Goal: Task Accomplishment & Management: Use online tool/utility

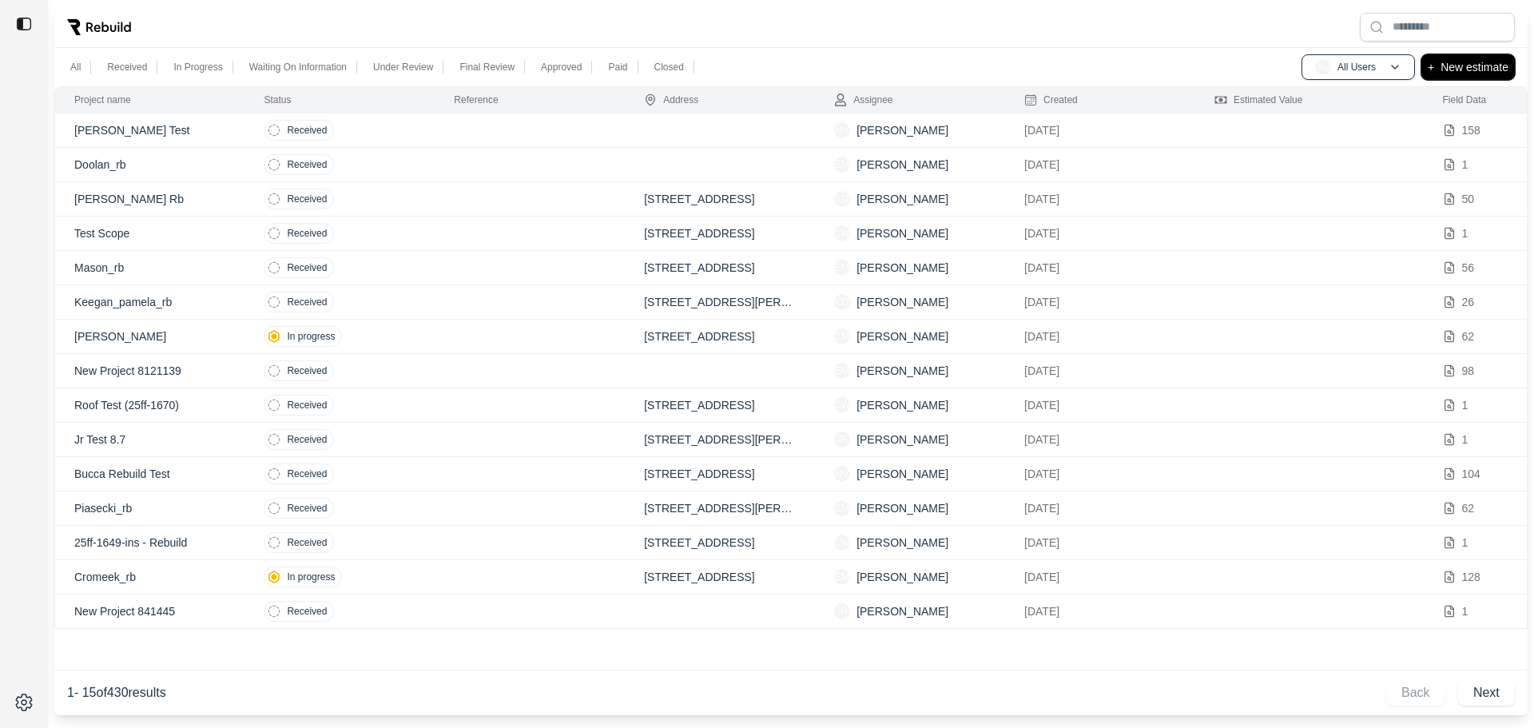
click at [1462, 67] on p "New estimate" at bounding box center [1475, 67] width 68 height 19
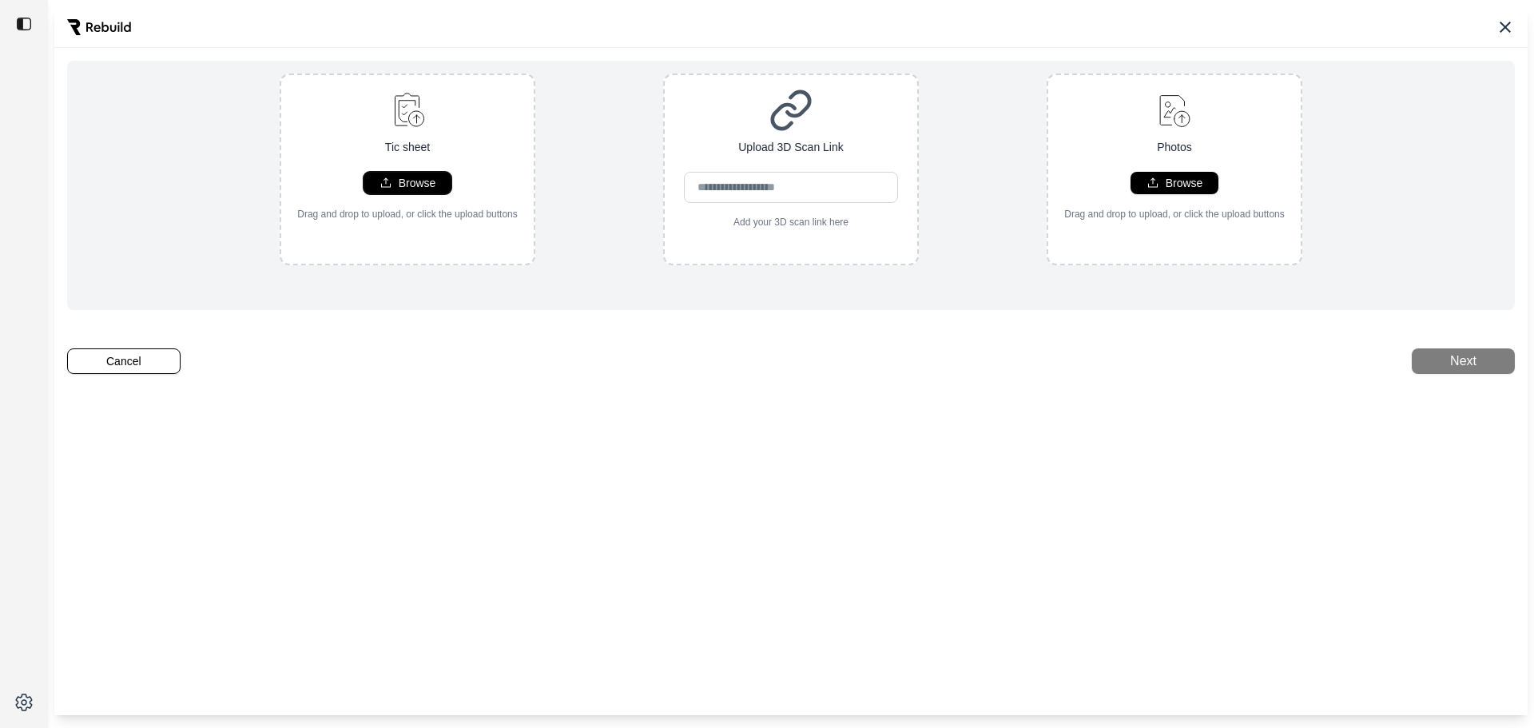
click at [415, 178] on p "Browse" at bounding box center [418, 183] width 38 height 16
type input "**********"
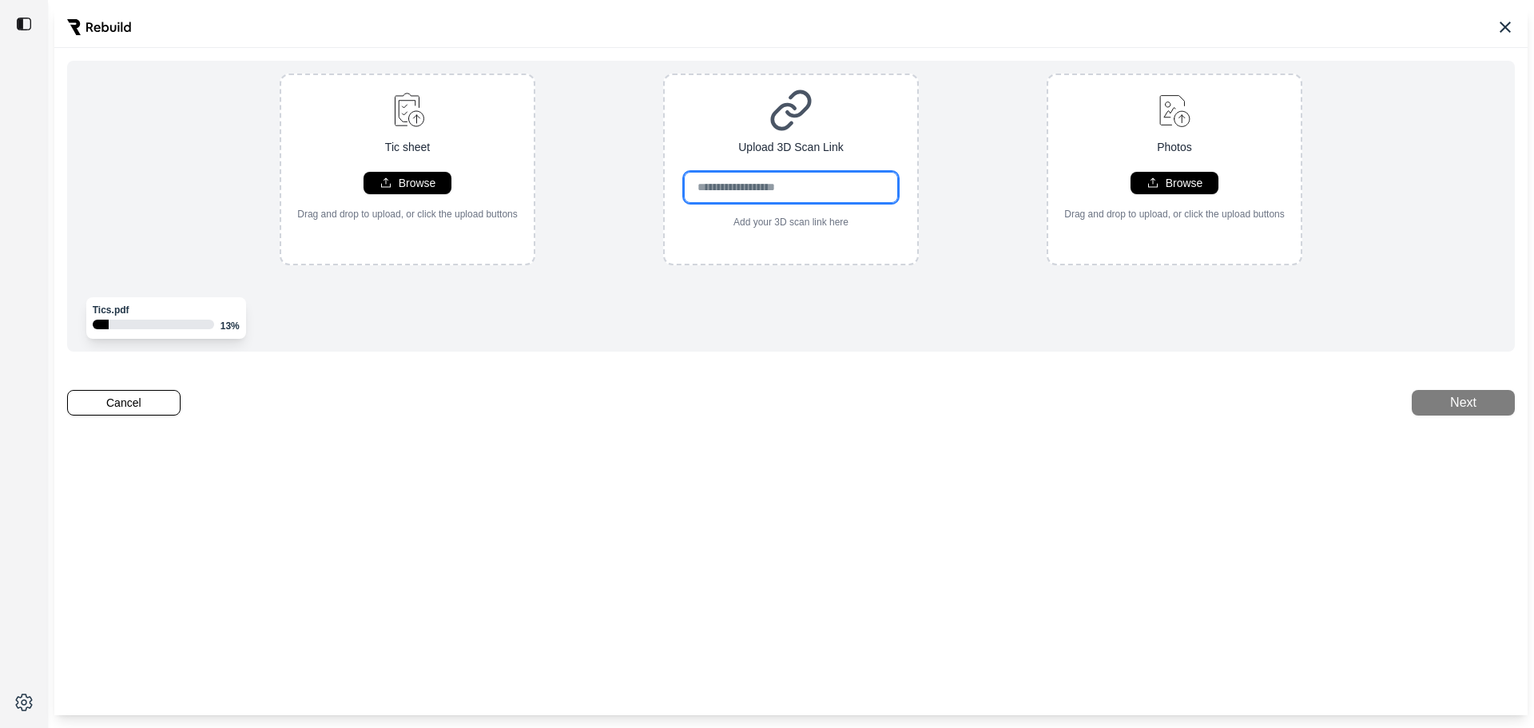
drag, startPoint x: 740, startPoint y: 188, endPoint x: 766, endPoint y: 202, distance: 29.3
click at [740, 187] on input "url" at bounding box center [791, 187] width 215 height 31
paste input "**********"
type input "**********"
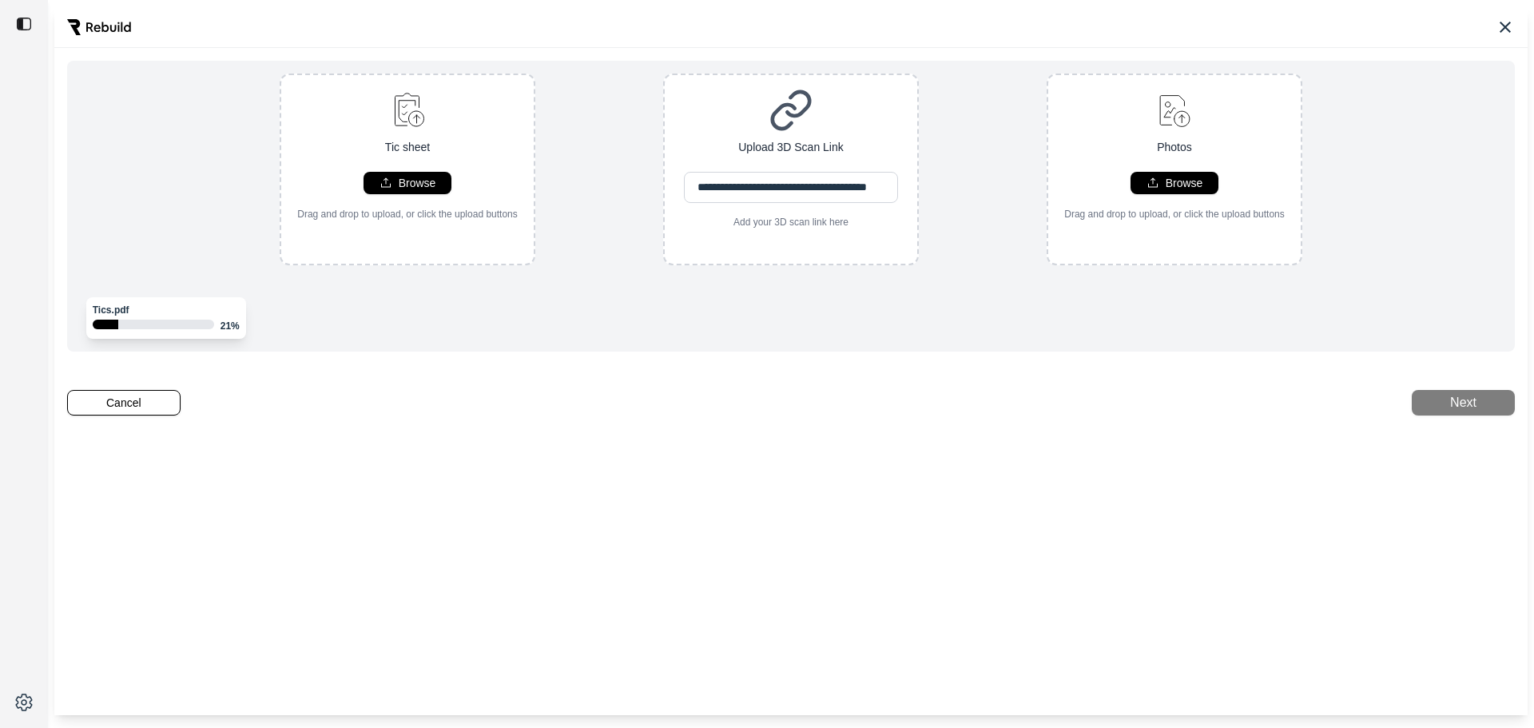
click at [913, 331] on div "Tics.pdf 21 %" at bounding box center [791, 318] width 1422 height 42
click at [1430, 416] on button "Next" at bounding box center [1463, 403] width 103 height 26
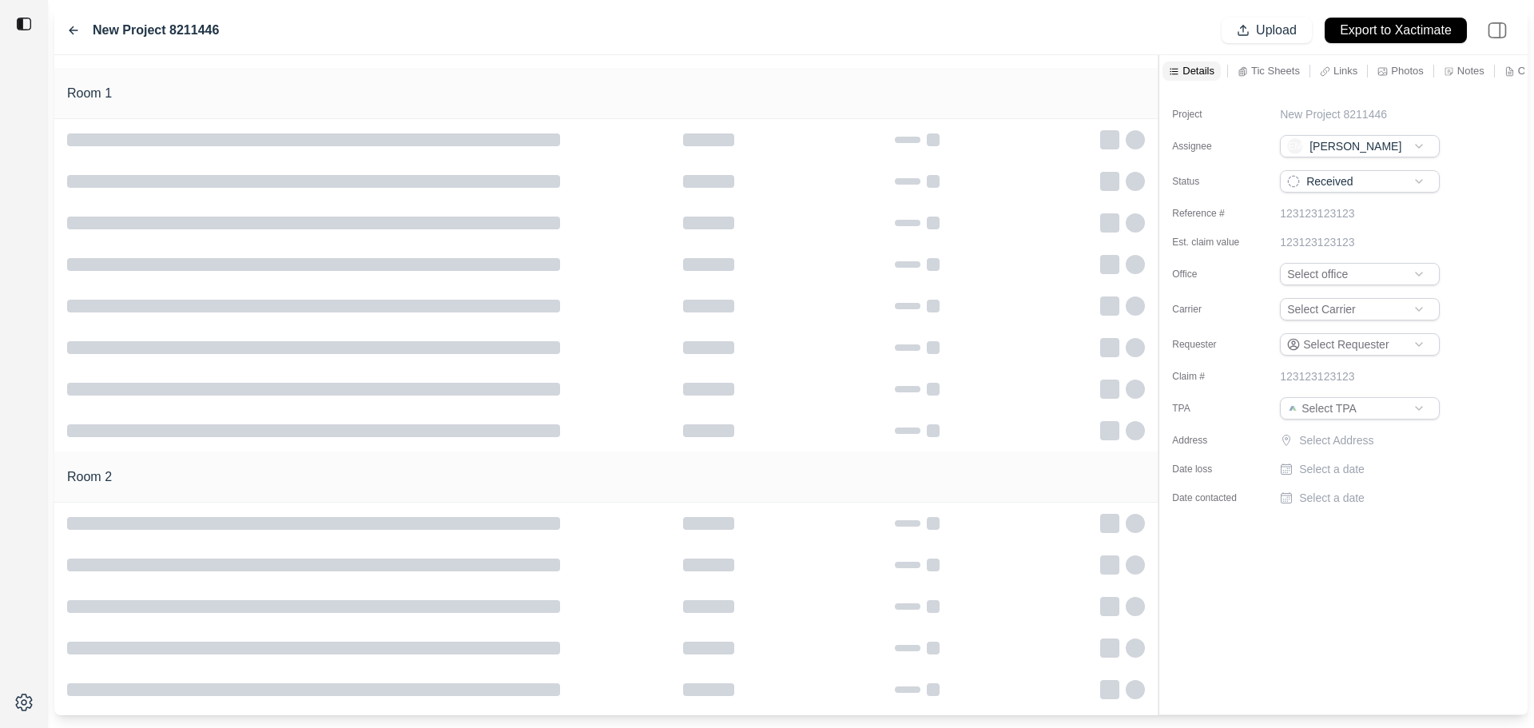
type input "**********"
click at [1351, 279] on html "**********" at bounding box center [767, 364] width 1534 height 728
click at [1353, 312] on html "**********" at bounding box center [767, 364] width 1534 height 728
click at [1352, 412] on html "**********" at bounding box center [767, 364] width 1534 height 728
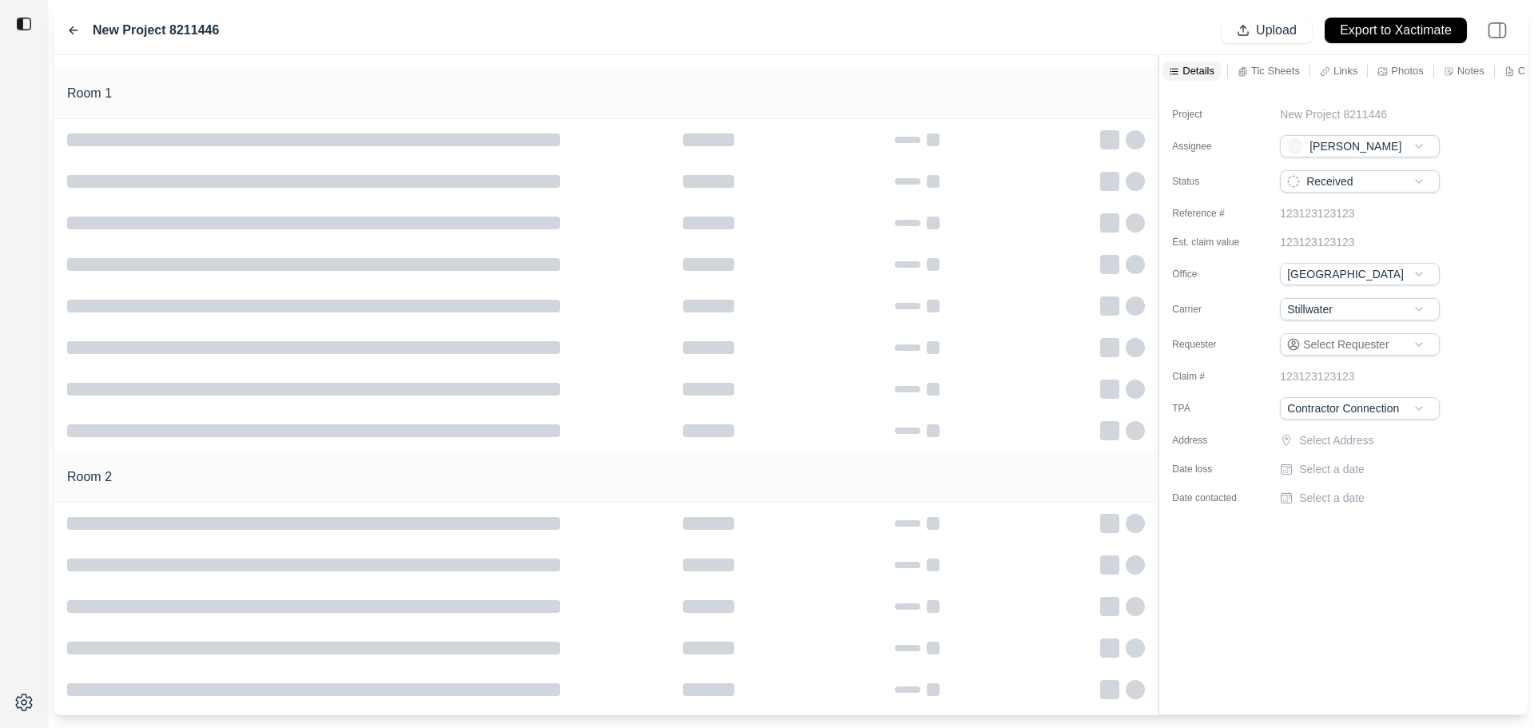
click at [1316, 436] on p "Select Address" at bounding box center [1371, 440] width 144 height 16
click at [1316, 444] on input "text" at bounding box center [1360, 443] width 160 height 22
paste input "**********"
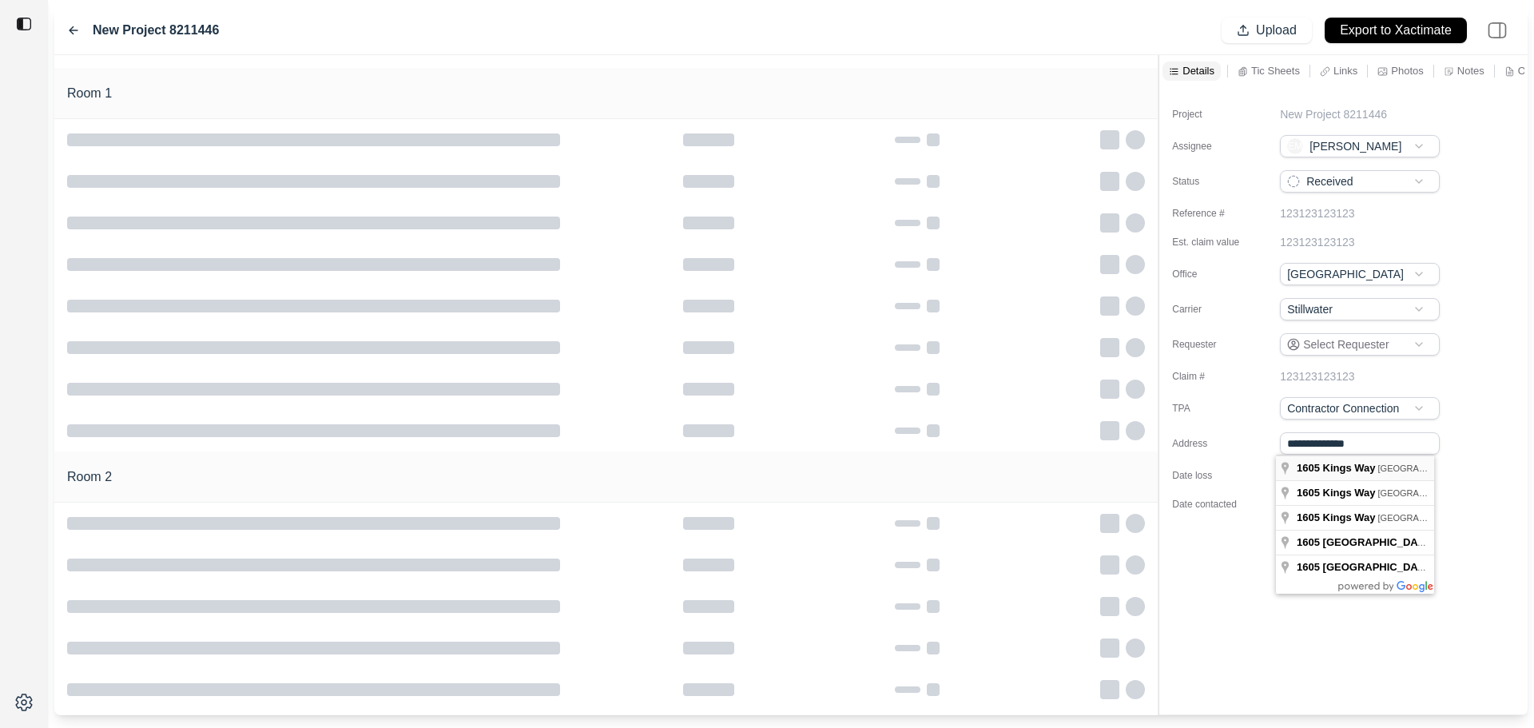
type input "**********"
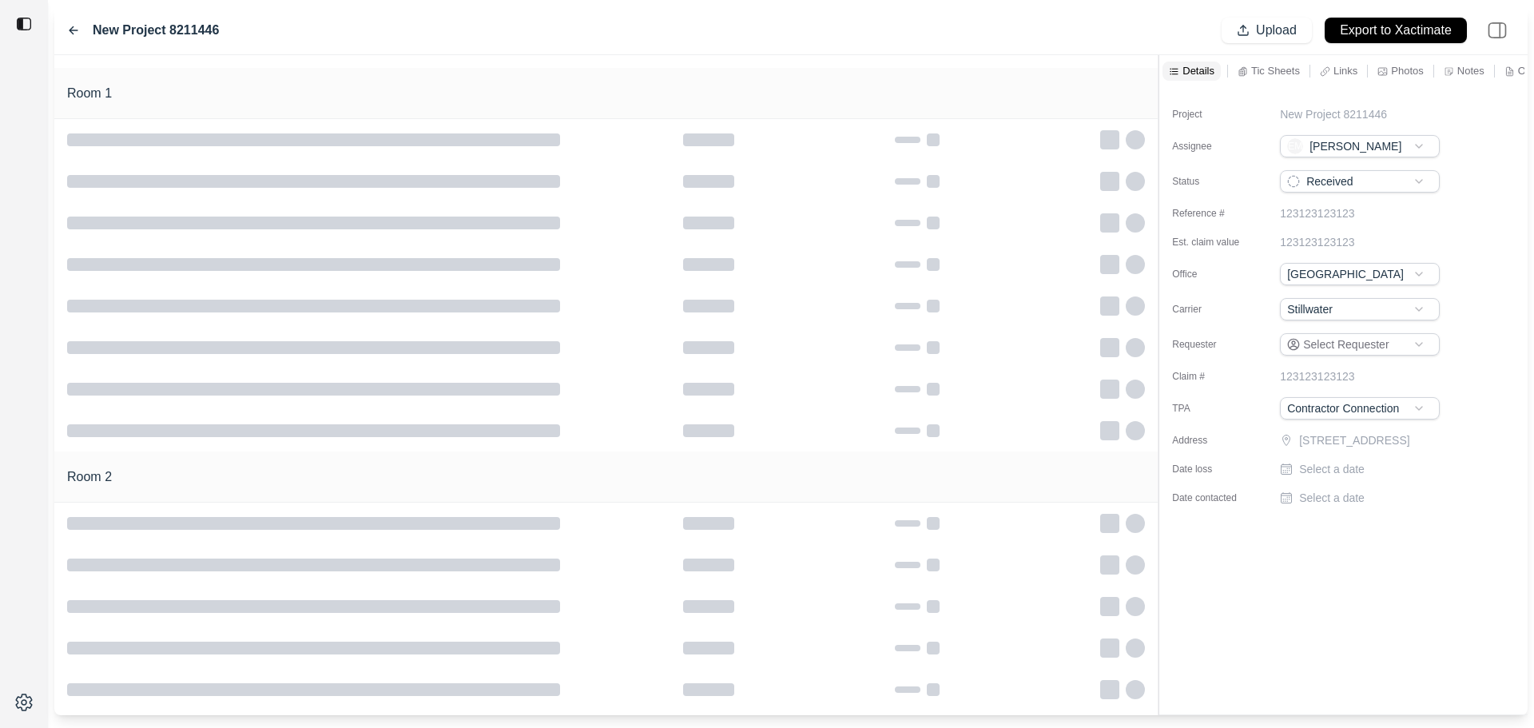
click at [1346, 477] on p "Select a date" at bounding box center [1332, 469] width 66 height 16
type input "**********"
click at [1340, 512] on p "Select a date" at bounding box center [1332, 504] width 66 height 16
type input "**********"
click at [1366, 618] on div "**********" at bounding box center [1344, 400] width 368 height 627
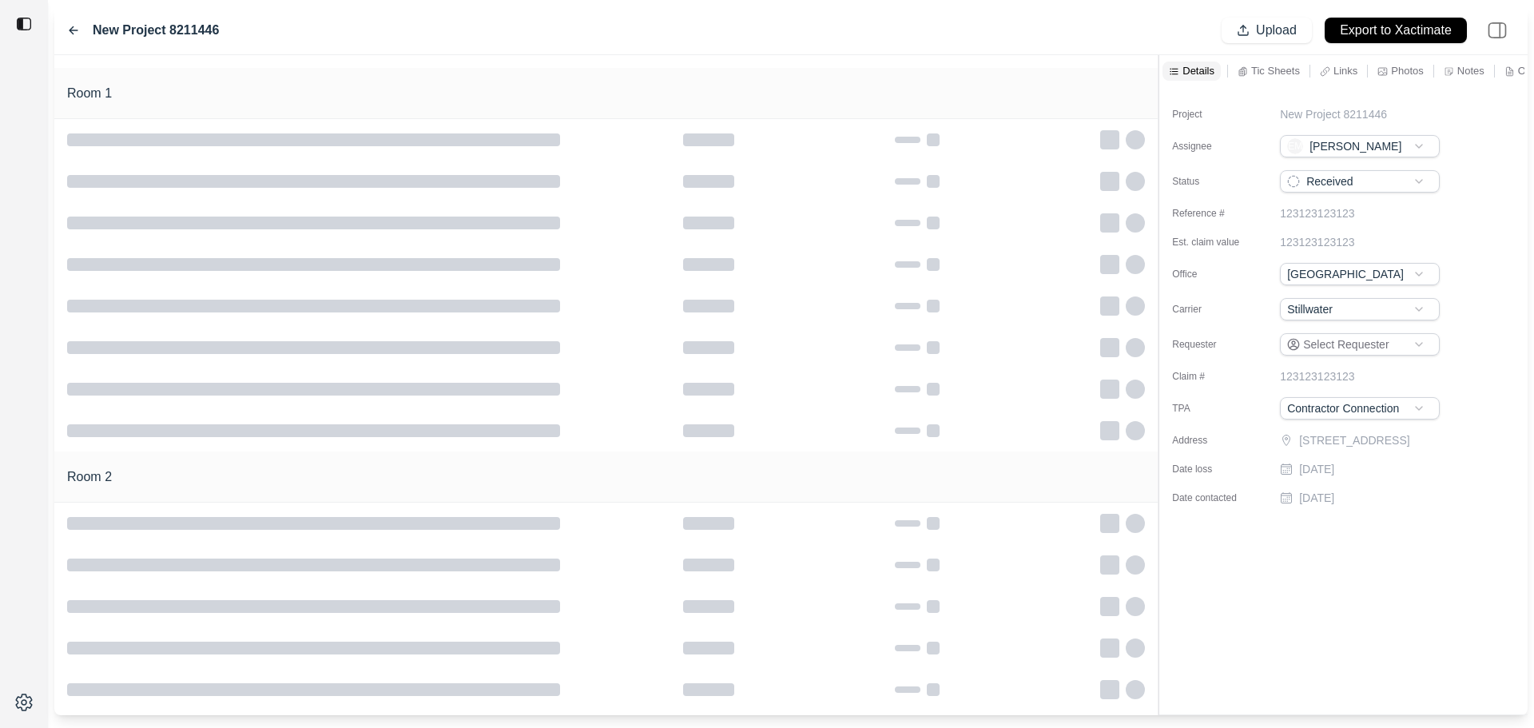
click at [1386, 101] on div "Project New Project 8211446 Assignee EM [PERSON_NAME] Status Received Reference…" at bounding box center [1344, 299] width 368 height 425
click at [1371, 110] on p "New Project 8211446" at bounding box center [1333, 114] width 107 height 16
drag, startPoint x: 1402, startPoint y: 113, endPoint x: 1072, endPoint y: 125, distance: 329.4
click at [1076, 123] on div "**********" at bounding box center [791, 385] width 1474 height 660
click at [1367, 117] on p "New Project 8211446" at bounding box center [1333, 114] width 107 height 16
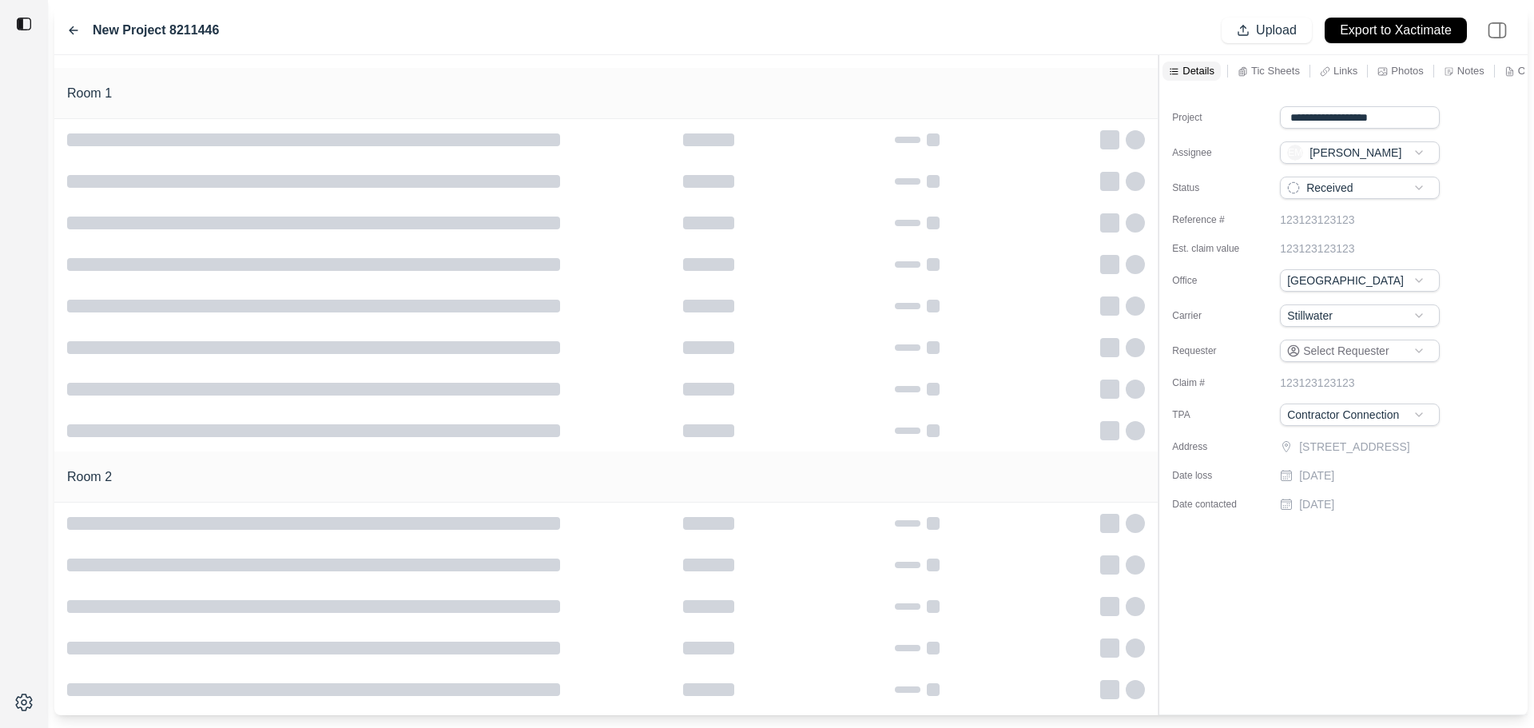
drag, startPoint x: 1403, startPoint y: 117, endPoint x: 1134, endPoint y: 137, distance: 270.0
click at [1149, 130] on div "**********" at bounding box center [791, 385] width 1474 height 660
type input "**********"
click at [1470, 217] on div "123123123123" at bounding box center [1388, 213] width 216 height 16
click at [1465, 190] on div "Received" at bounding box center [1388, 181] width 216 height 22
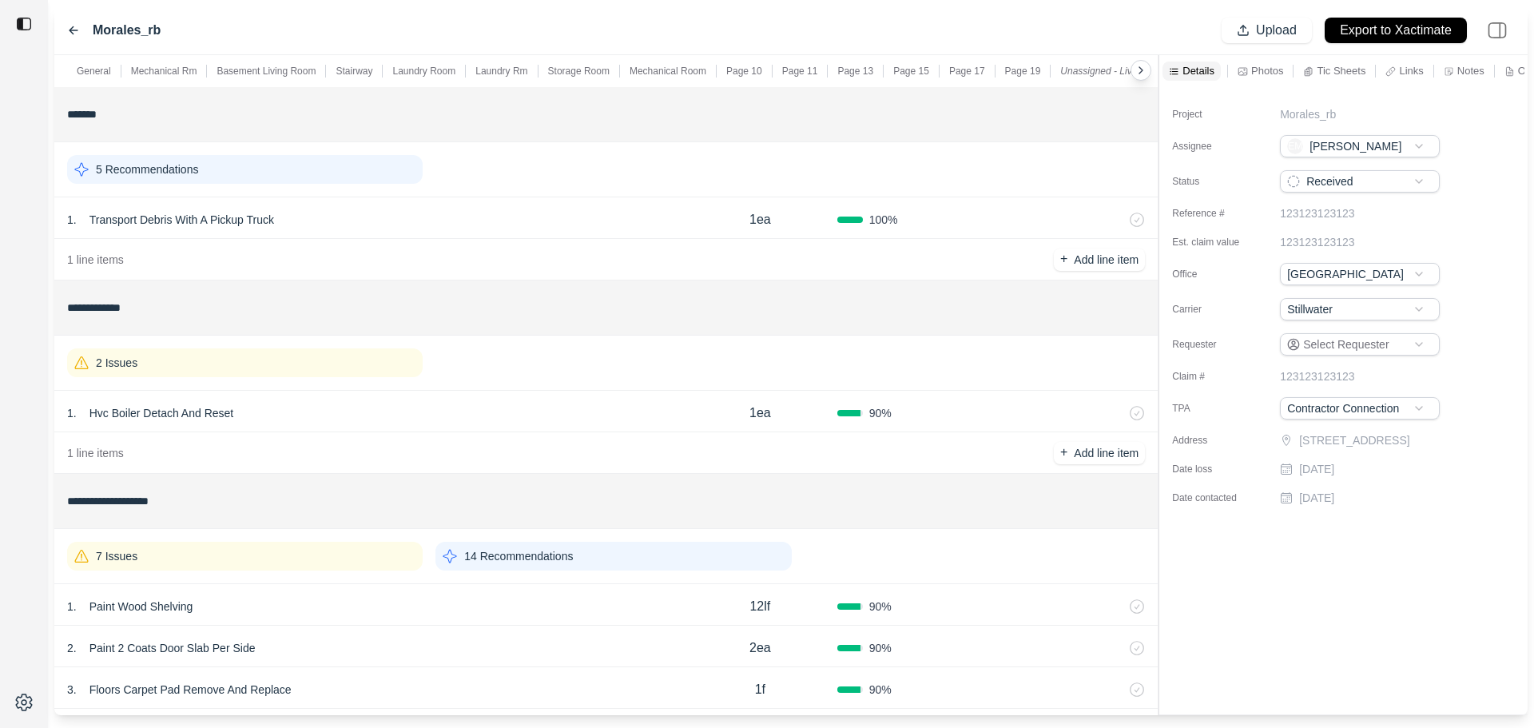
click at [164, 364] on div "2 Issues" at bounding box center [245, 362] width 356 height 29
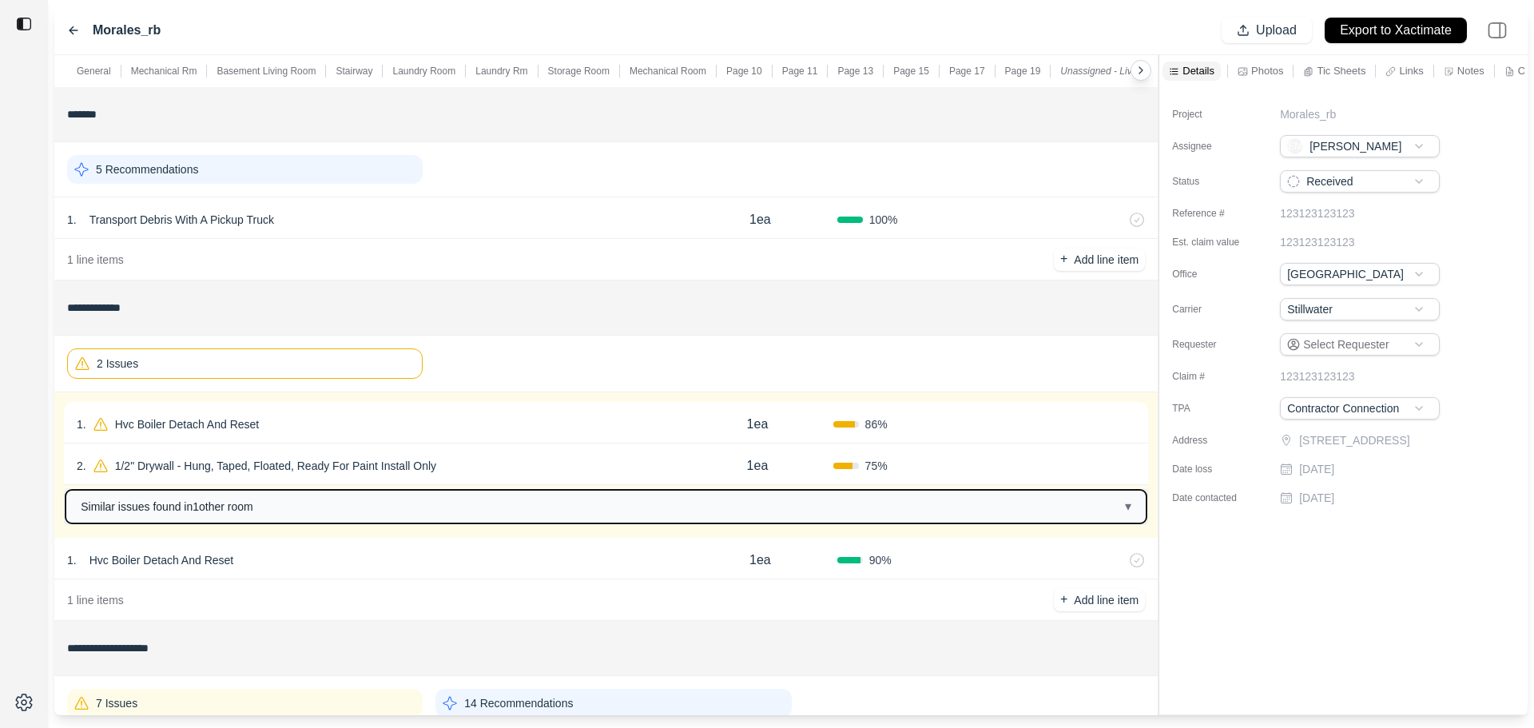
click at [274, 513] on button "Similar issues found in 1 other room ▾" at bounding box center [606, 507] width 1081 height 34
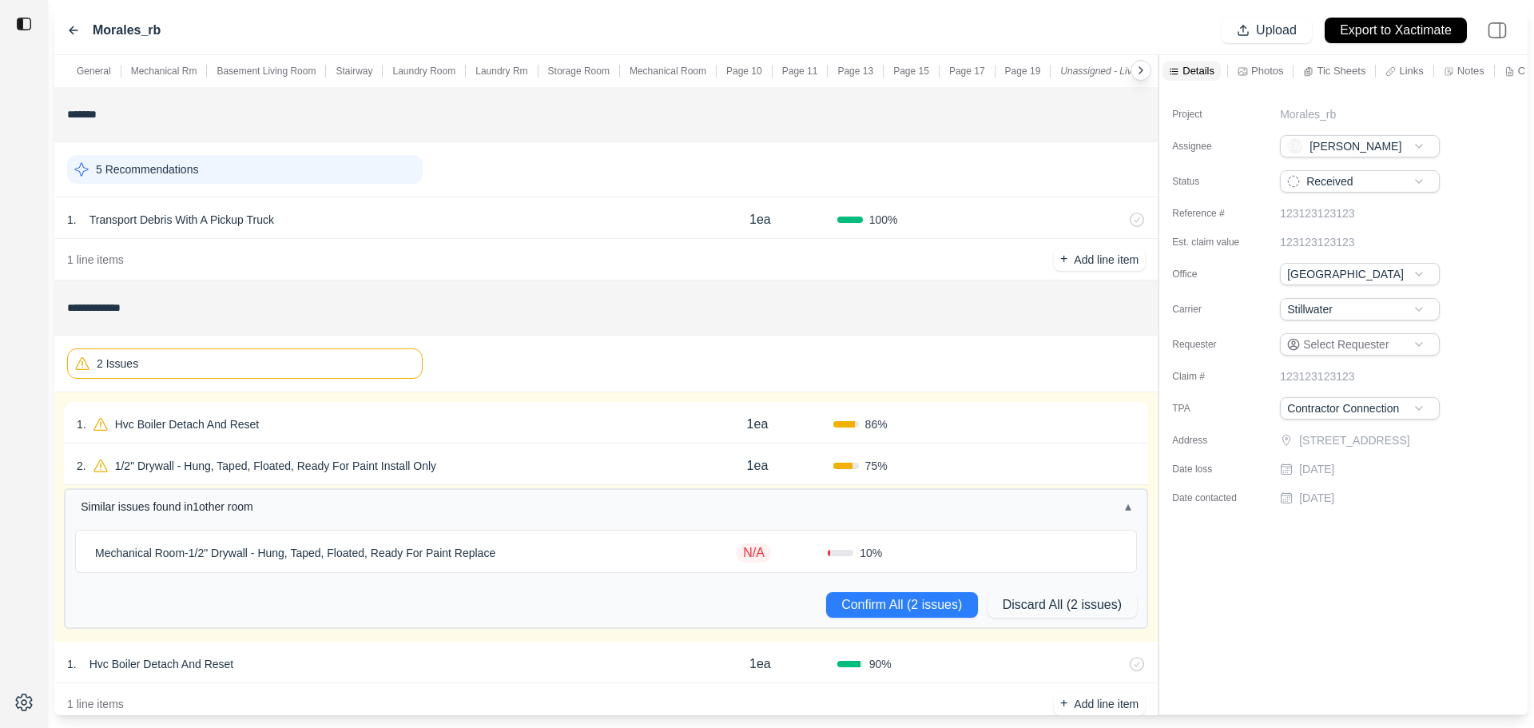
click at [543, 551] on div "Mechanical Room - 1/2" Drywall - Hung, Taped, Floated, Ready For Paint Replace" at bounding box center [384, 553] width 591 height 22
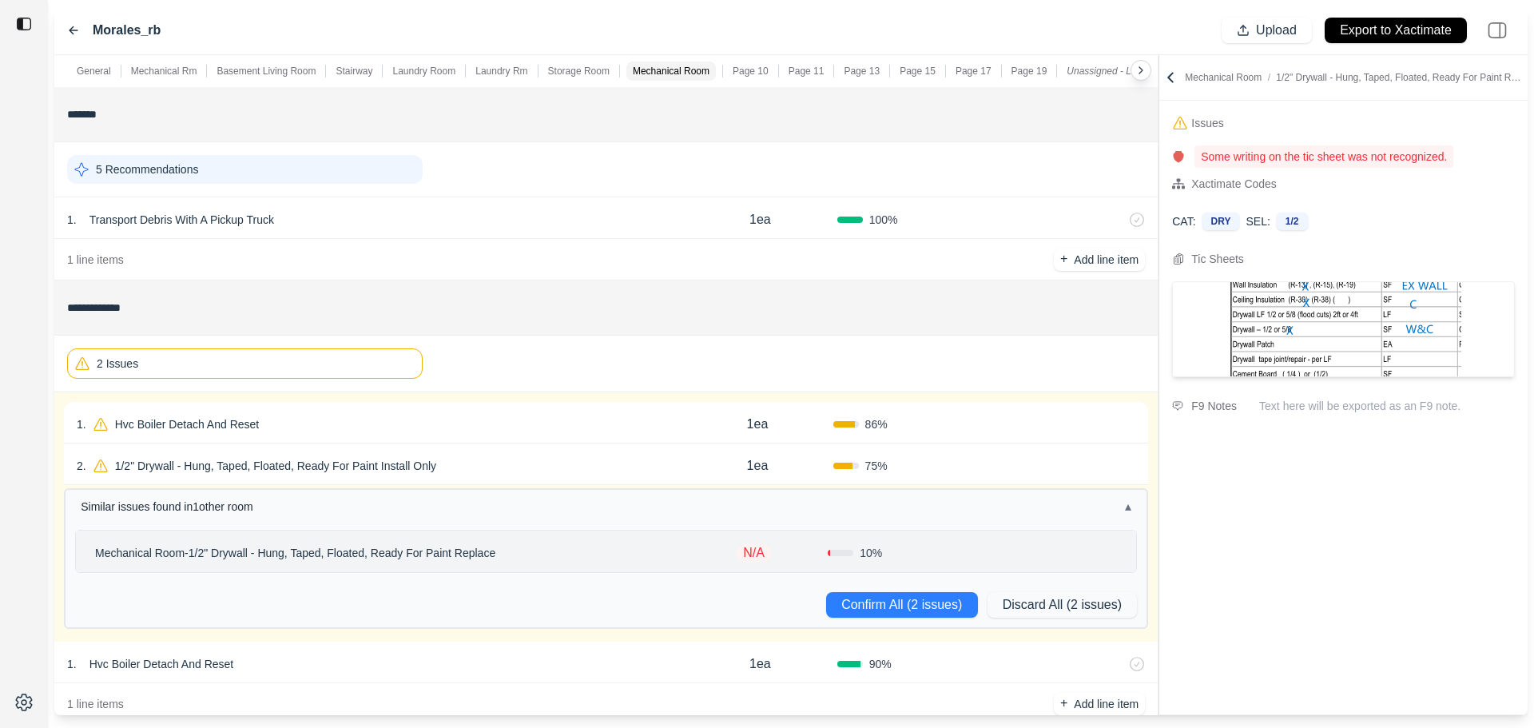
click at [501, 461] on div "2 . 1/2" Drywall - Hung, Taped, Floated, Ready For Paint Install Only" at bounding box center [379, 466] width 605 height 22
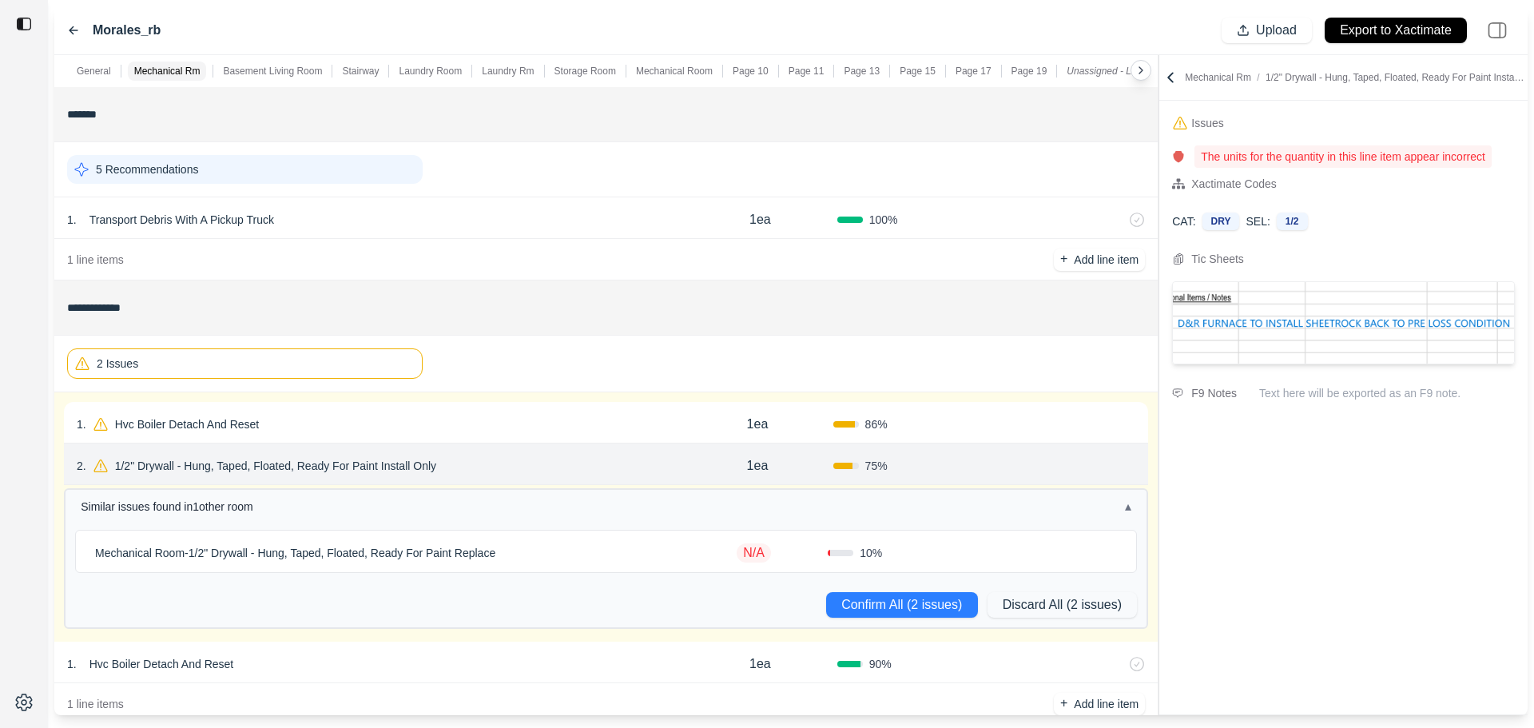
click at [484, 462] on div "2 . 1/2" Drywall - Hung, Taped, Floated, Ready For Paint Install Only" at bounding box center [379, 466] width 605 height 22
click at [484, 420] on div "1 . Hvc Boiler Detach And Reset" at bounding box center [379, 424] width 605 height 22
select select
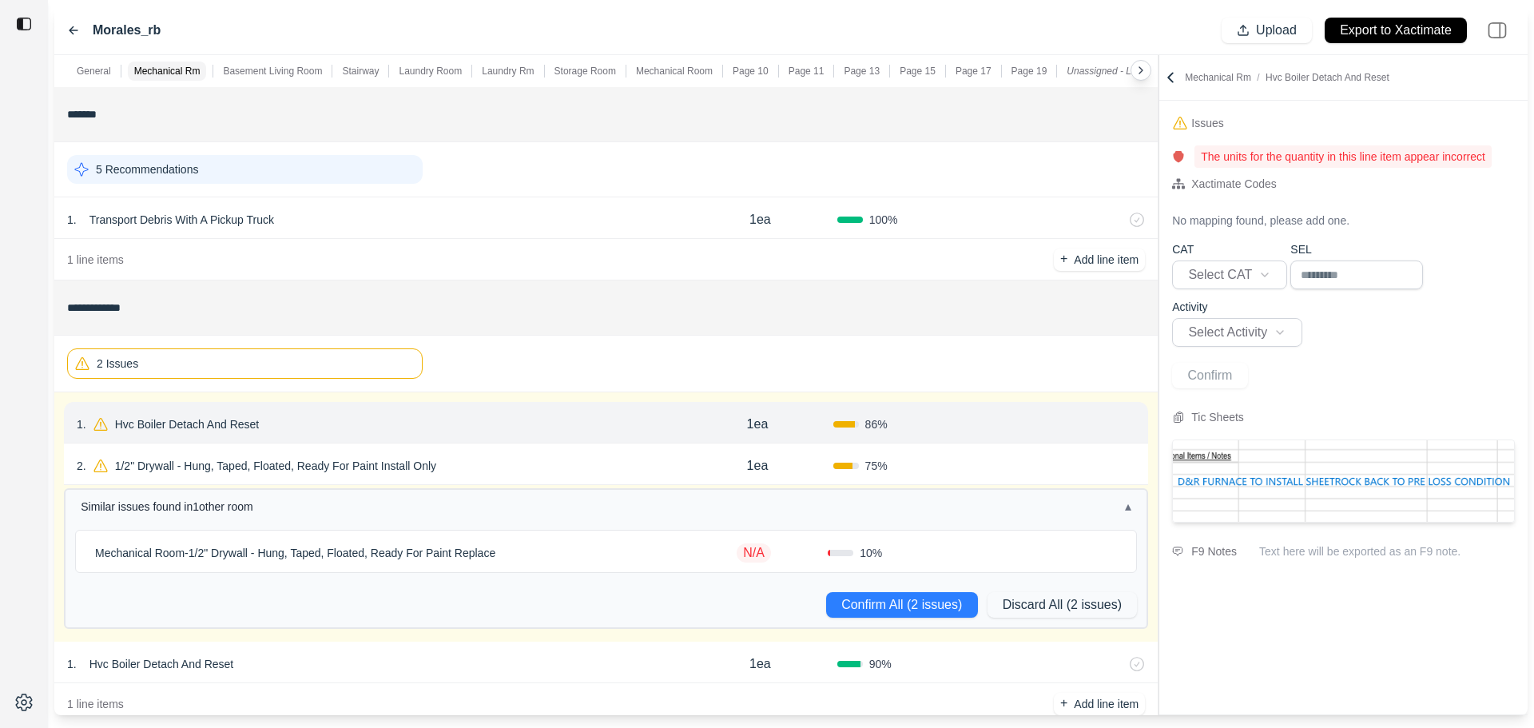
click at [498, 459] on div "2 . 1/2" Drywall - Hung, Taped, Floated, Ready For Paint Install Only" at bounding box center [379, 466] width 605 height 22
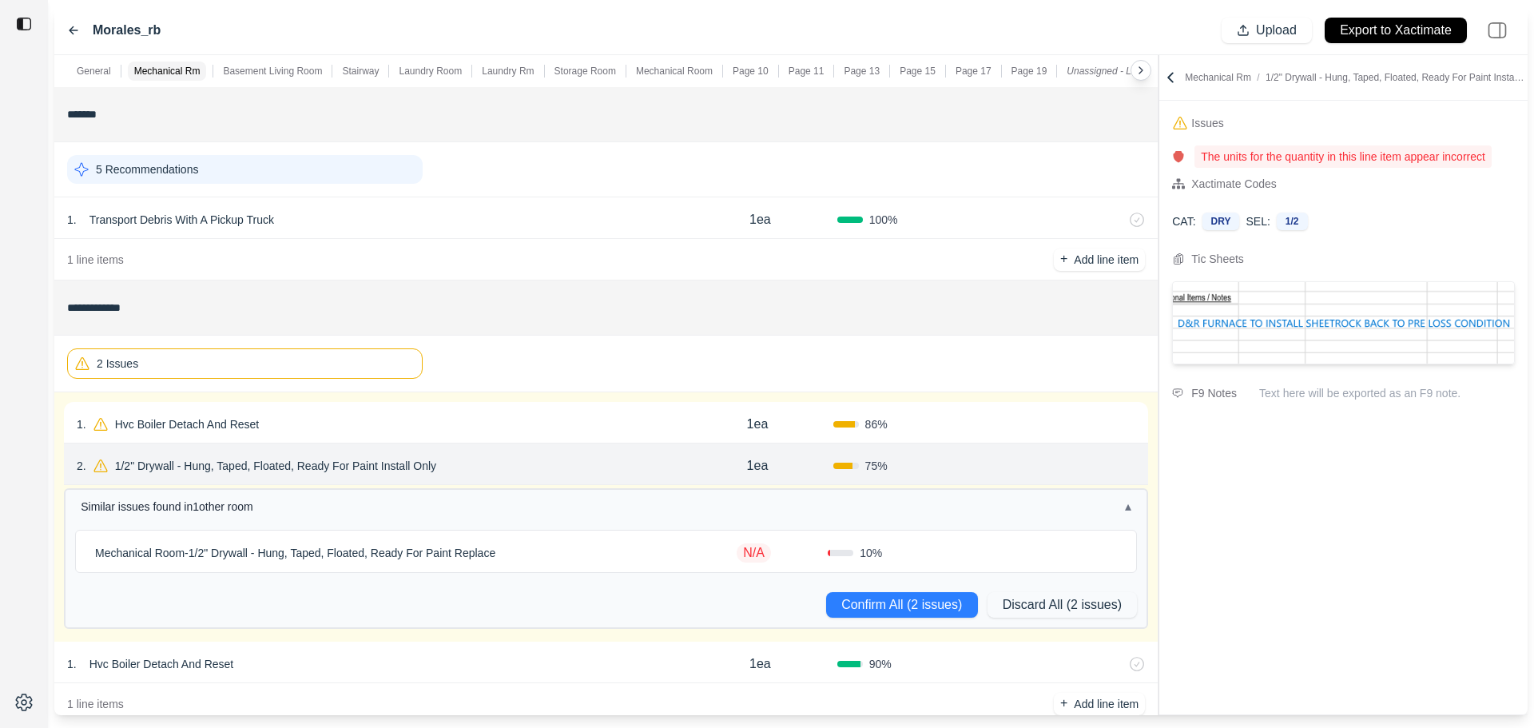
click at [490, 417] on div "1 . Hvc Boiler Detach And Reset" at bounding box center [379, 424] width 605 height 22
select select
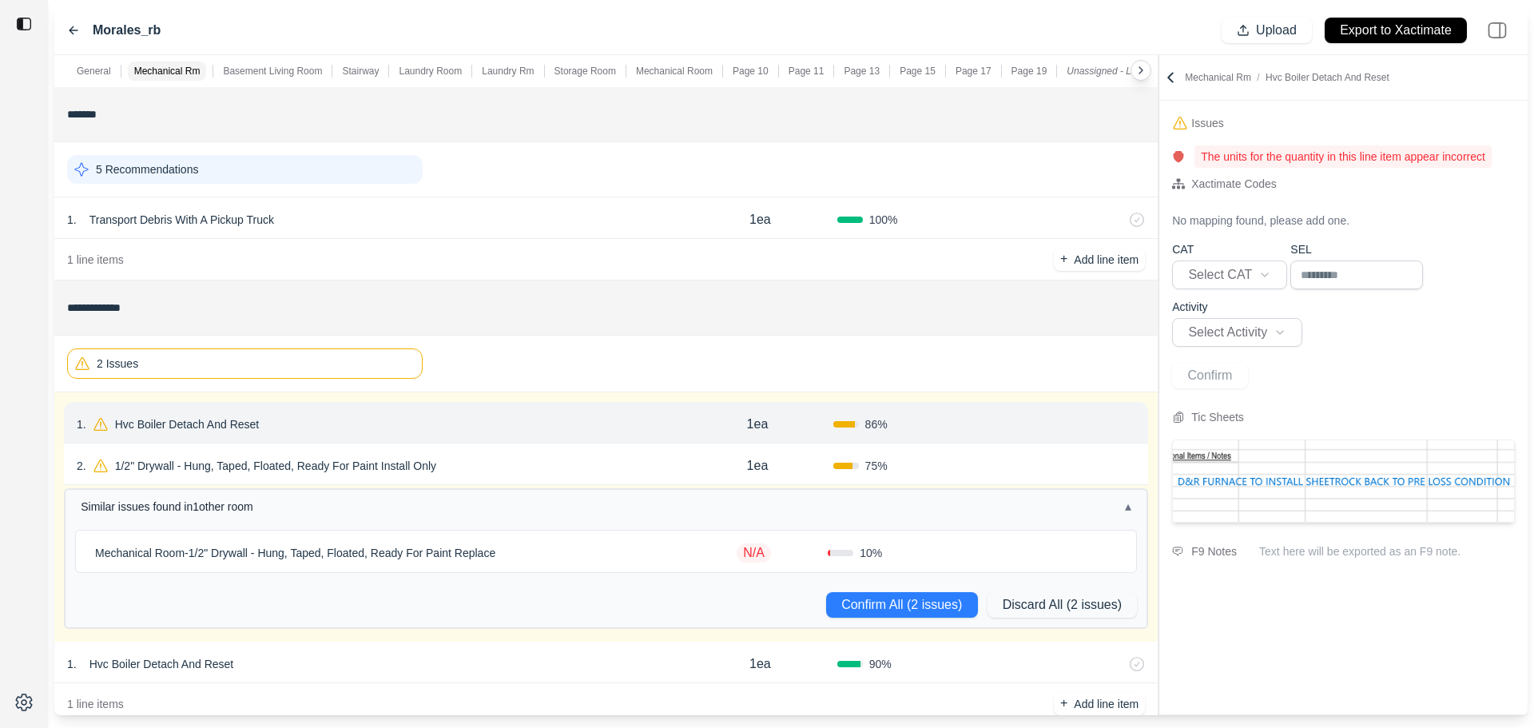
click at [1084, 424] on button "Confirm" at bounding box center [1090, 425] width 52 height 26
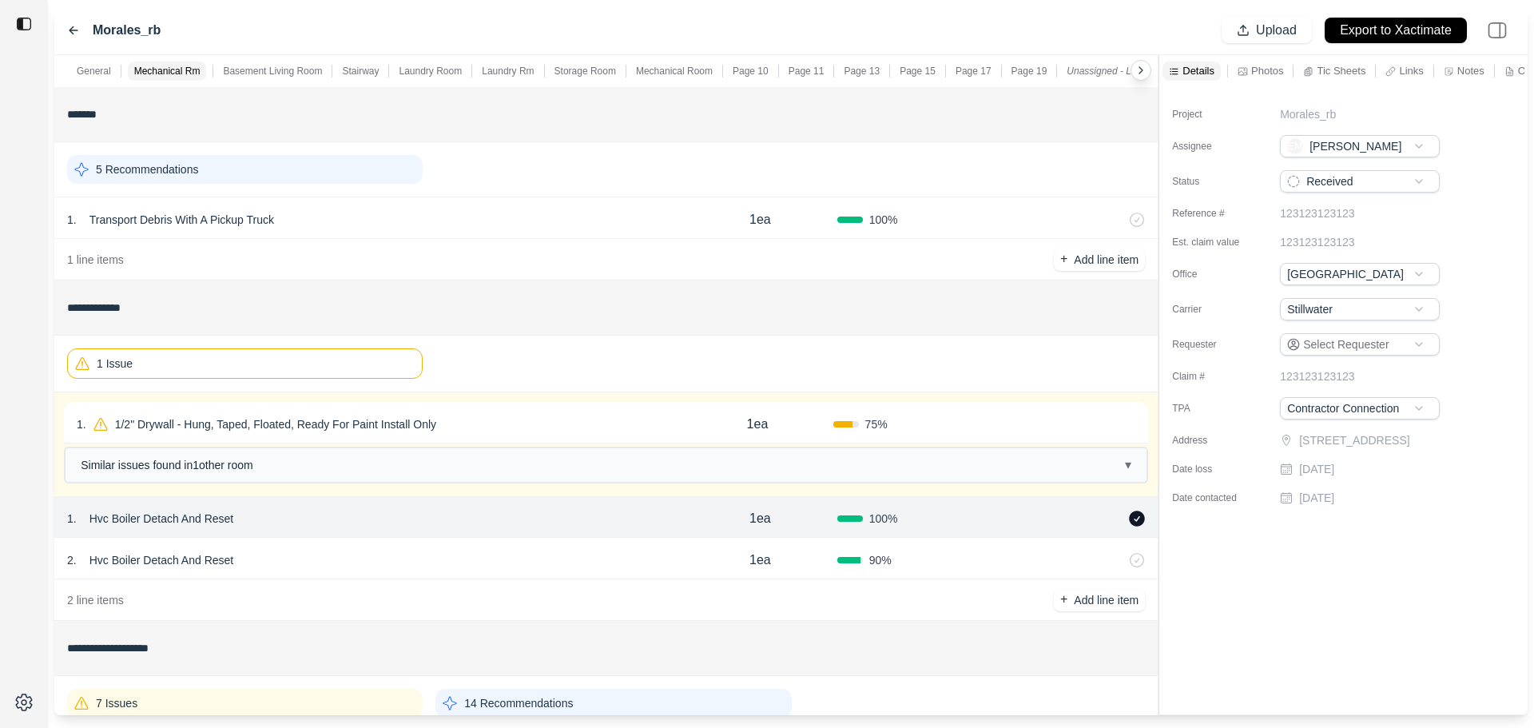
click at [603, 424] on div "1 . 1/2" Drywall - Hung, Taped, Floated, Ready For Paint Install Only" at bounding box center [379, 424] width 605 height 22
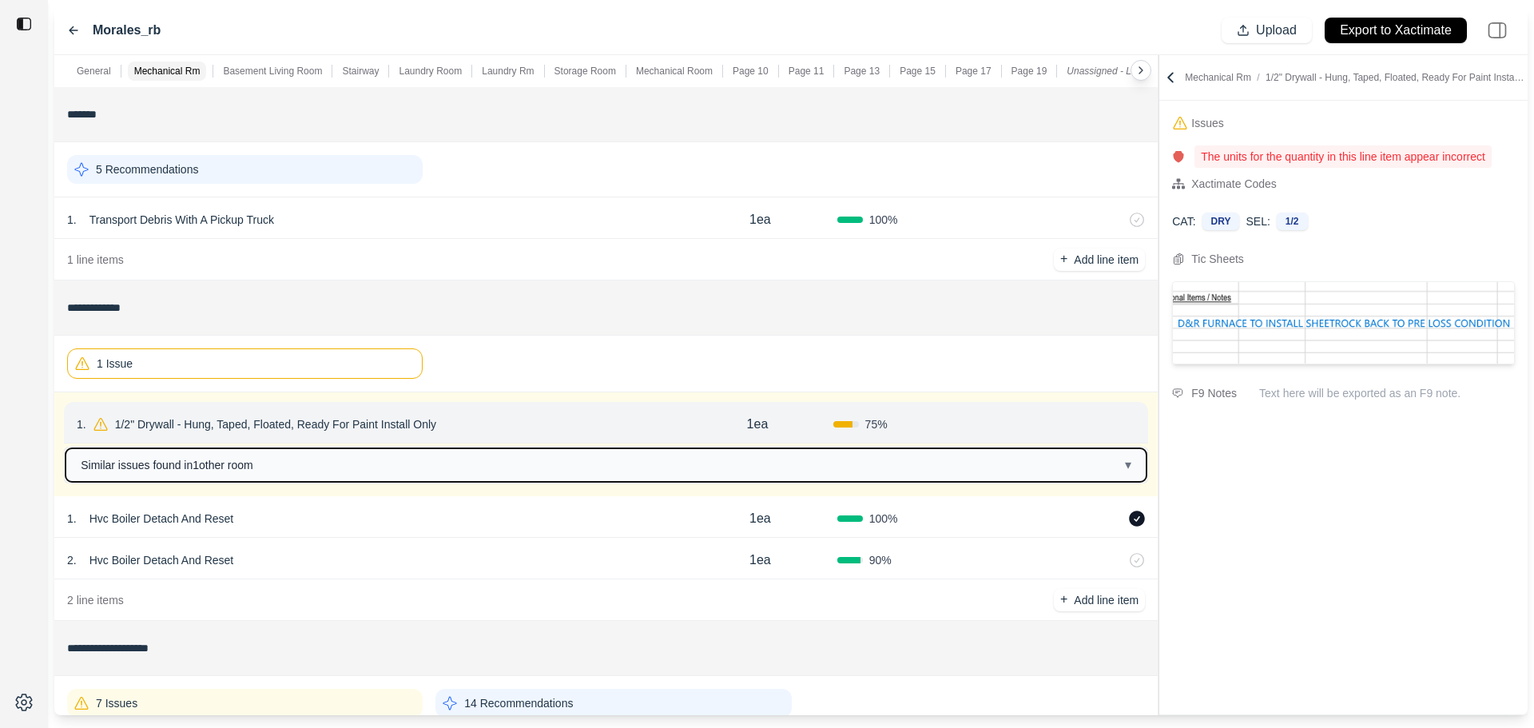
click at [597, 473] on button "Similar issues found in 1 other room ▾" at bounding box center [606, 465] width 1081 height 34
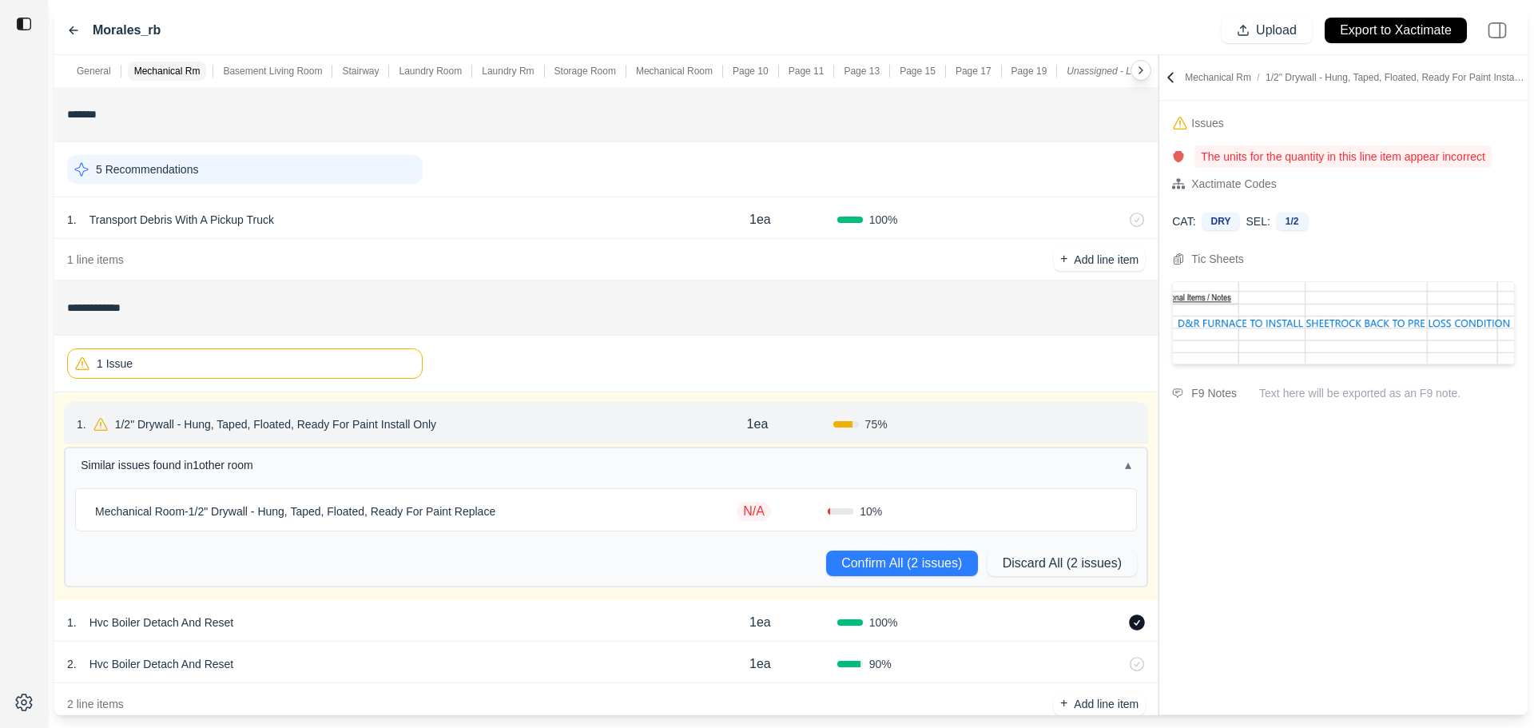
click at [607, 507] on div "Mechanical Room - 1/2" Drywall - Hung, Taped, Floated, Ready For Paint Replace" at bounding box center [384, 511] width 591 height 22
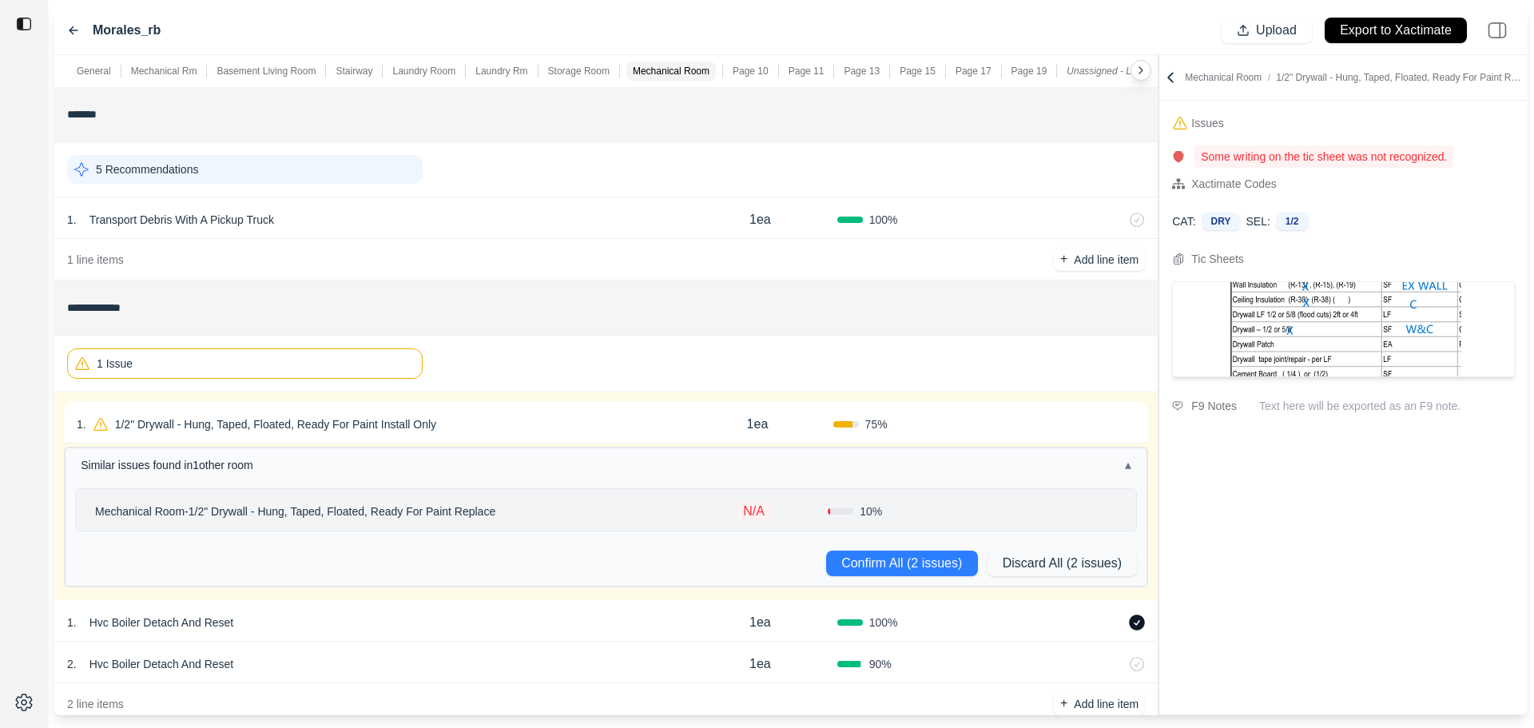
click at [726, 428] on div "1ea" at bounding box center [757, 424] width 151 height 32
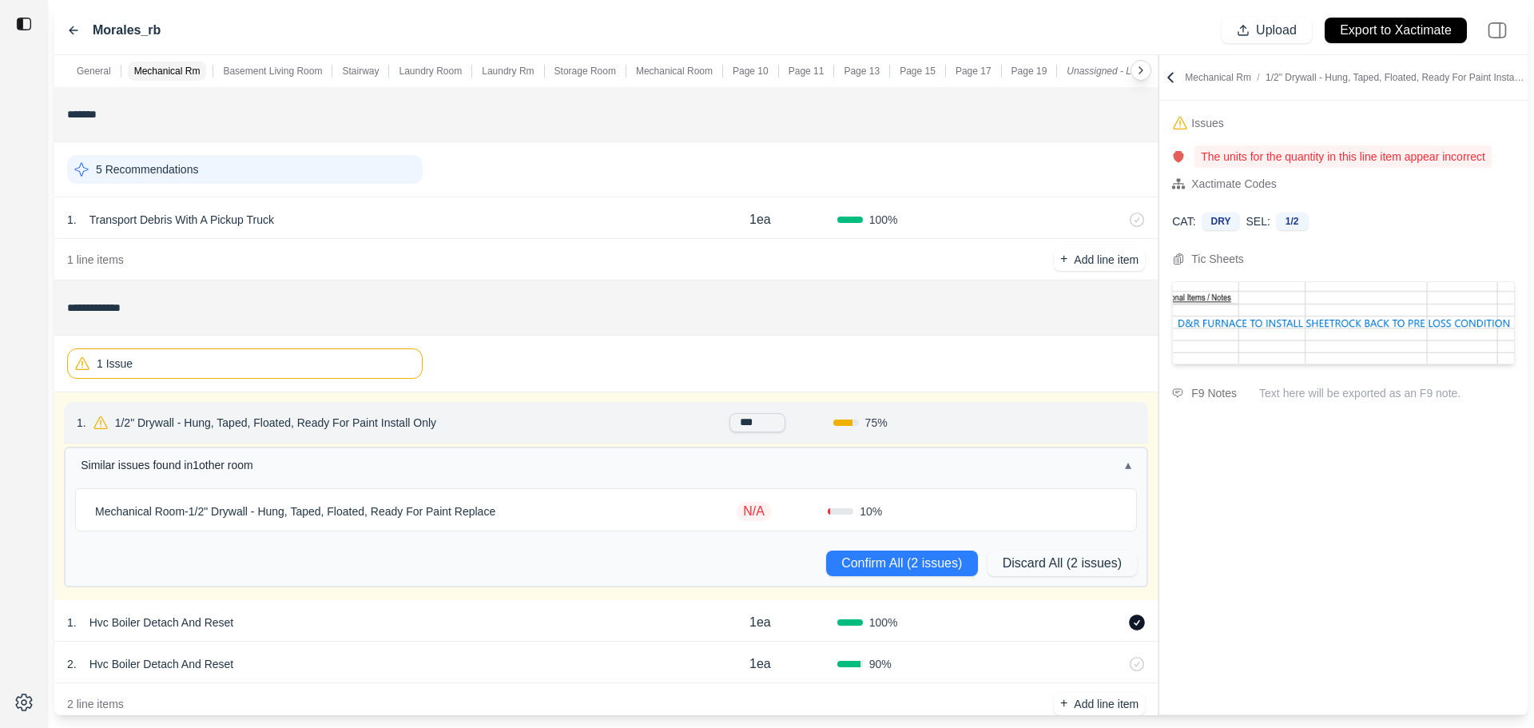
drag, startPoint x: 775, startPoint y: 424, endPoint x: 703, endPoint y: 421, distance: 72.0
click at [703, 421] on div "***" at bounding box center [757, 422] width 151 height 19
type input "*"
type input "**"
click at [762, 508] on p "N/A" at bounding box center [754, 511] width 34 height 19
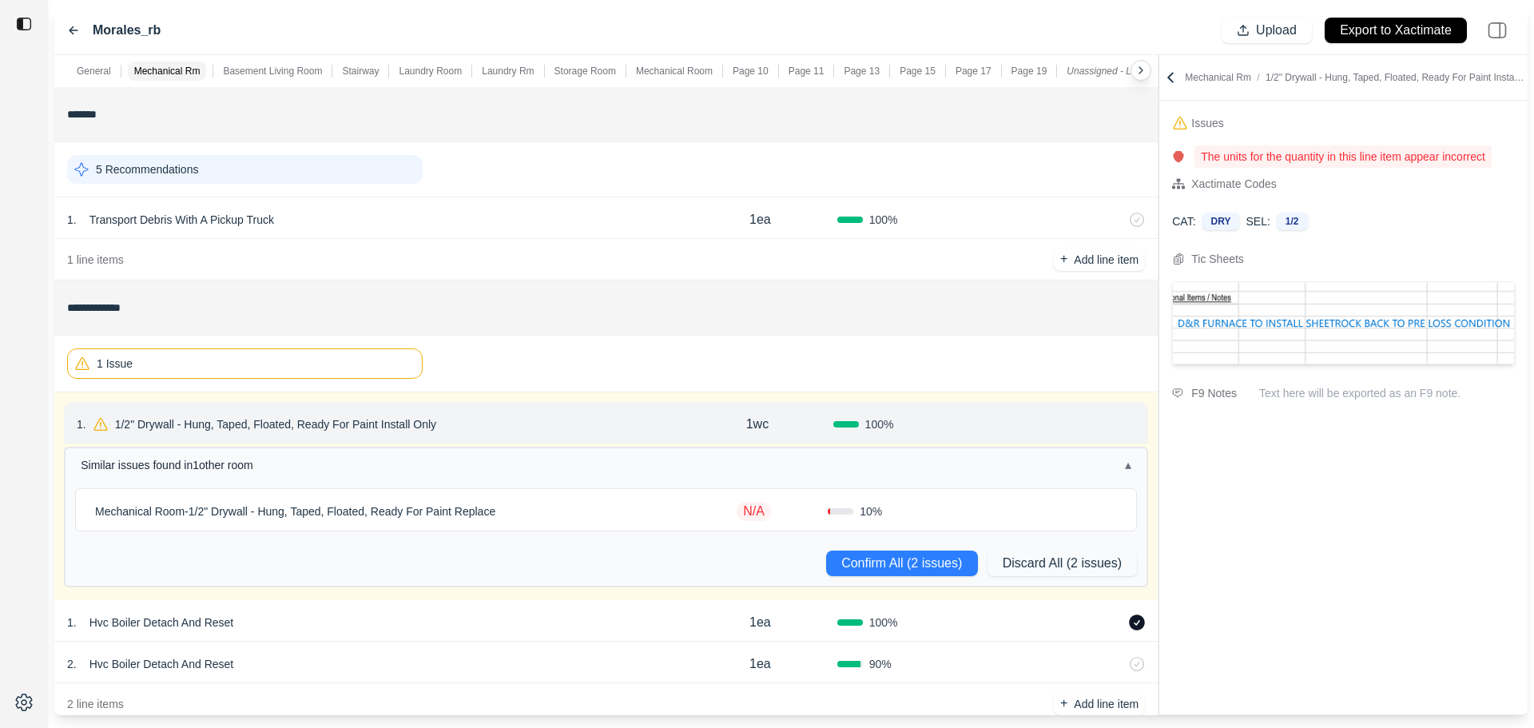
select select "*"
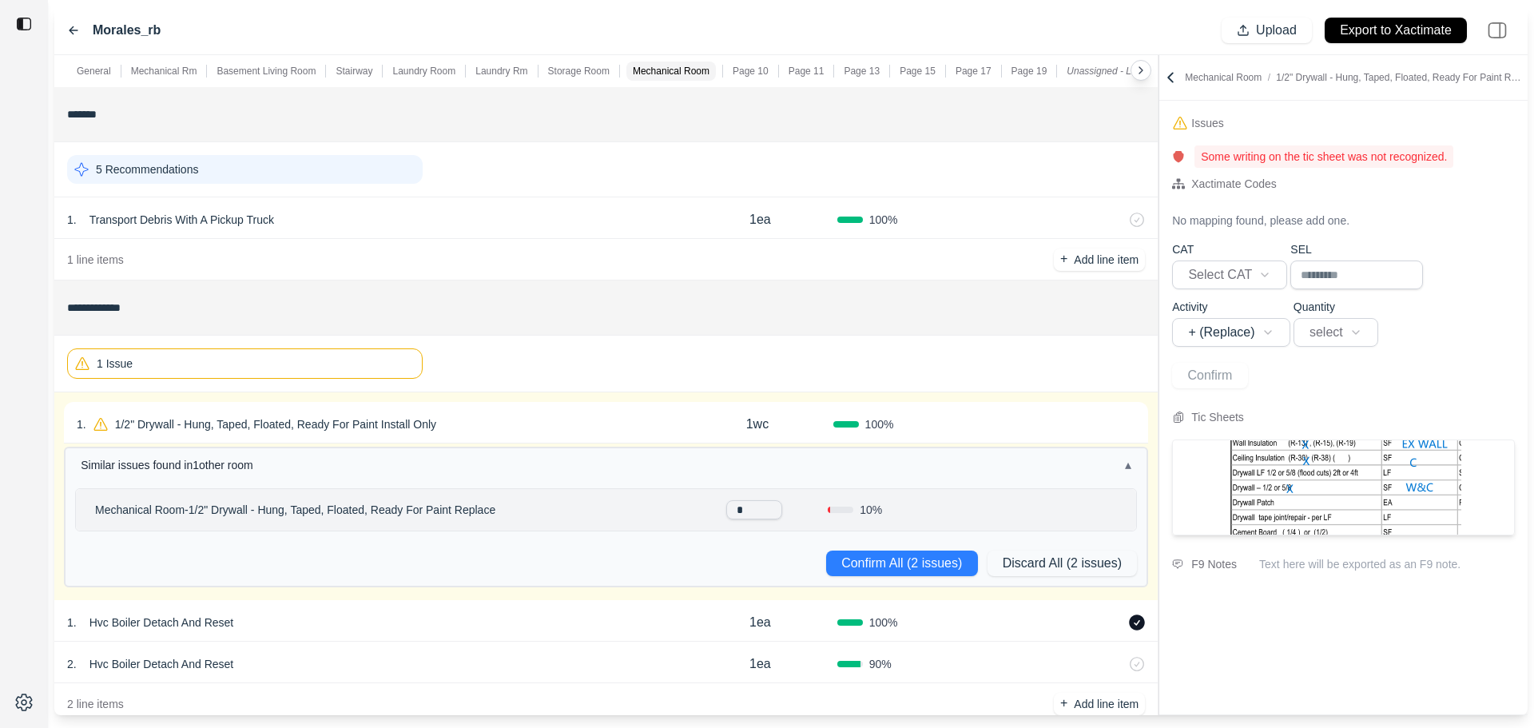
type input "**"
click at [749, 552] on div "Confirm All (2 issues) Discard All (2 issues)" at bounding box center [606, 563] width 1081 height 45
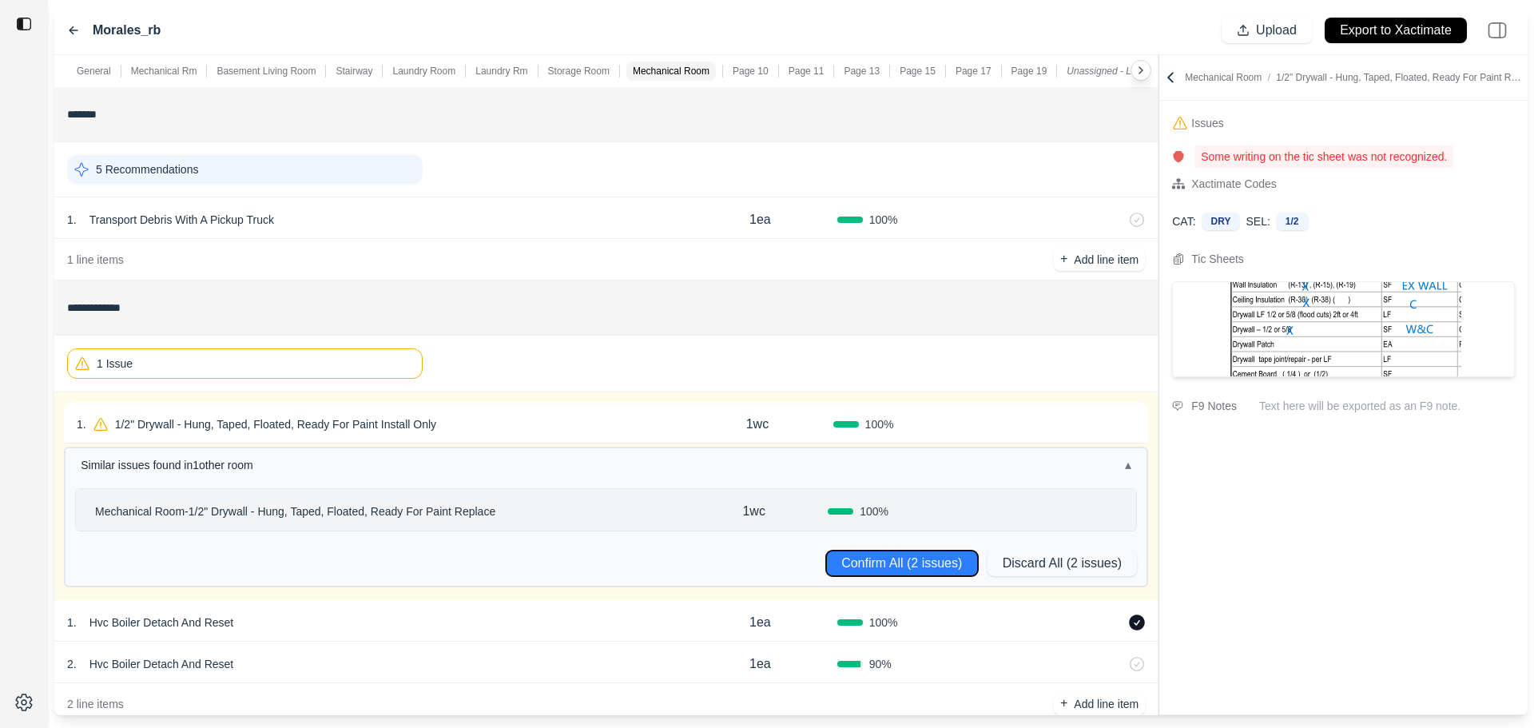
click at [863, 563] on button "Confirm All (2 issues)" at bounding box center [902, 564] width 152 height 26
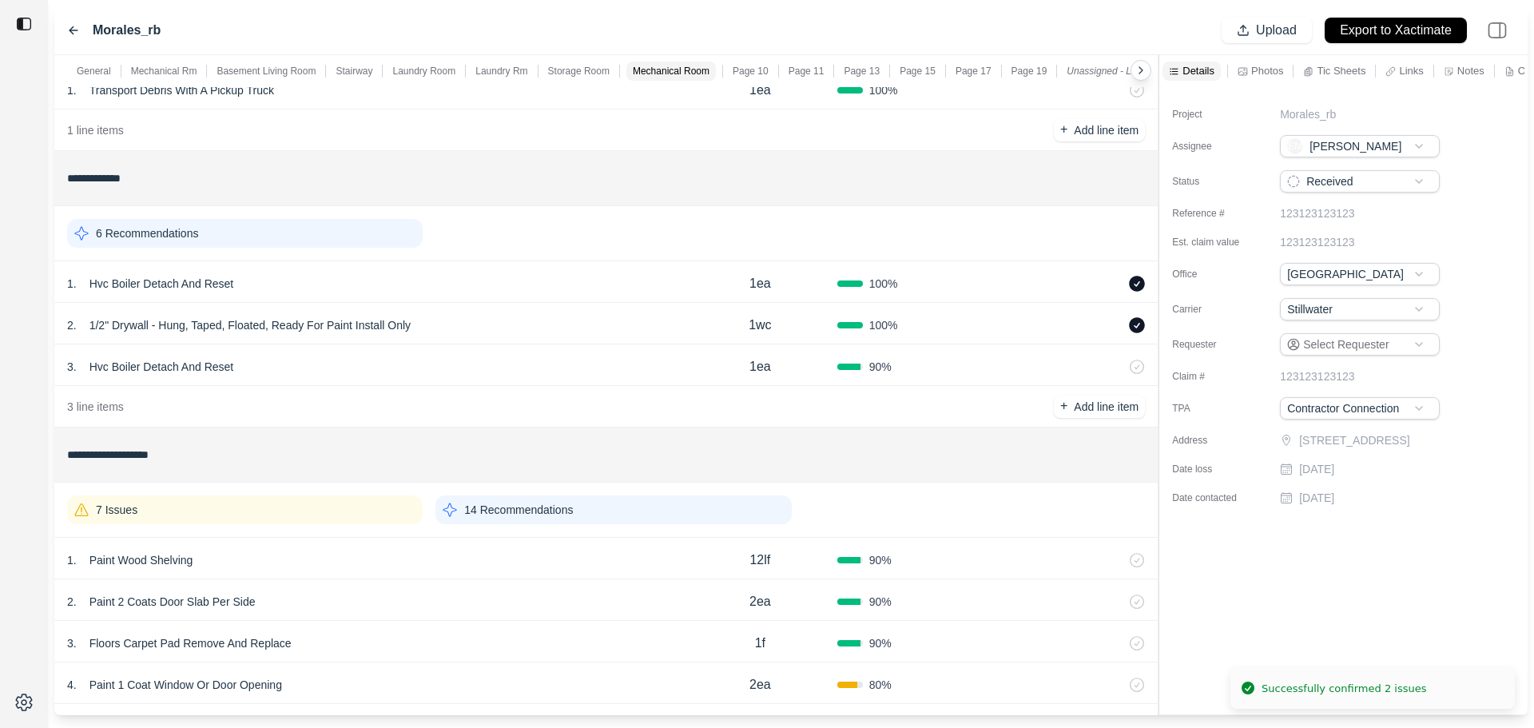
scroll to position [240, 0]
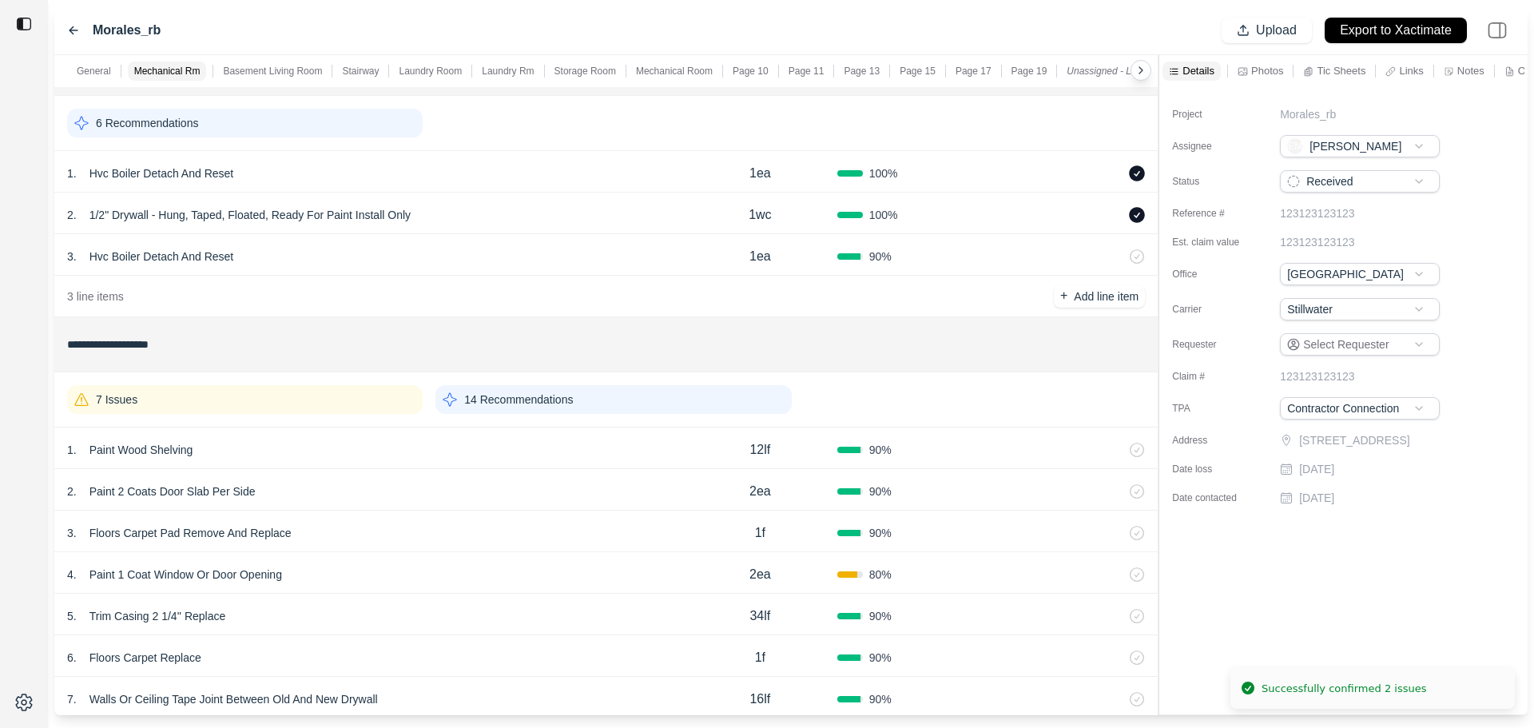
click at [287, 386] on div "7 Issues" at bounding box center [245, 399] width 356 height 29
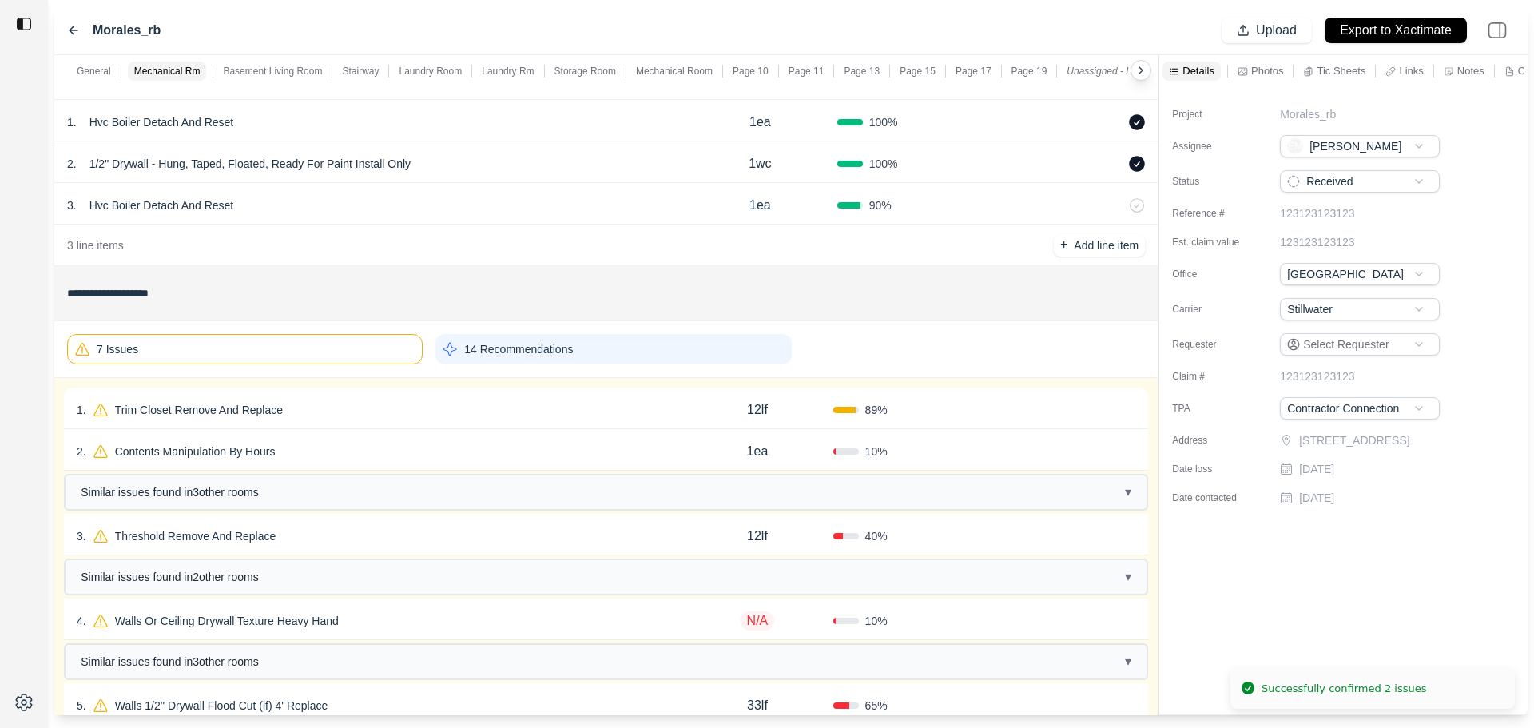
scroll to position [320, 0]
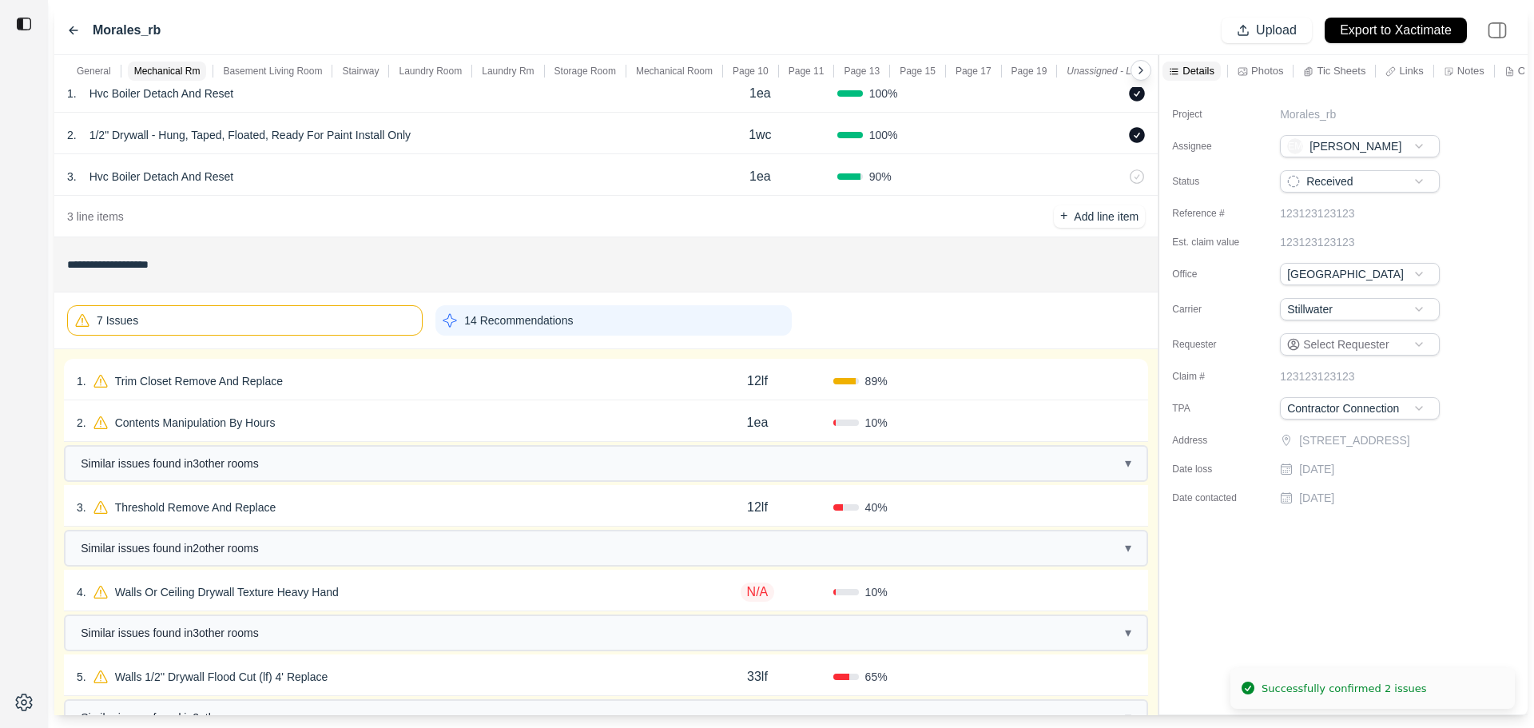
click at [363, 386] on div "1 . Trim Closet Remove And Replace" at bounding box center [379, 381] width 605 height 22
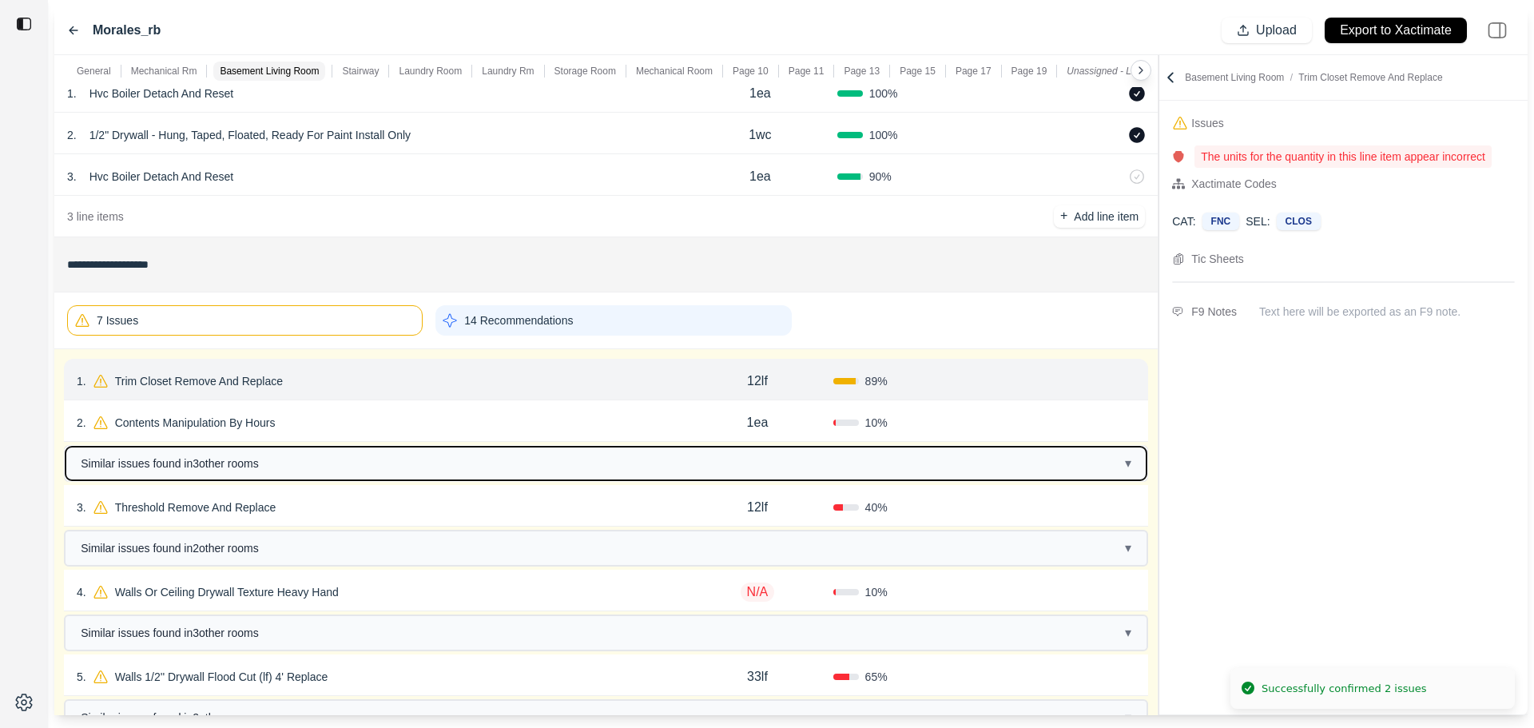
click at [360, 465] on button "Similar issues found in 3 other room s ▾" at bounding box center [606, 464] width 1081 height 34
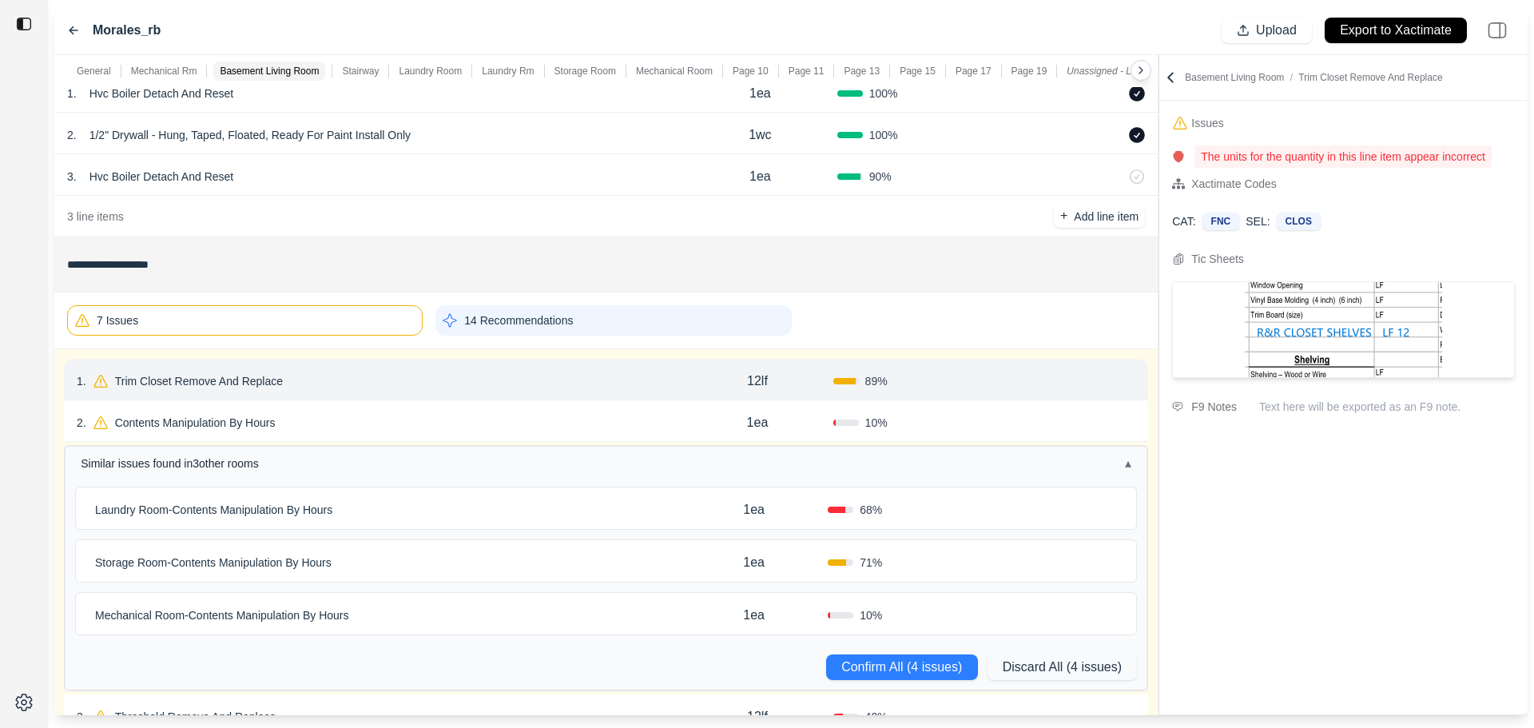
click at [405, 515] on div "Laundry Room - Contents Manipulation By Hours" at bounding box center [384, 510] width 591 height 22
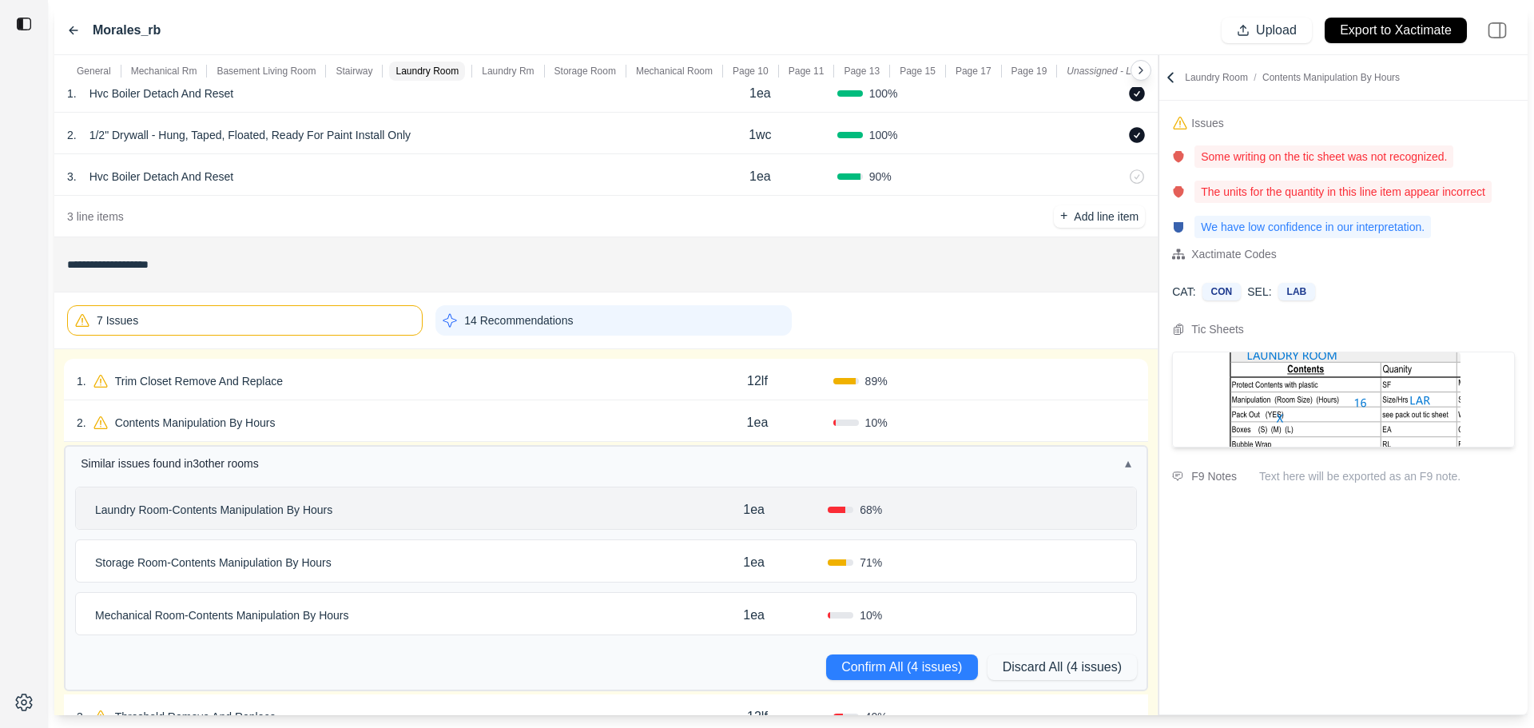
click at [324, 515] on p "Laundry Room - Contents Manipulation By Hours" at bounding box center [214, 510] width 250 height 22
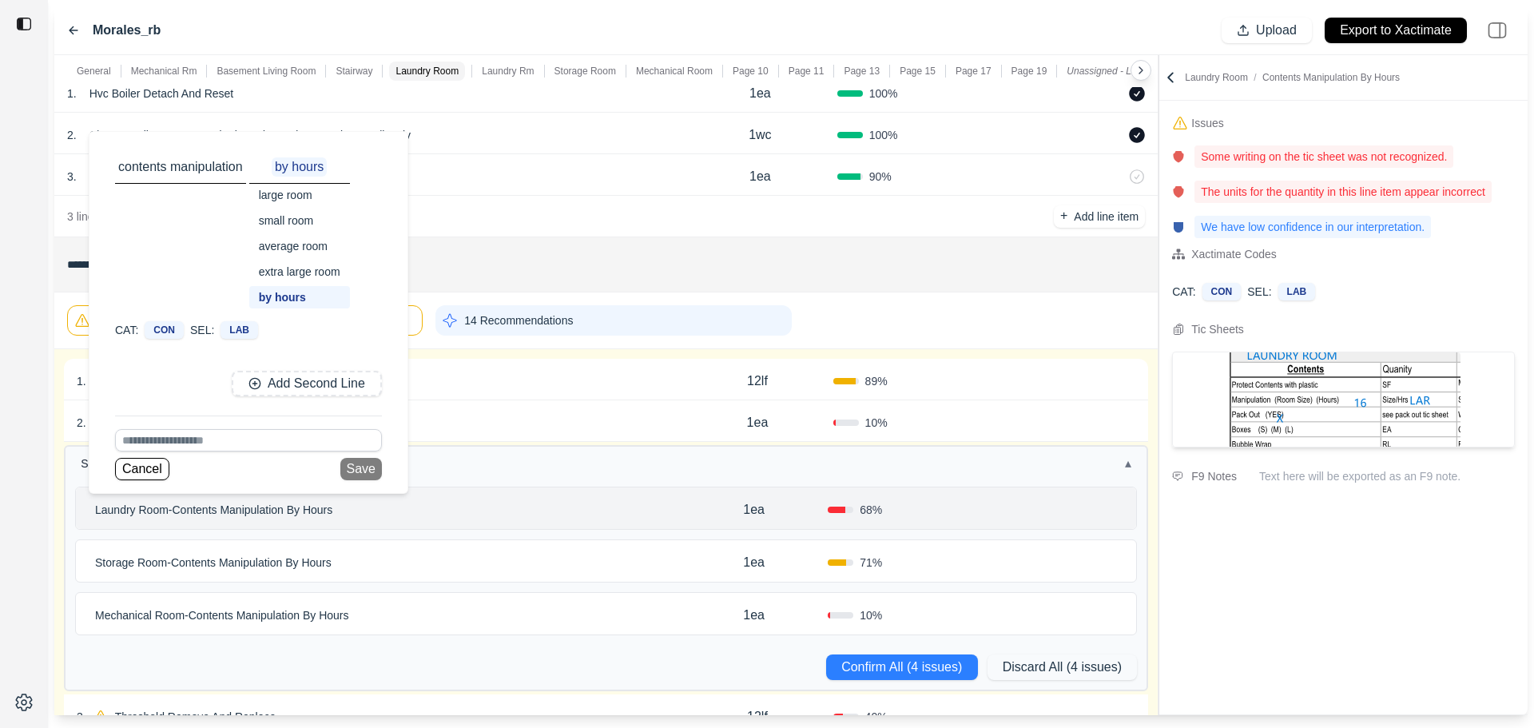
click at [289, 197] on div "large room" at bounding box center [299, 195] width 101 height 22
click at [358, 467] on button "Save" at bounding box center [361, 469] width 42 height 22
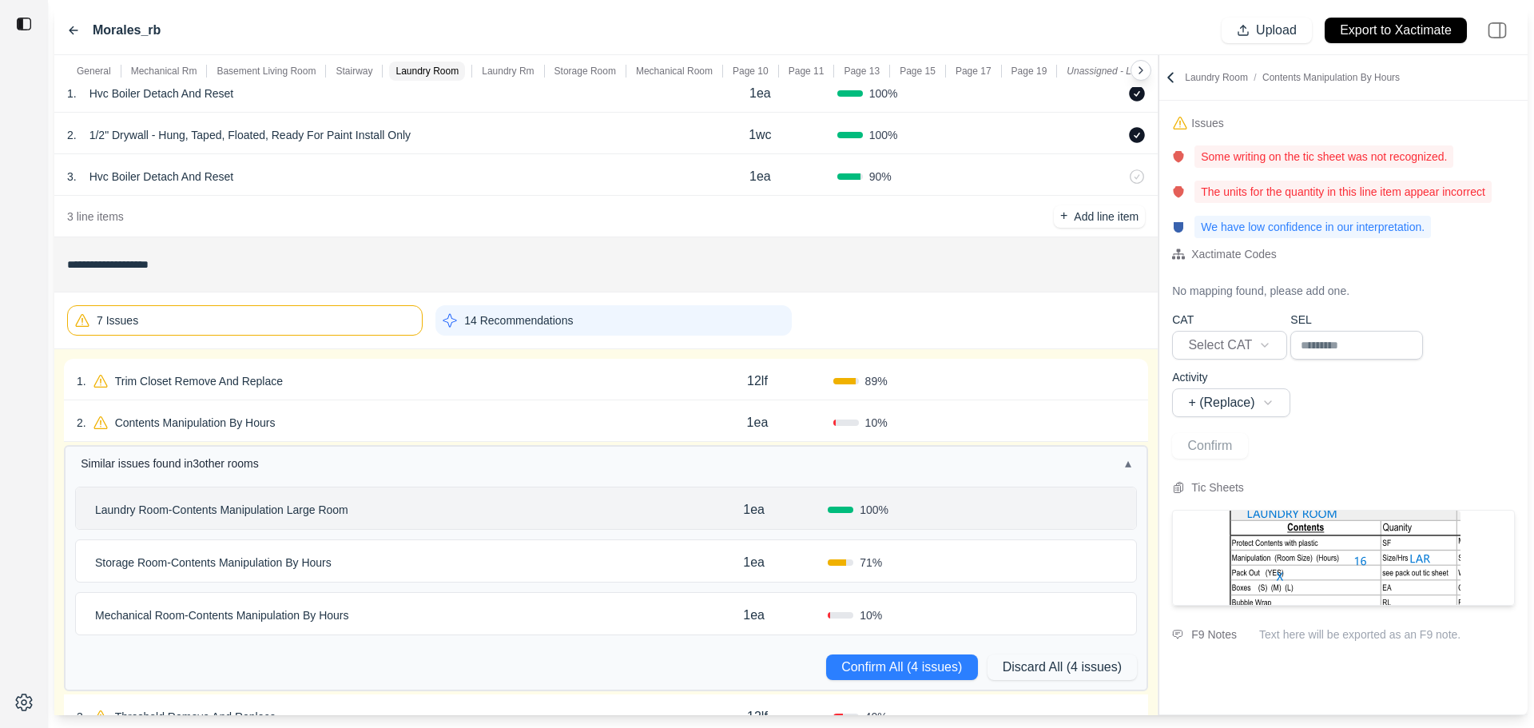
click at [647, 503] on div "Laundry Room - Contents Manipulation Large Room" at bounding box center [384, 510] width 591 height 22
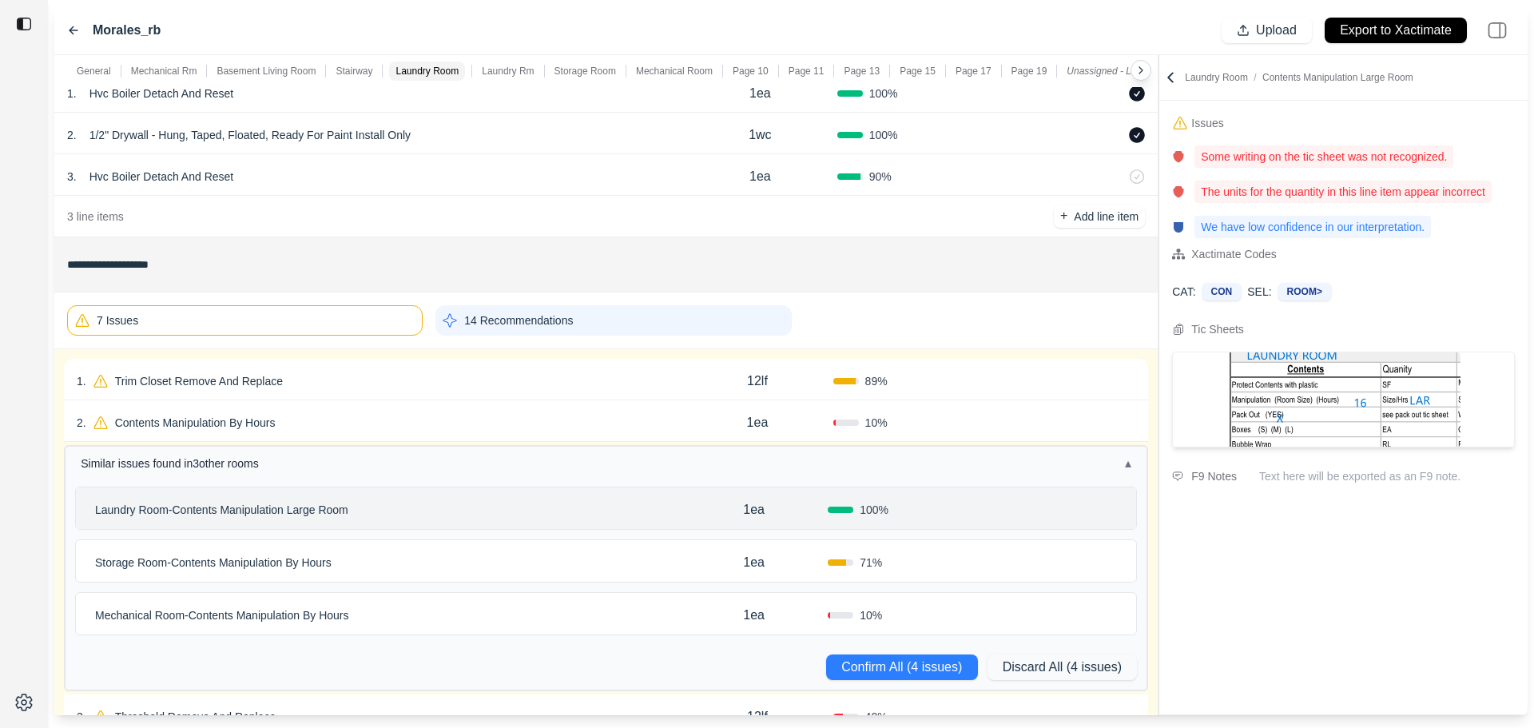
click at [238, 429] on p "Contents Manipulation By Hours" at bounding box center [195, 423] width 173 height 22
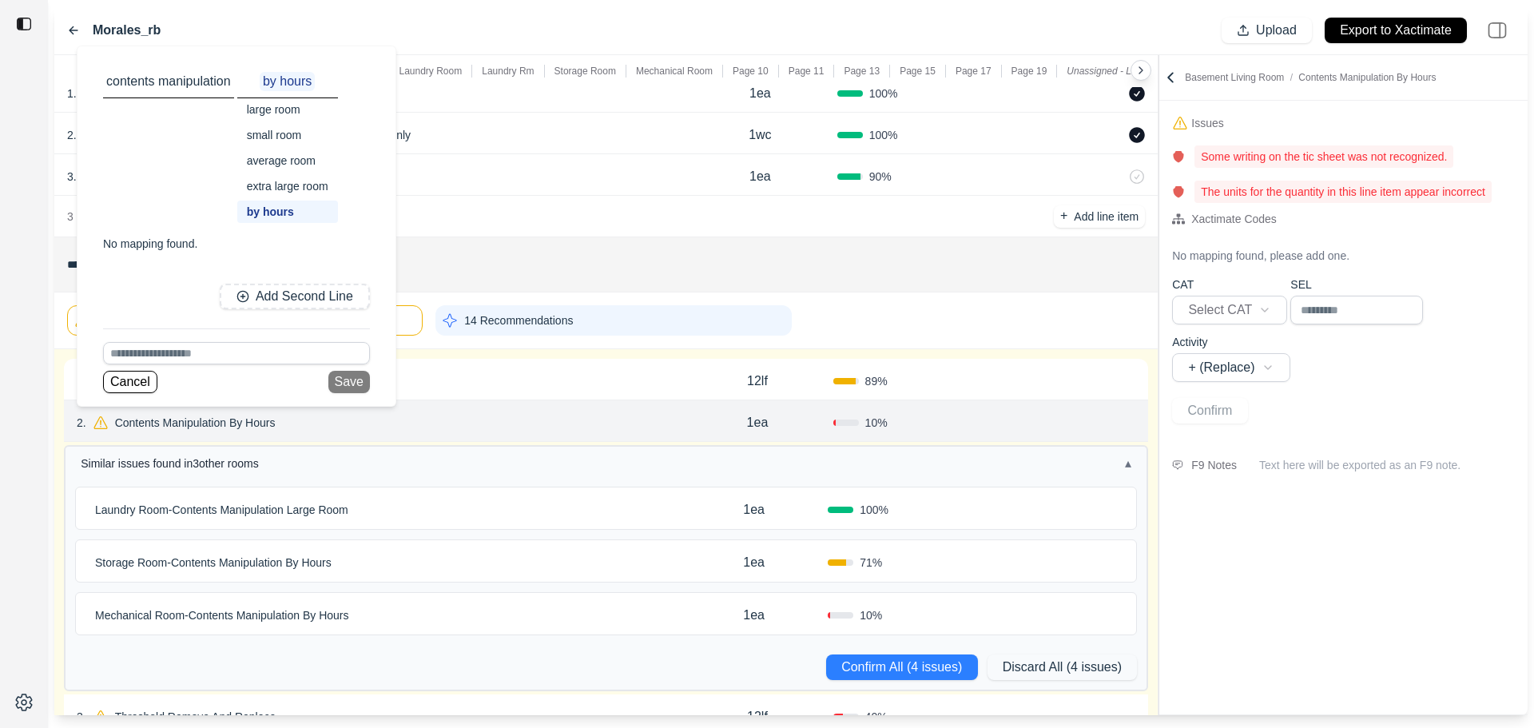
click at [293, 113] on div "large room" at bounding box center [287, 109] width 101 height 22
click at [356, 388] on button "Save" at bounding box center [349, 382] width 42 height 22
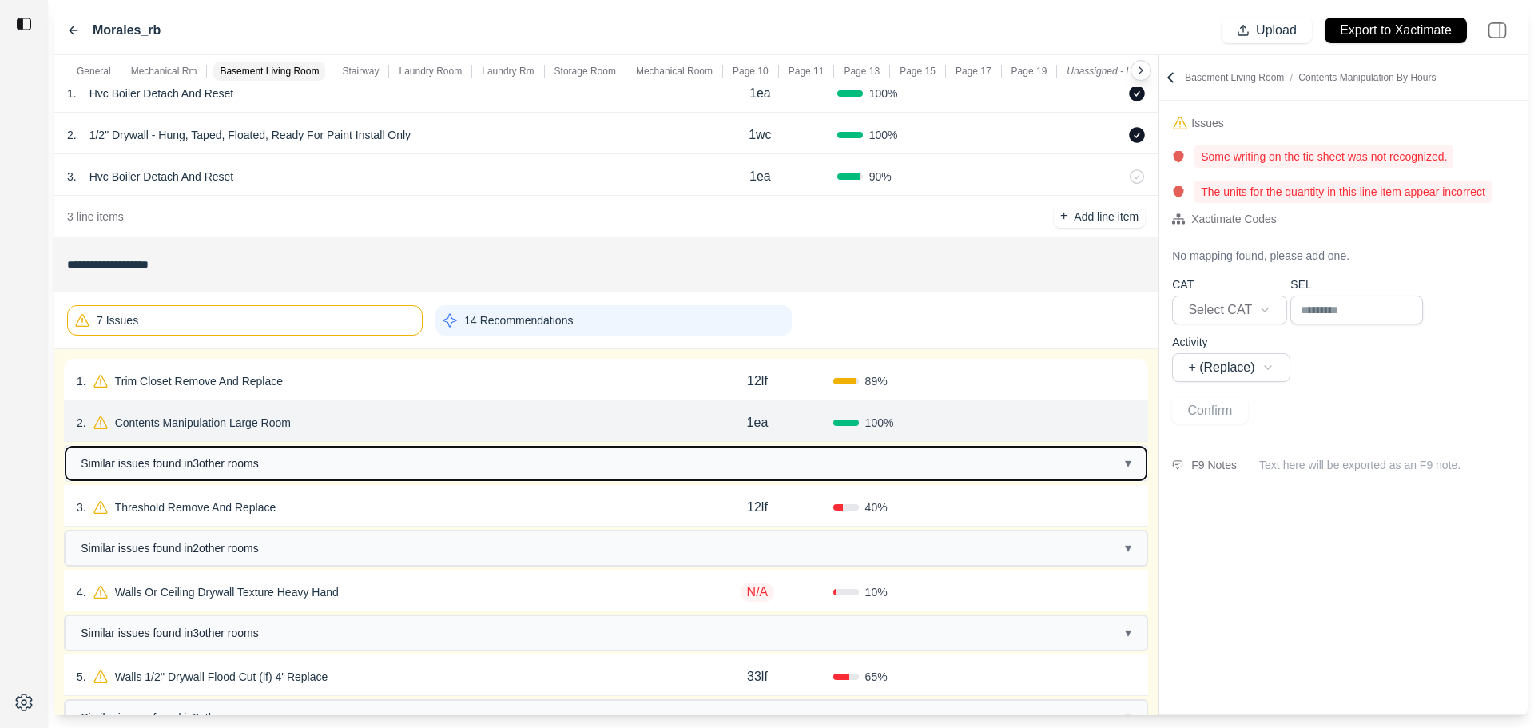
click at [626, 454] on button "Similar issues found in 3 other room s ▾" at bounding box center [606, 464] width 1081 height 34
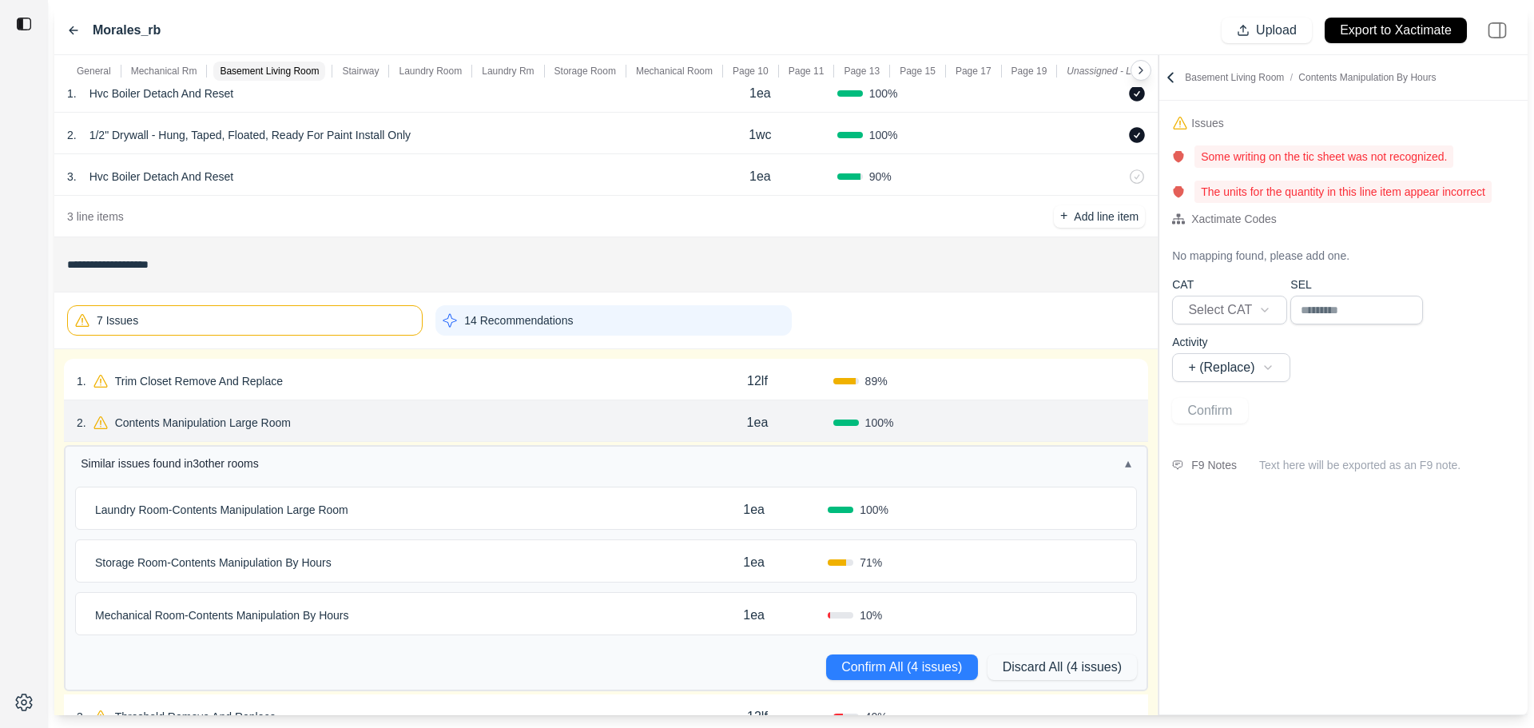
click at [638, 422] on div "2 . Contents Manipulation Large Room" at bounding box center [379, 423] width 605 height 22
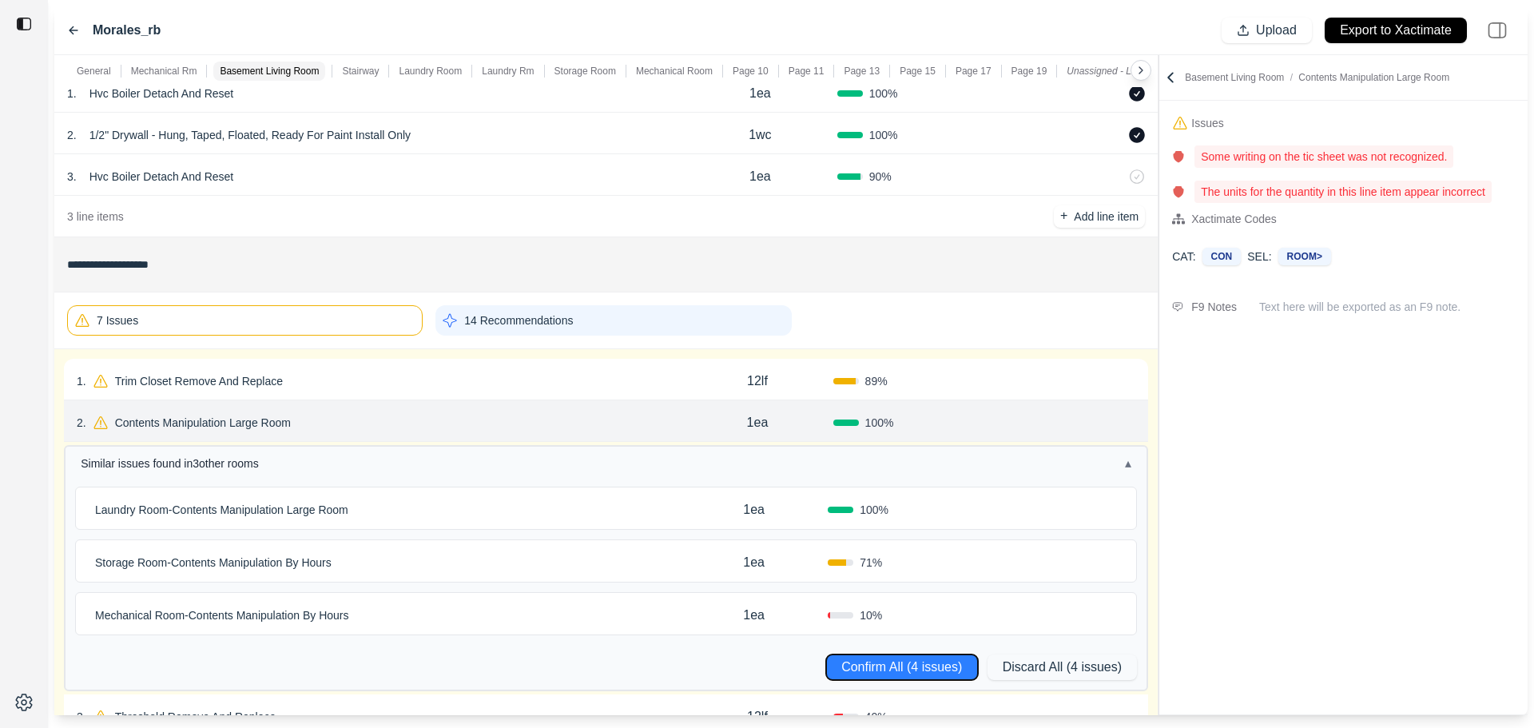
click at [863, 665] on button "Confirm All (4 issues)" at bounding box center [902, 667] width 152 height 26
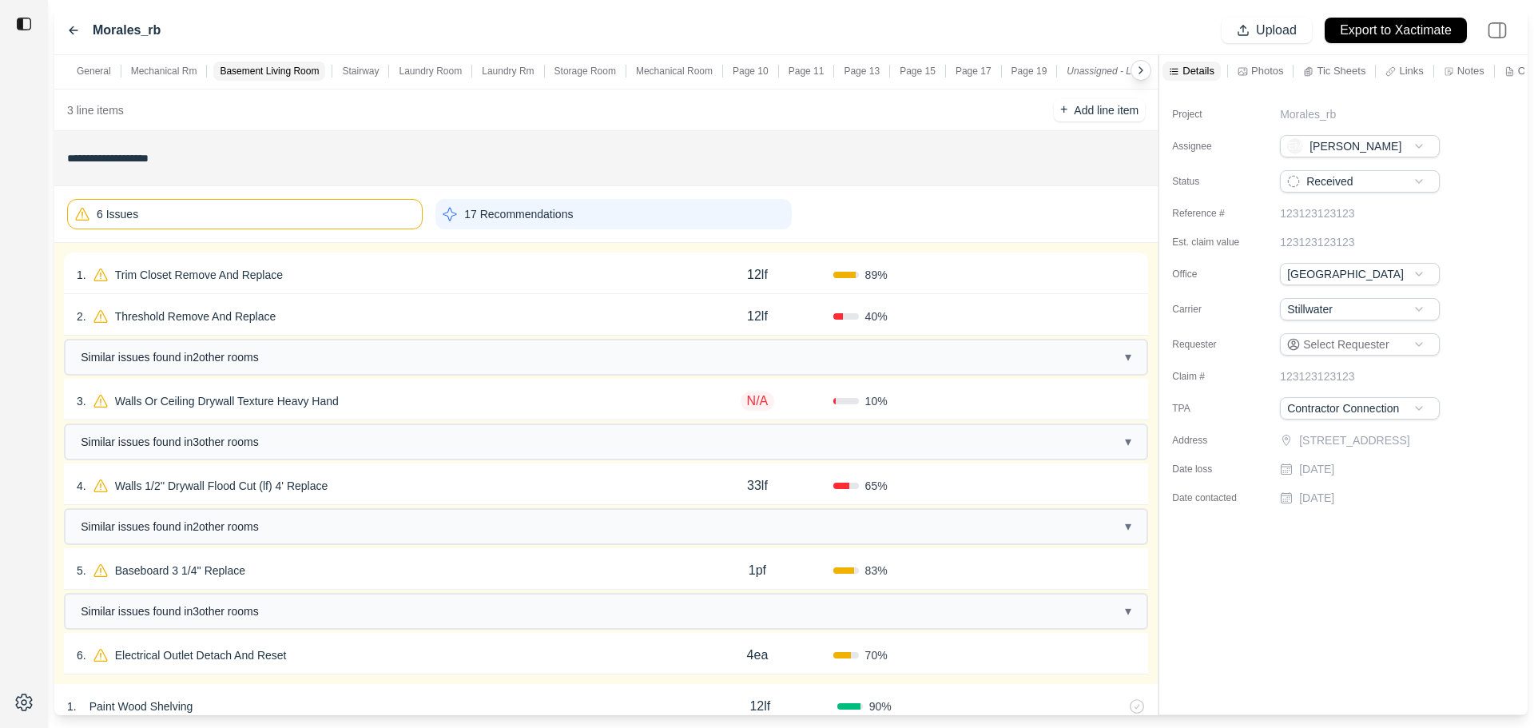
scroll to position [400, 0]
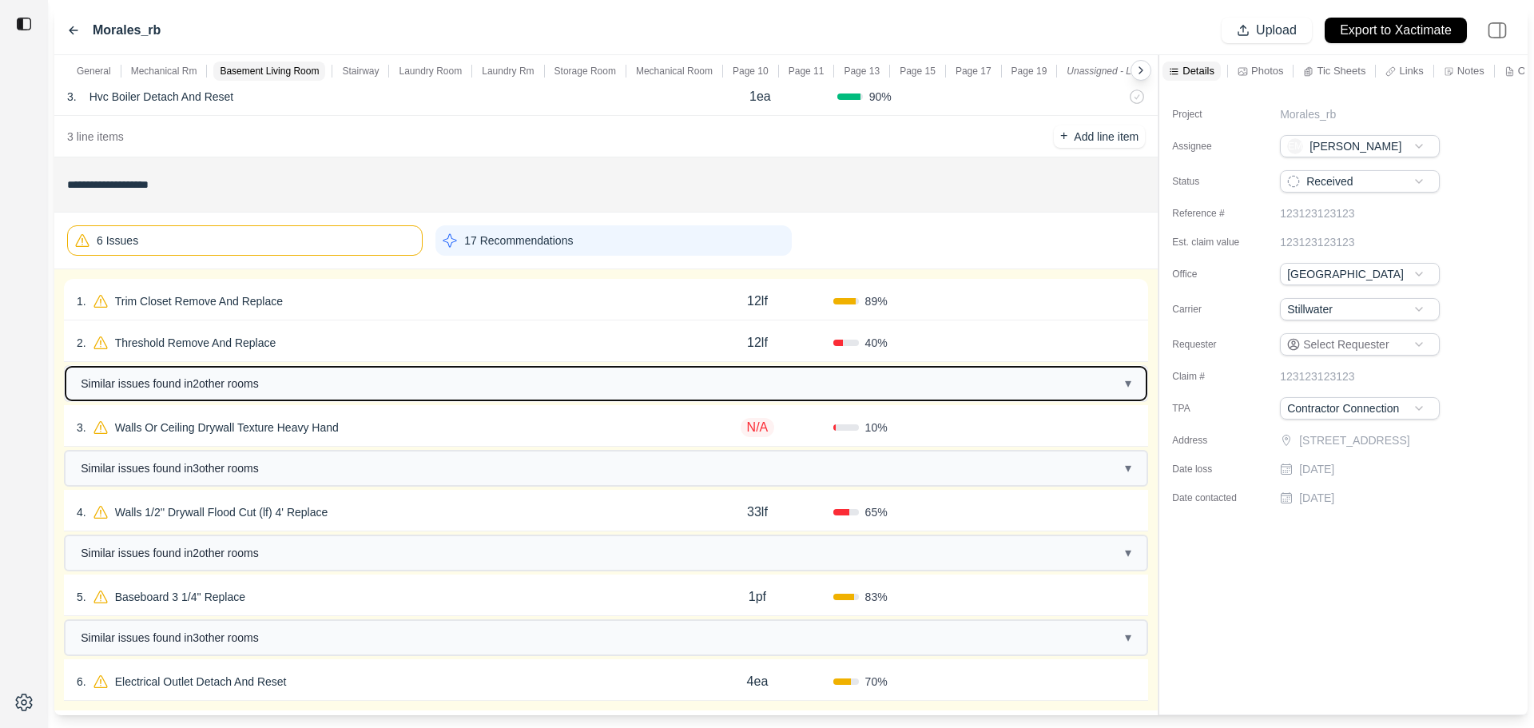
click at [406, 382] on button "Similar issues found in 2 other room s ▾" at bounding box center [606, 384] width 1081 height 34
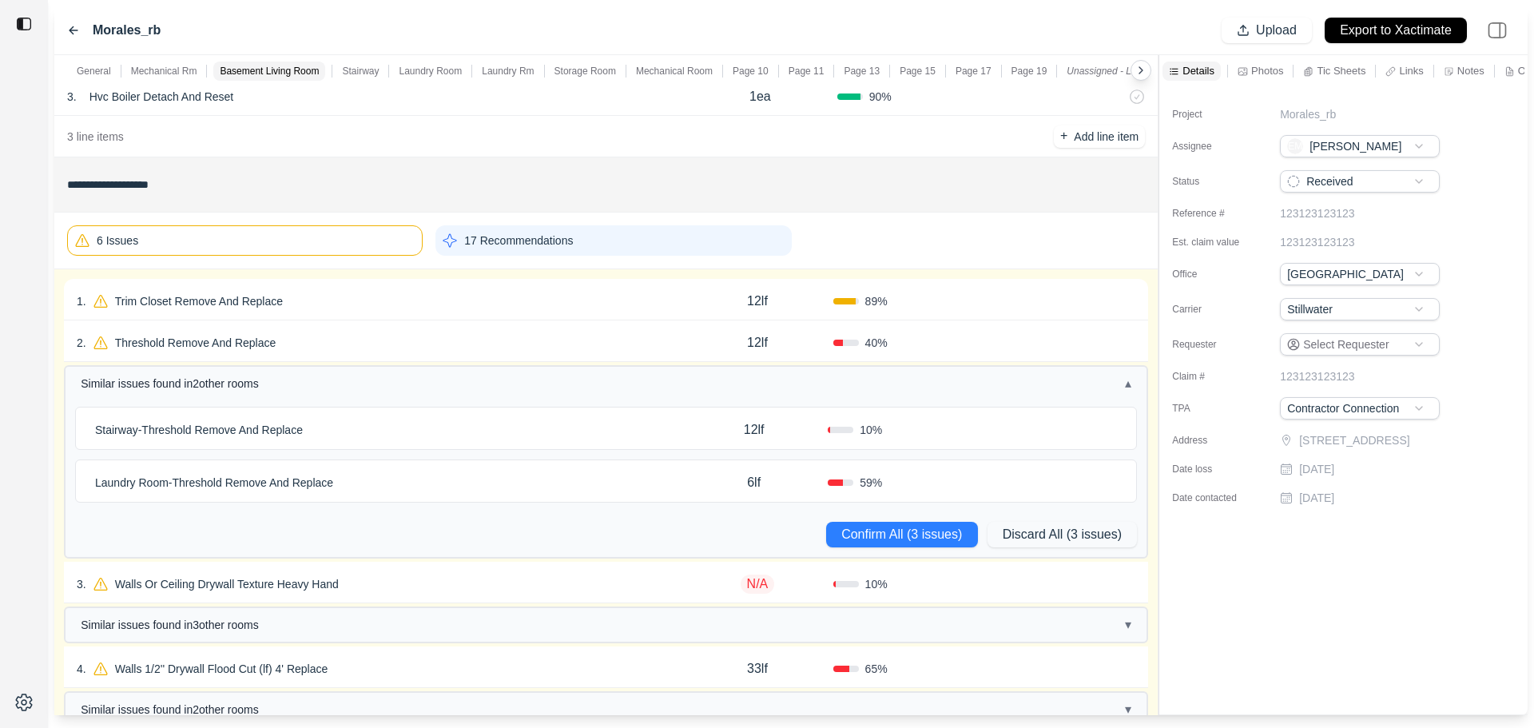
click at [437, 433] on div "Stairway - Threshold Remove And Replace" at bounding box center [384, 430] width 591 height 22
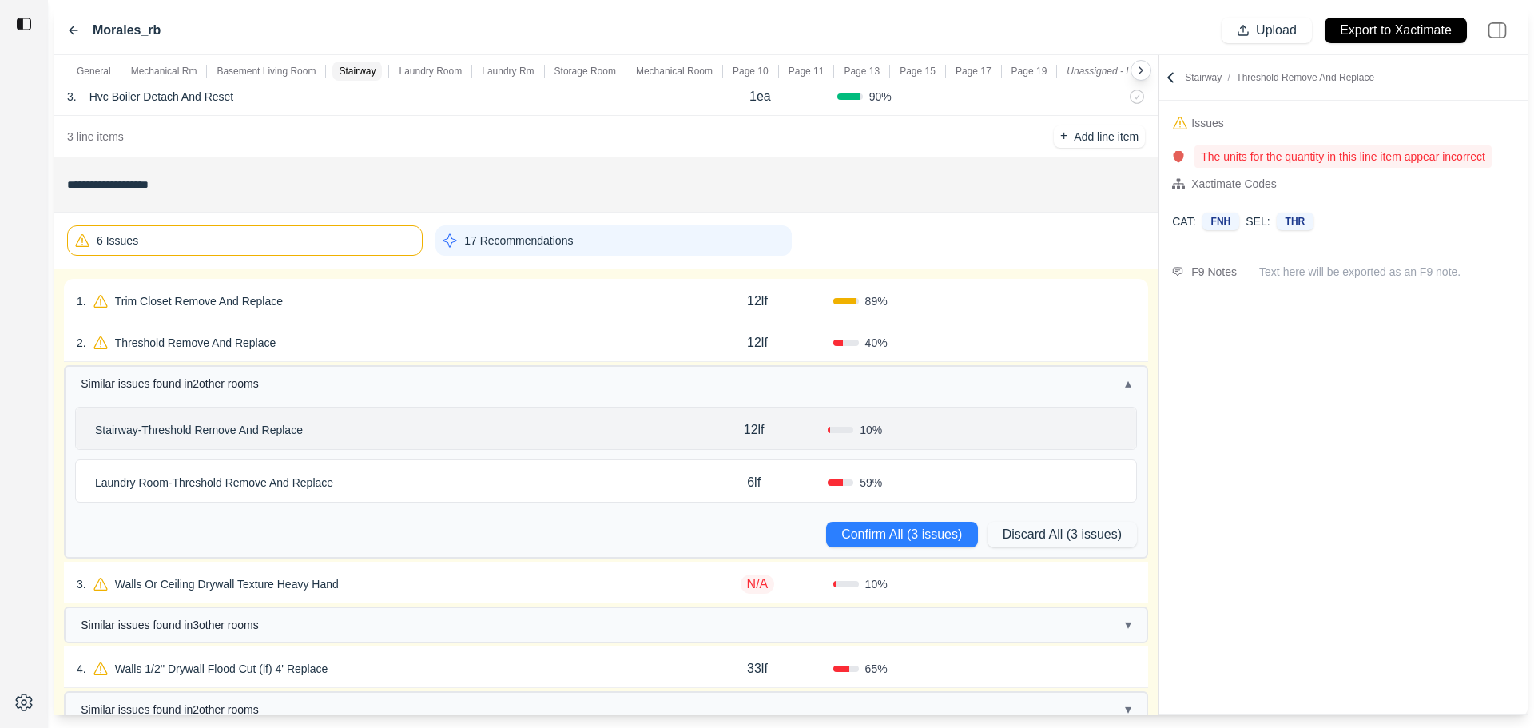
click at [456, 505] on div "Stairway - Threshold Remove And Replace 12lf 10 % Laundry Room - Threshold Remo…" at bounding box center [606, 482] width 1081 height 150
click at [455, 482] on div "Laundry Room - Threshold Remove And Replace" at bounding box center [384, 482] width 591 height 22
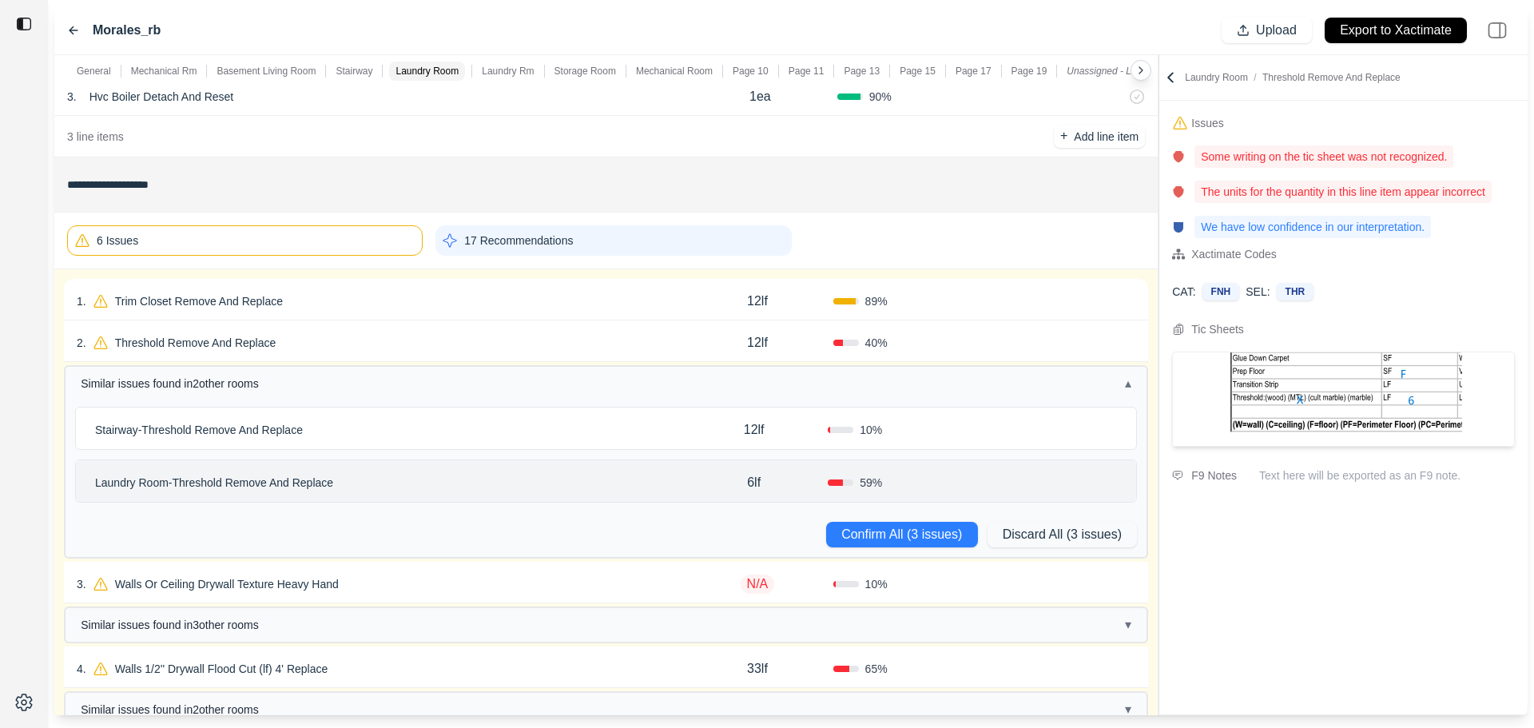
click at [423, 328] on div "2 . Threshold Remove And Replace 12lf 40 % Confirm" at bounding box center [606, 341] width 1084 height 42
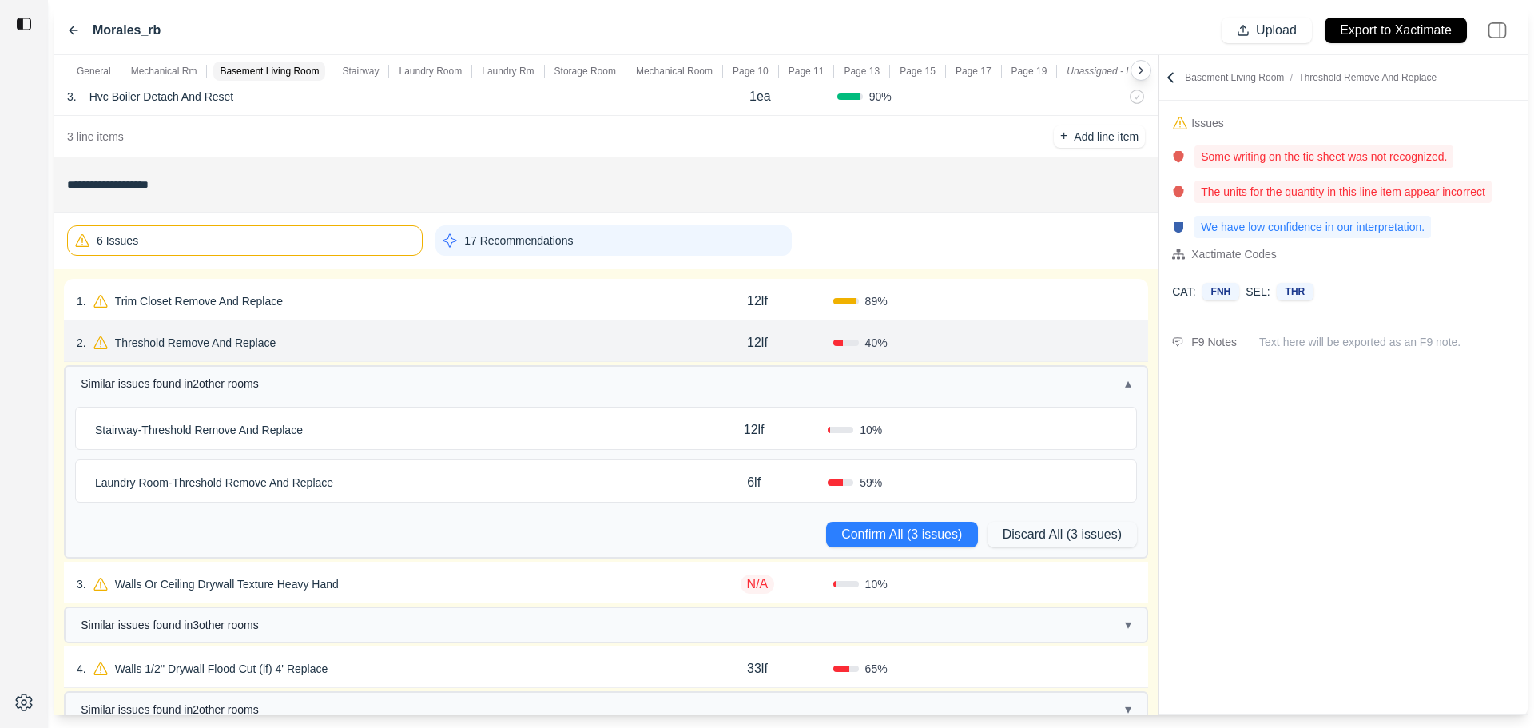
click at [435, 303] on div "1 . Trim Closet Remove And Replace" at bounding box center [379, 301] width 605 height 22
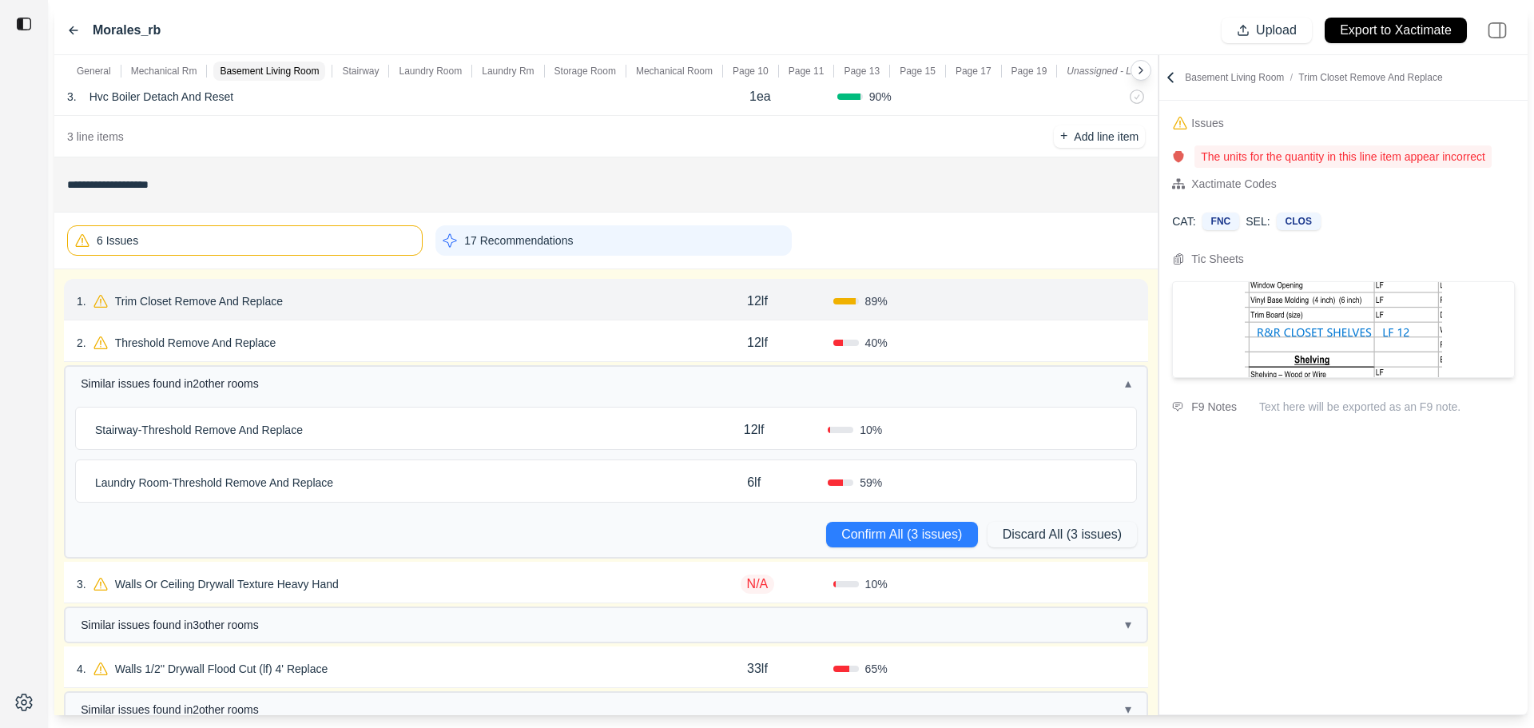
click at [1073, 300] on button "Confirm" at bounding box center [1090, 301] width 52 height 26
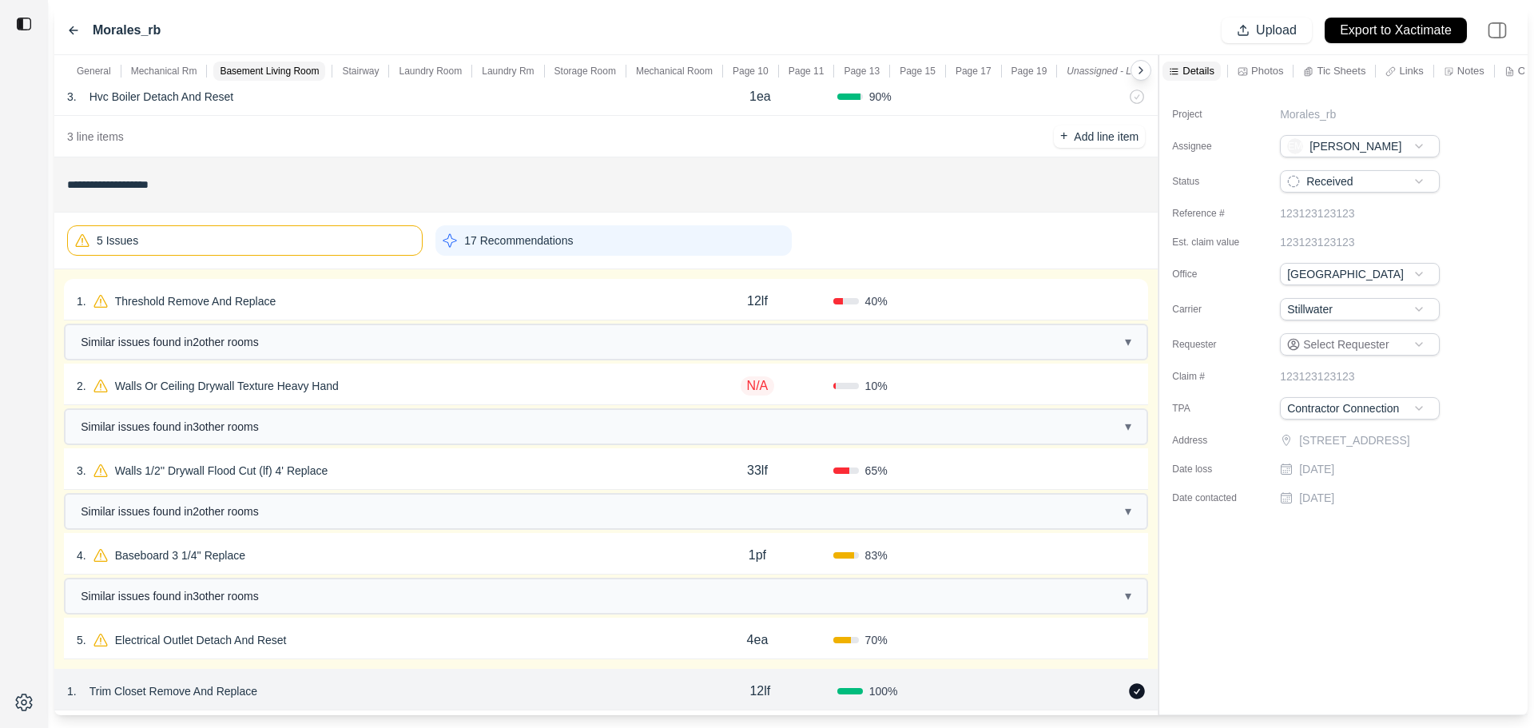
click at [390, 301] on div "1 . Threshold Remove And Replace" at bounding box center [379, 301] width 605 height 22
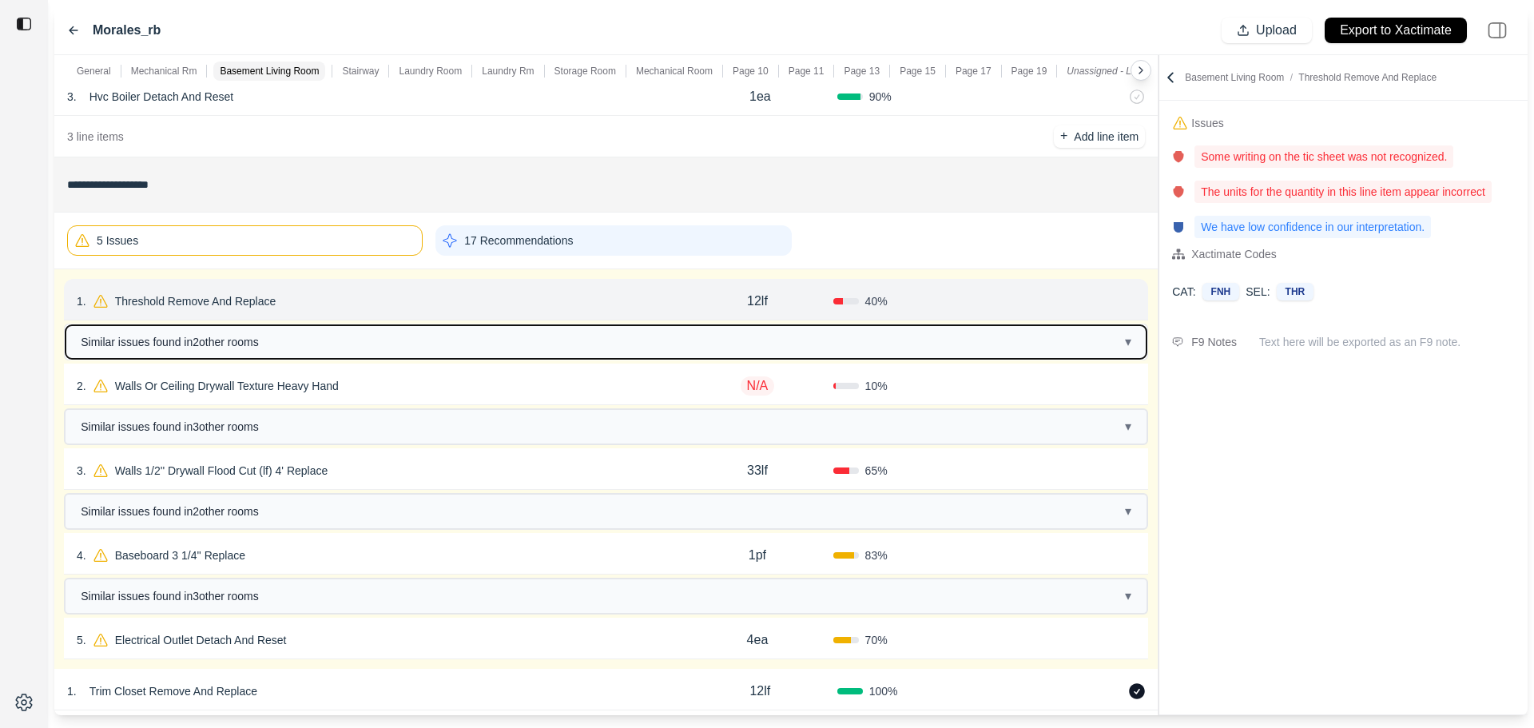
click at [388, 353] on button "Similar issues found in 2 other room s ▾" at bounding box center [606, 342] width 1081 height 34
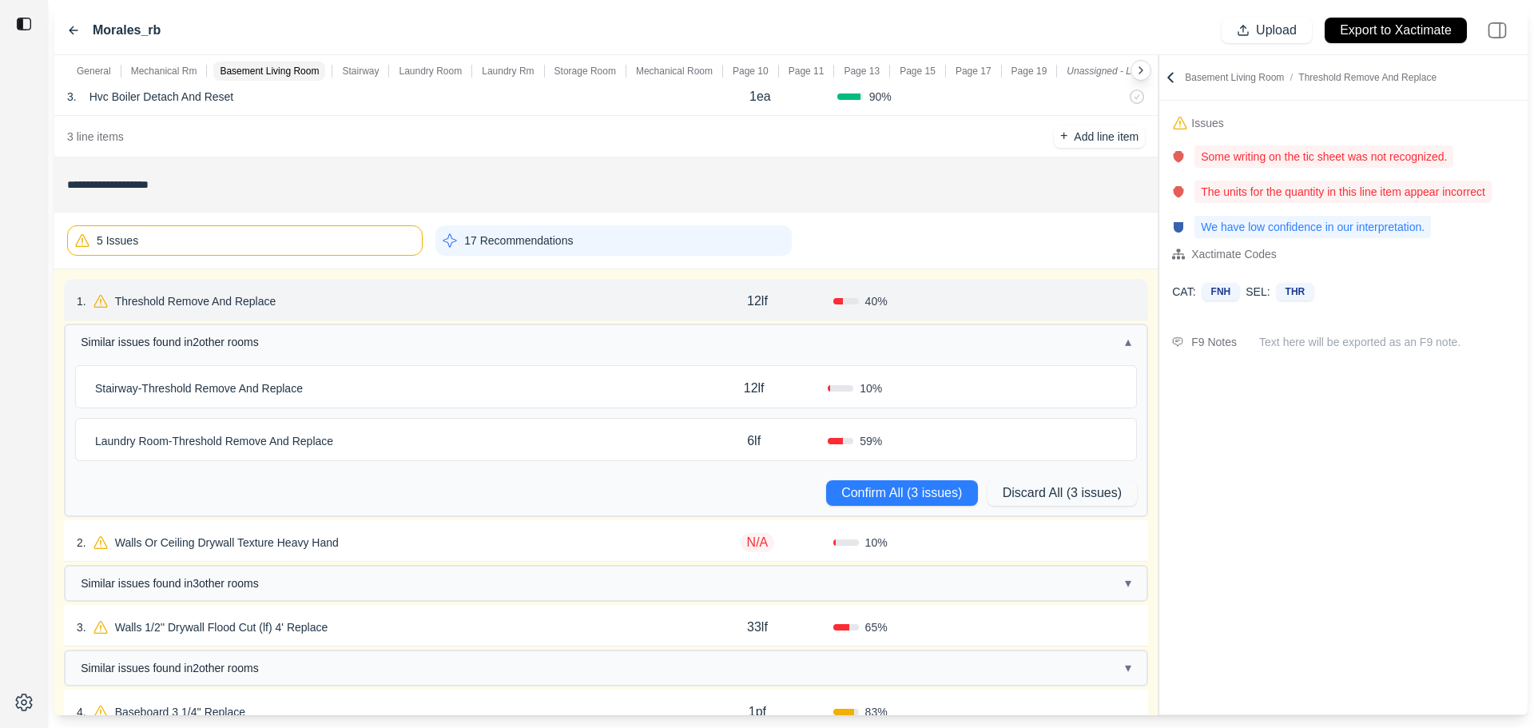
click at [1076, 298] on button "Confirm" at bounding box center [1090, 301] width 52 height 26
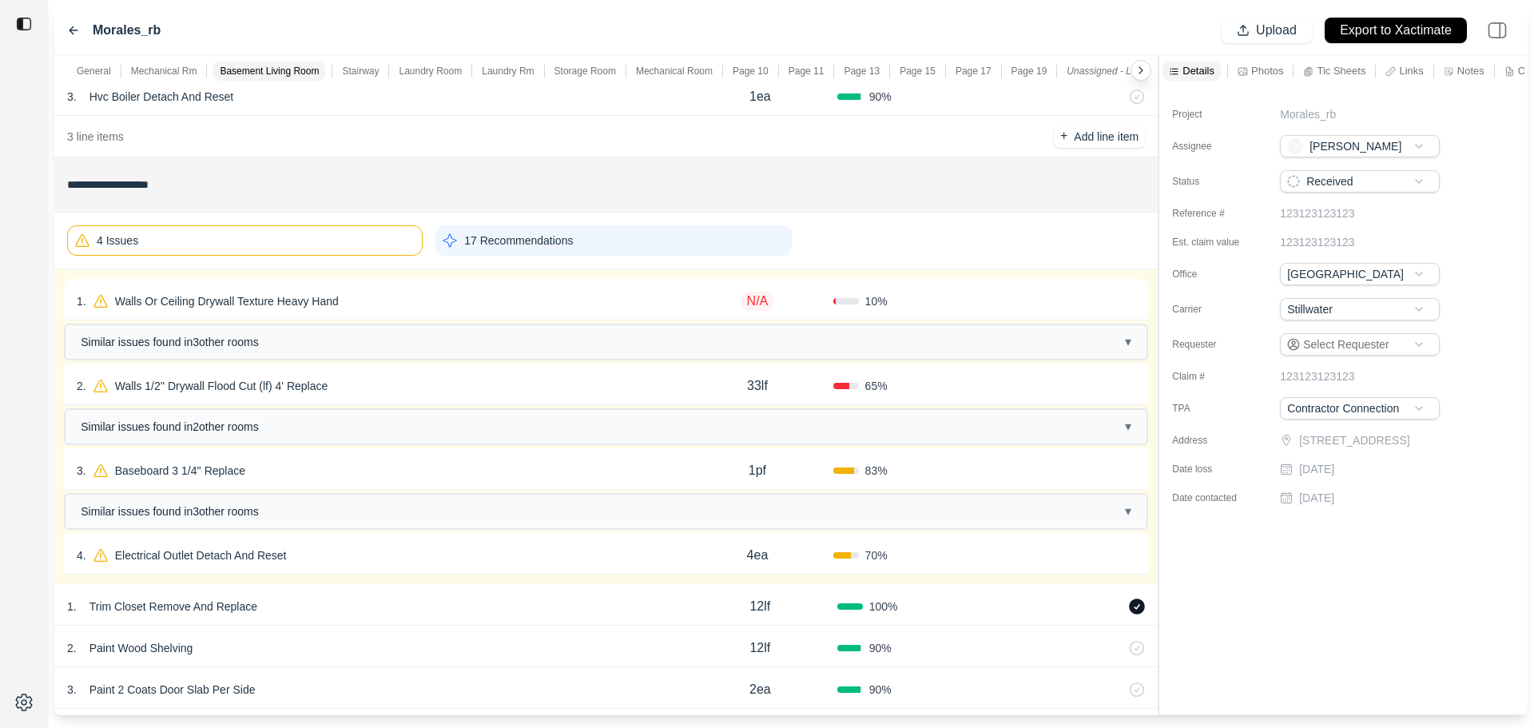
click at [554, 305] on div "1 . Walls Or Ceiling Drywall Texture Heavy Hand" at bounding box center [379, 301] width 605 height 22
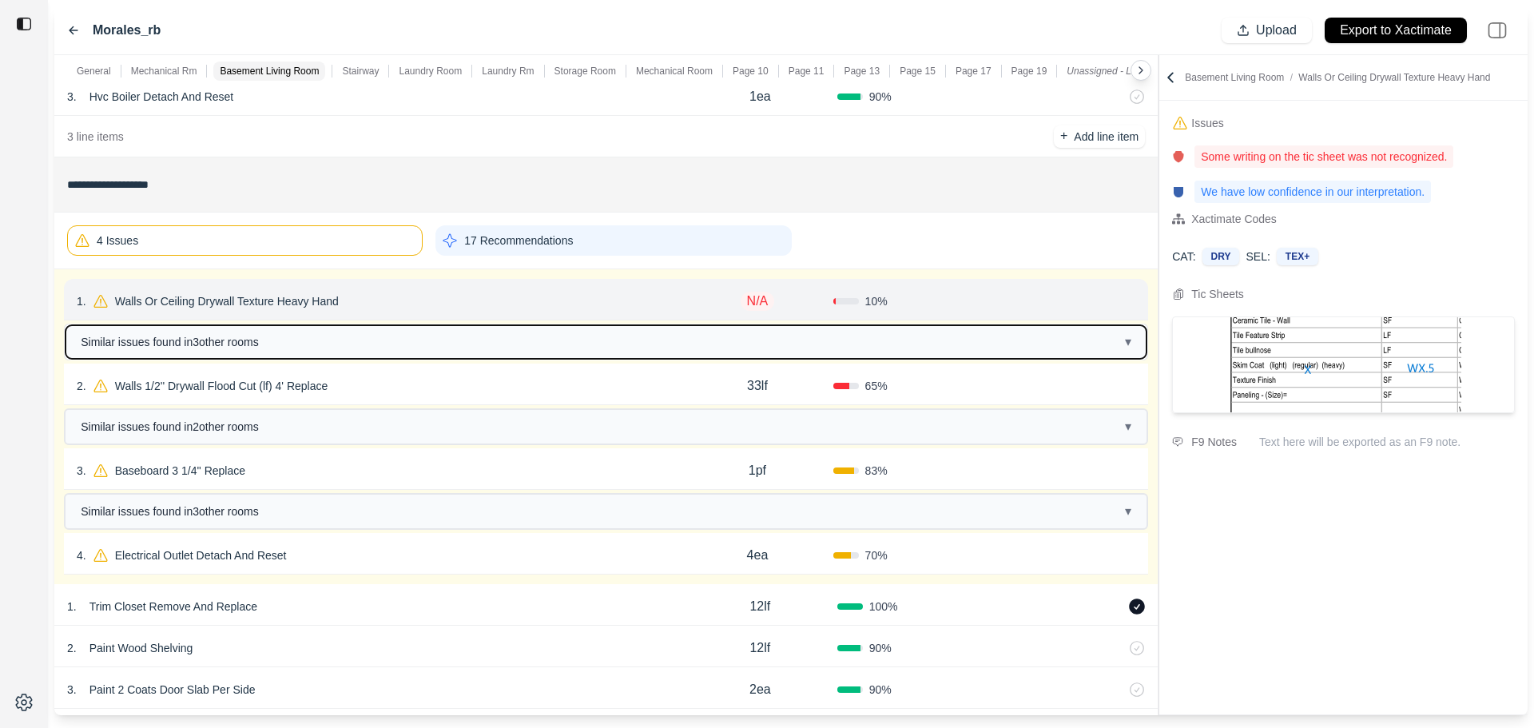
click at [548, 343] on button "Similar issues found in 3 other room s ▾" at bounding box center [606, 342] width 1081 height 34
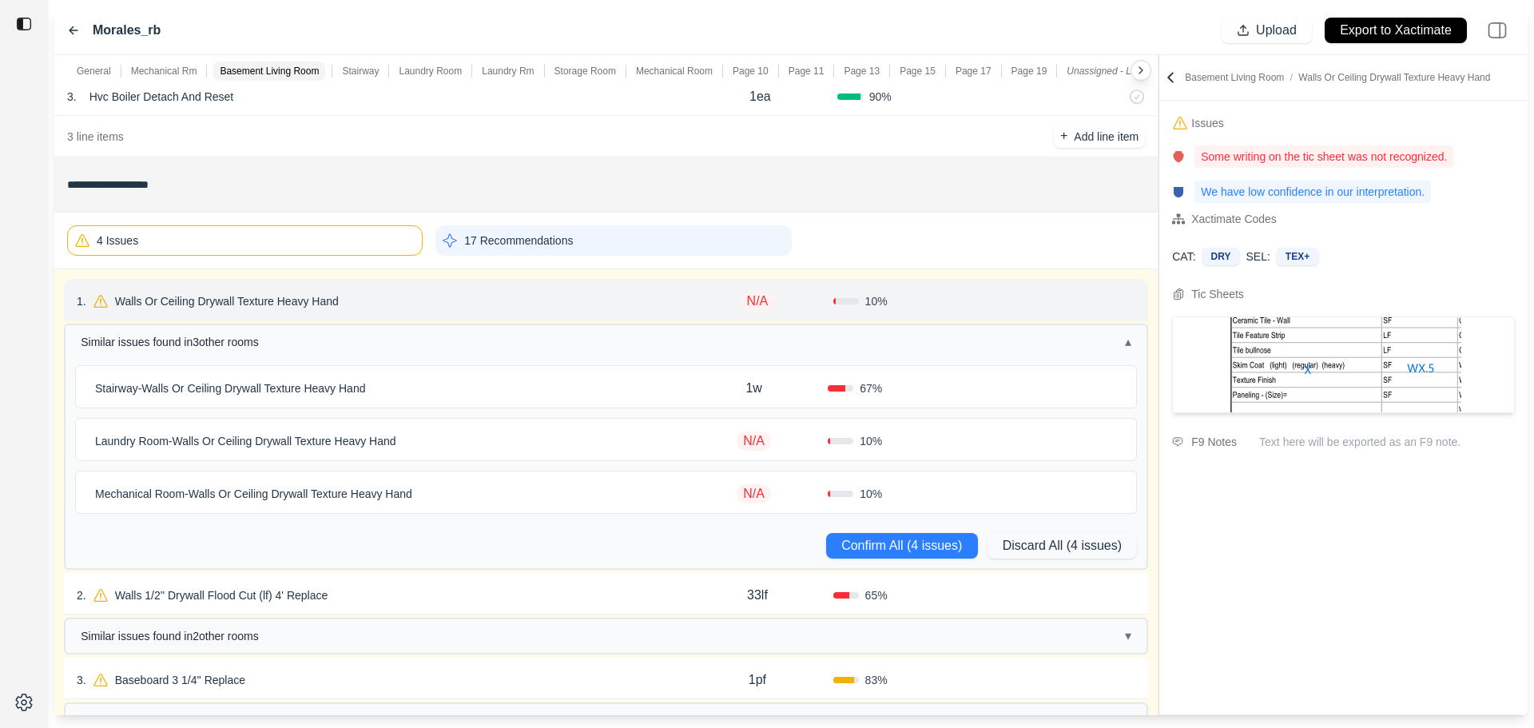
click at [539, 377] on div "Stairway - Walls Or Ceiling Drywall Texture Heavy Hand" at bounding box center [384, 388] width 591 height 22
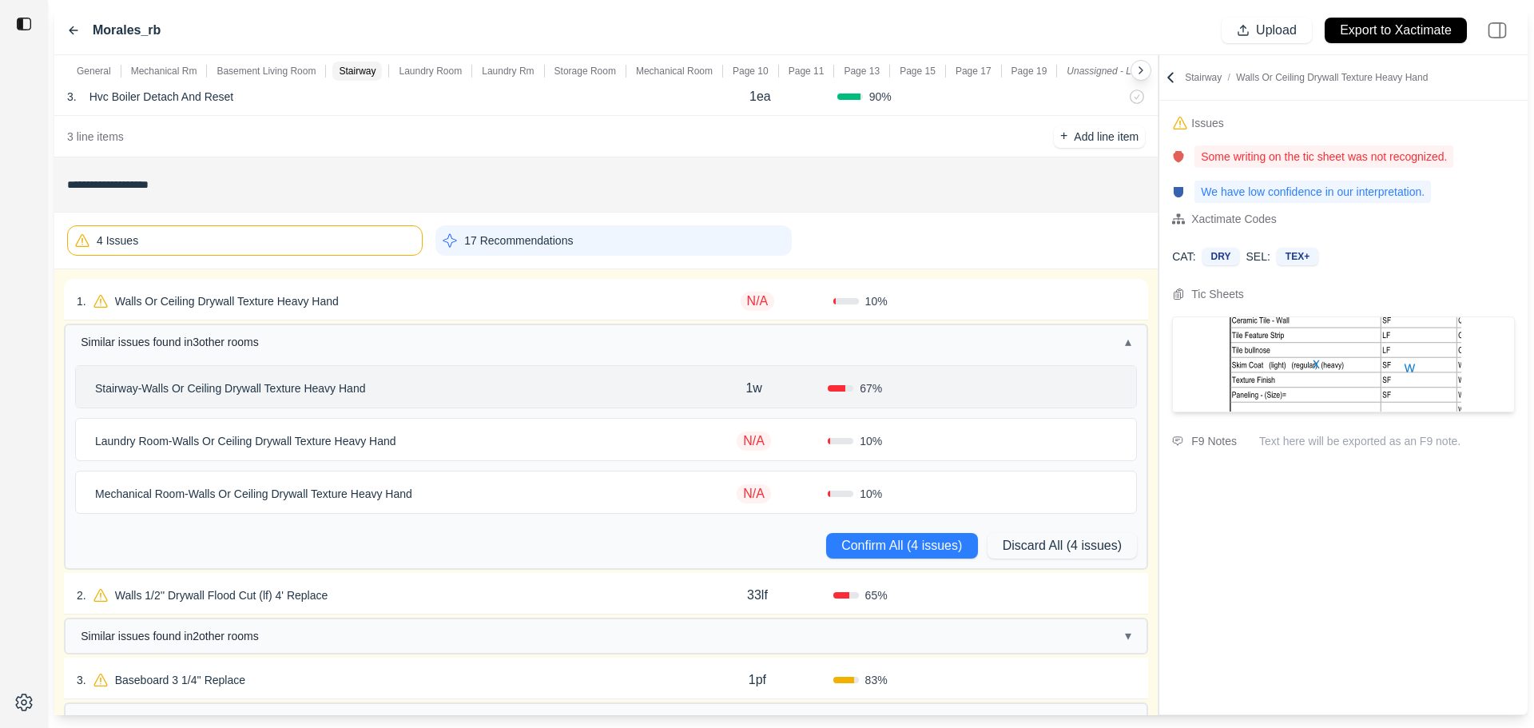
click at [547, 439] on div "Laundry Room - Walls Or Ceiling Drywall Texture Heavy Hand" at bounding box center [384, 441] width 591 height 22
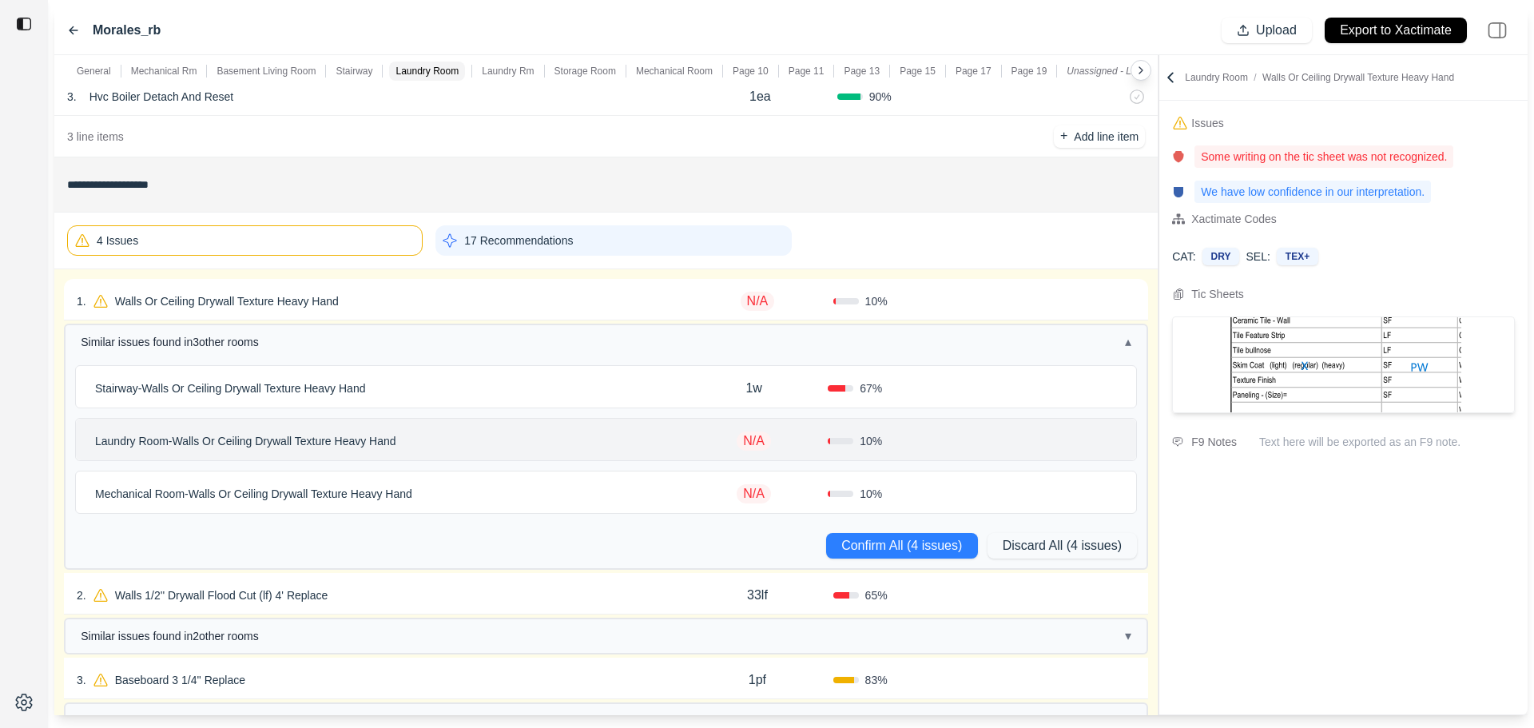
click at [550, 488] on div "Mechanical Room - Walls Or Ceiling Drywall Texture Heavy Hand" at bounding box center [384, 494] width 591 height 22
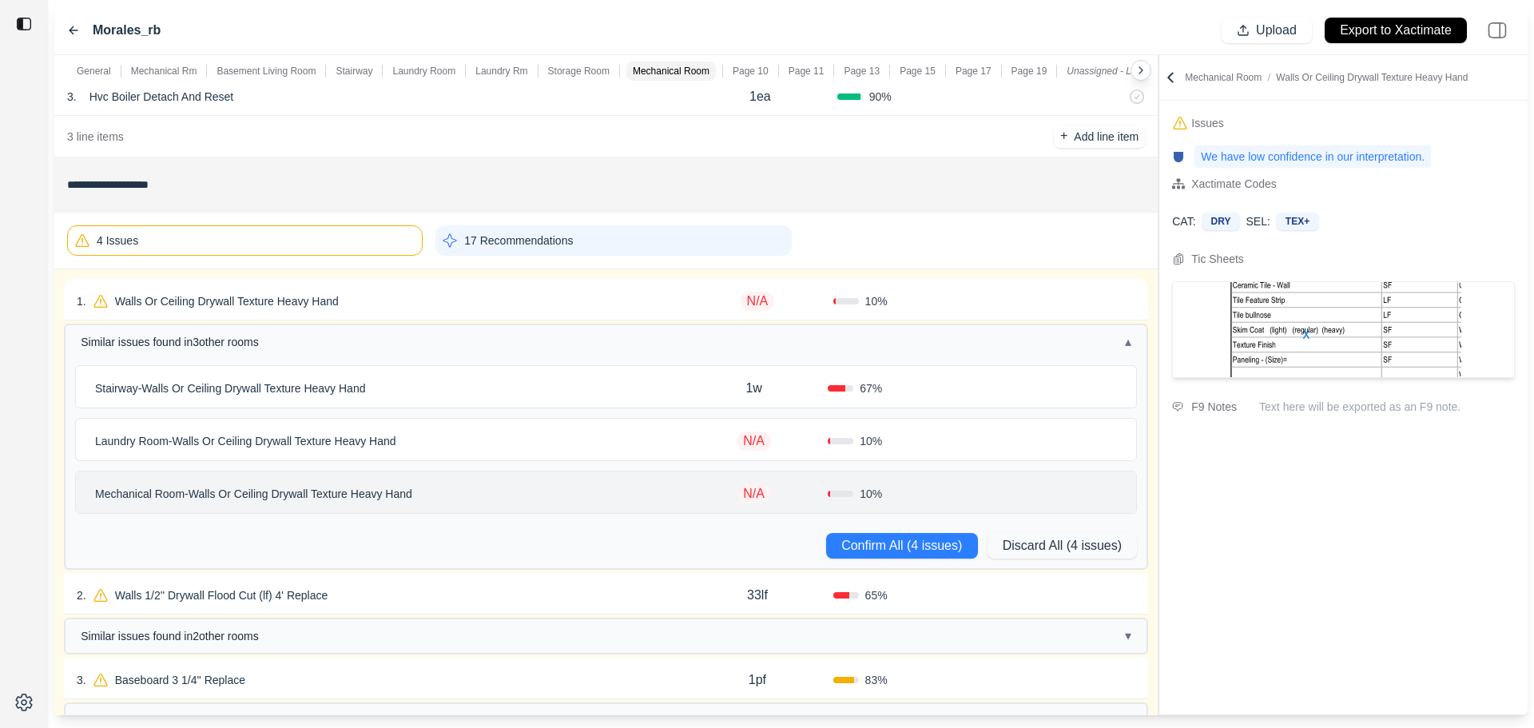
click at [550, 374] on div "Stairway - Walls Or Ceiling Drywall Texture Heavy Hand 1w 67 %" at bounding box center [606, 387] width 1060 height 42
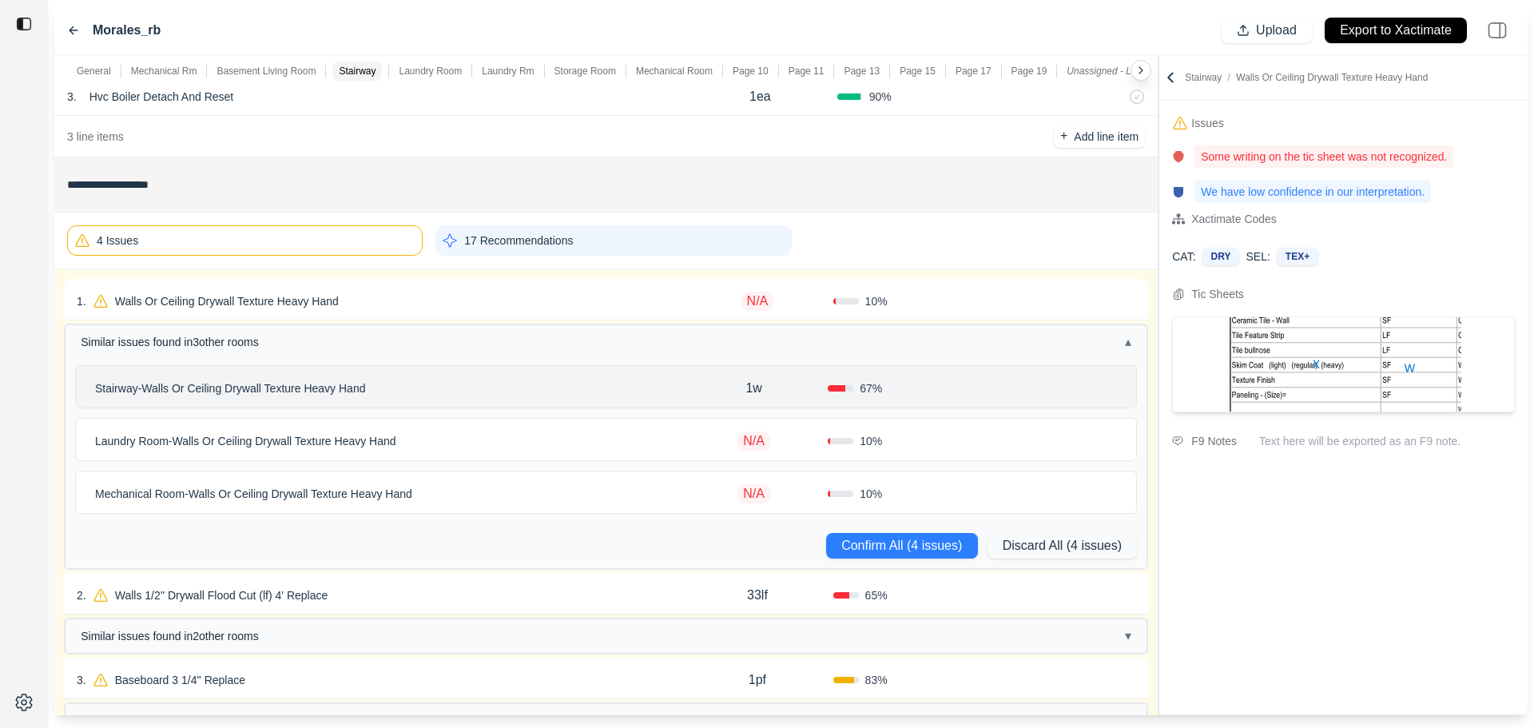
click at [581, 280] on div "1 . Walls Or Ceiling Drywall Texture Heavy Hand N/A 10 % Confirm" at bounding box center [606, 300] width 1084 height 42
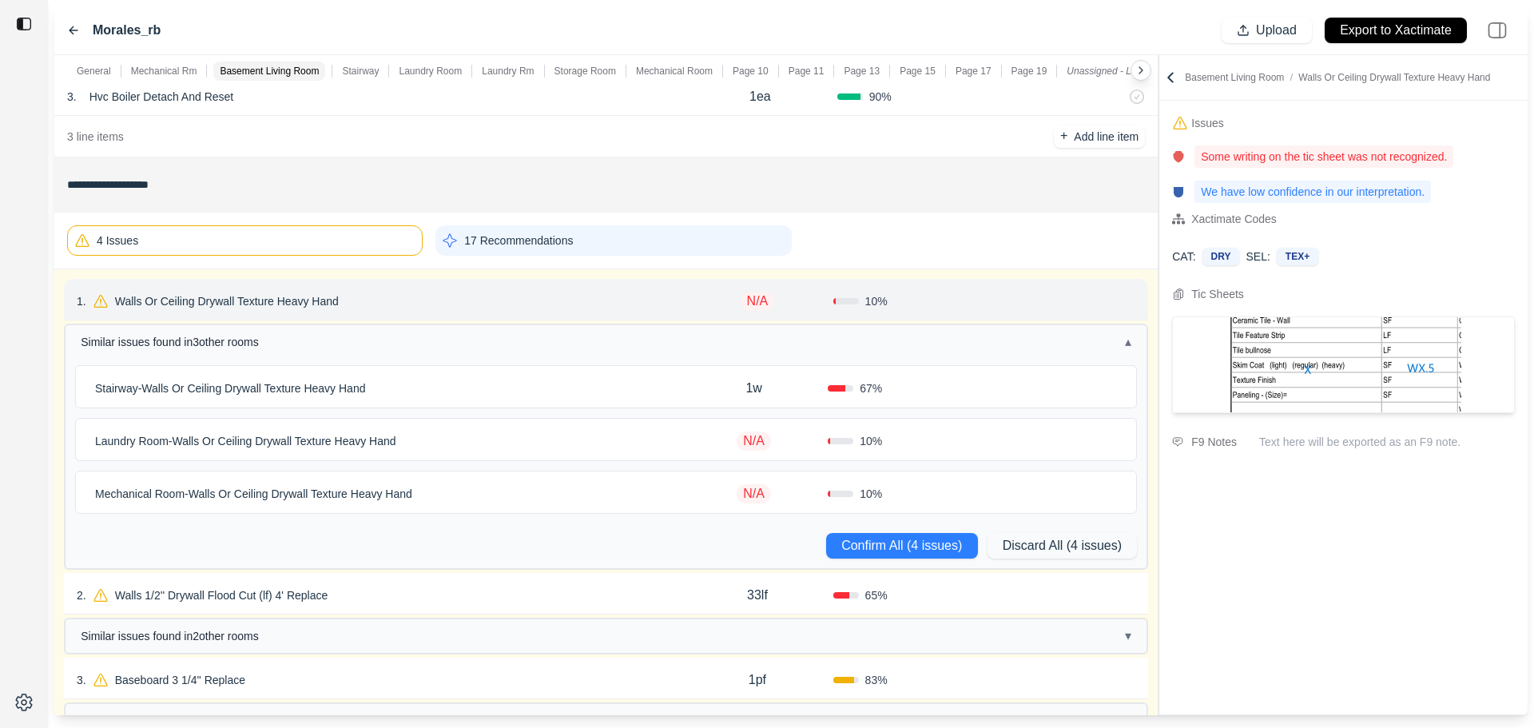
click at [760, 298] on p "N/A" at bounding box center [758, 301] width 34 height 19
type input "**"
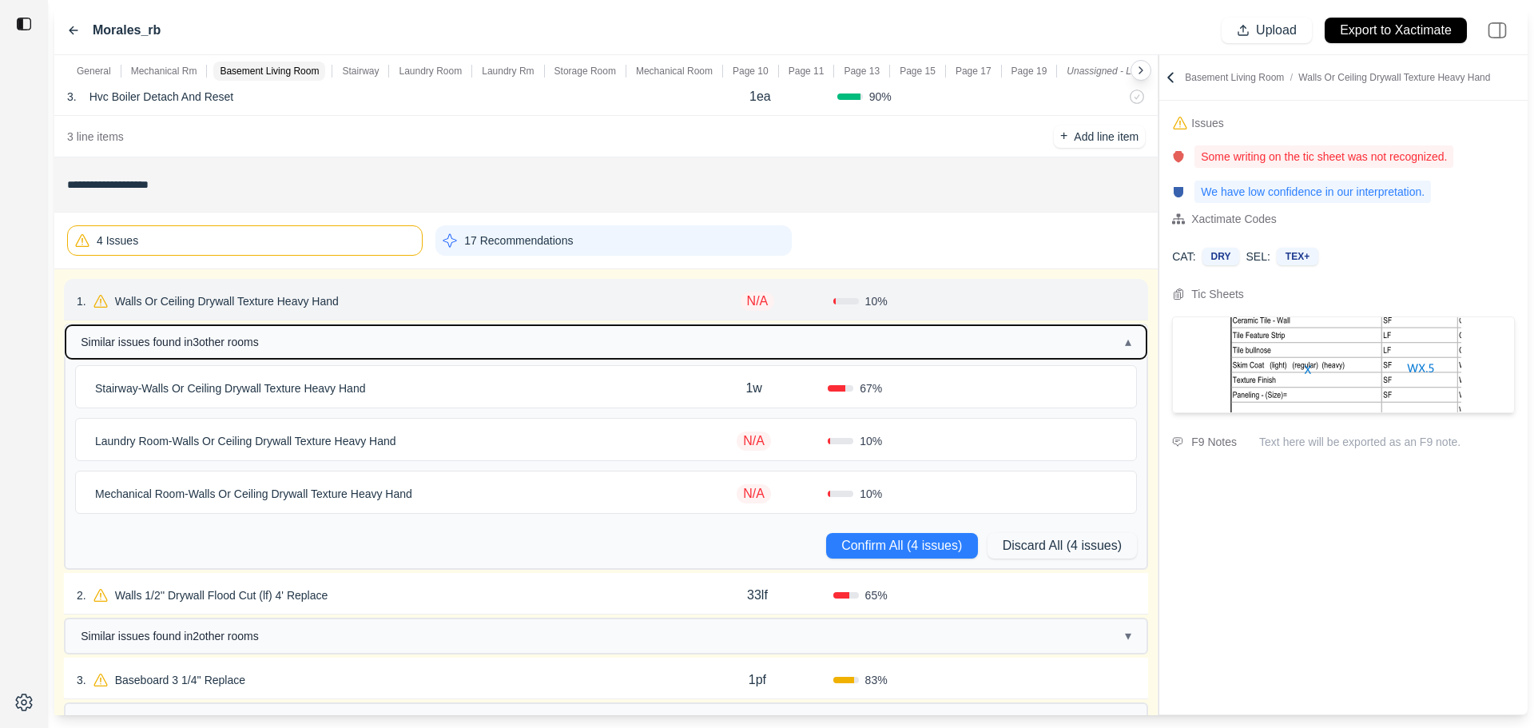
click at [766, 333] on button "Similar issues found in 3 other room s ▴" at bounding box center [606, 342] width 1081 height 34
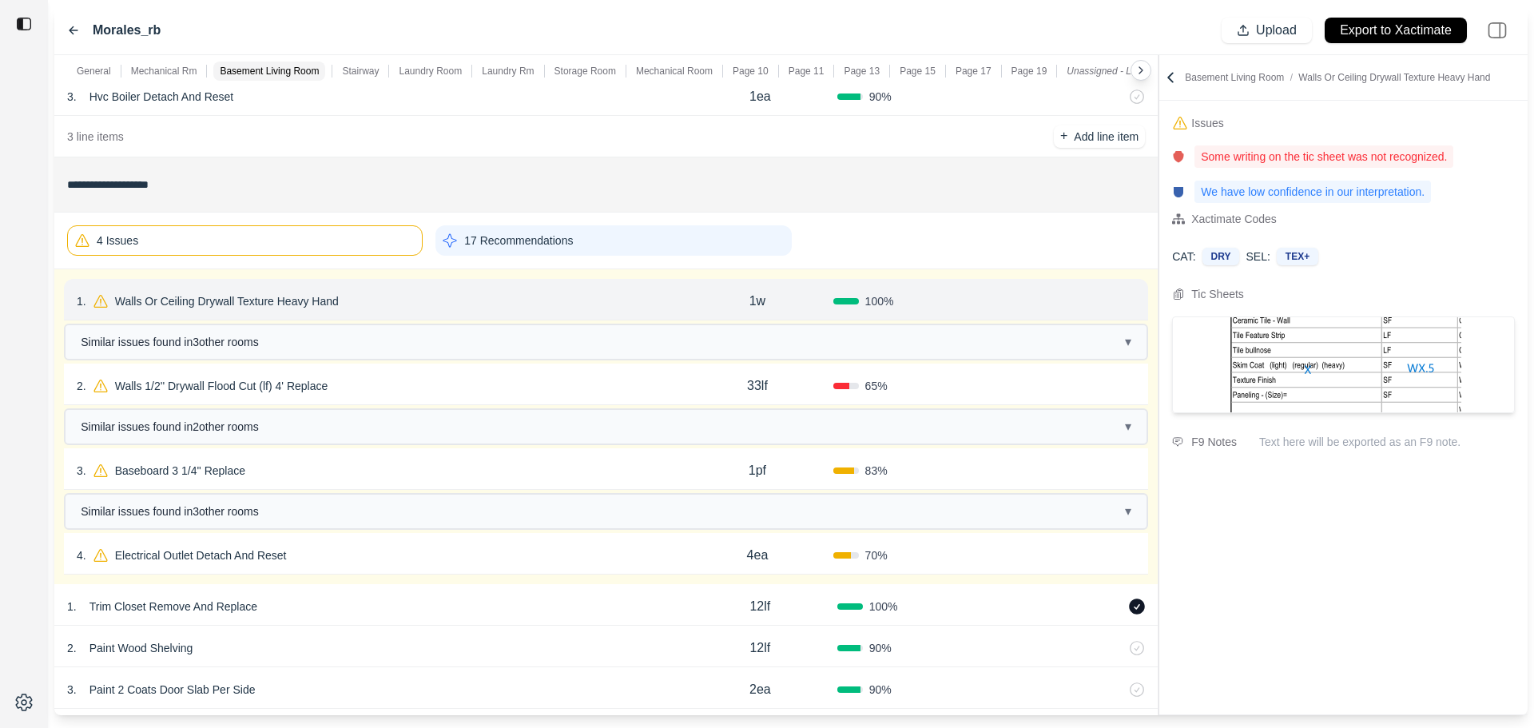
click at [786, 303] on div "1w" at bounding box center [757, 301] width 151 height 32
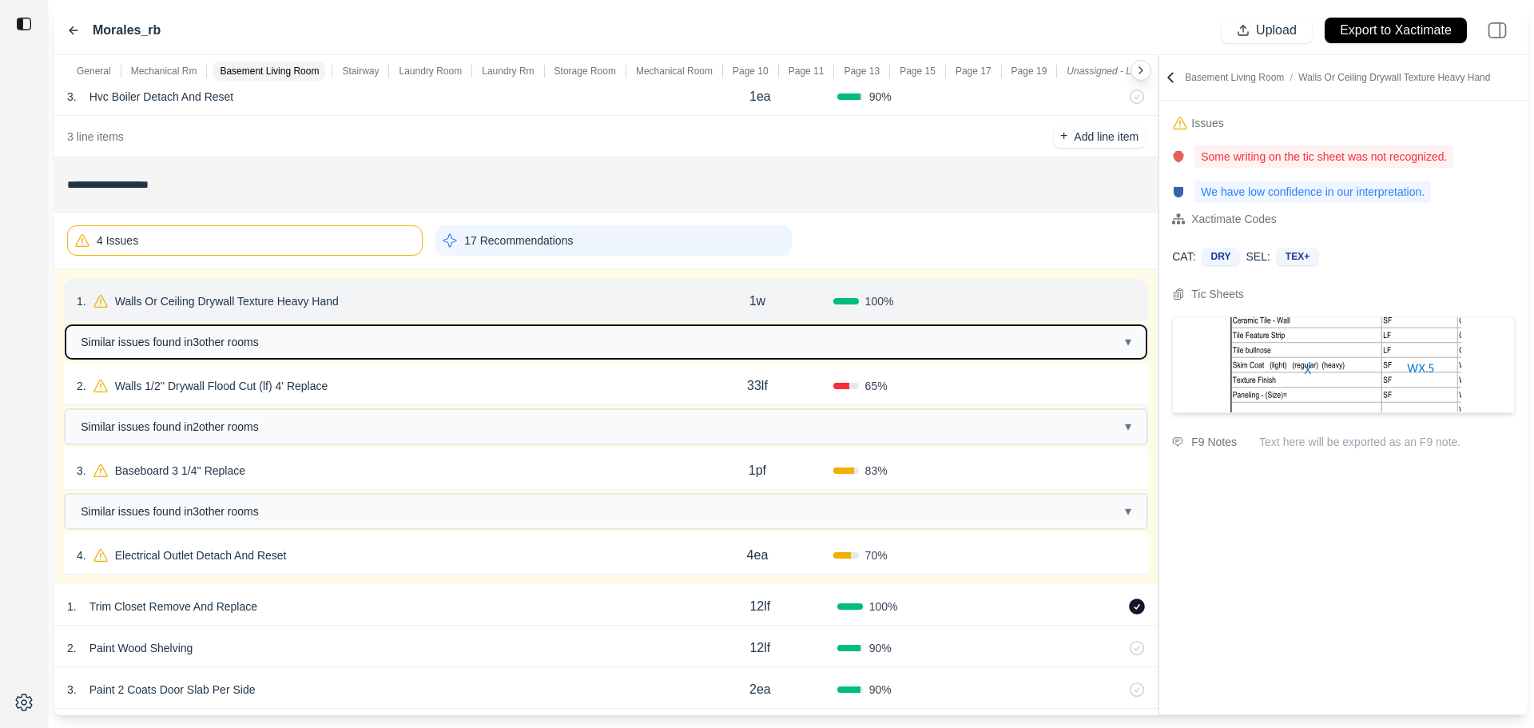
click at [652, 356] on button "Similar issues found in 3 other room s ▾" at bounding box center [606, 342] width 1081 height 34
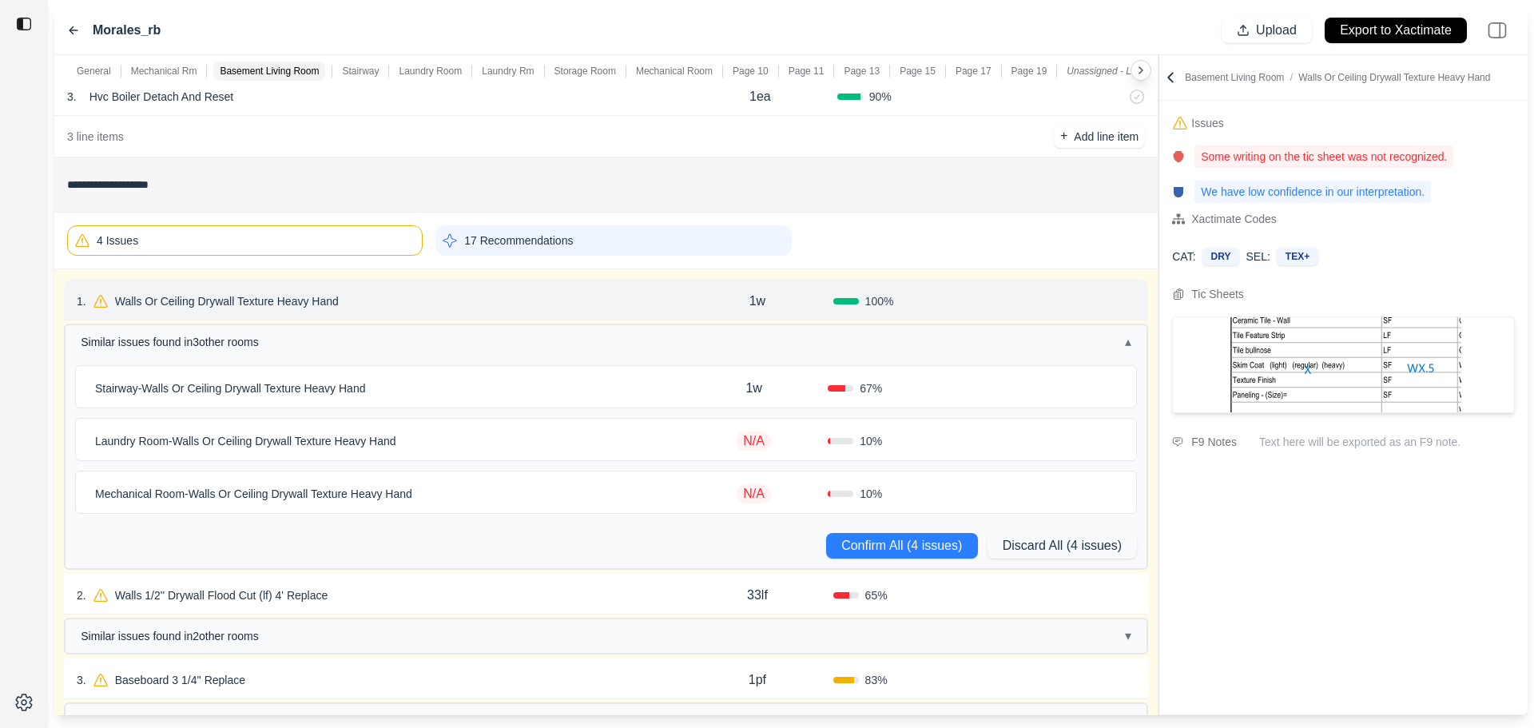
click at [759, 294] on p "1w" at bounding box center [758, 301] width 16 height 19
click at [771, 301] on input "**" at bounding box center [758, 299] width 56 height 19
type input "*"
type input "***"
click at [758, 440] on p "N/A" at bounding box center [754, 441] width 34 height 19
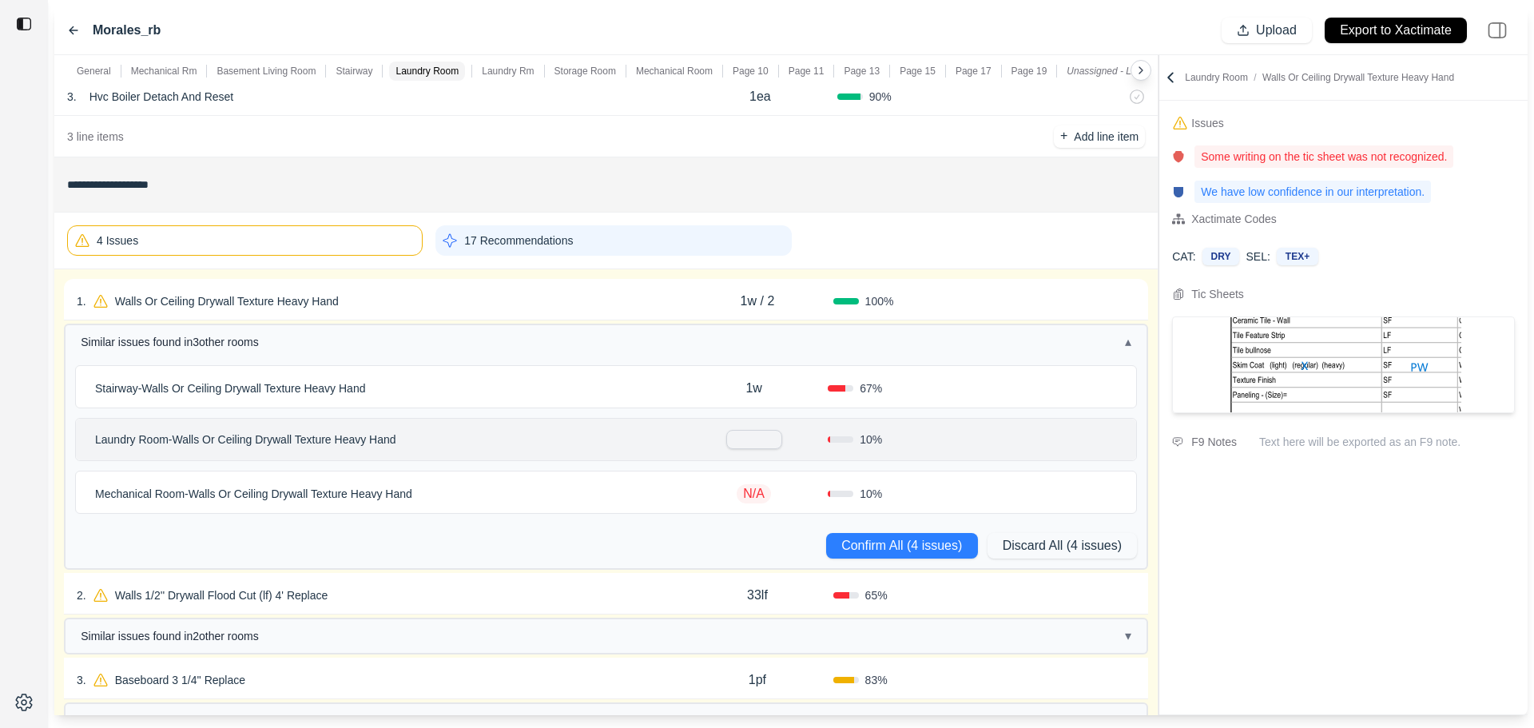
type input "*"
click at [764, 480] on div "N/A" at bounding box center [754, 494] width 148 height 32
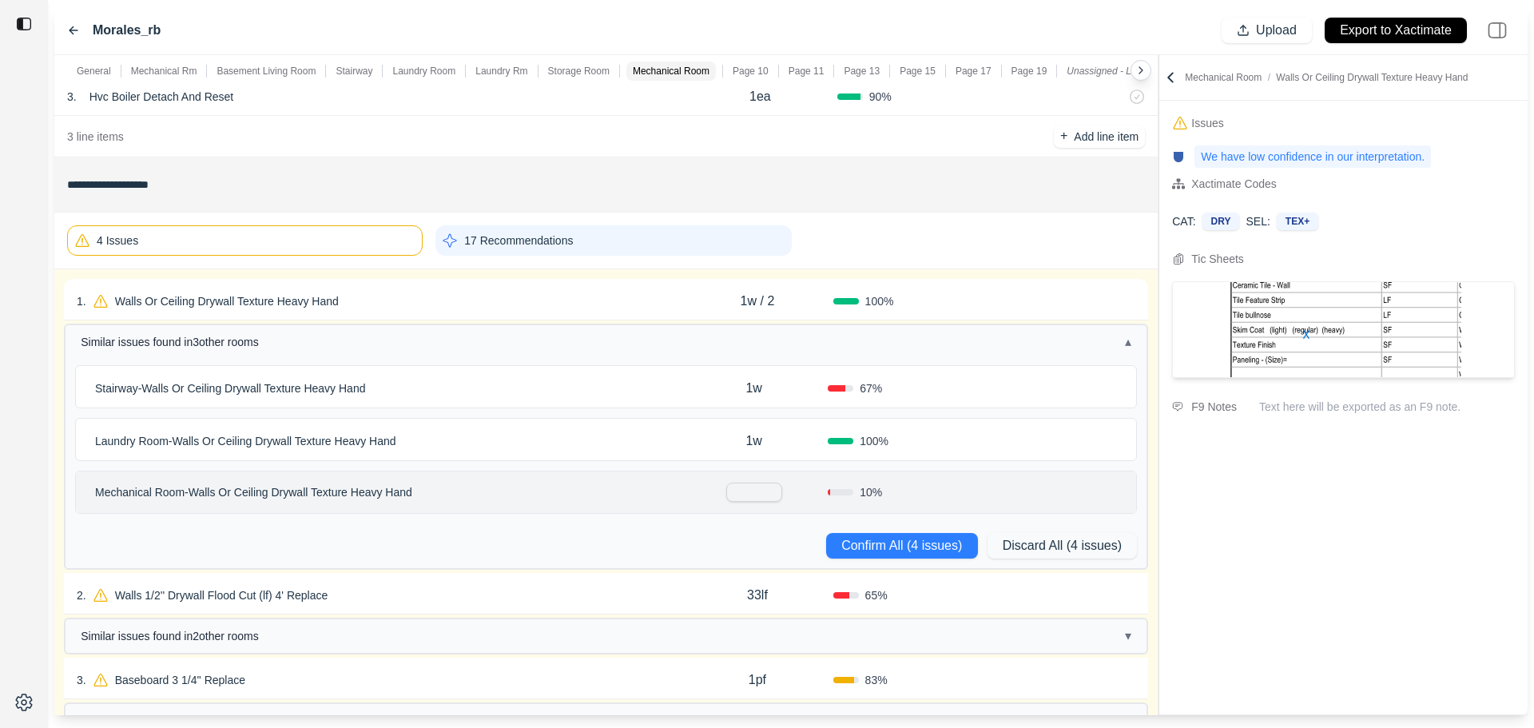
type input "*"
click at [701, 444] on div "1w" at bounding box center [754, 441] width 148 height 32
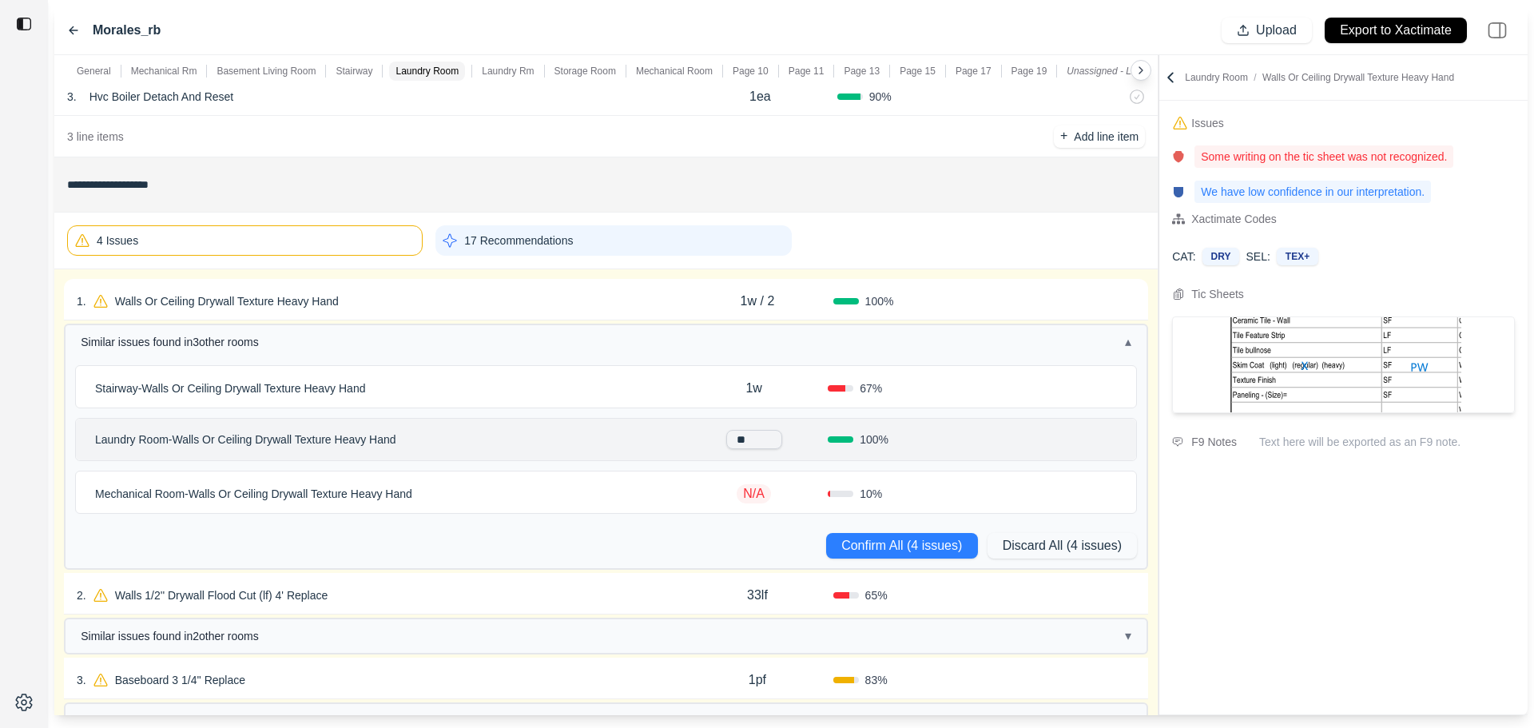
click at [694, 386] on div "1w" at bounding box center [754, 388] width 148 height 32
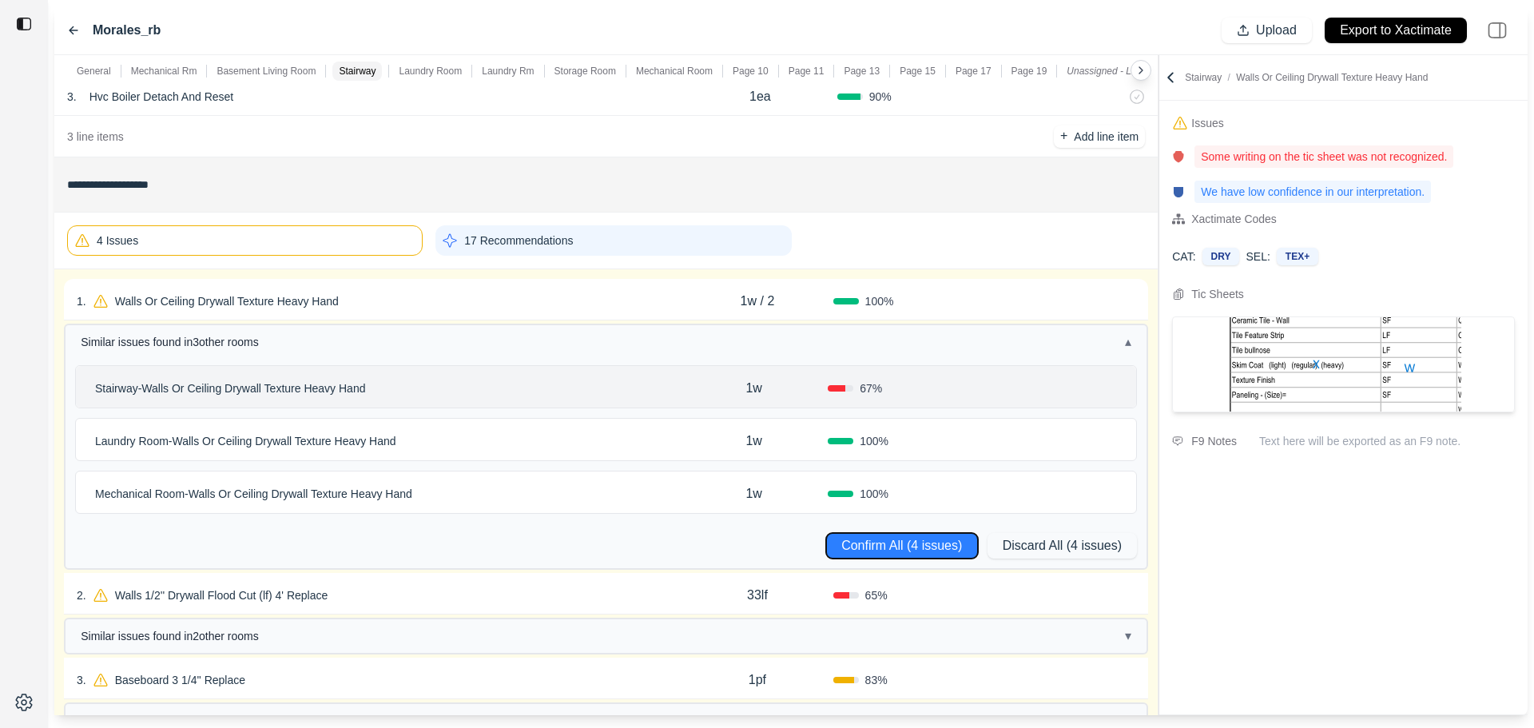
click at [867, 547] on button "Confirm All (4 issues)" at bounding box center [902, 546] width 152 height 26
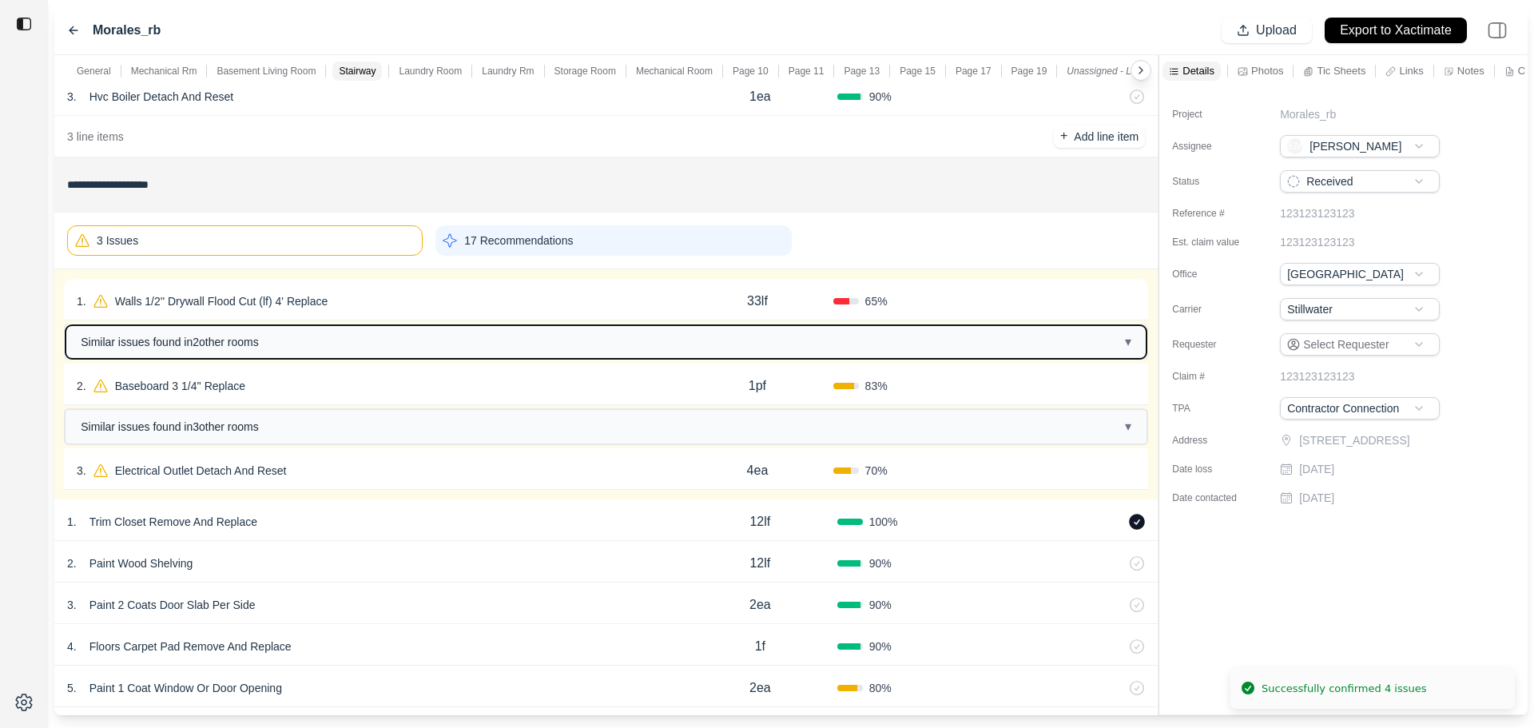
click at [376, 339] on button "Similar issues found in 2 other room s ▾" at bounding box center [606, 342] width 1081 height 34
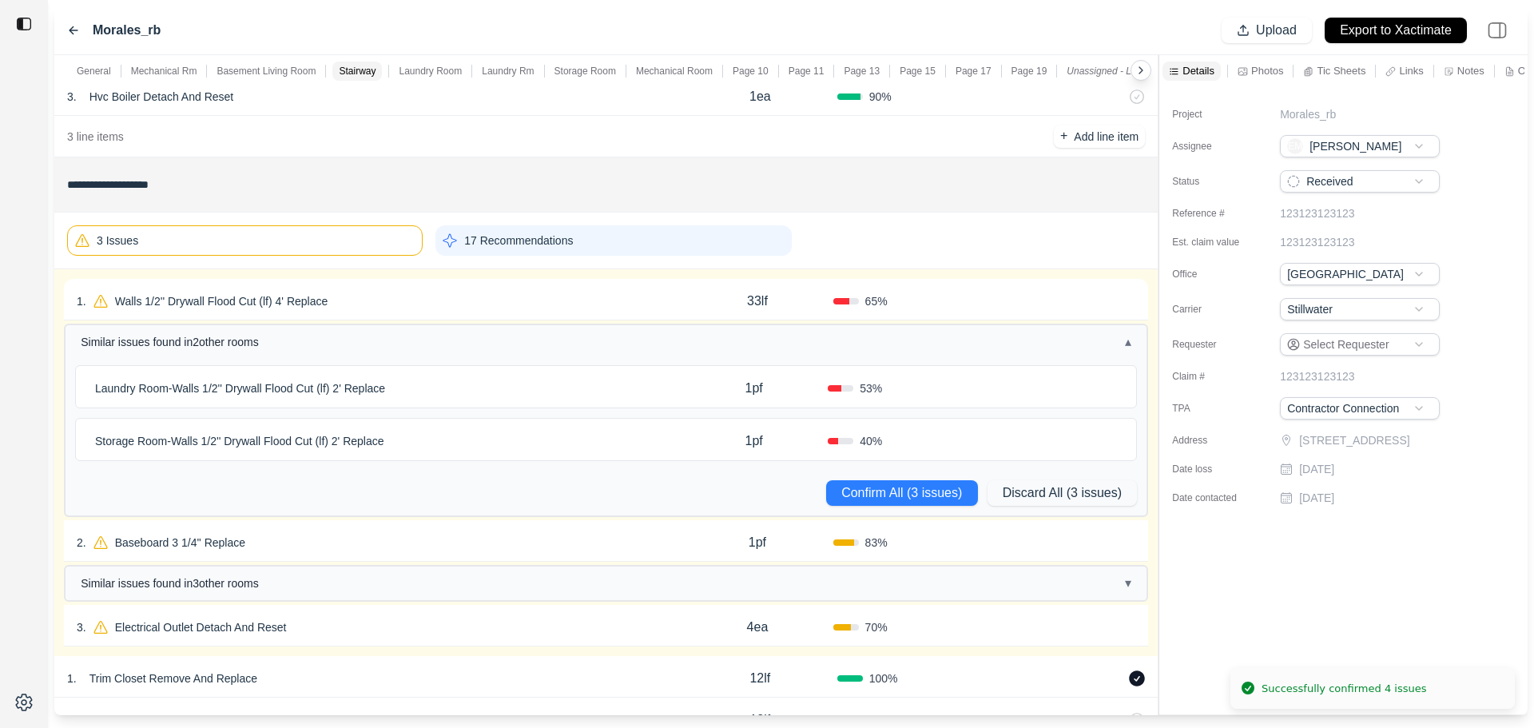
click at [392, 383] on p "Laundry Room - Walls 1/2'' Drywall Flood Cut (lf) 2' Replace" at bounding box center [240, 388] width 303 height 22
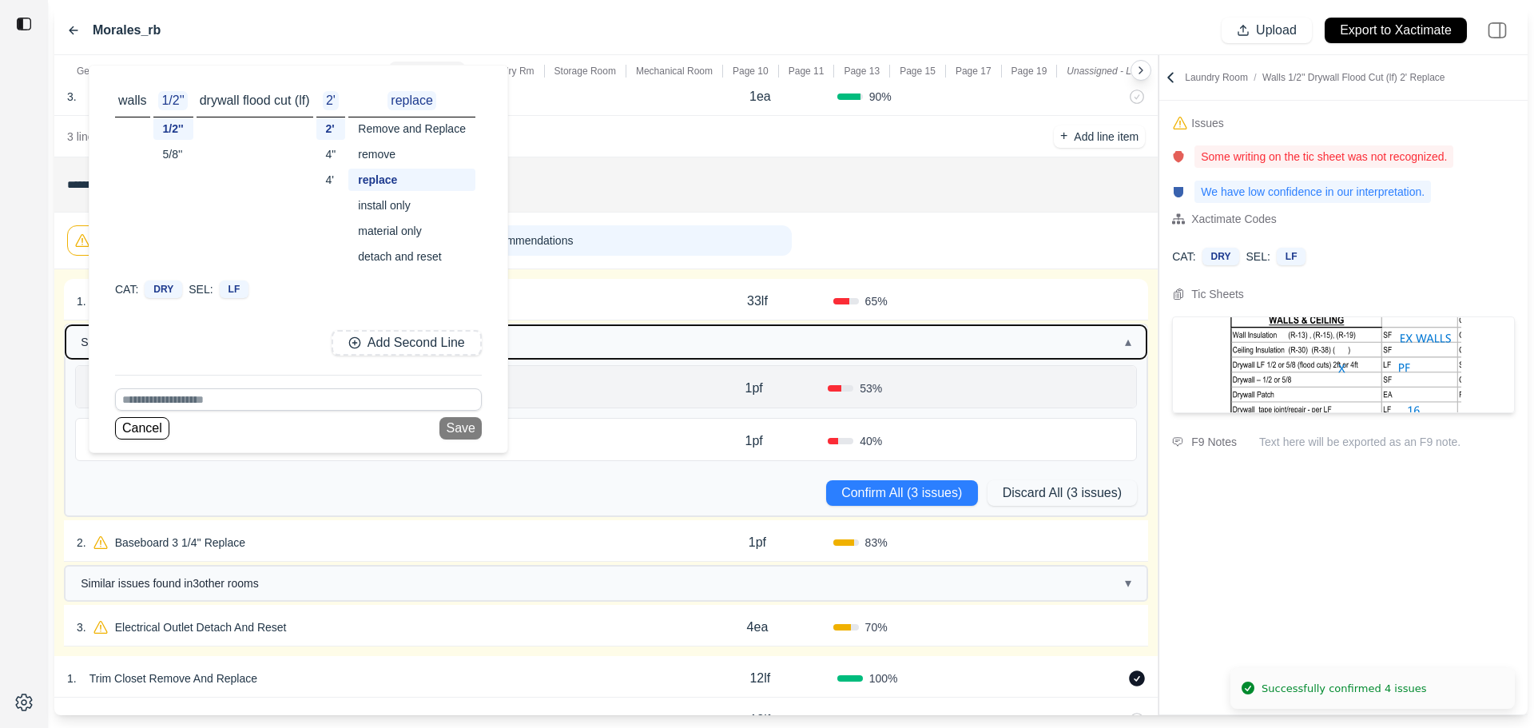
click at [587, 345] on button "Similar issues found in 2 other room s ▴" at bounding box center [606, 342] width 1081 height 34
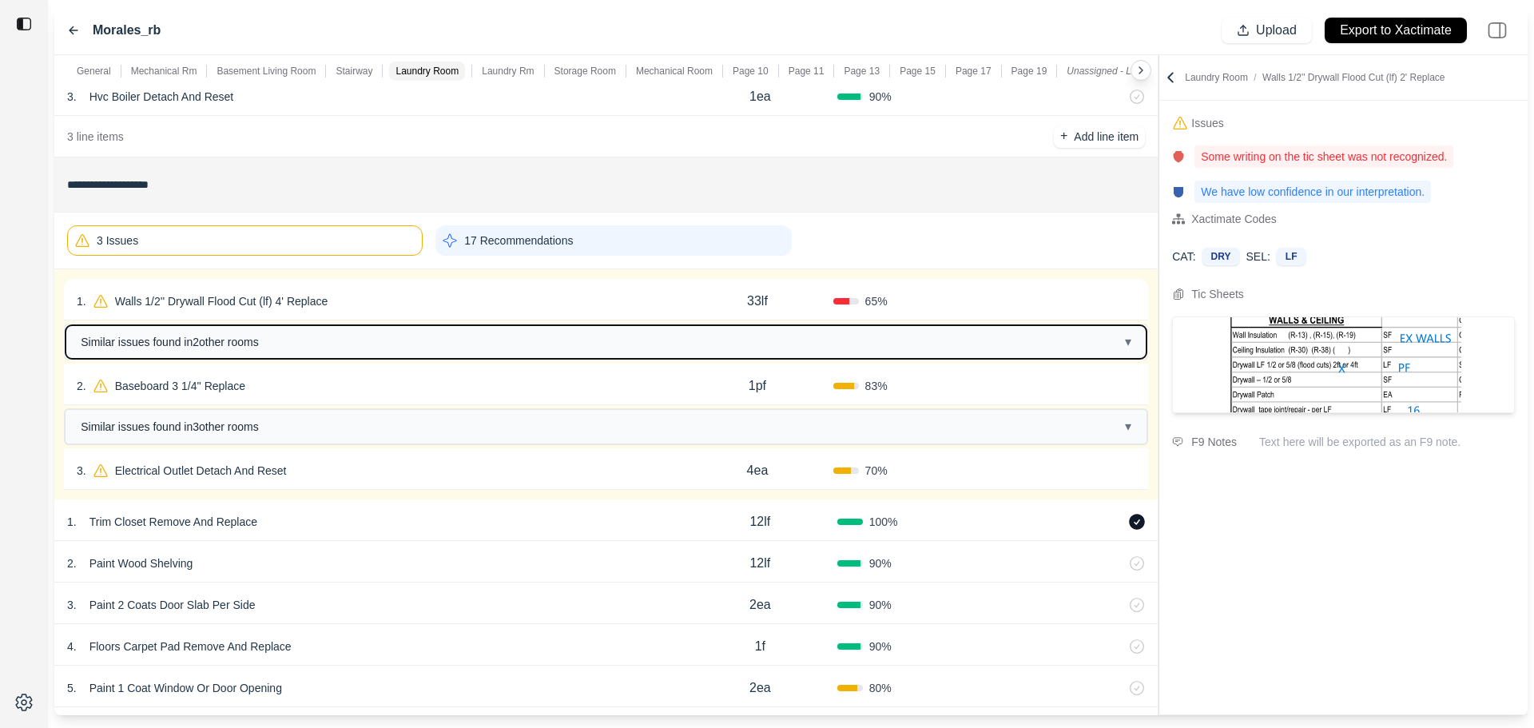
click at [587, 345] on button "Similar issues found in 2 other room s ▾" at bounding box center [606, 342] width 1081 height 34
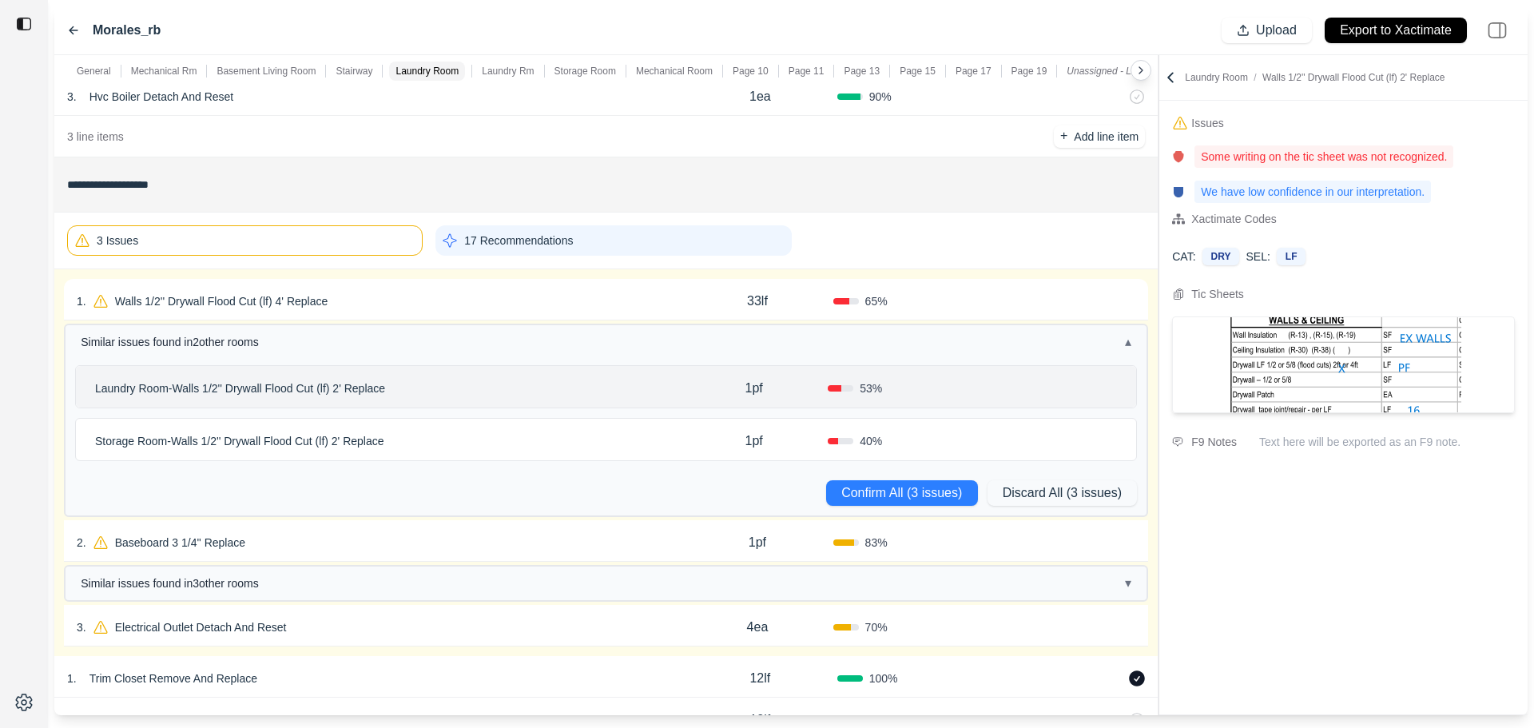
click at [642, 300] on div "1 . Walls 1/2'' Drywall Flood Cut (lf) 4' Replace" at bounding box center [379, 301] width 605 height 22
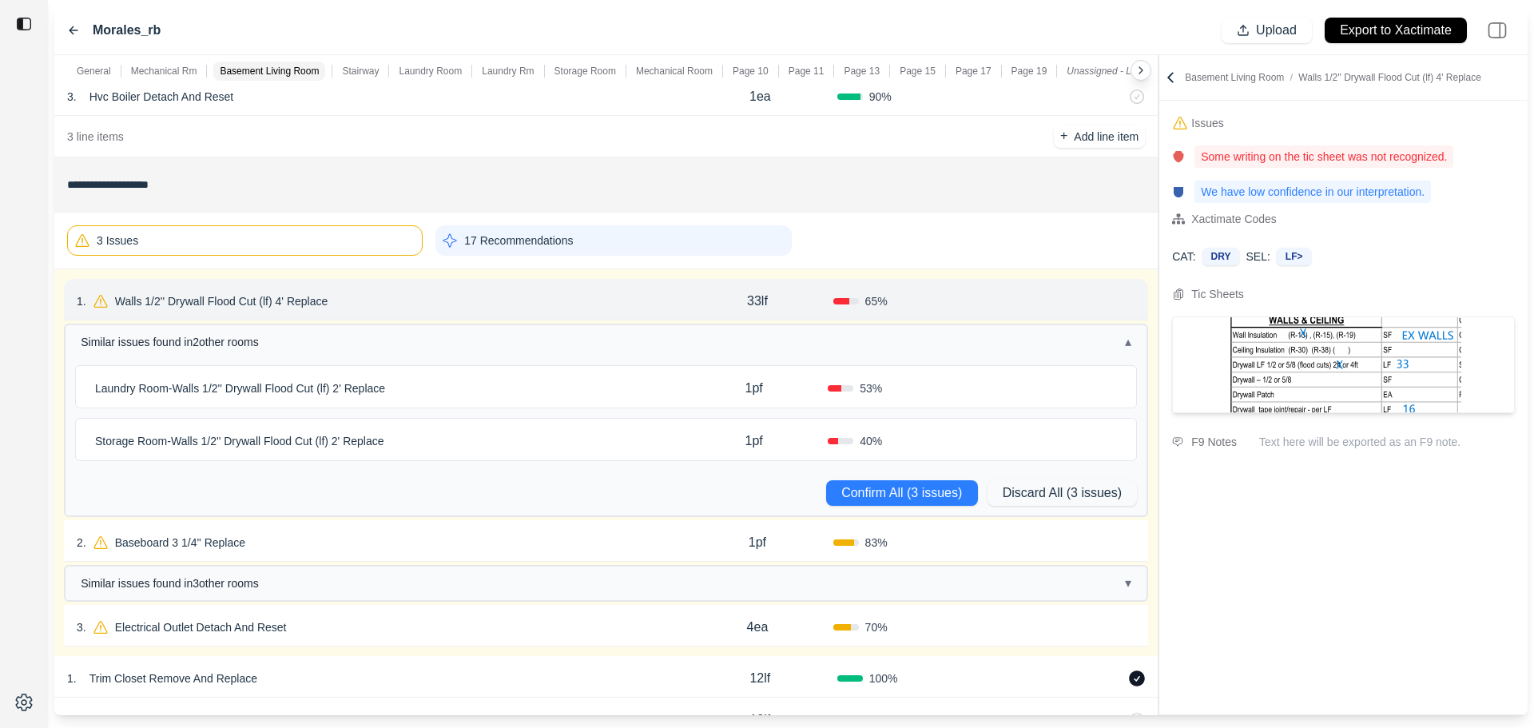
click at [658, 386] on div "Laundry Room - Walls 1/2'' Drywall Flood Cut (lf) 2' Replace" at bounding box center [384, 388] width 591 height 22
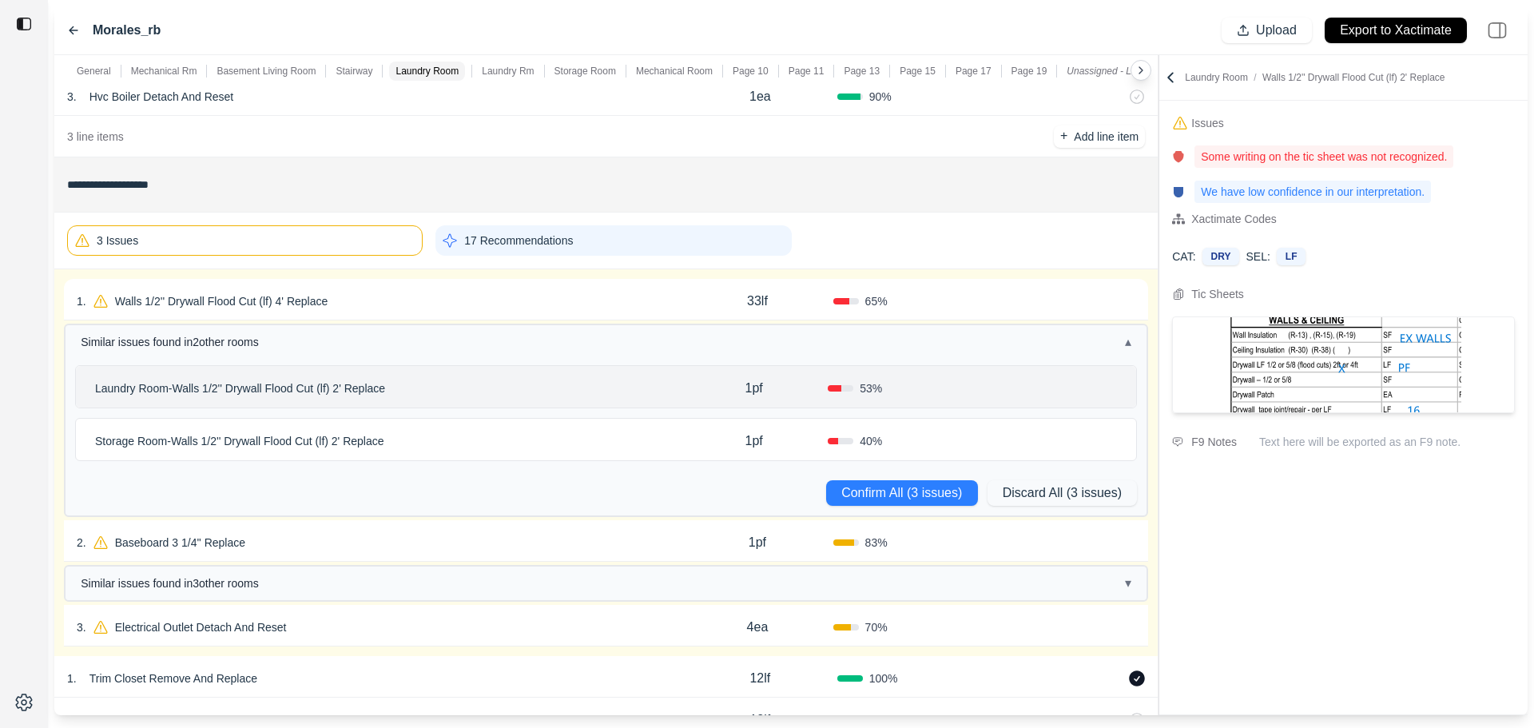
click at [650, 444] on div "Storage Room - Walls 1/2'' Drywall Flood Cut (lf) 2' Replace" at bounding box center [384, 441] width 591 height 22
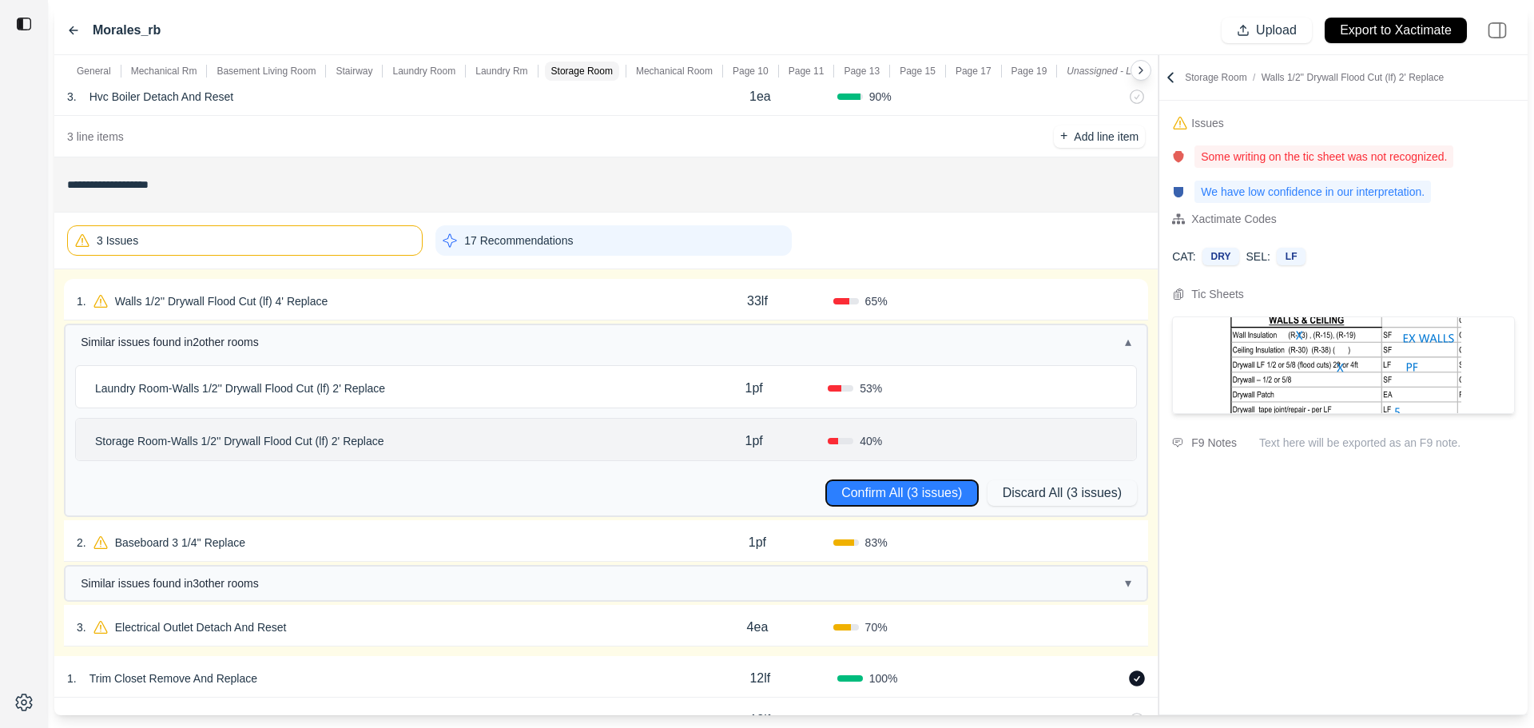
click at [883, 490] on button "Confirm All (3 issues)" at bounding box center [902, 493] width 152 height 26
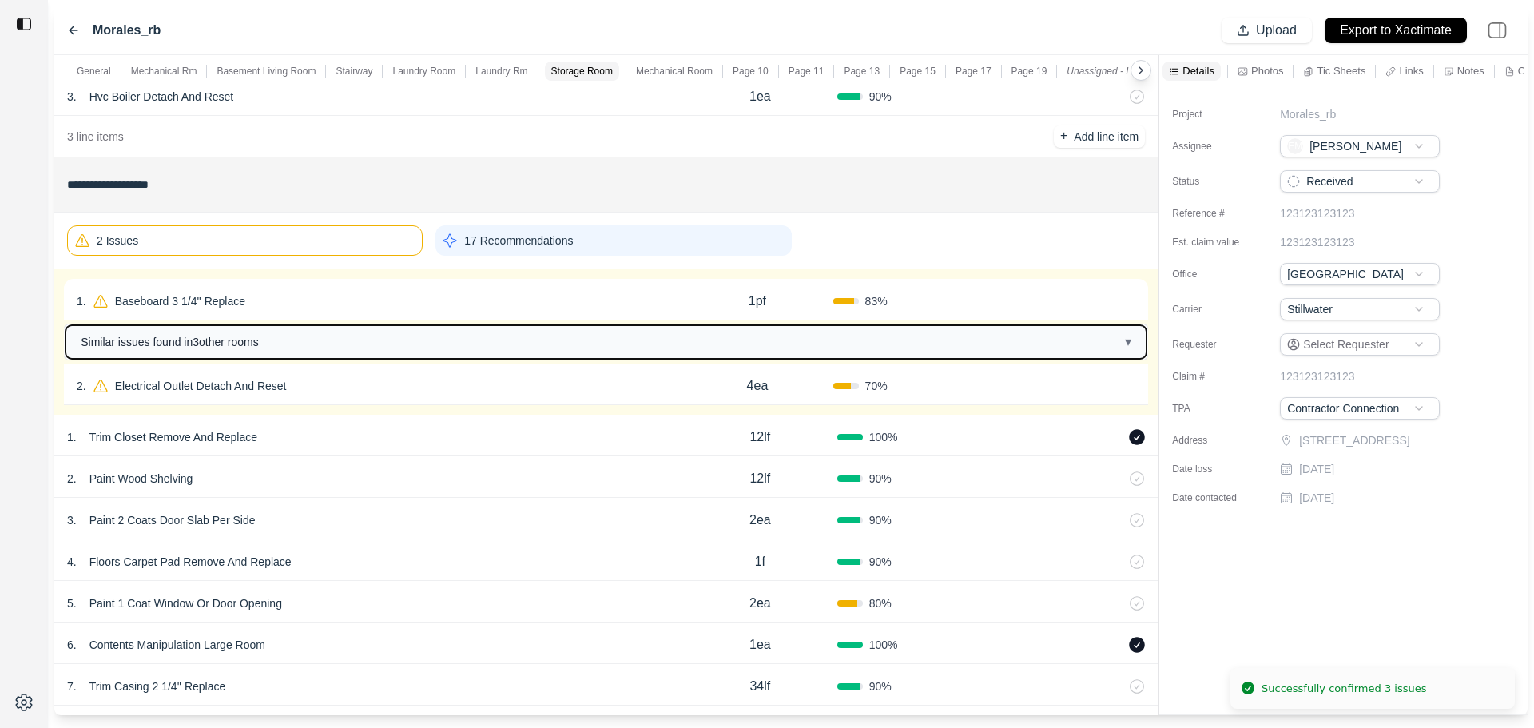
click at [567, 341] on button "Similar issues found in 3 other room s ▾" at bounding box center [606, 342] width 1081 height 34
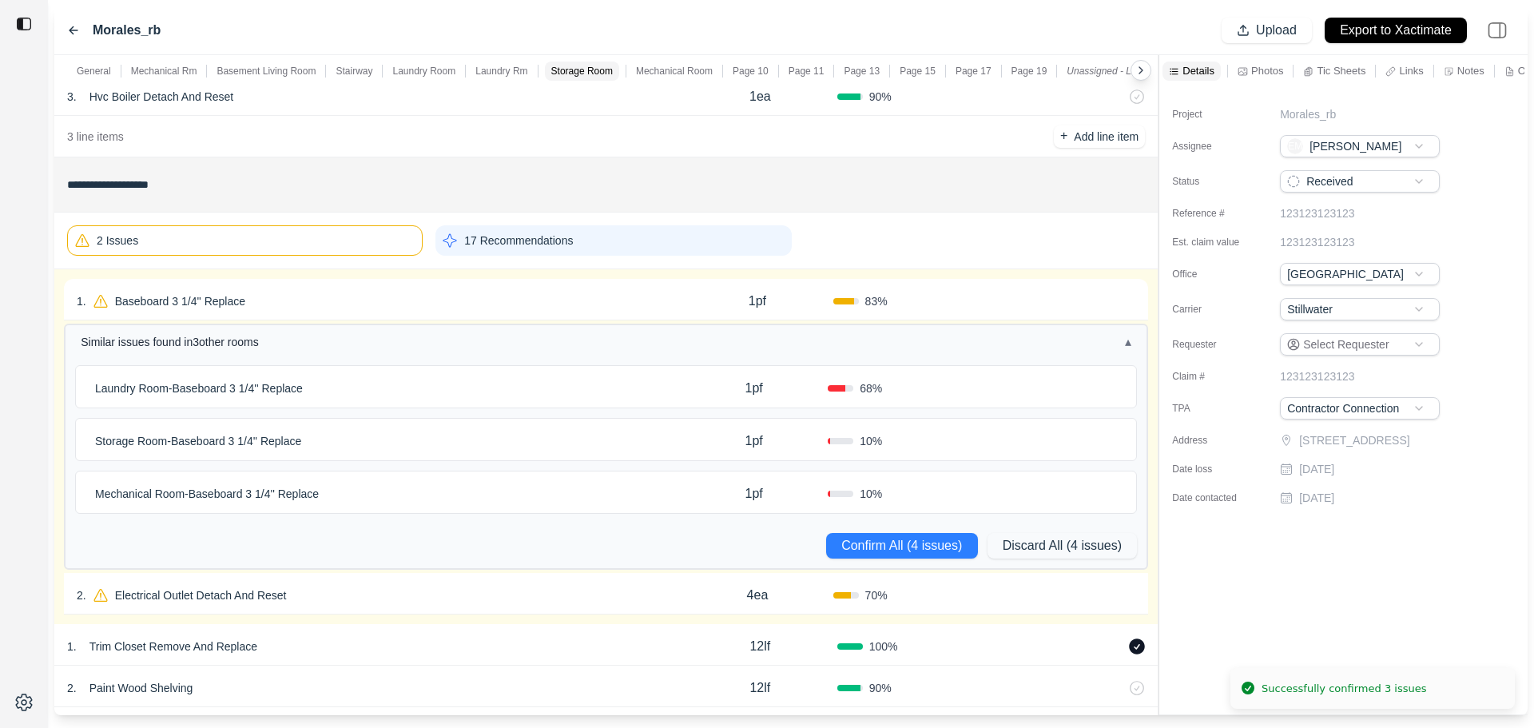
click at [611, 388] on div "Laundry Room - Baseboard 3 1/4'' Replace" at bounding box center [384, 388] width 591 height 22
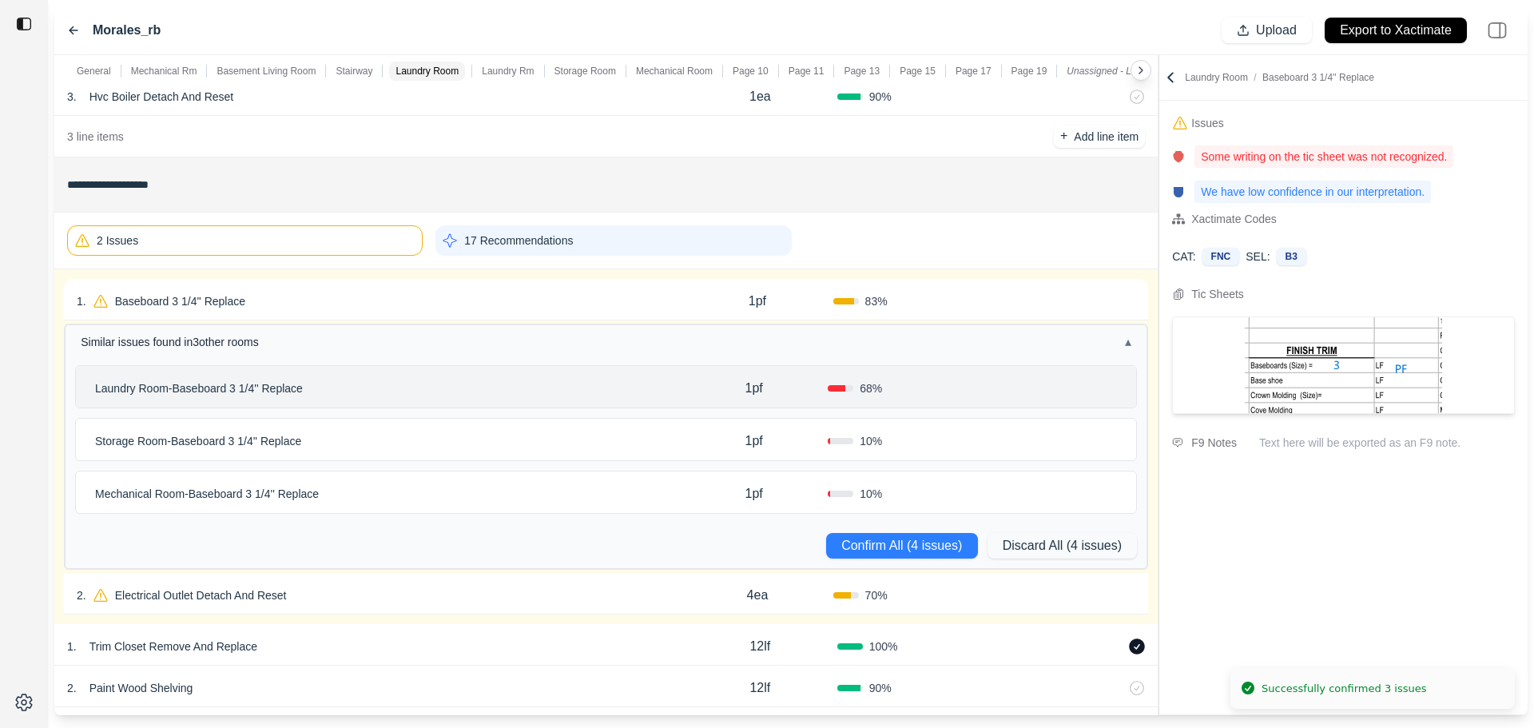
click at [611, 439] on div "Storage Room - Baseboard 3 1/4'' Replace" at bounding box center [384, 441] width 591 height 22
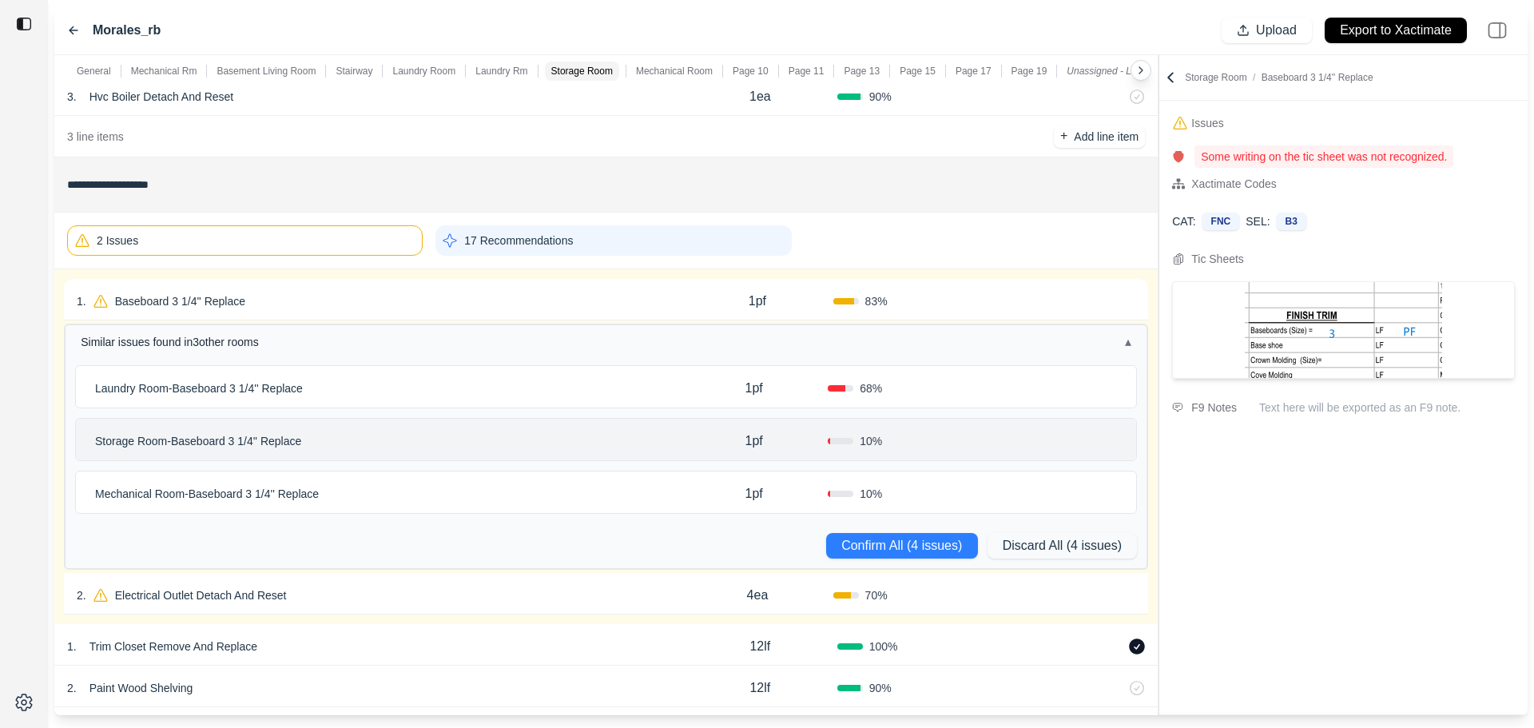
click at [611, 484] on div "Mechanical Room - Baseboard 3 1/4'' Replace" at bounding box center [384, 494] width 591 height 22
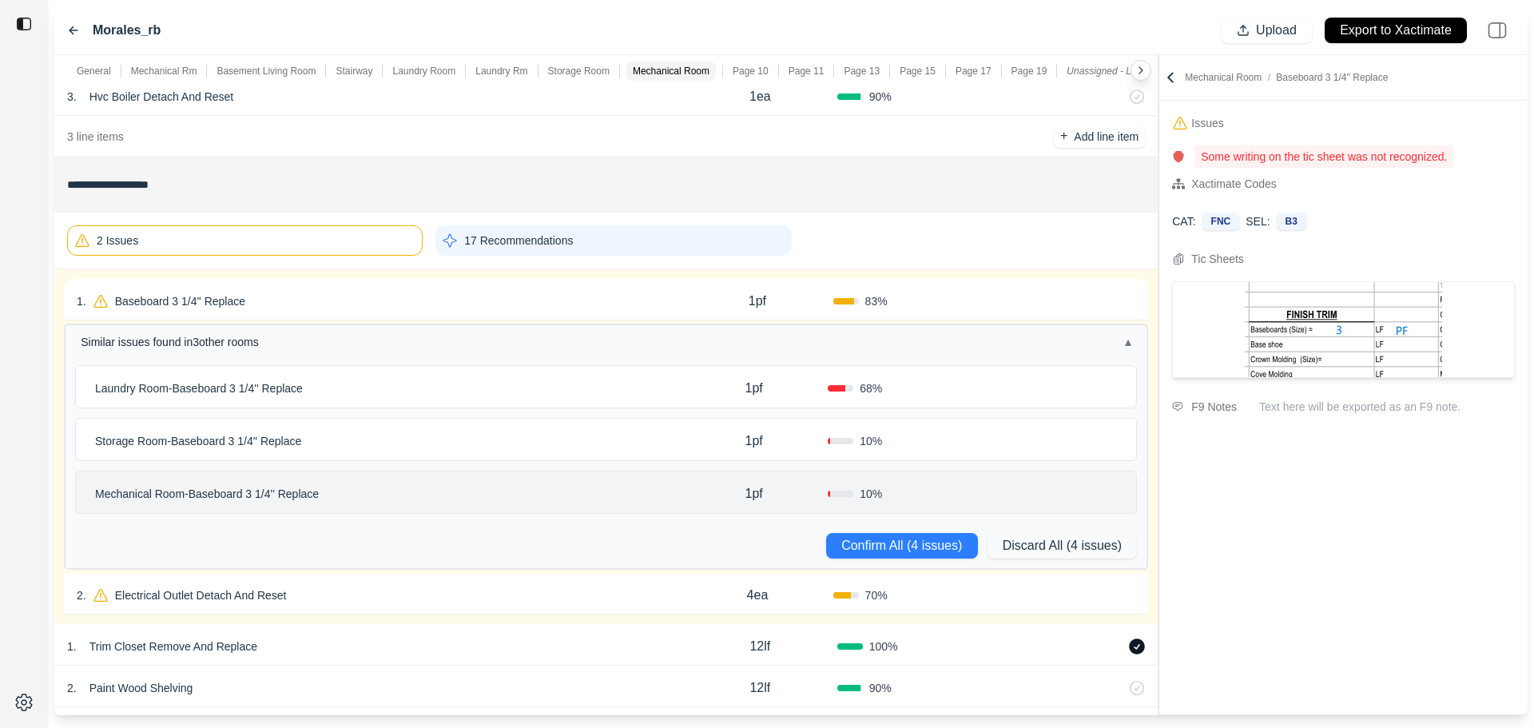
click at [635, 296] on div "1 . Baseboard 3 1/4'' Replace" at bounding box center [379, 301] width 605 height 22
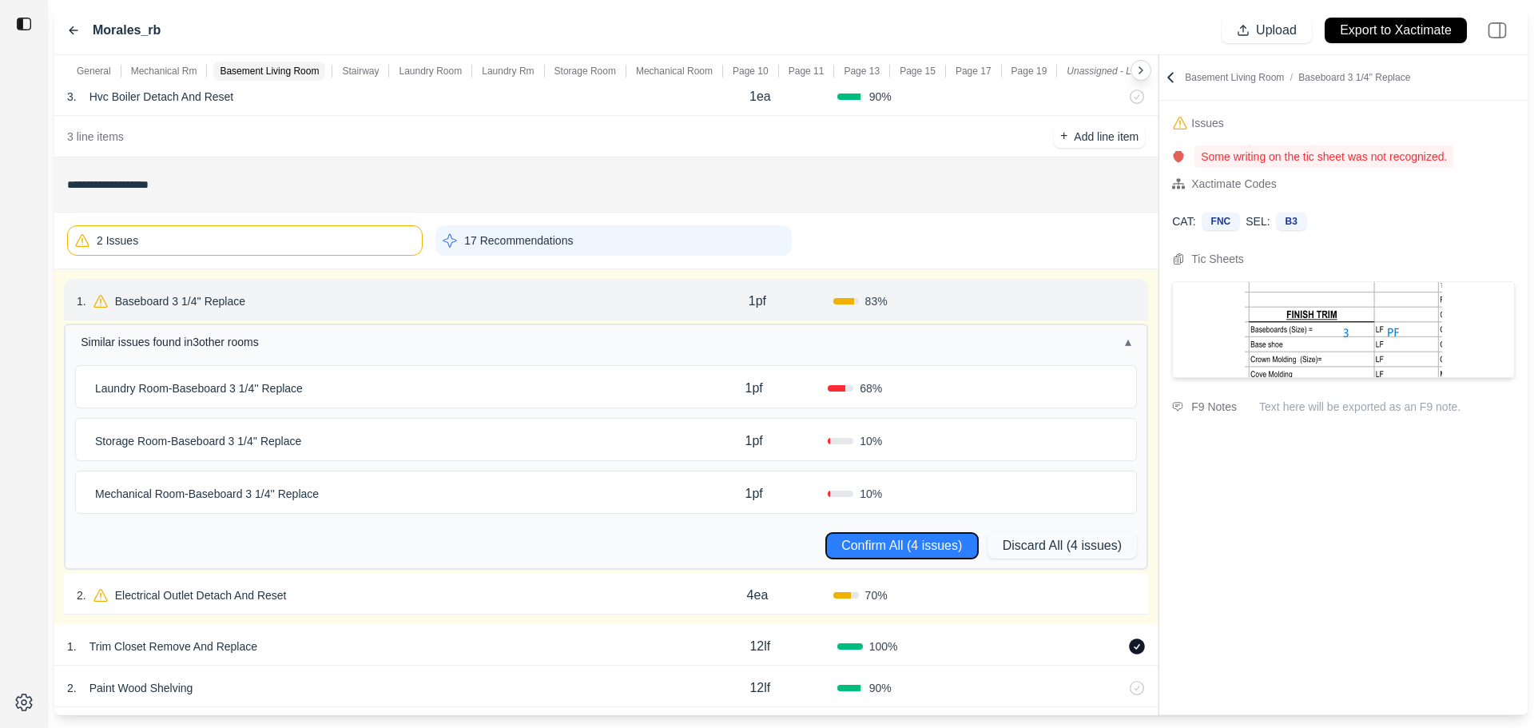
click at [863, 548] on button "Confirm All (4 issues)" at bounding box center [902, 546] width 152 height 26
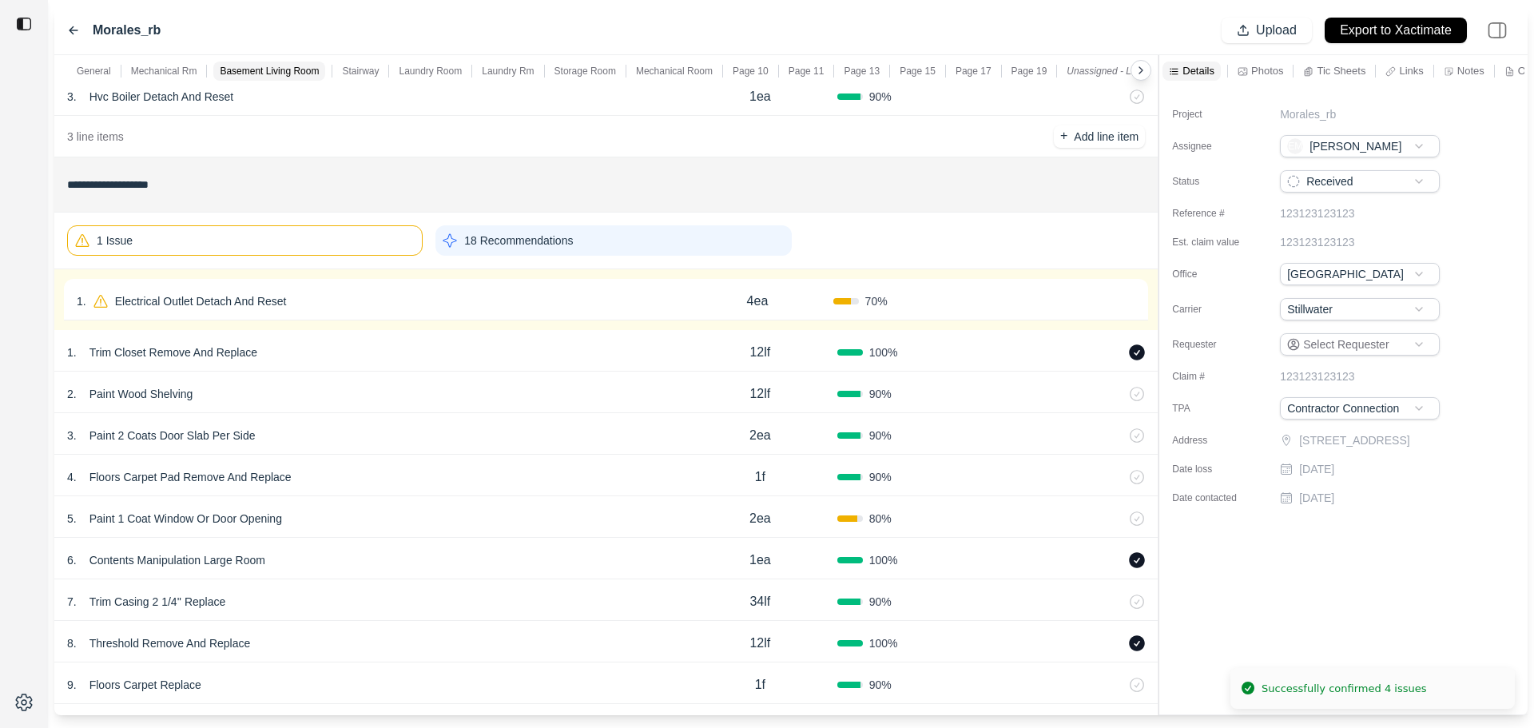
click at [571, 312] on div "1 . Electrical Outlet Detach And Reset 4ea 70 % Confirm" at bounding box center [606, 300] width 1084 height 42
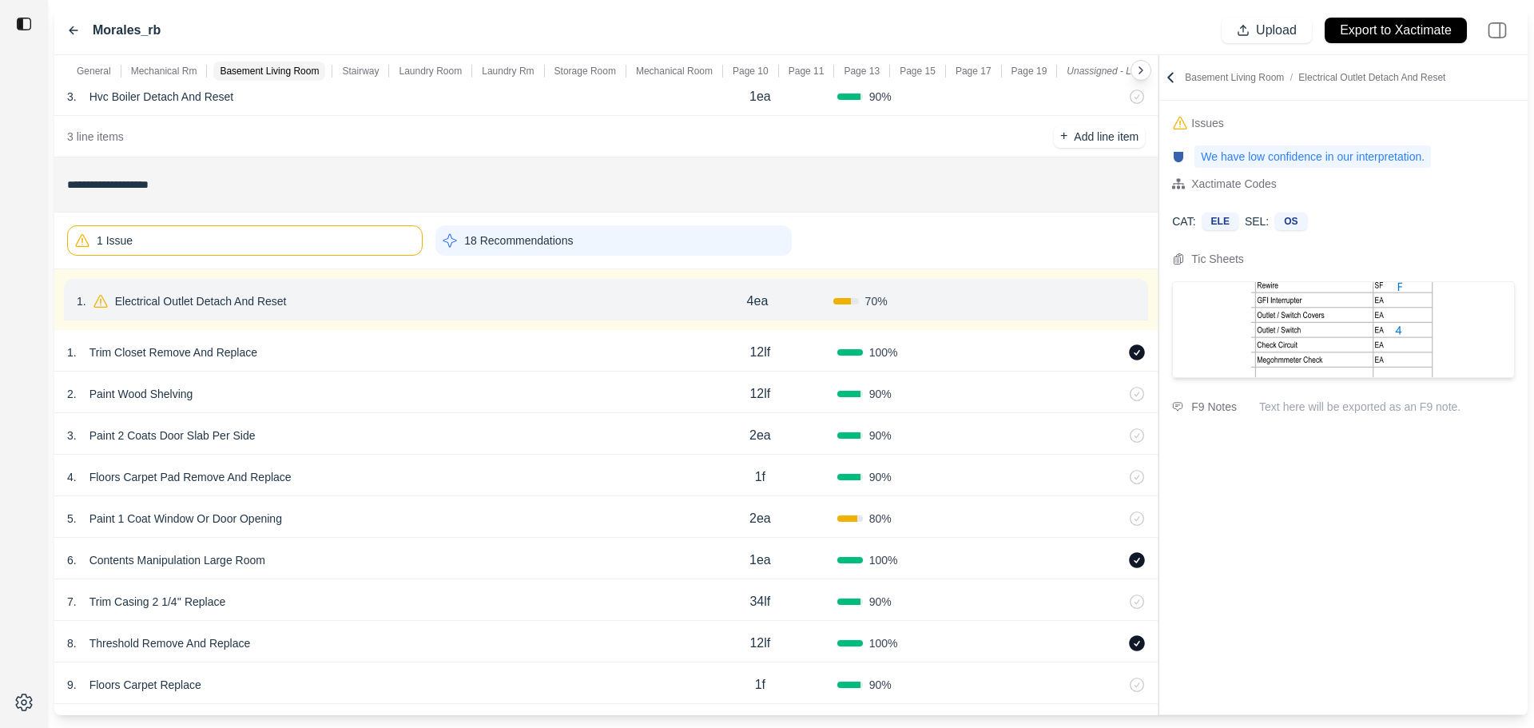
click at [267, 300] on p "Electrical Outlet Detach And Reset" at bounding box center [201, 301] width 185 height 22
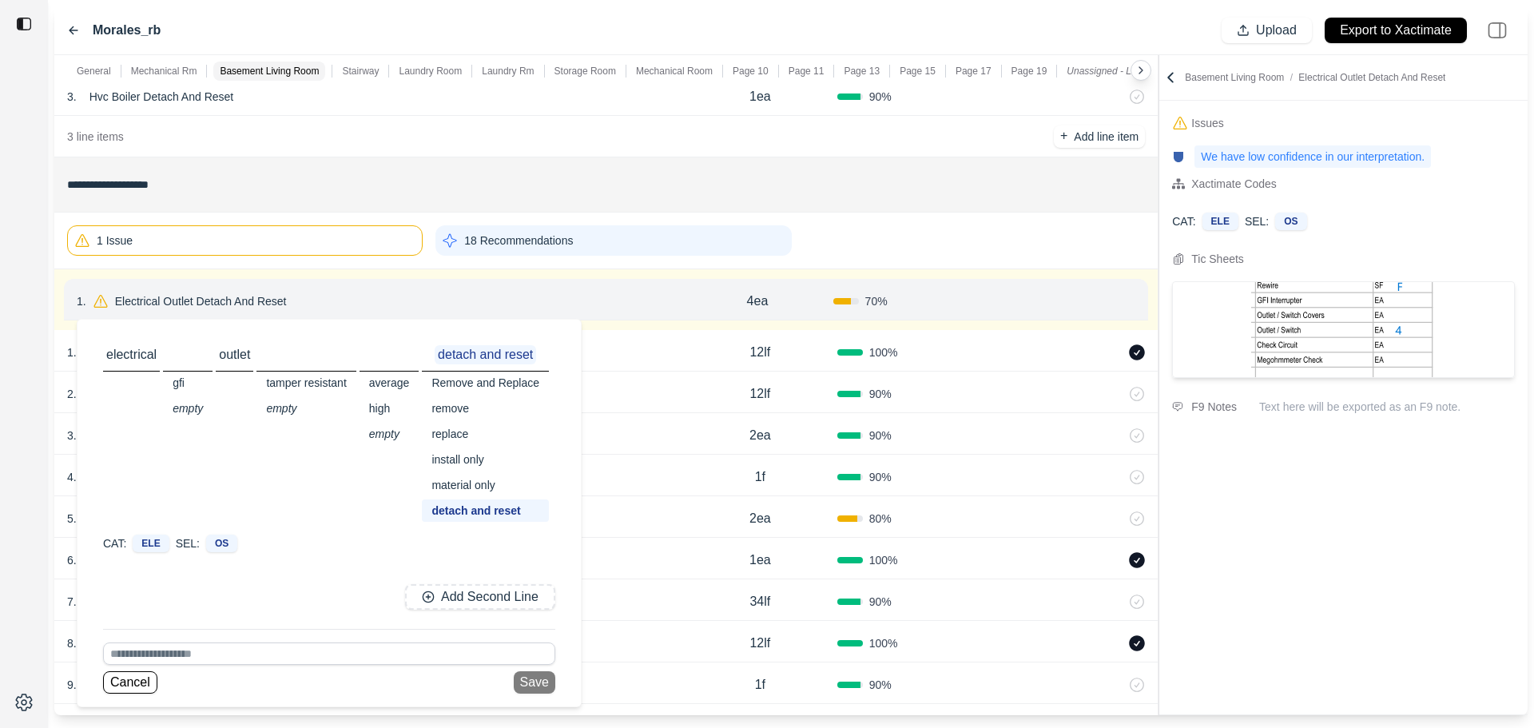
click at [459, 438] on div "replace" at bounding box center [485, 434] width 127 height 22
click at [532, 682] on button "Save" at bounding box center [535, 682] width 42 height 22
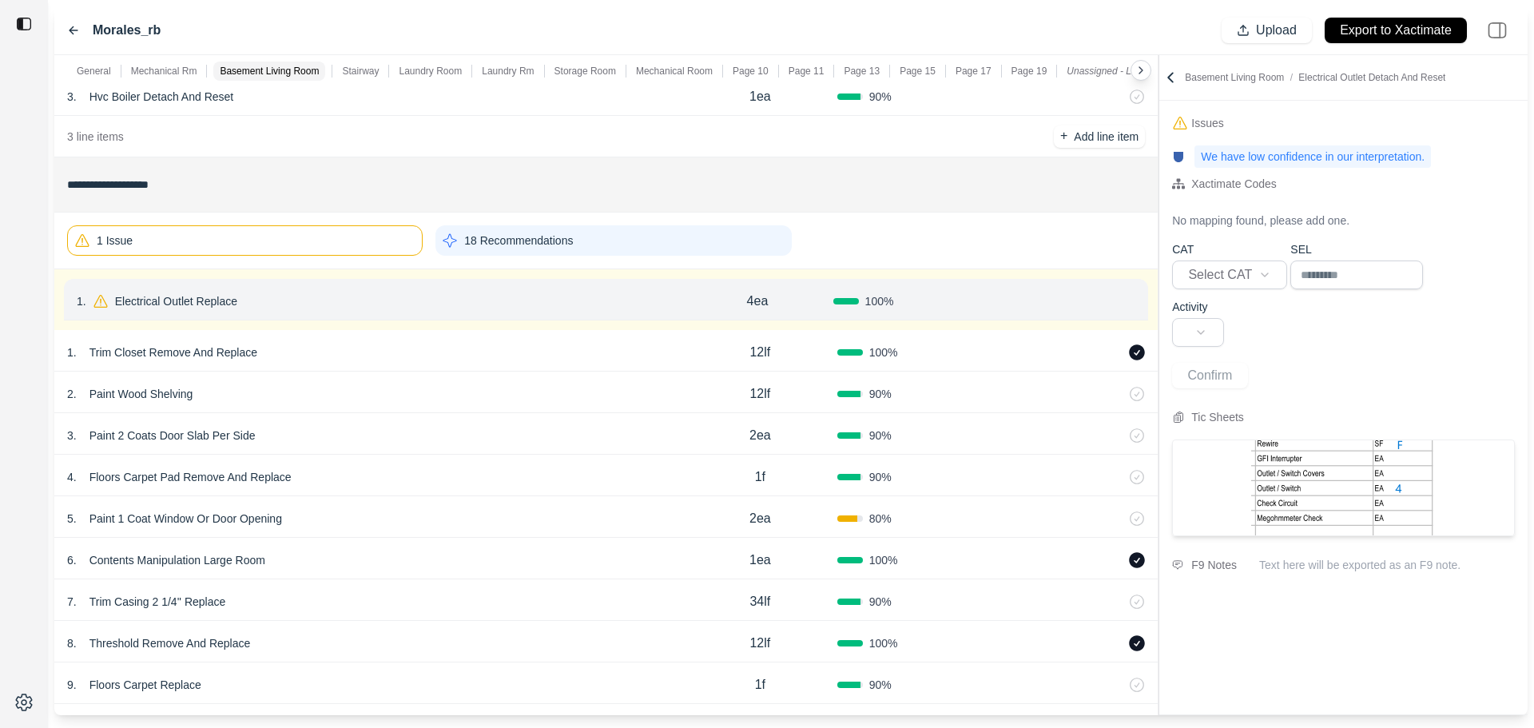
click at [1084, 297] on button "Confirm" at bounding box center [1090, 301] width 52 height 26
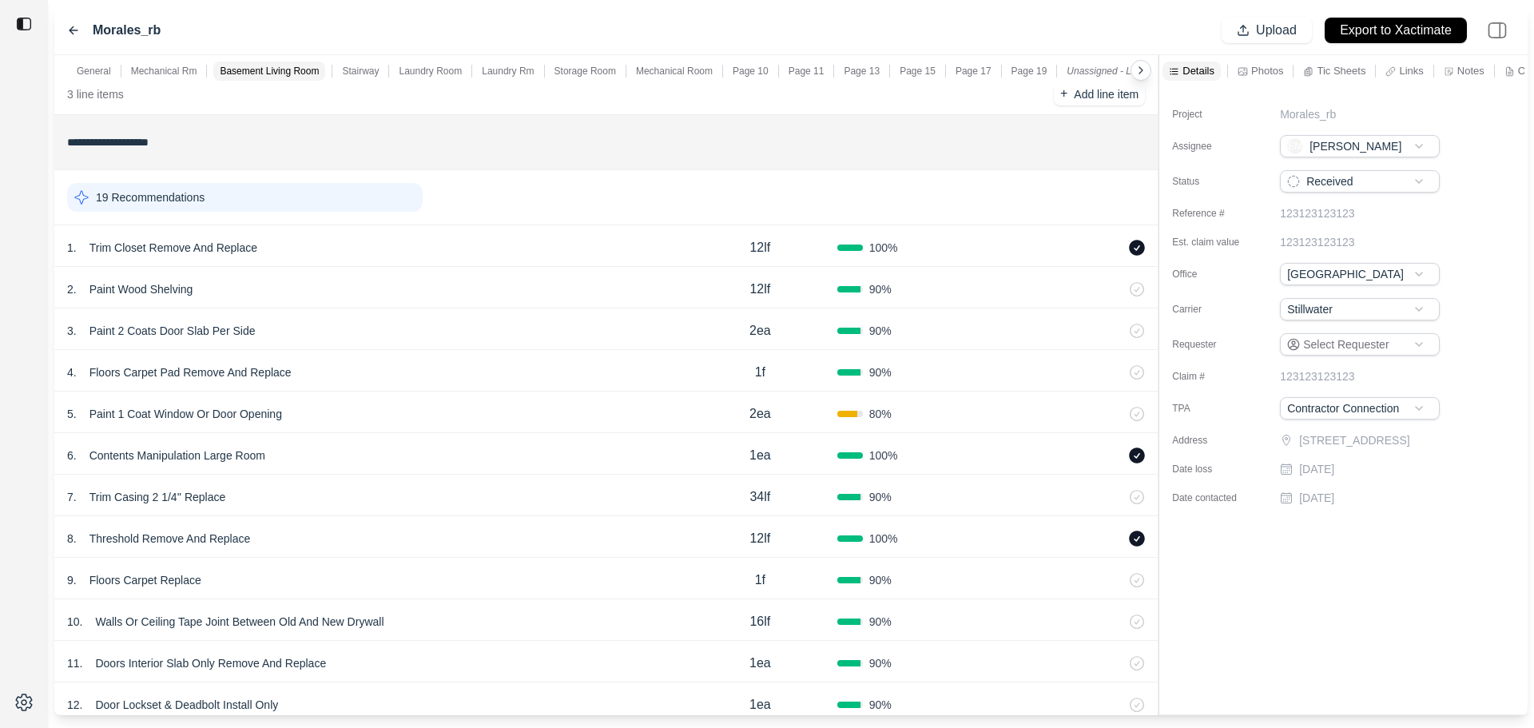
scroll to position [479, 0]
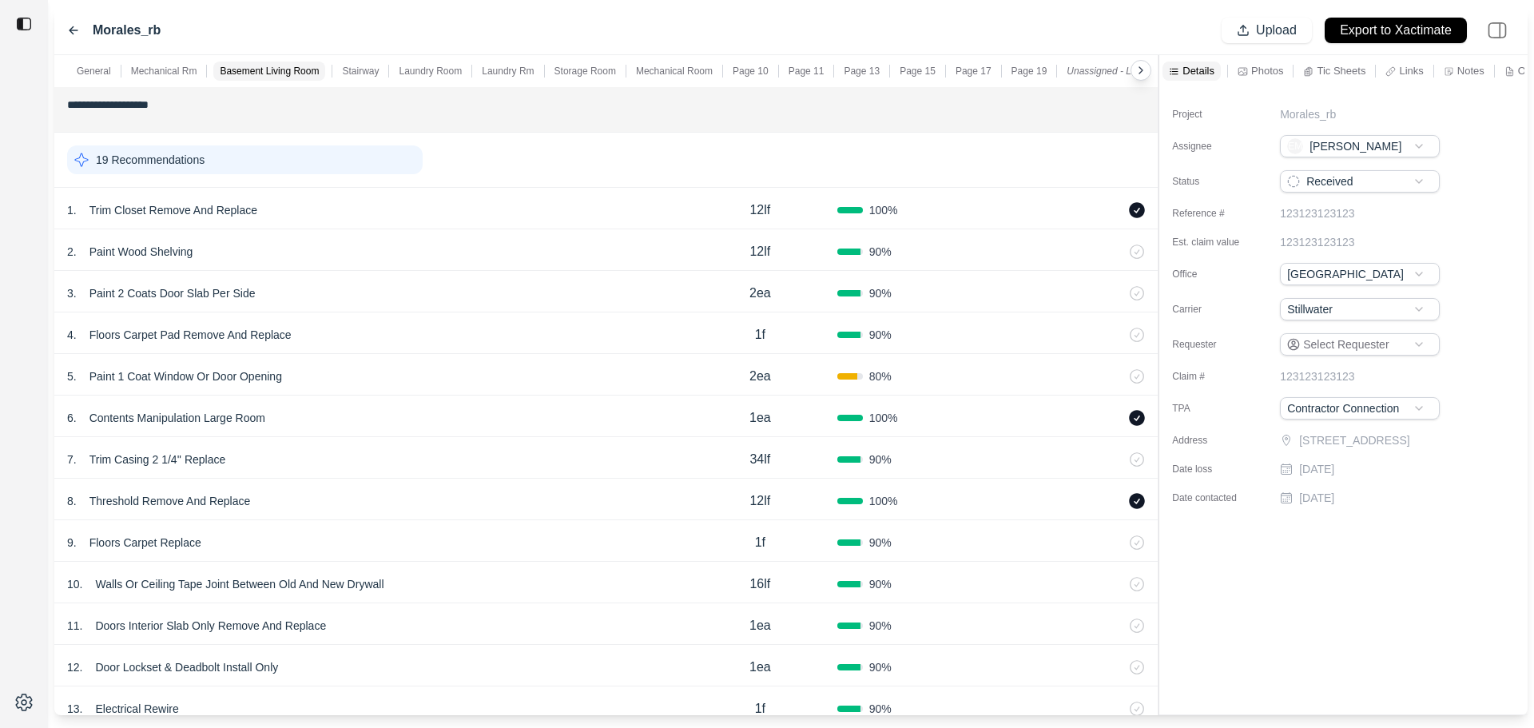
click at [316, 242] on div "2 . Paint Wood Shelving 12lf 90 %" at bounding box center [606, 250] width 1104 height 42
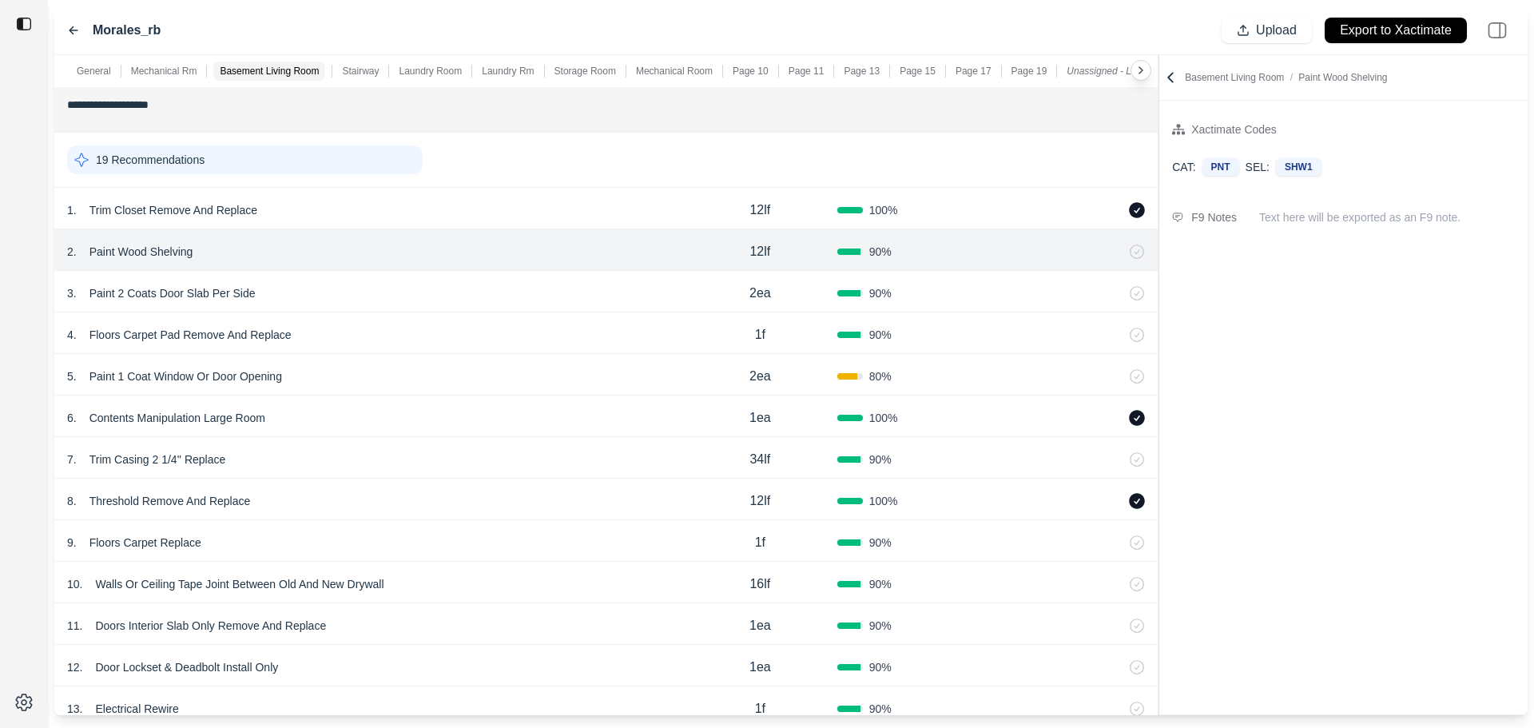
click at [308, 151] on div "19 Recommendations" at bounding box center [245, 159] width 356 height 29
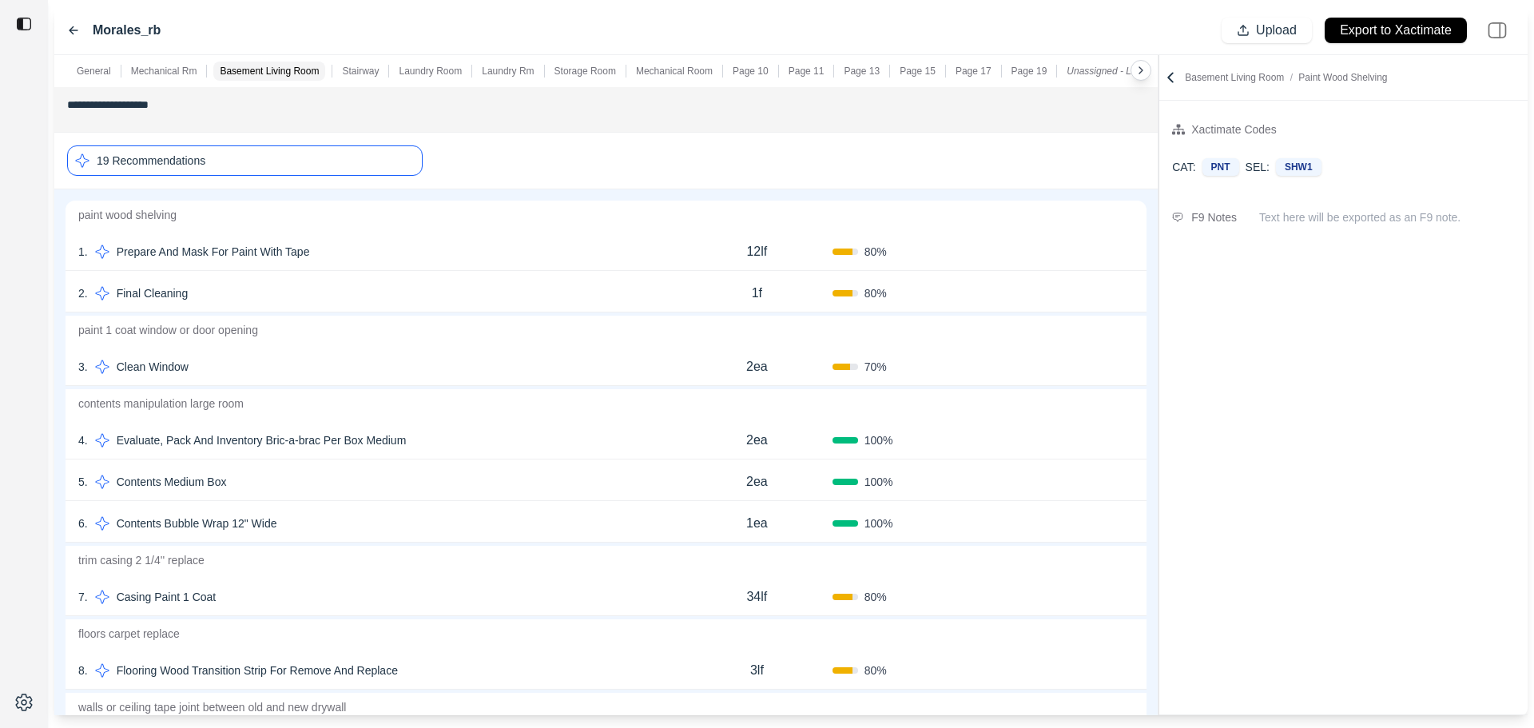
click at [328, 172] on div "19 Recommendations" at bounding box center [245, 160] width 356 height 30
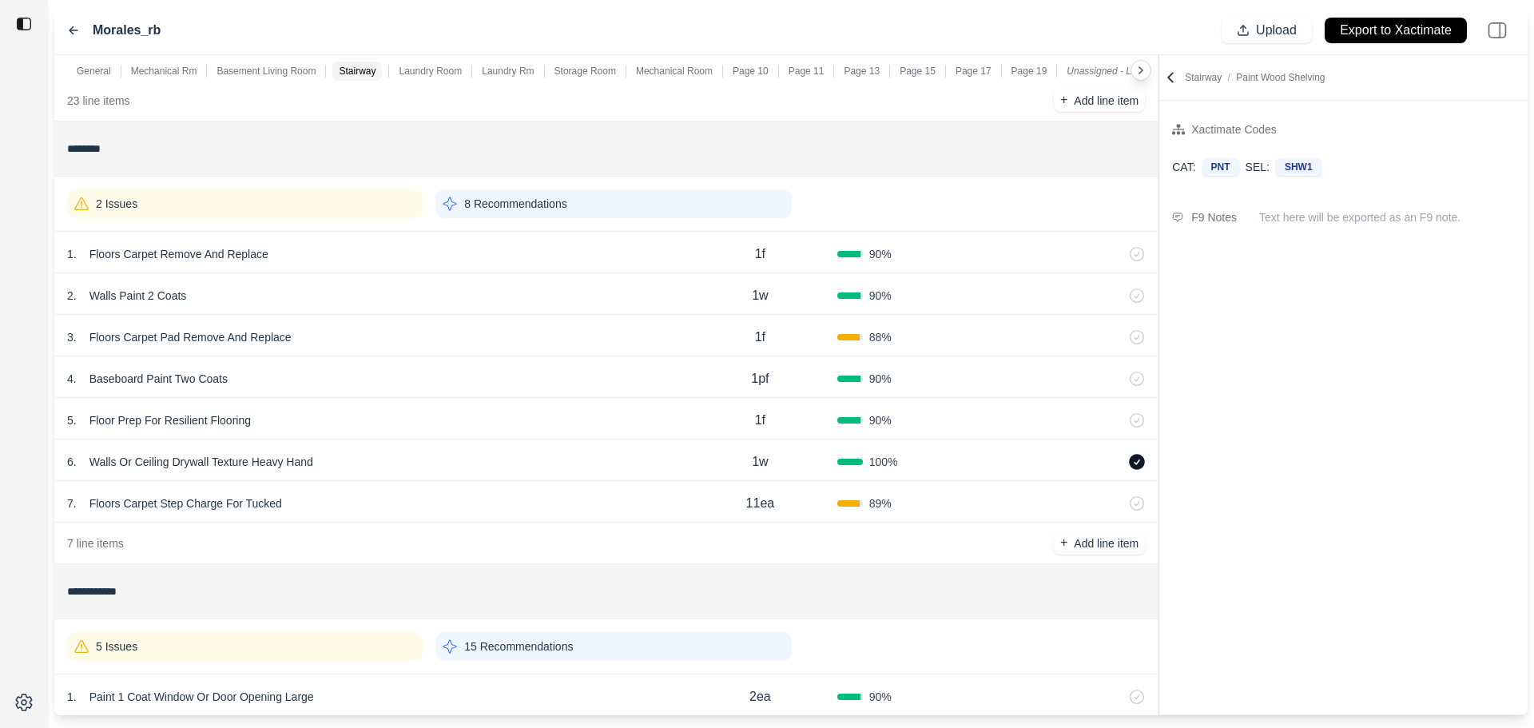
scroll to position [1518, 0]
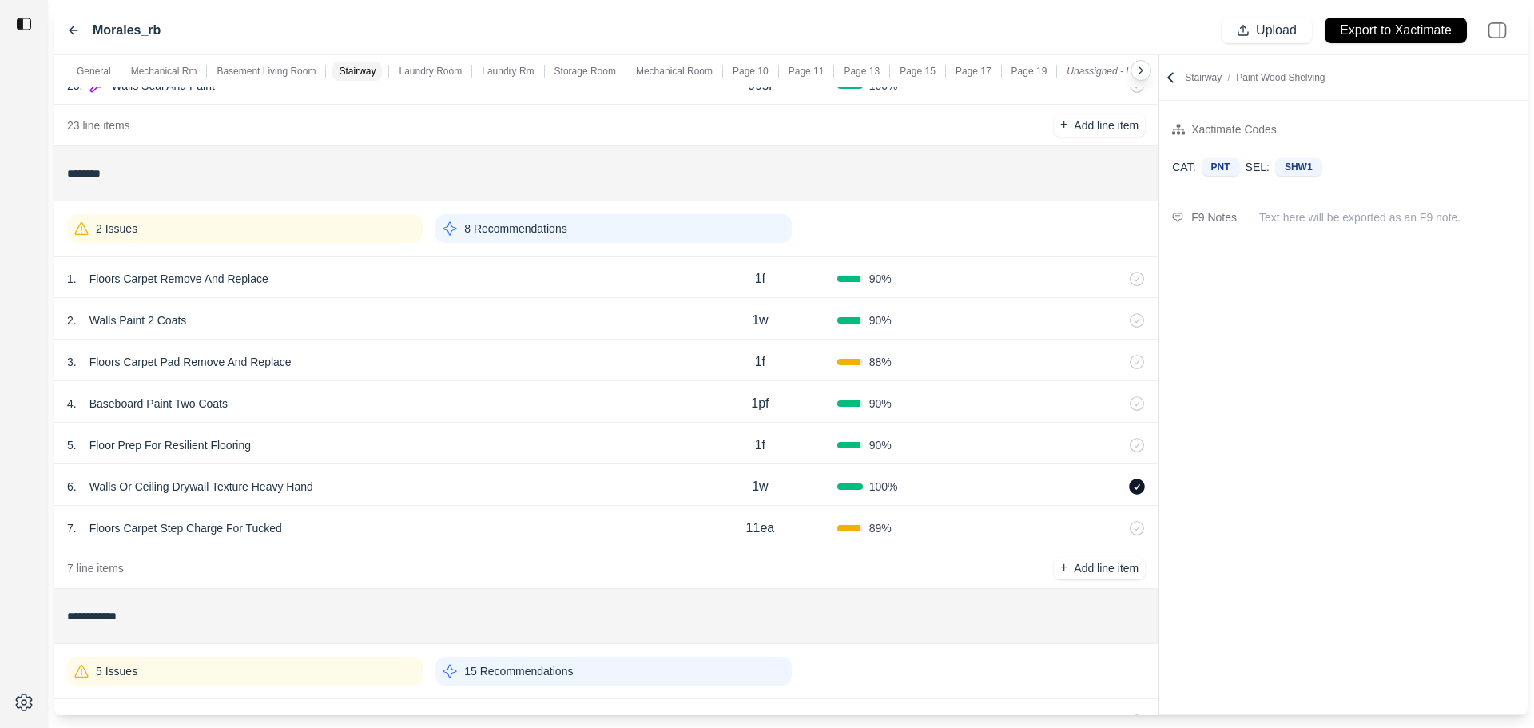
click at [285, 229] on div "2 Issues" at bounding box center [245, 228] width 356 height 29
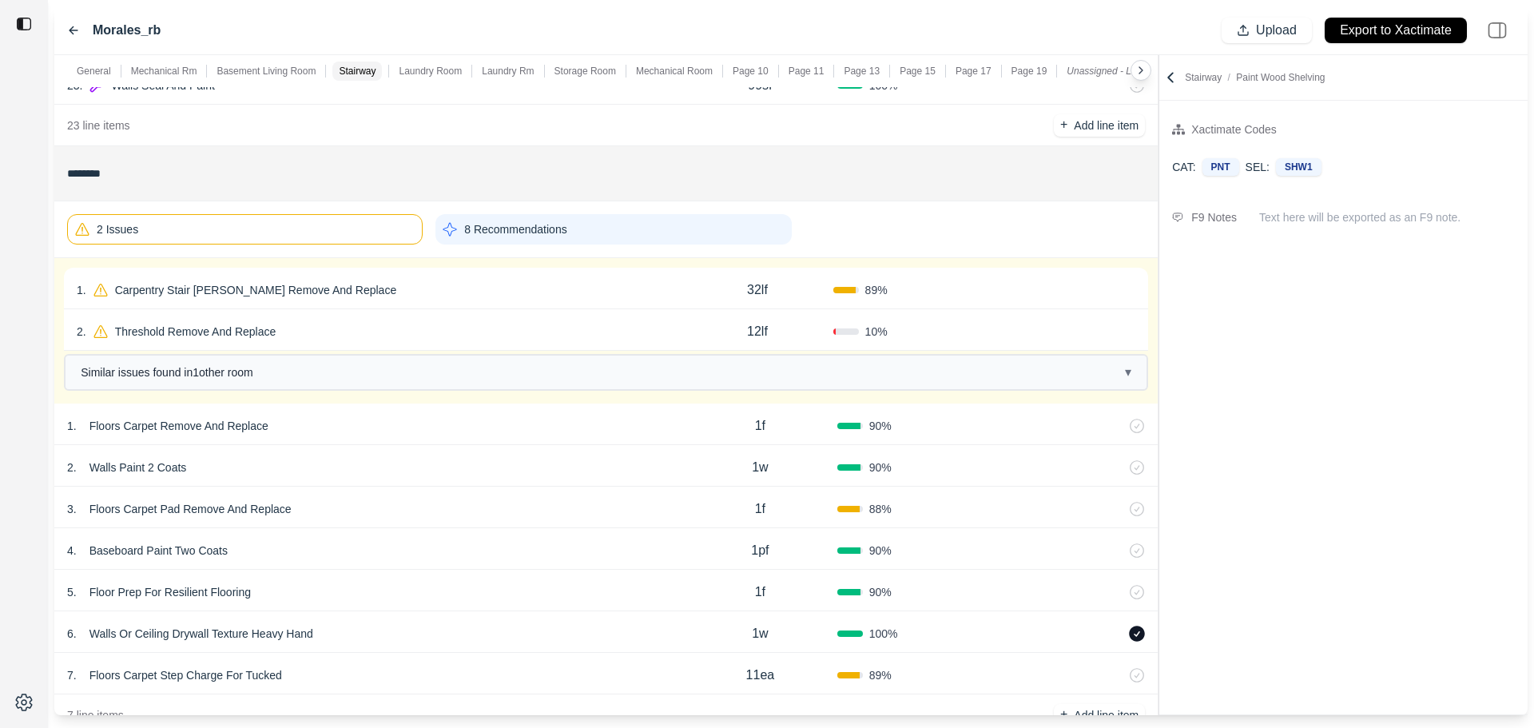
click at [384, 293] on div "1 . Carpentry Stair [PERSON_NAME] Remove And Replace" at bounding box center [379, 290] width 605 height 22
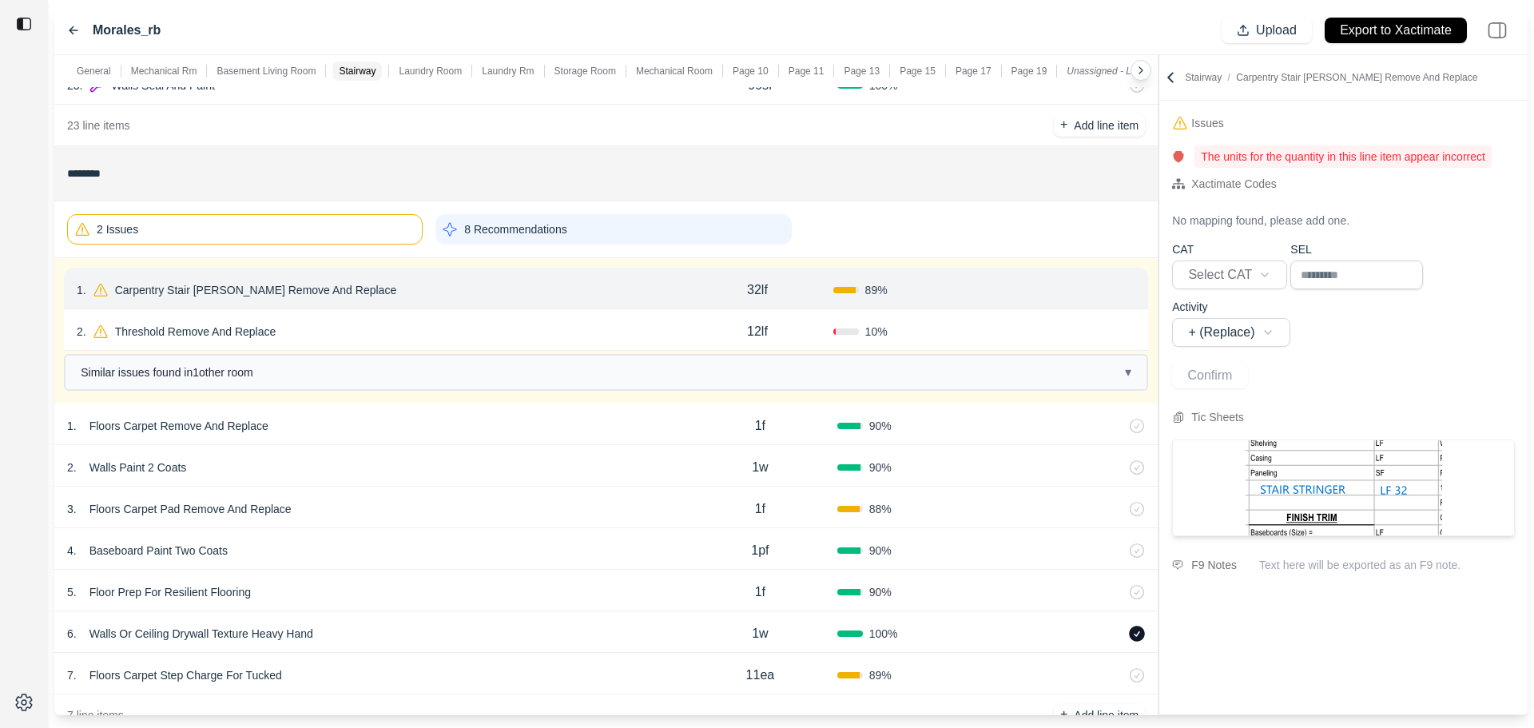
click at [379, 333] on div "2 . Threshold Remove And Replace" at bounding box center [379, 331] width 605 height 22
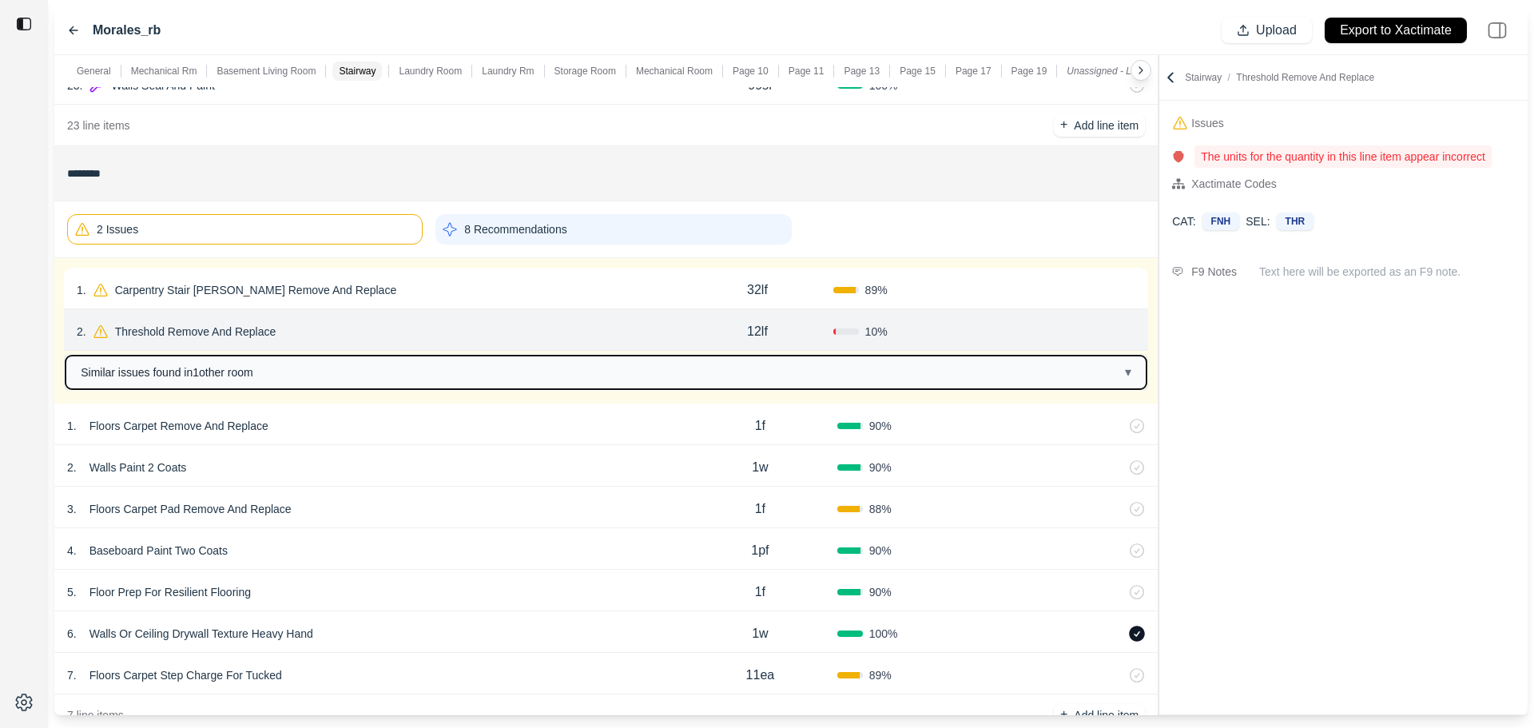
click at [415, 379] on button "Similar issues found in 1 other room ▾" at bounding box center [606, 373] width 1081 height 34
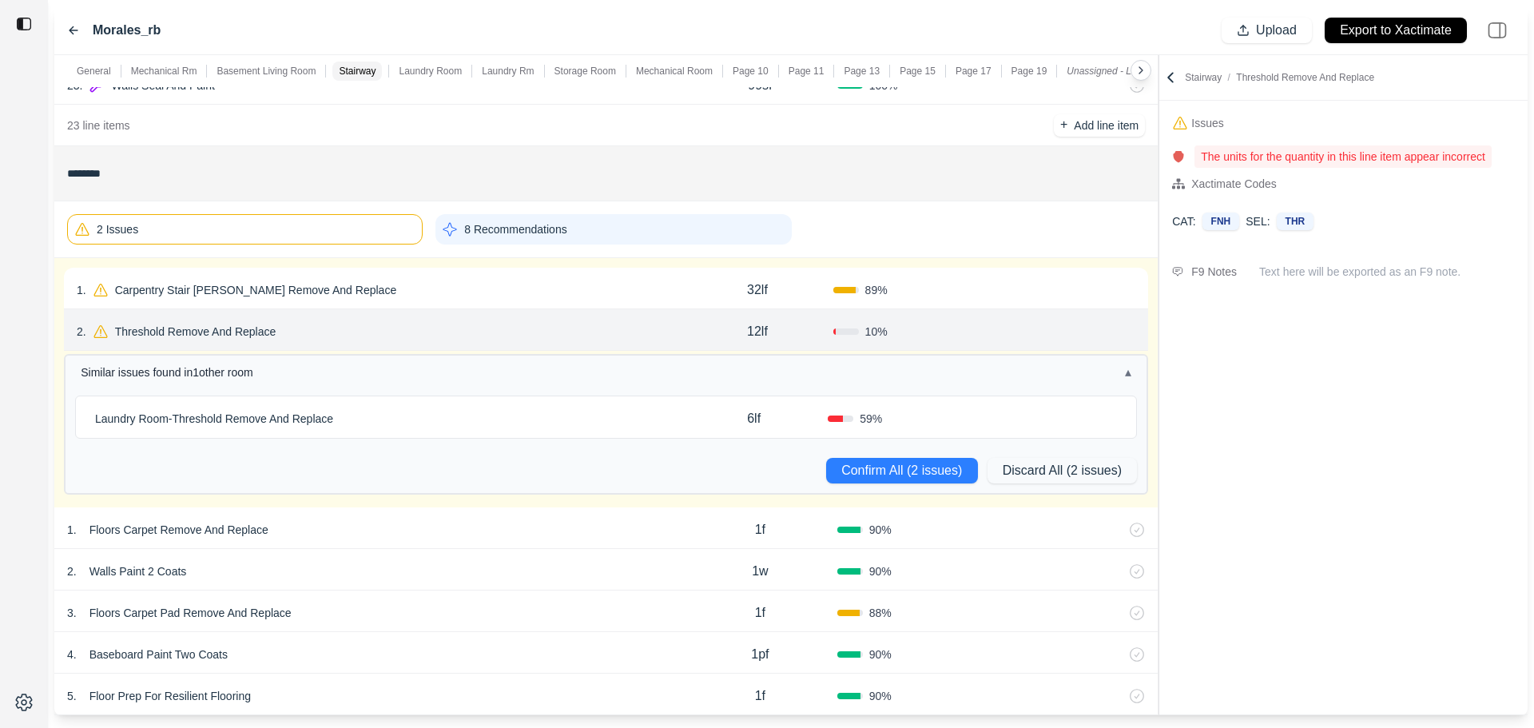
click at [523, 431] on div "Laundry Room - Threshold Remove And Replace 6lf 59 %" at bounding box center [606, 417] width 1060 height 42
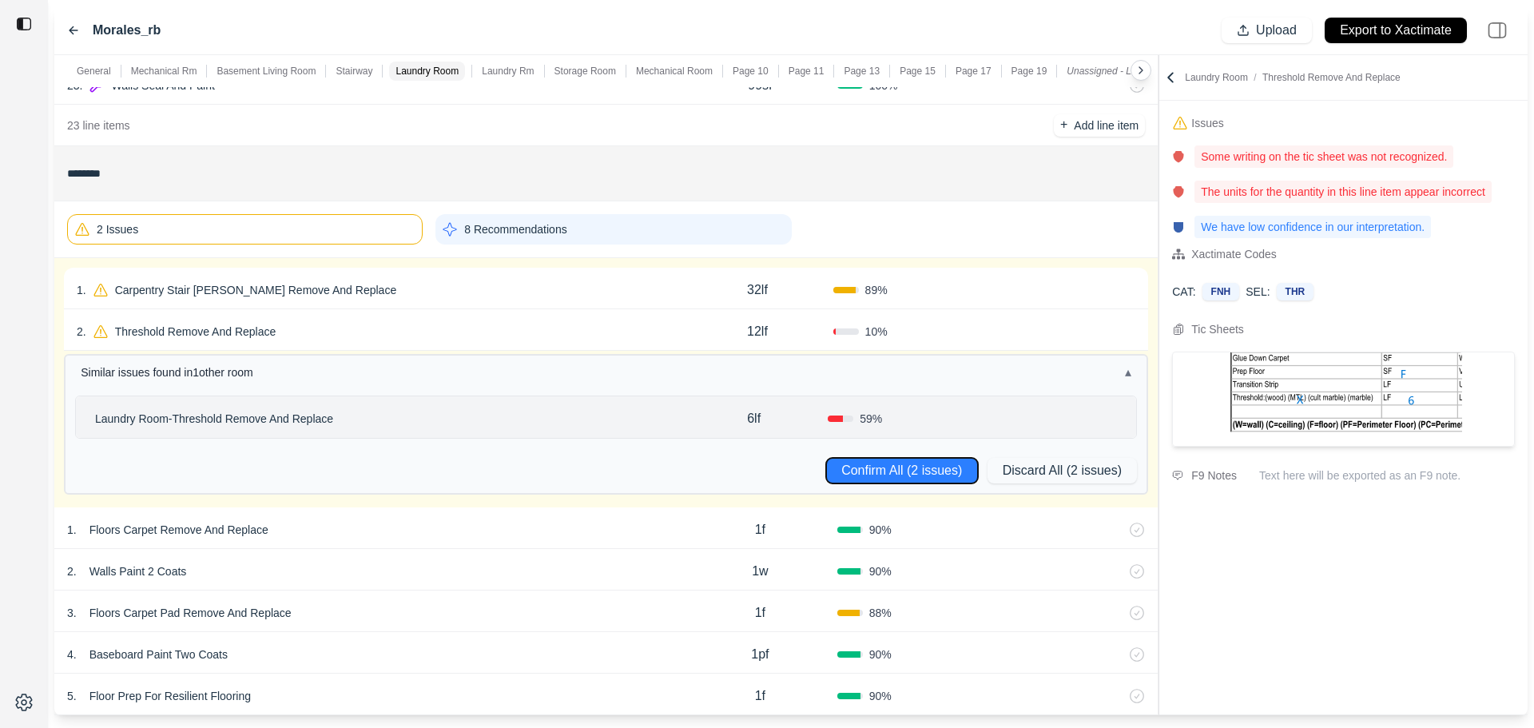
click at [836, 475] on button "Confirm All (2 issues)" at bounding box center [902, 471] width 152 height 26
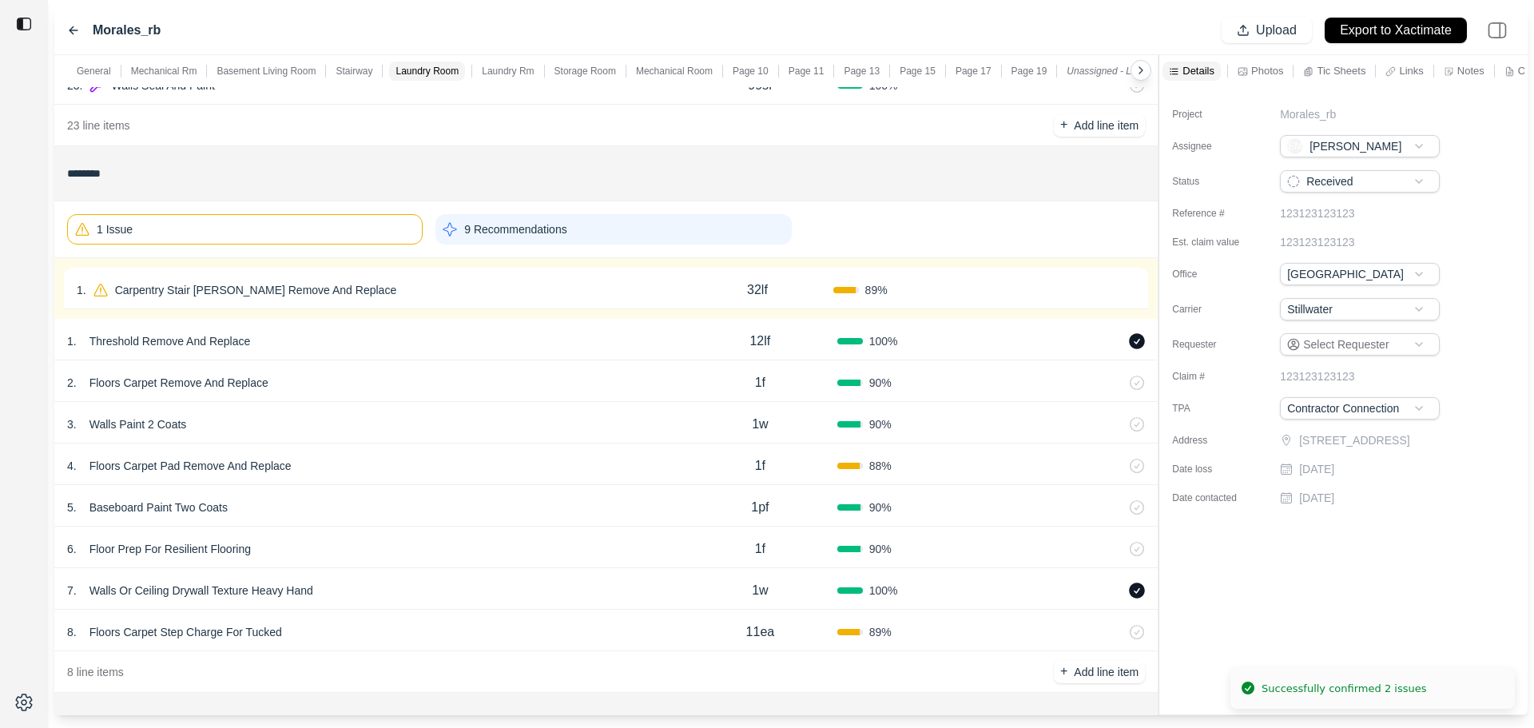
click at [548, 293] on div "1 . Carpentry Stair [PERSON_NAME] Remove And Replace" at bounding box center [379, 290] width 605 height 22
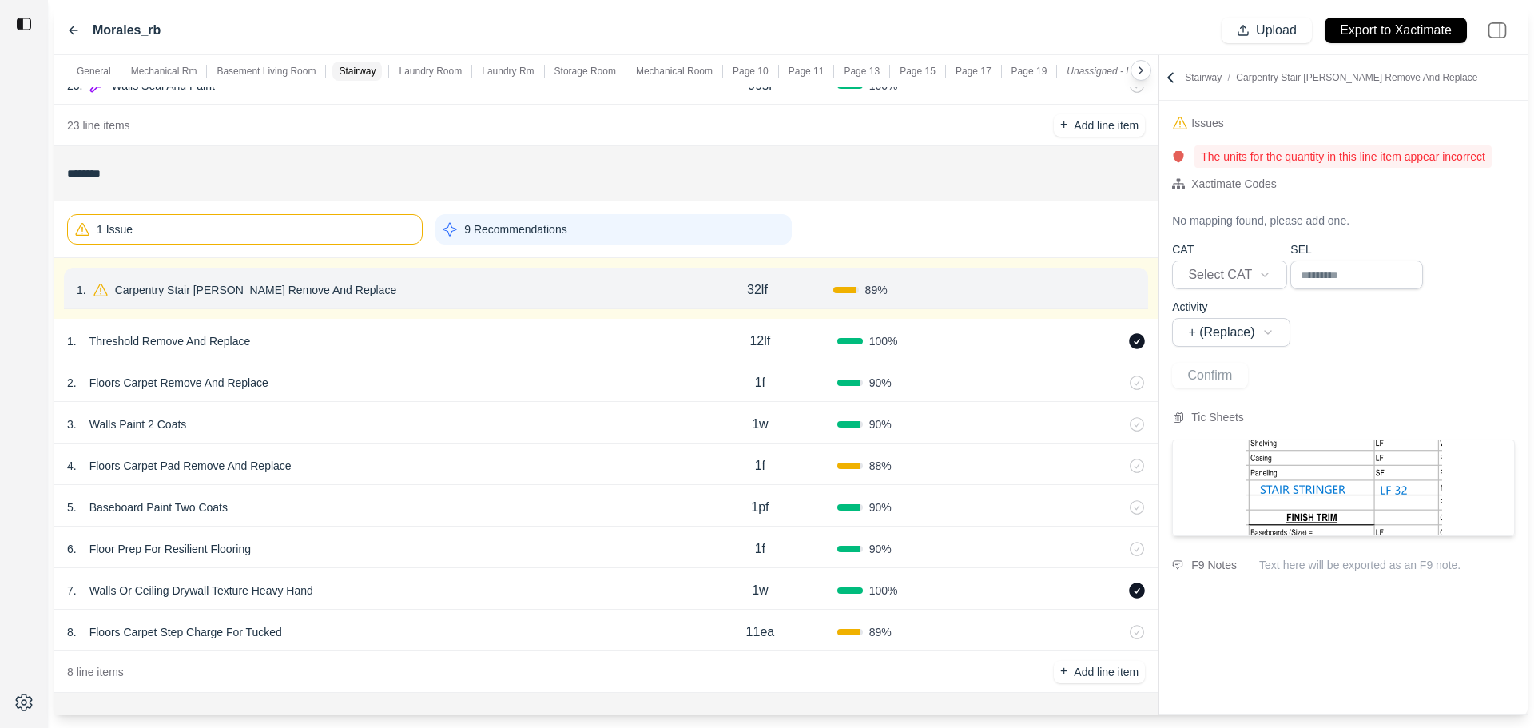
click at [325, 297] on p "Carpentry Stair [PERSON_NAME] Remove And Replace" at bounding box center [256, 290] width 294 height 22
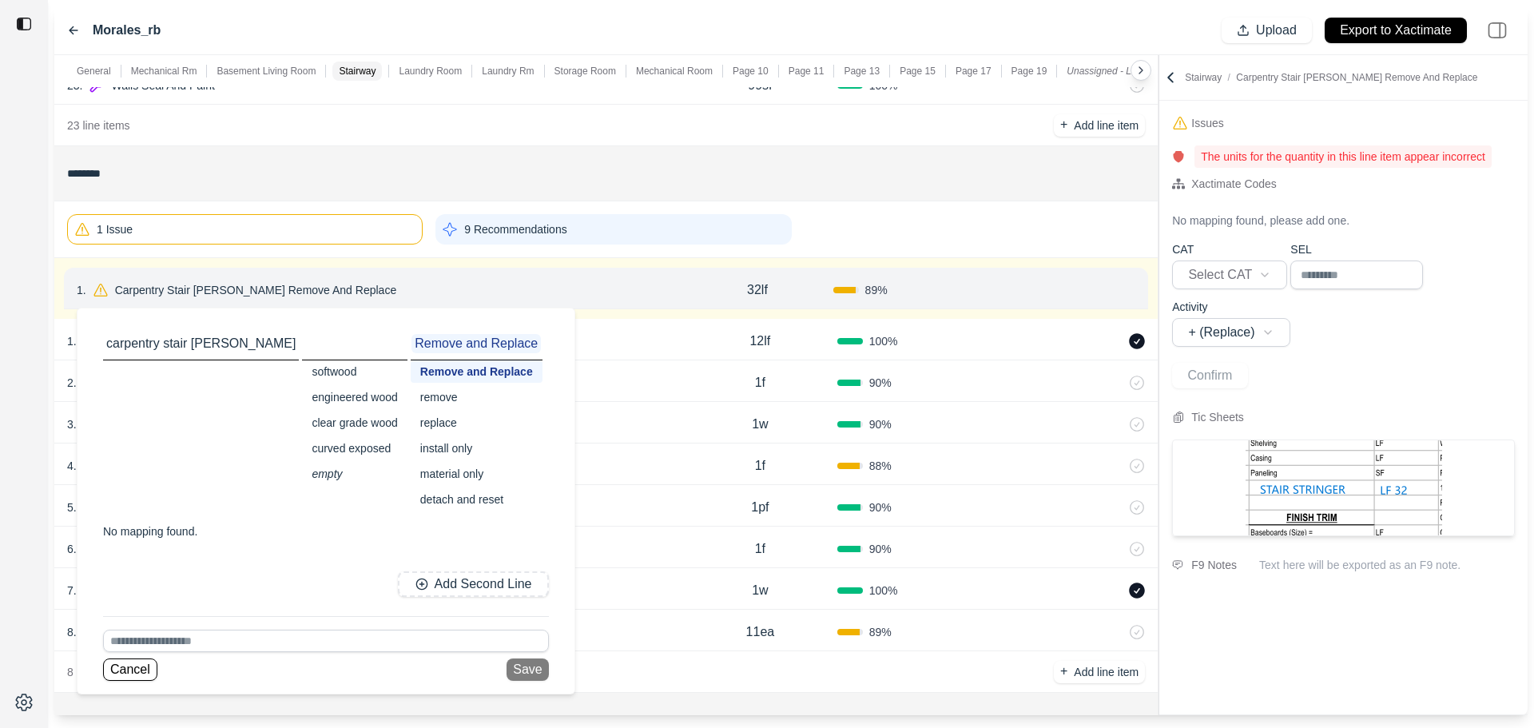
click at [411, 422] on div "replace" at bounding box center [477, 423] width 132 height 22
click at [502, 667] on button "Save" at bounding box center [523, 669] width 42 height 22
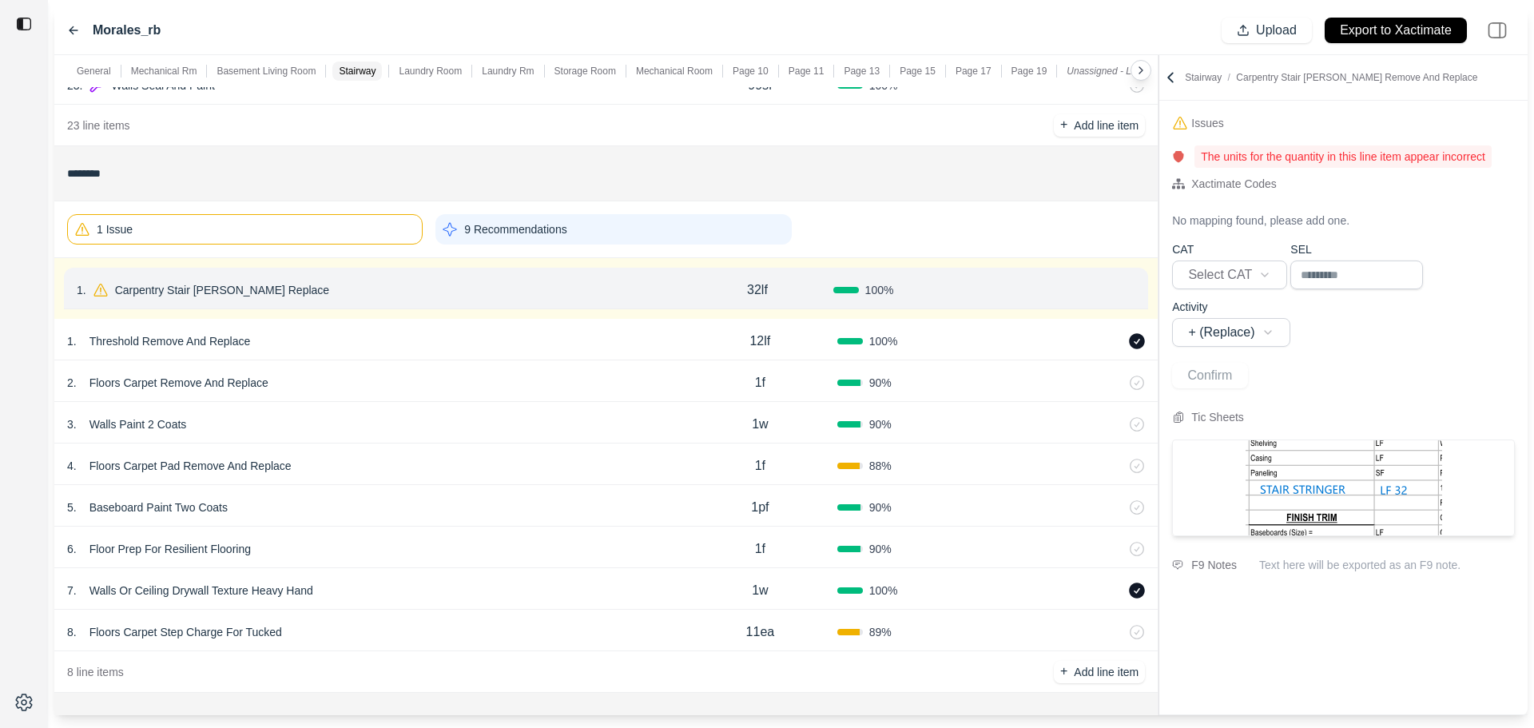
click at [1092, 292] on button "Confirm" at bounding box center [1090, 290] width 52 height 26
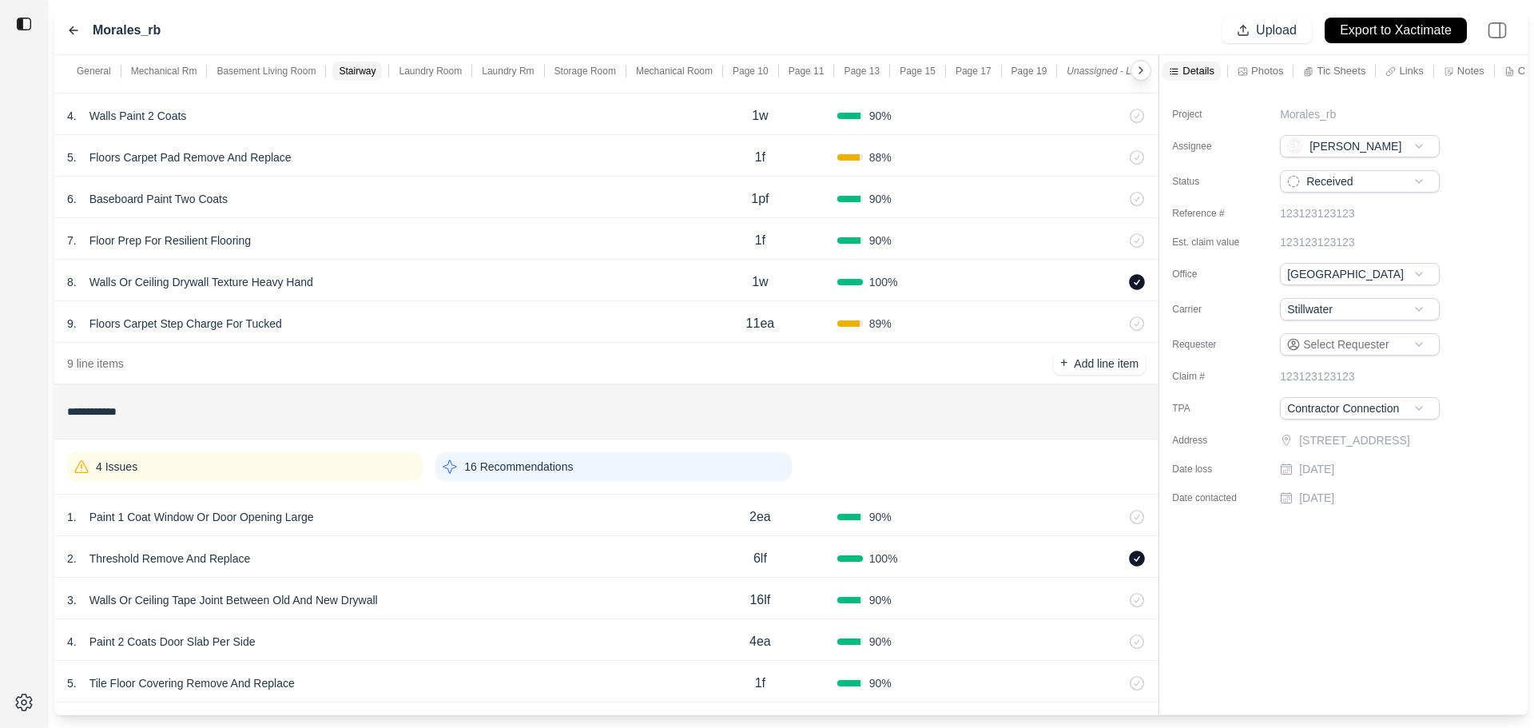
scroll to position [1998, 0]
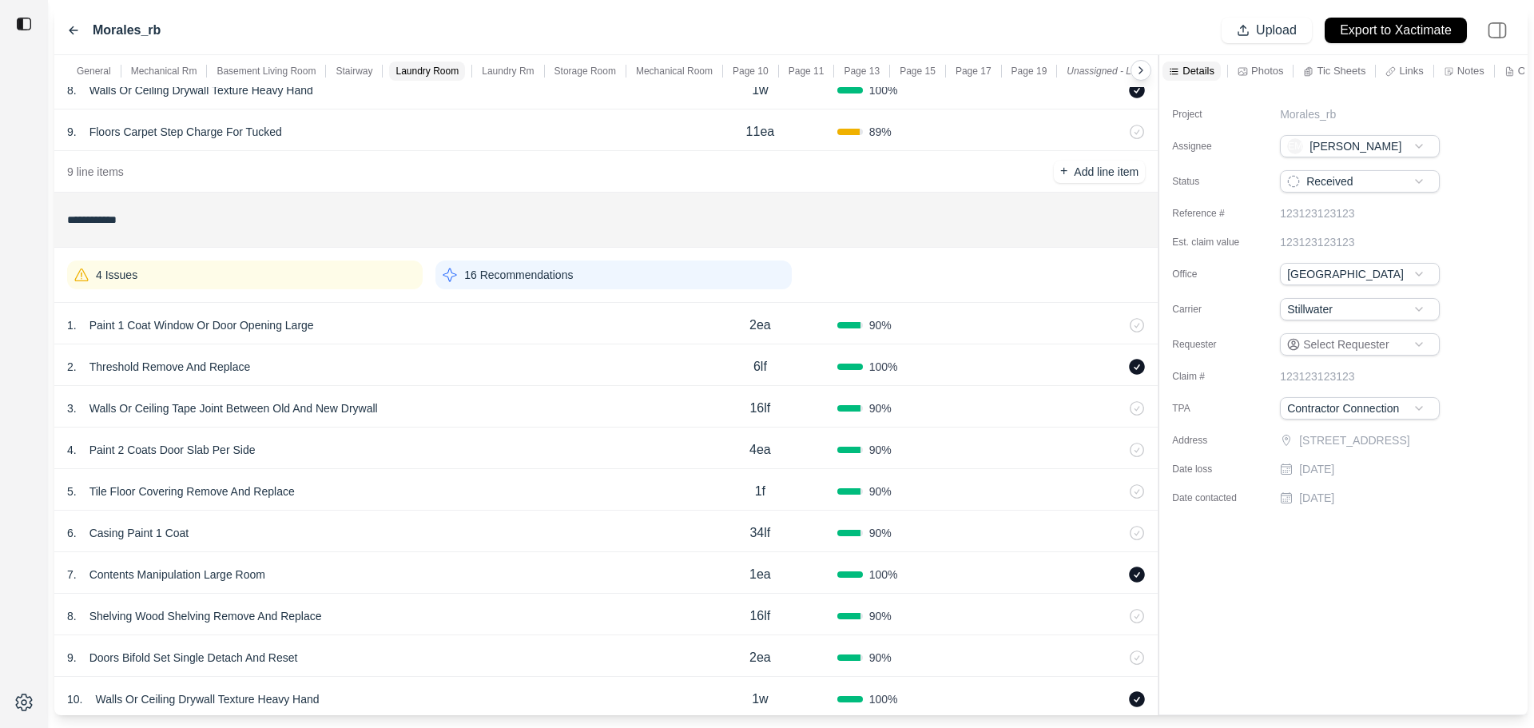
click at [339, 264] on div "4 Issues" at bounding box center [245, 275] width 356 height 29
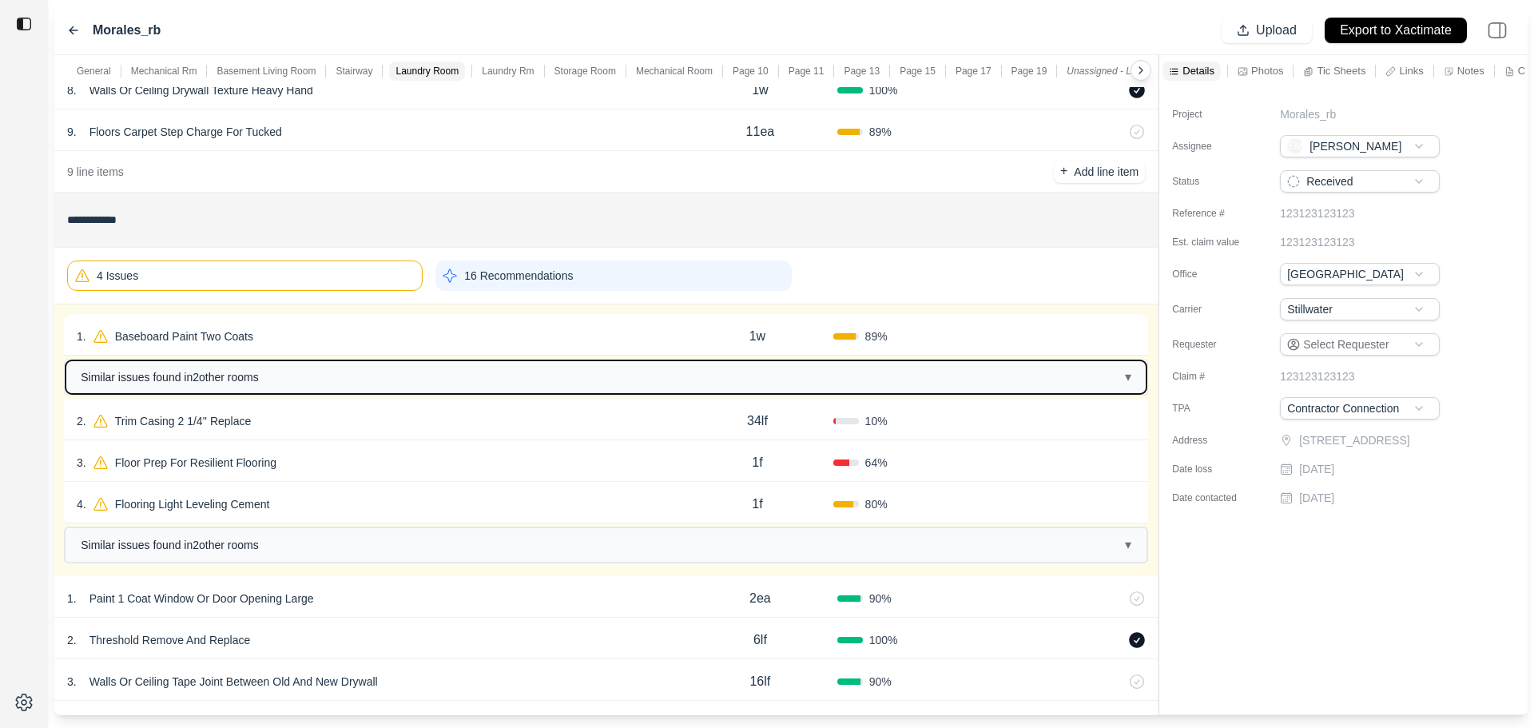
click at [303, 375] on button "Similar issues found in 2 other room s ▾" at bounding box center [606, 377] width 1081 height 34
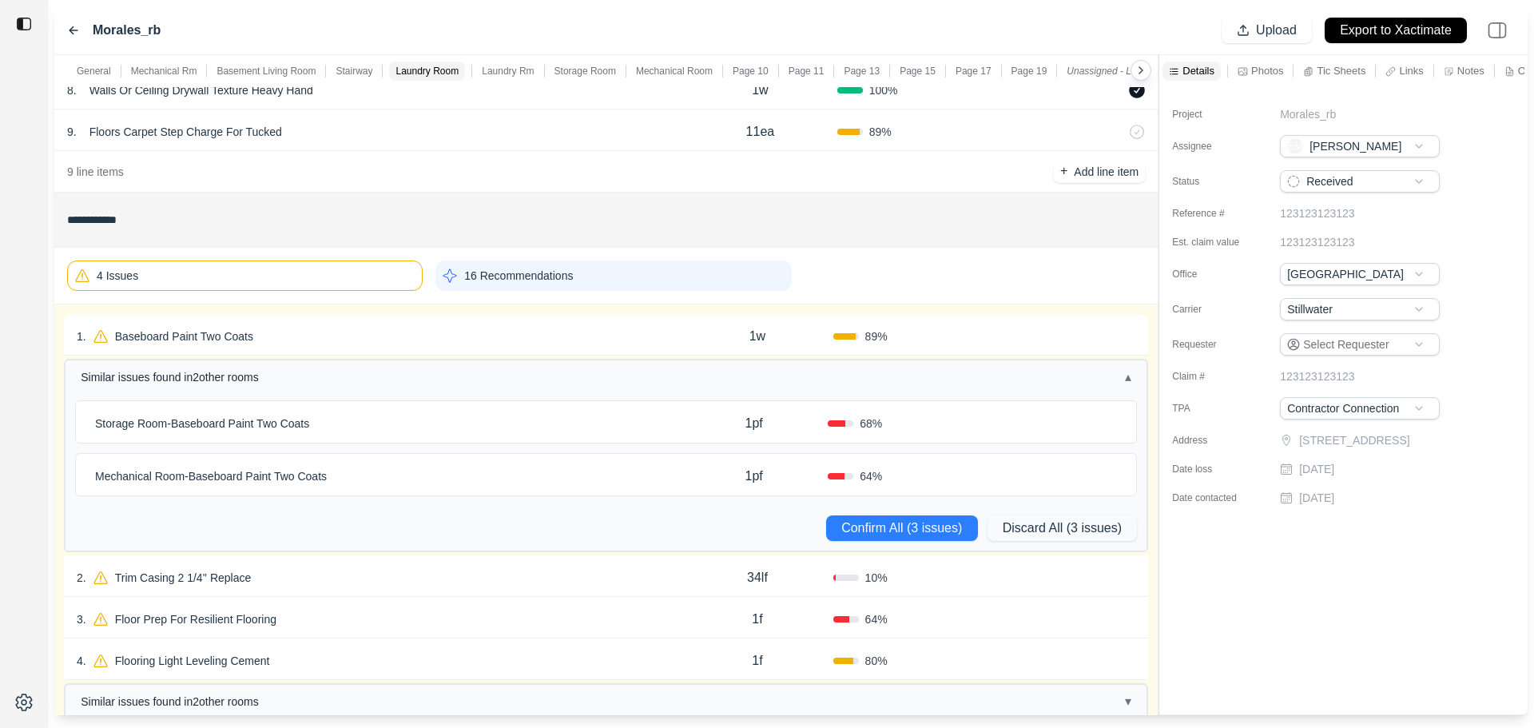
click at [373, 423] on div "Storage Room - Baseboard Paint Two Coats" at bounding box center [384, 423] width 591 height 22
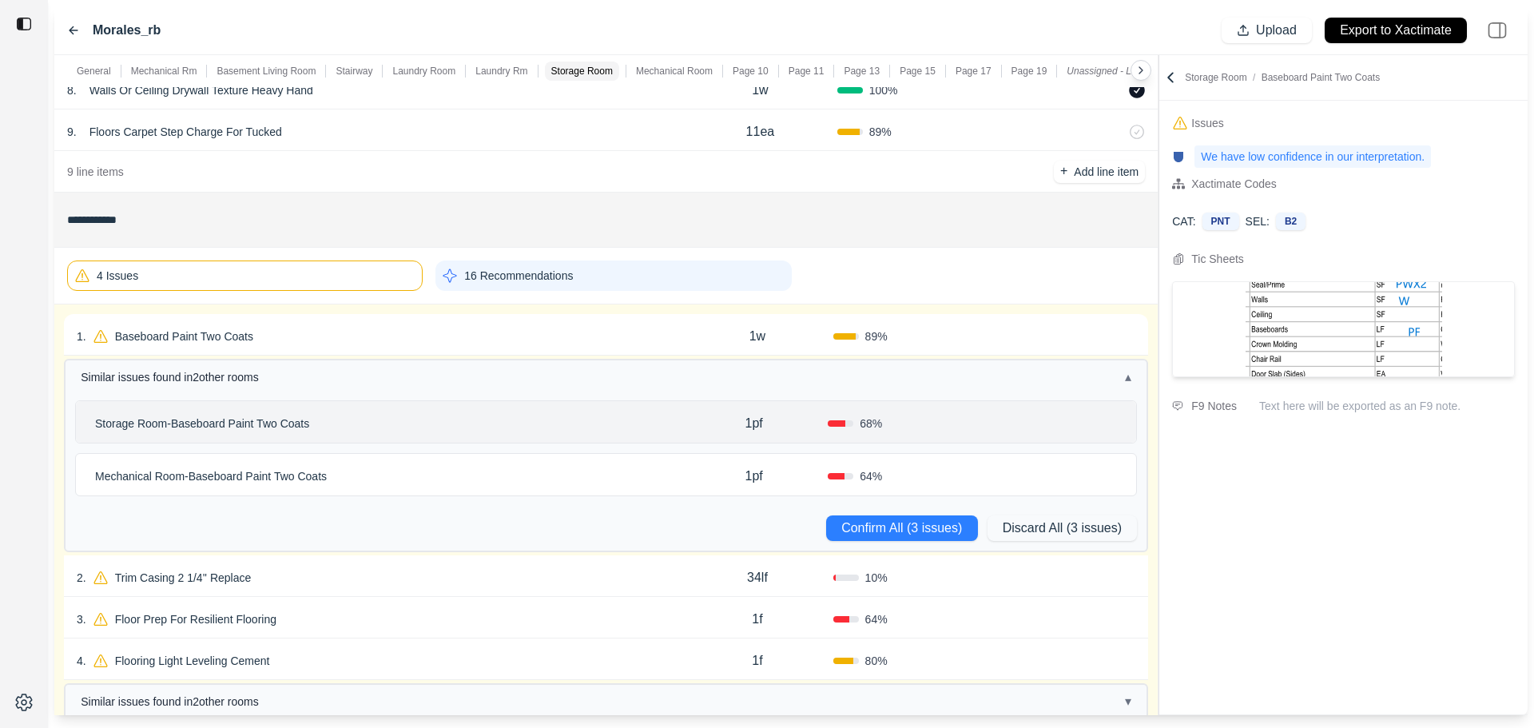
click at [468, 489] on div "Mechanical Room - Baseboard Paint Two Coats 1pf 64 %" at bounding box center [606, 475] width 1060 height 42
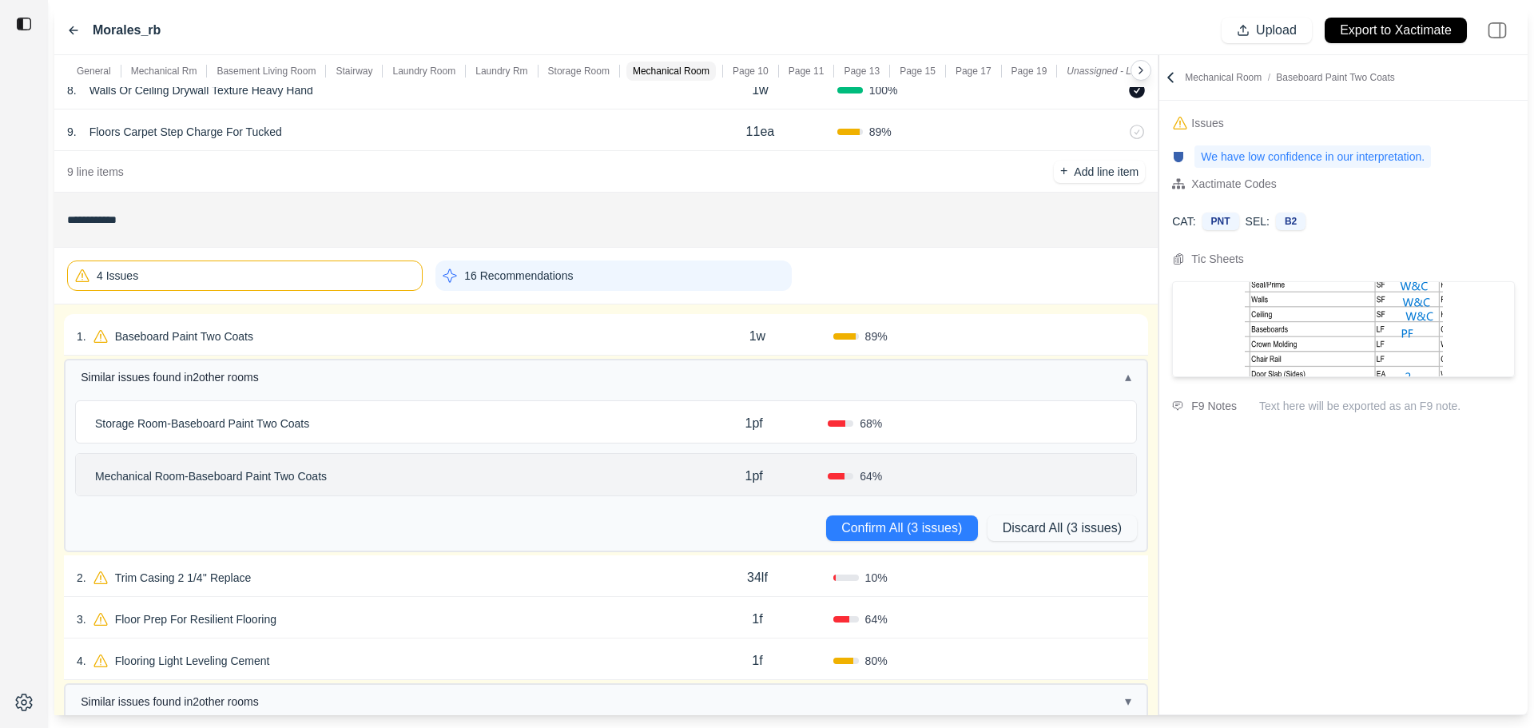
click at [607, 327] on div "1 . Baseboard Paint Two Coats" at bounding box center [379, 336] width 605 height 22
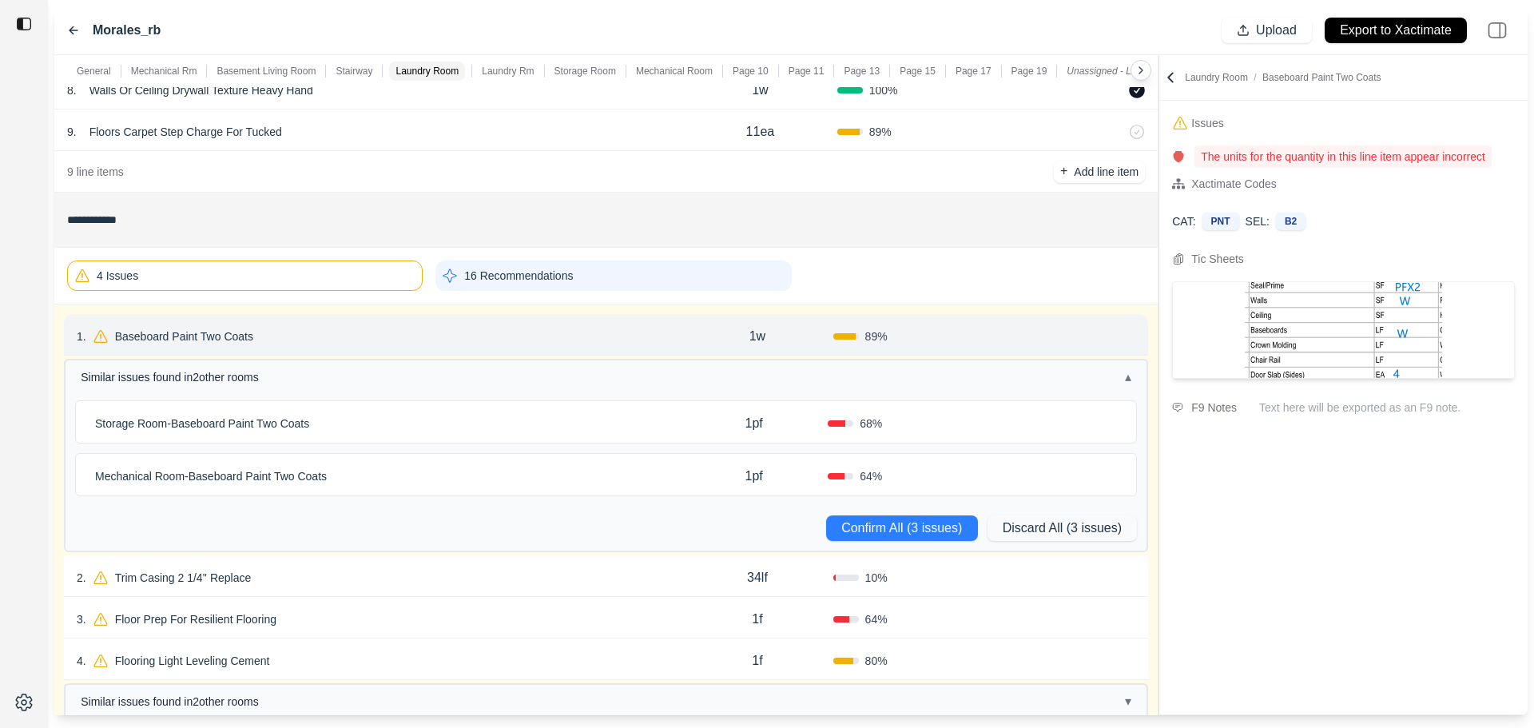
click at [759, 329] on p "1w" at bounding box center [758, 336] width 16 height 19
click at [766, 336] on input "**" at bounding box center [758, 334] width 56 height 19
type input "***"
click at [878, 532] on button "Confirm All (3 issues)" at bounding box center [902, 528] width 152 height 26
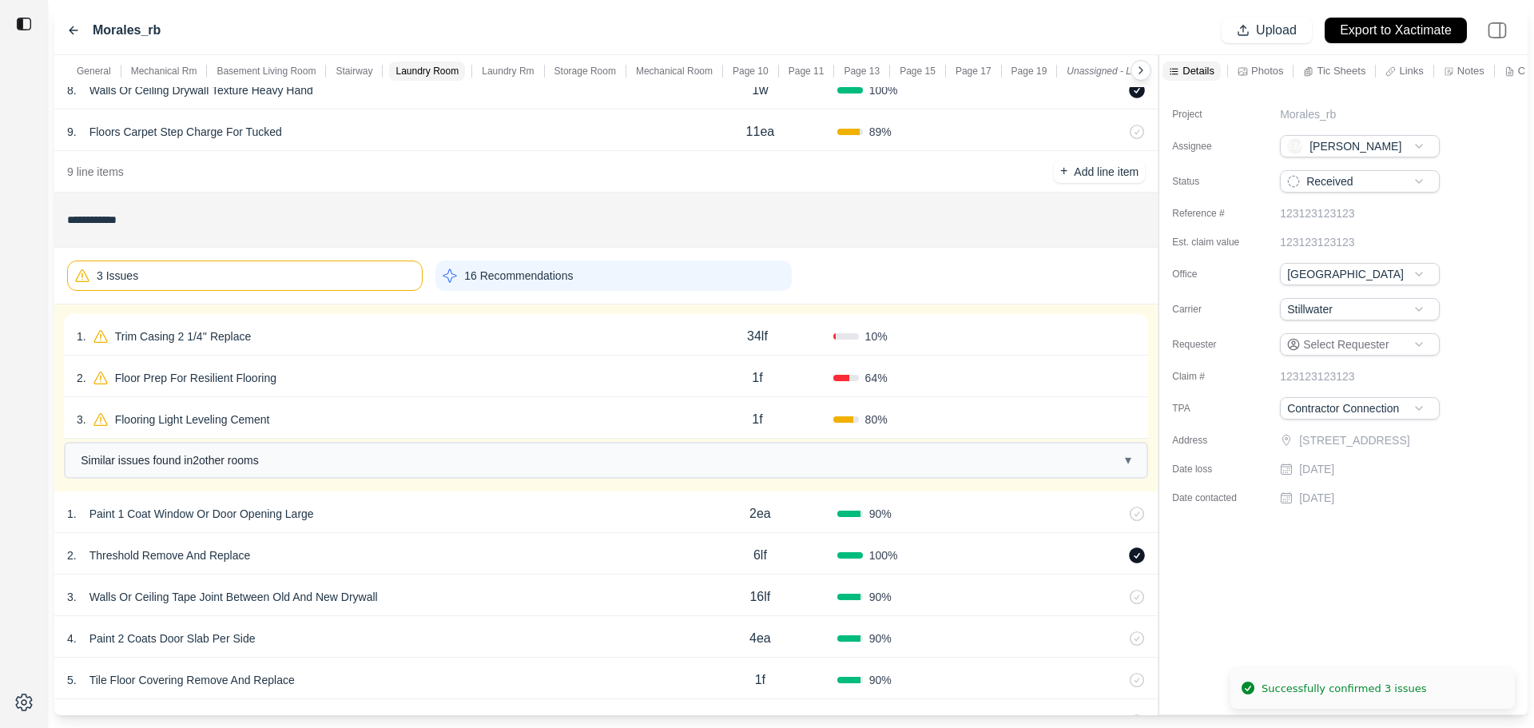
click at [339, 336] on div "1 . Trim Casing 2 1/4'' Replace" at bounding box center [379, 336] width 605 height 22
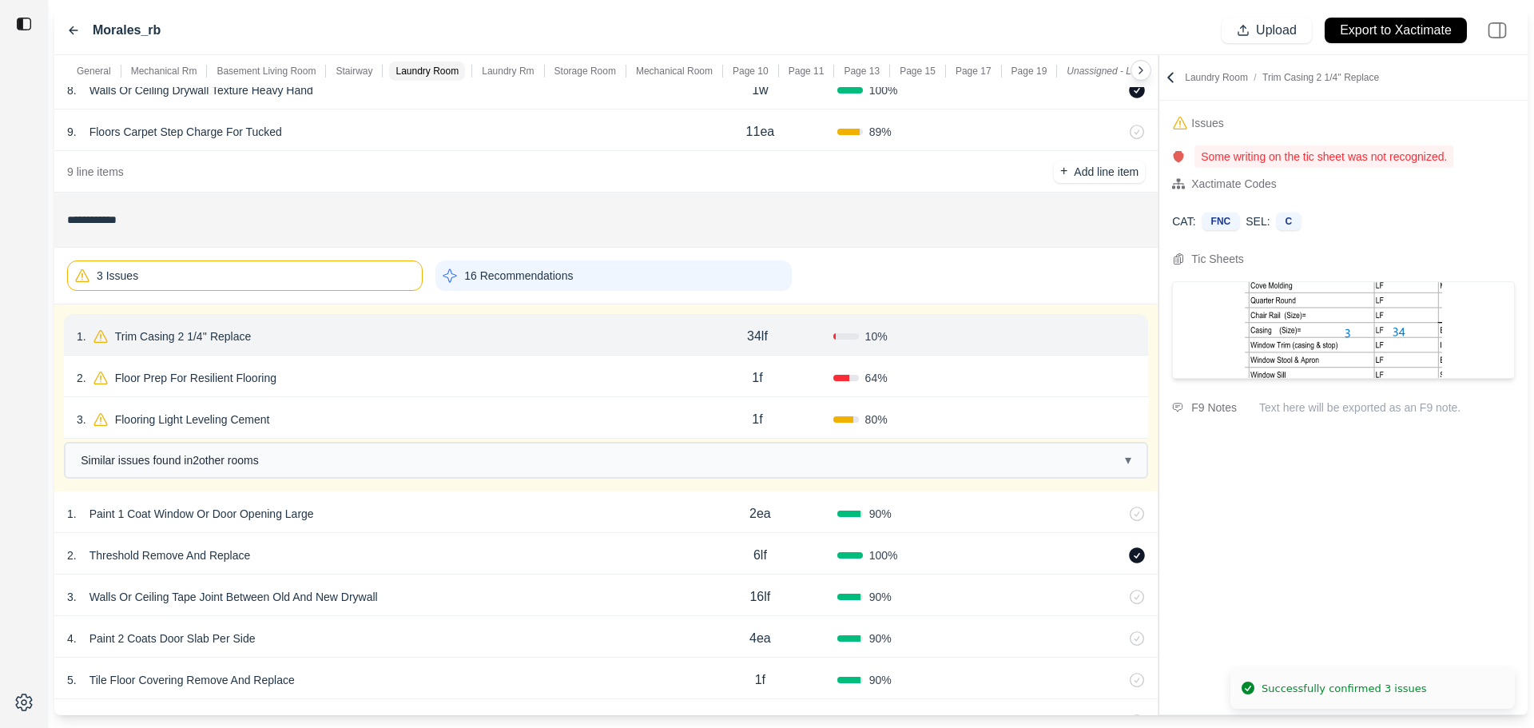
click at [316, 424] on div "3 . Flooring Light Leveling Cement" at bounding box center [379, 419] width 605 height 22
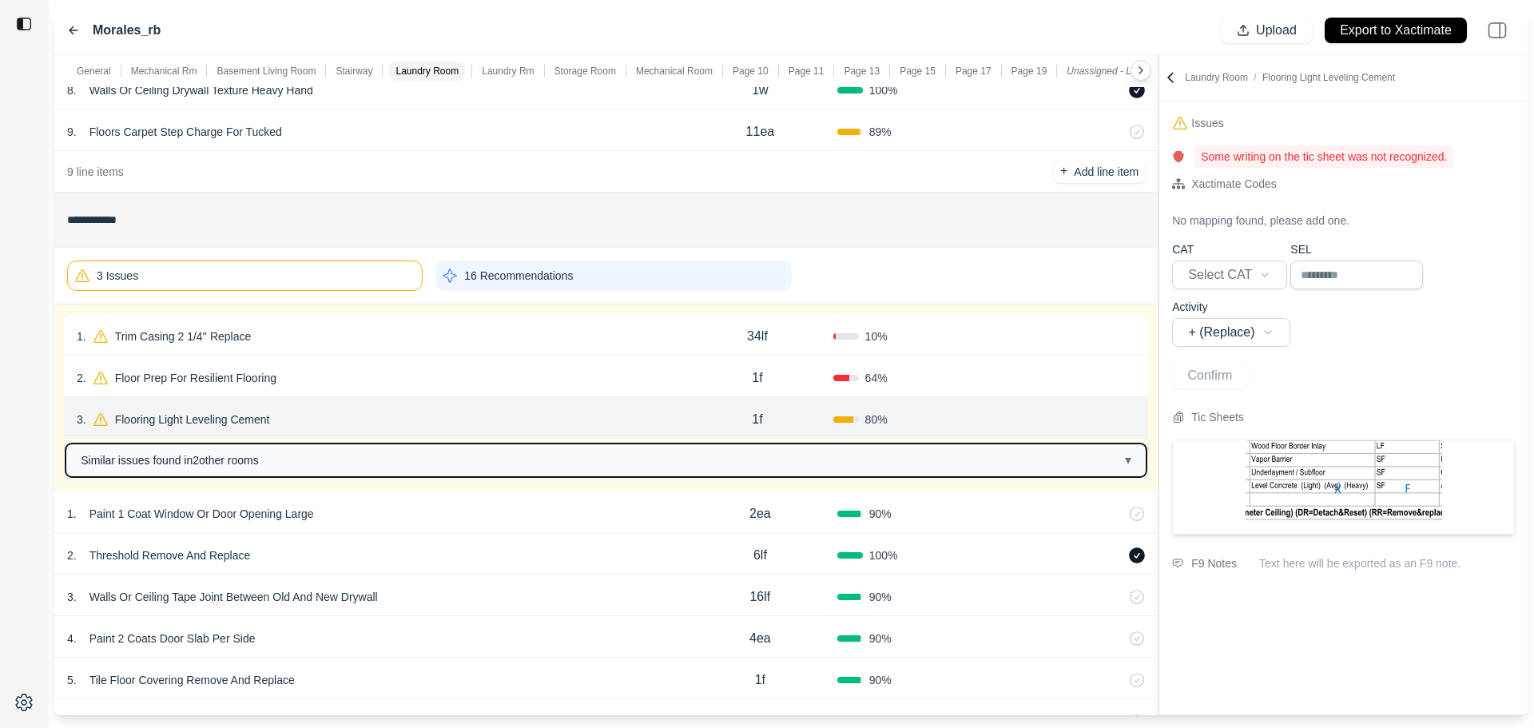
click at [335, 461] on button "Similar issues found in 2 other room s ▾" at bounding box center [606, 461] width 1081 height 34
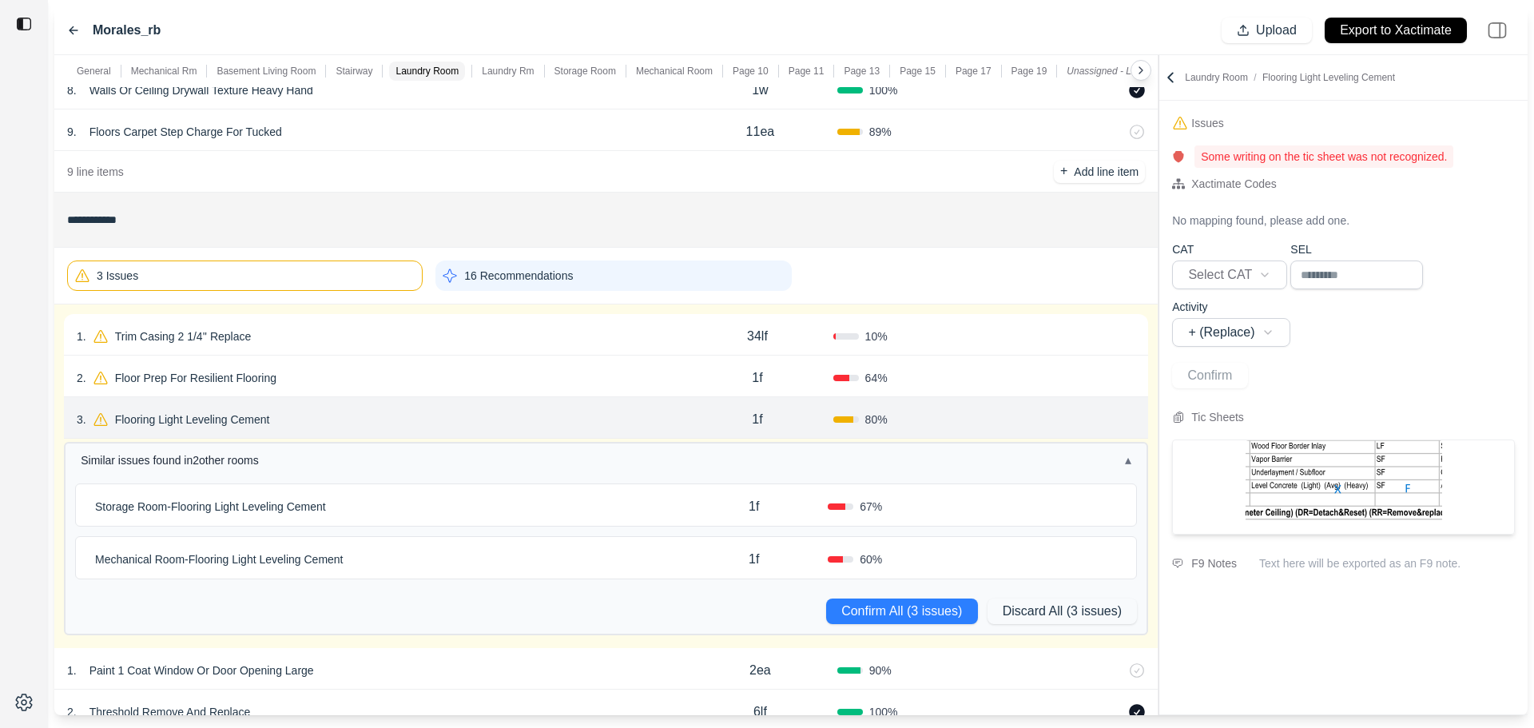
click at [444, 509] on div "Storage Room - Flooring Light Leveling Cement" at bounding box center [384, 506] width 591 height 22
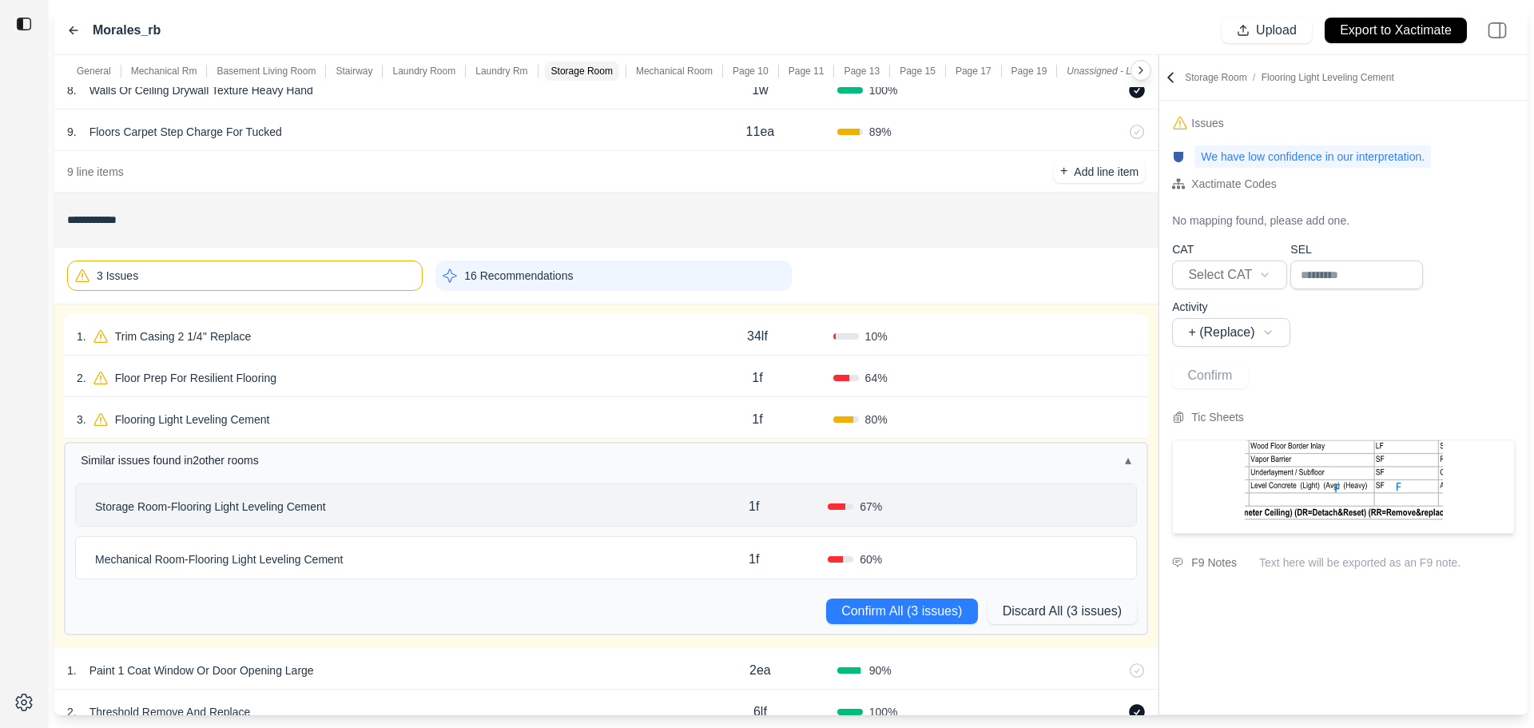
click at [455, 547] on div "Mechanical Room - Flooring Light Leveling Cement 1f 60 %" at bounding box center [606, 558] width 1060 height 42
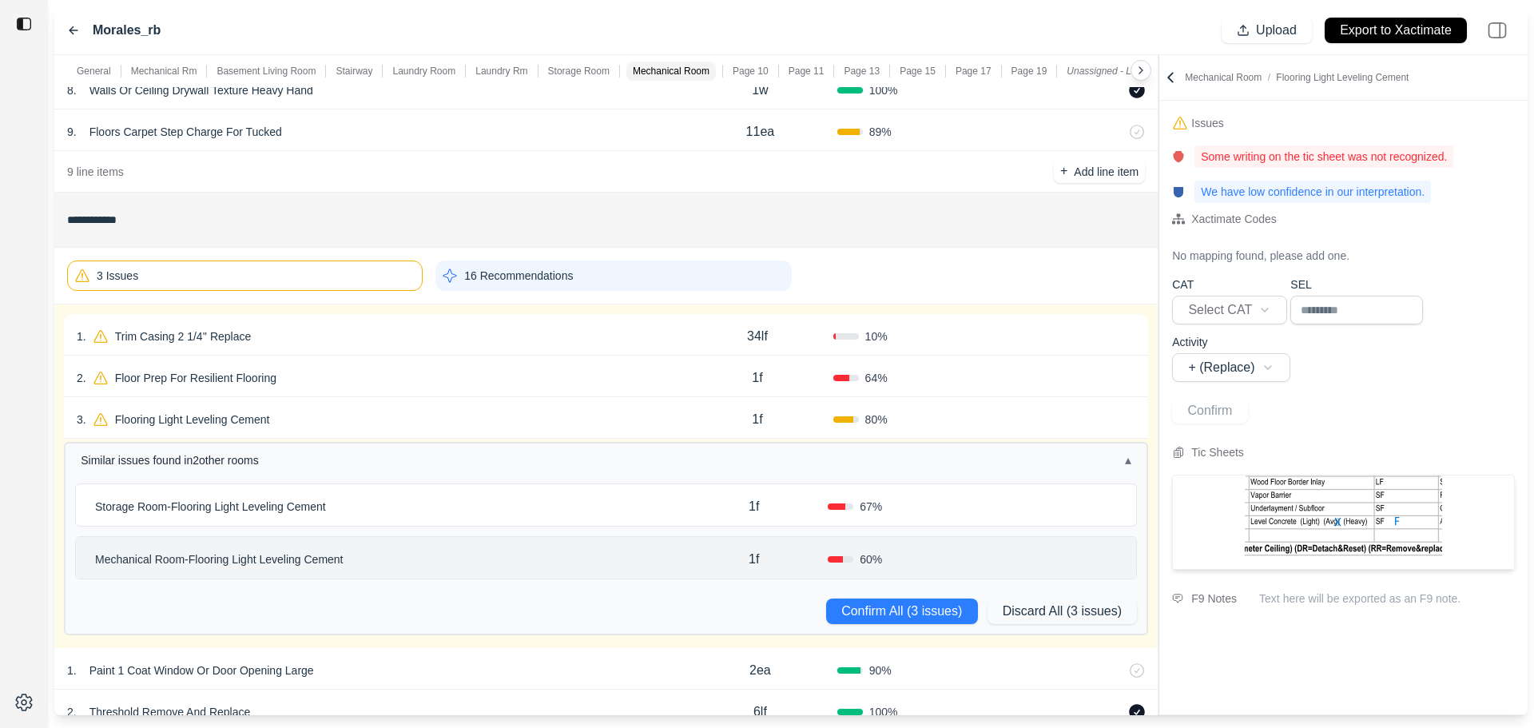
click at [456, 435] on div "3 . Flooring Light Leveling Cement 1f 80 % Confirm" at bounding box center [606, 418] width 1084 height 42
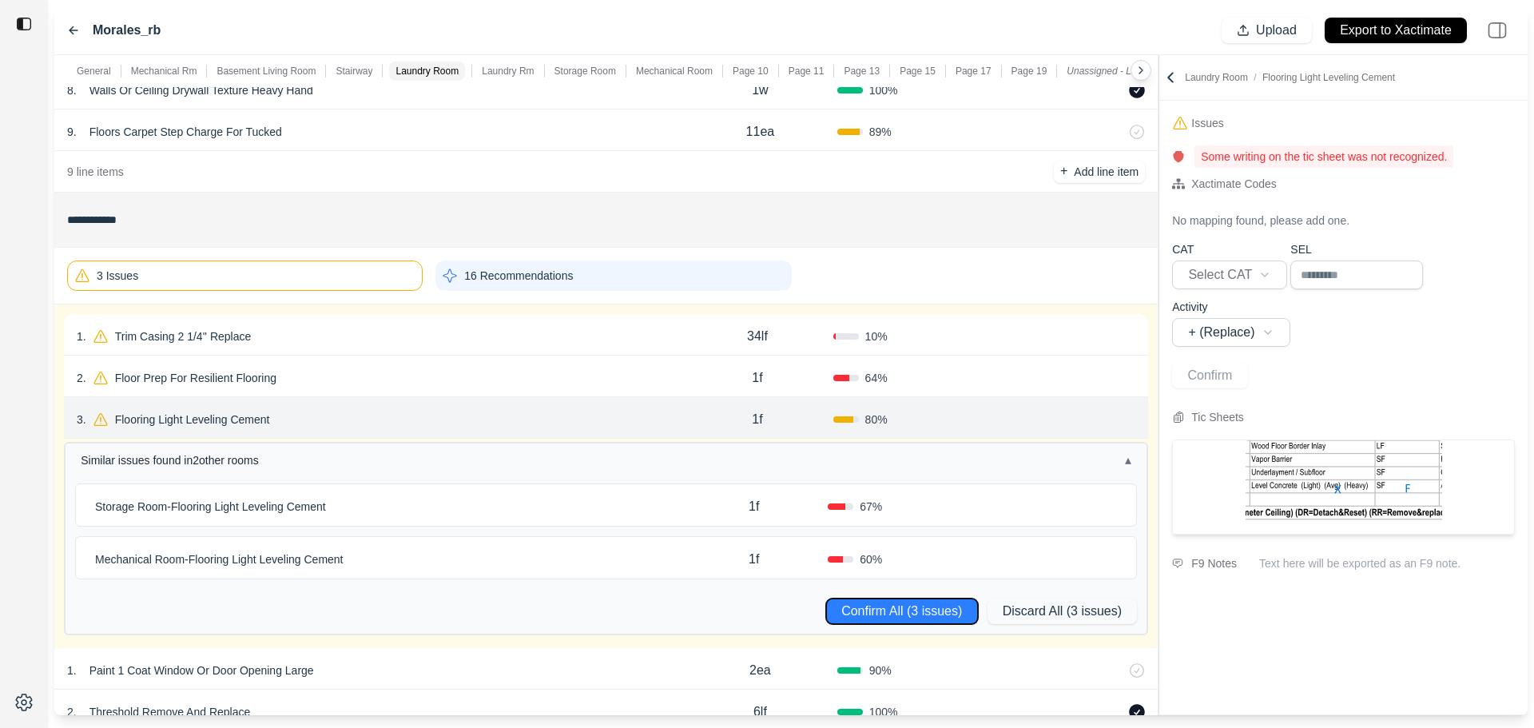
click at [875, 605] on button "Confirm All (3 issues)" at bounding box center [902, 612] width 152 height 26
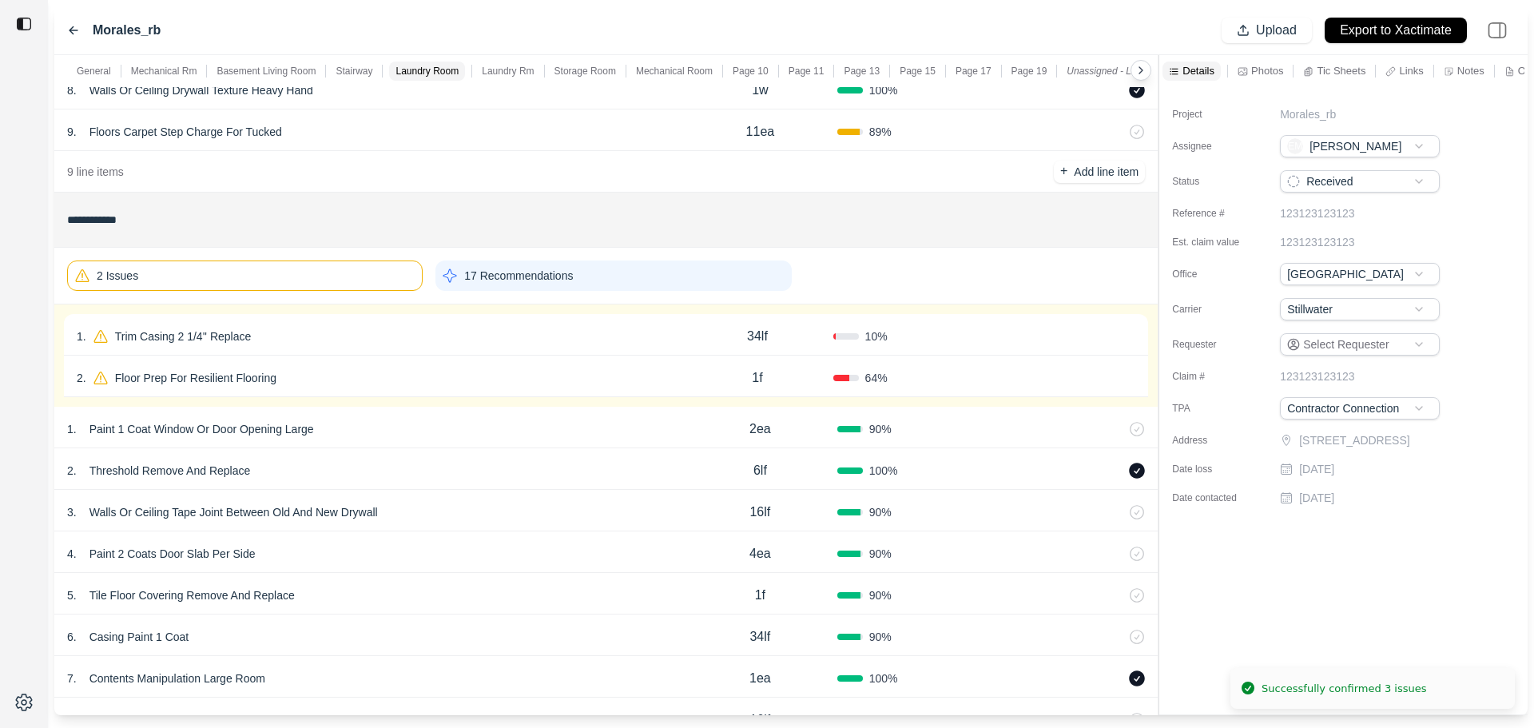
click at [640, 374] on div "2 . Floor Prep For Resilient Flooring" at bounding box center [379, 378] width 605 height 22
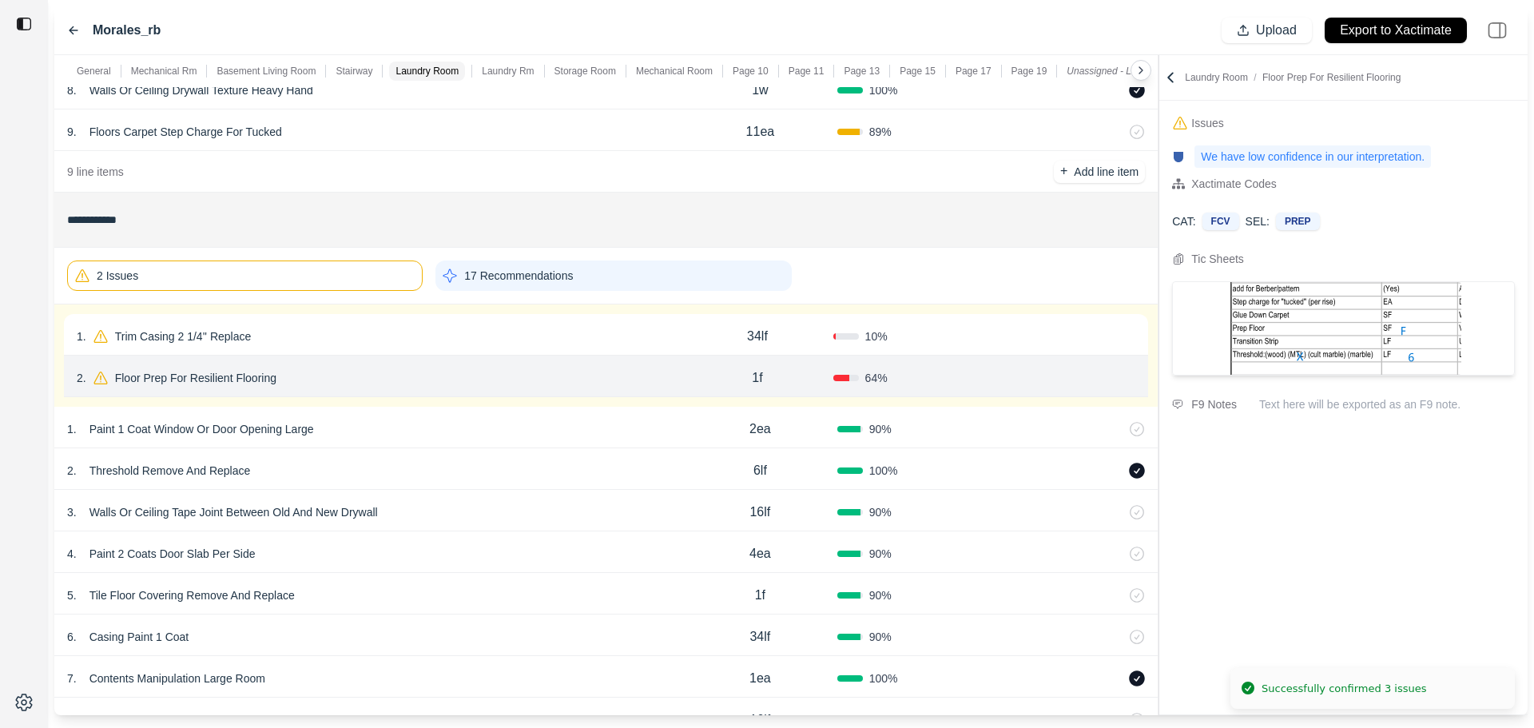
click at [1087, 370] on button "Confirm" at bounding box center [1090, 378] width 52 height 26
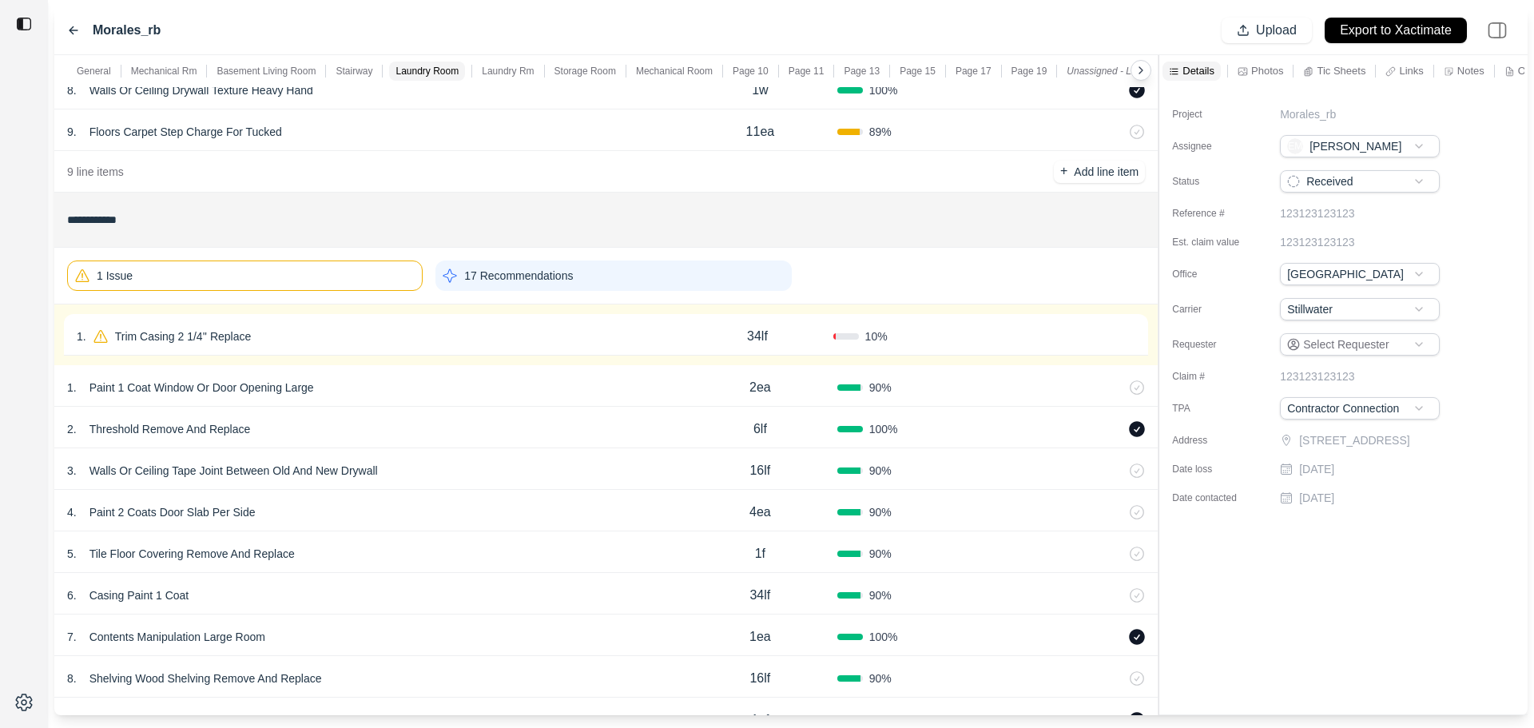
click at [511, 329] on div "1 . Trim Casing 2 1/4'' Replace" at bounding box center [379, 336] width 605 height 22
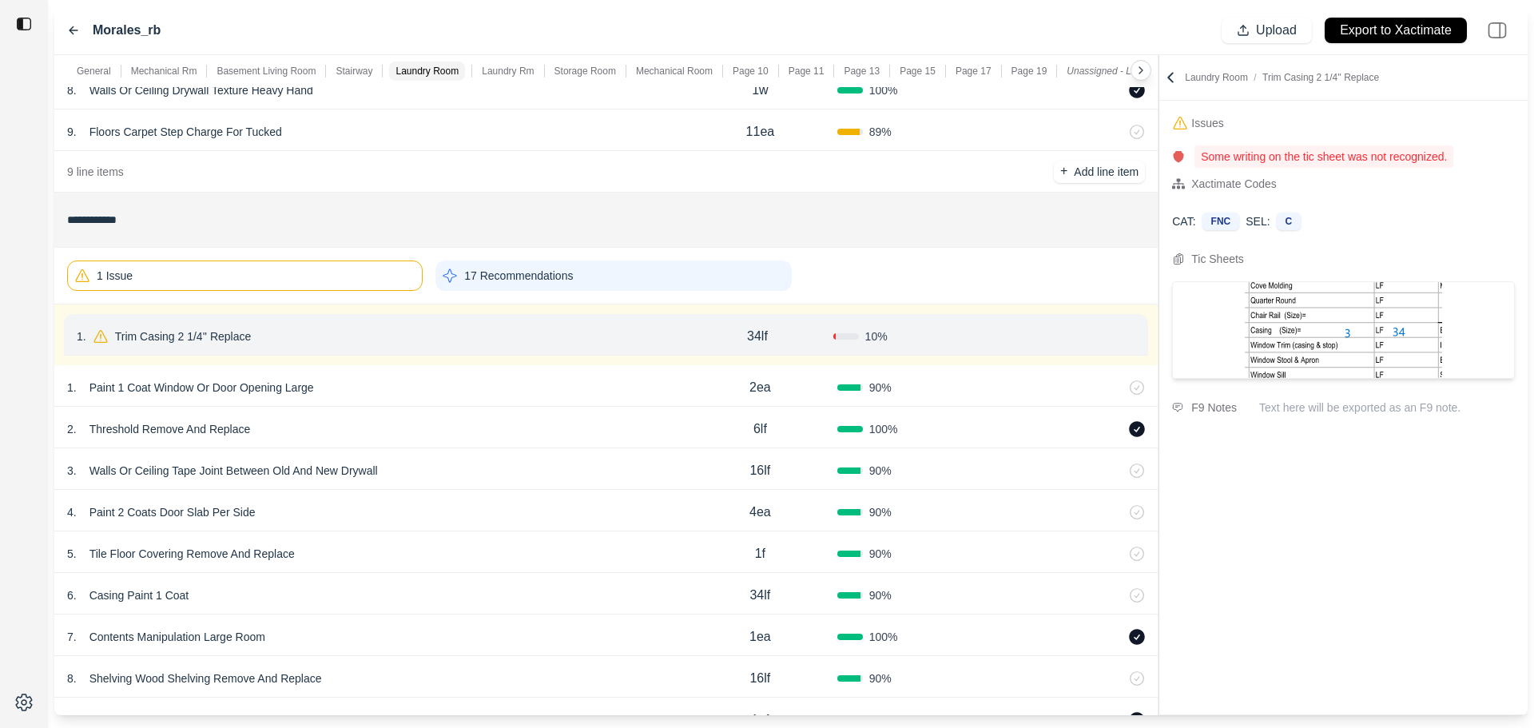
click at [206, 340] on p "Trim Casing 2 1/4'' Replace" at bounding box center [183, 336] width 149 height 22
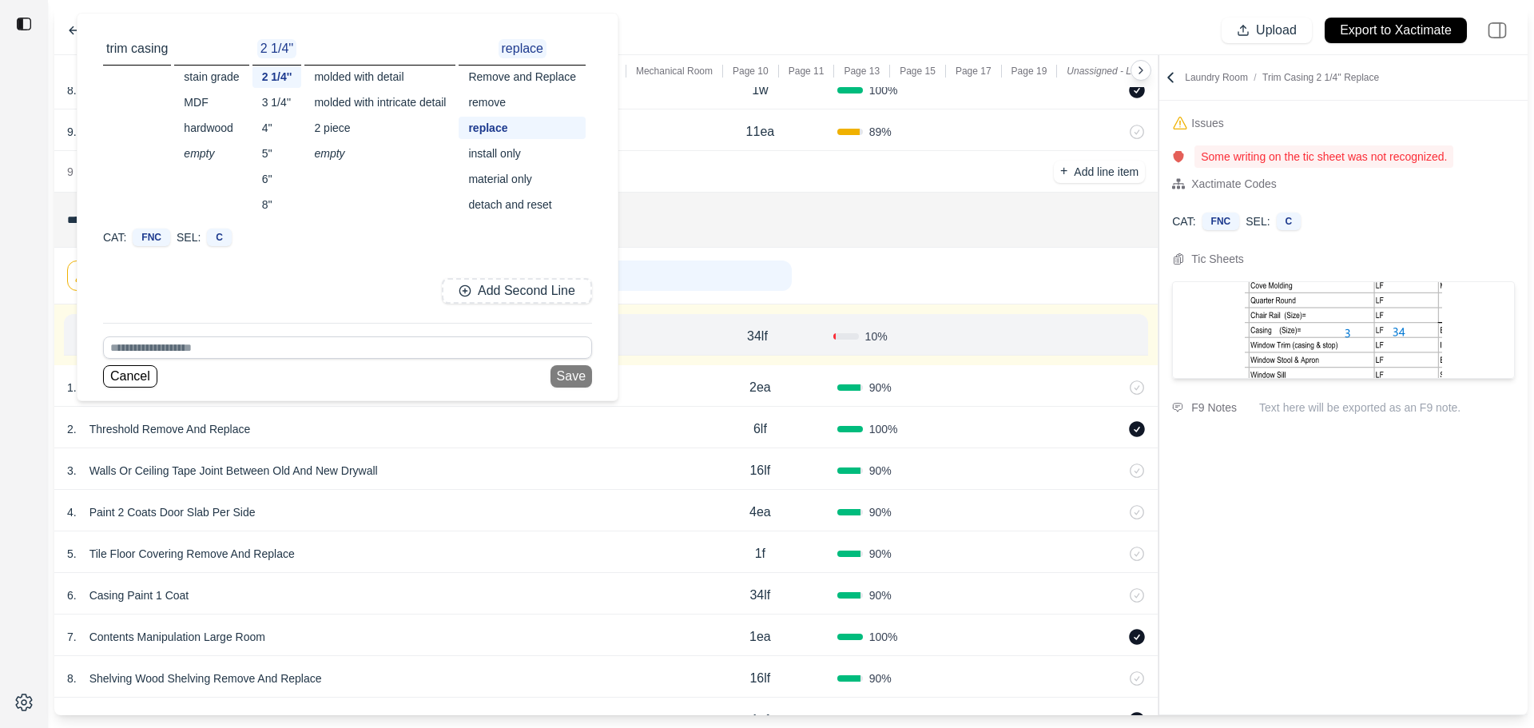
click at [279, 103] on div "3 1/4''" at bounding box center [278, 102] width 50 height 22
click at [563, 376] on button "Save" at bounding box center [572, 376] width 42 height 22
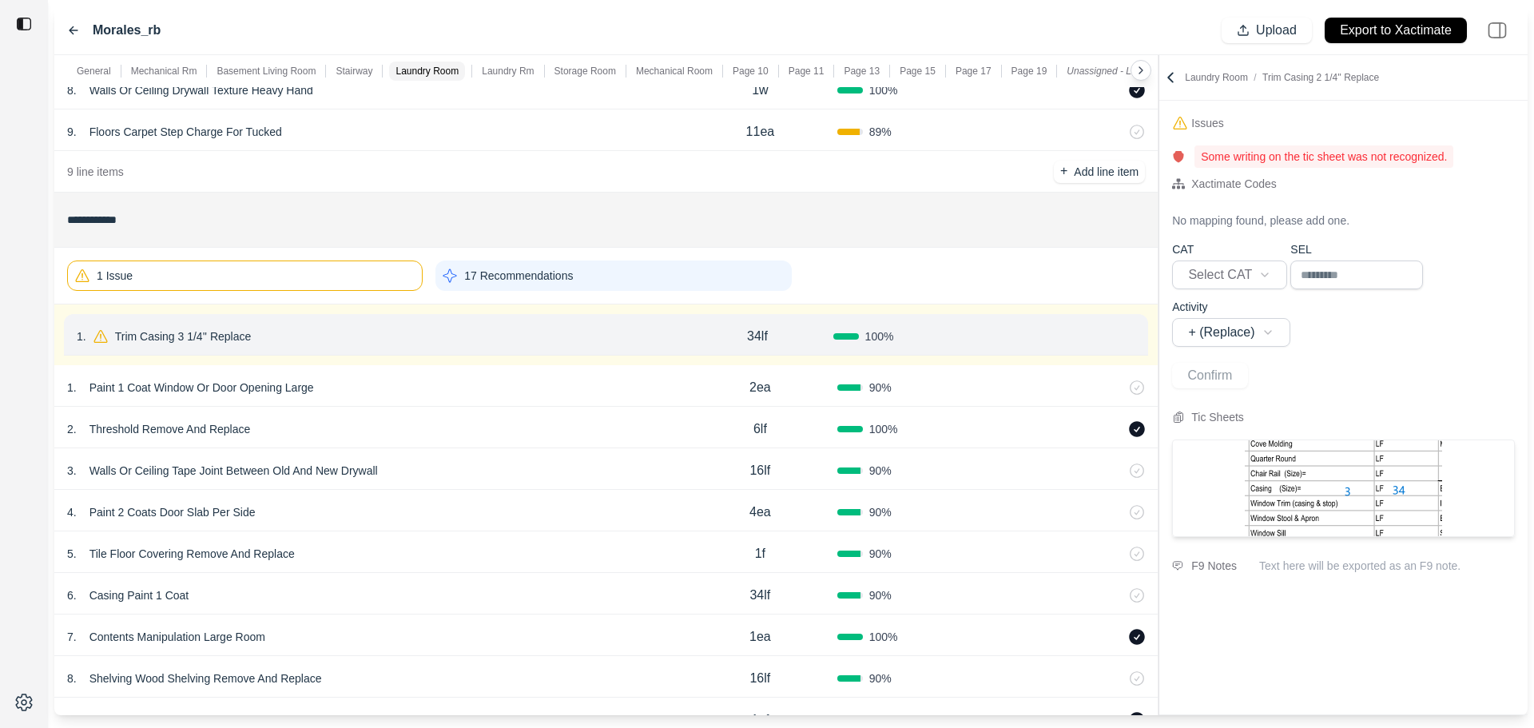
click at [1088, 339] on button "Confirm" at bounding box center [1090, 337] width 52 height 26
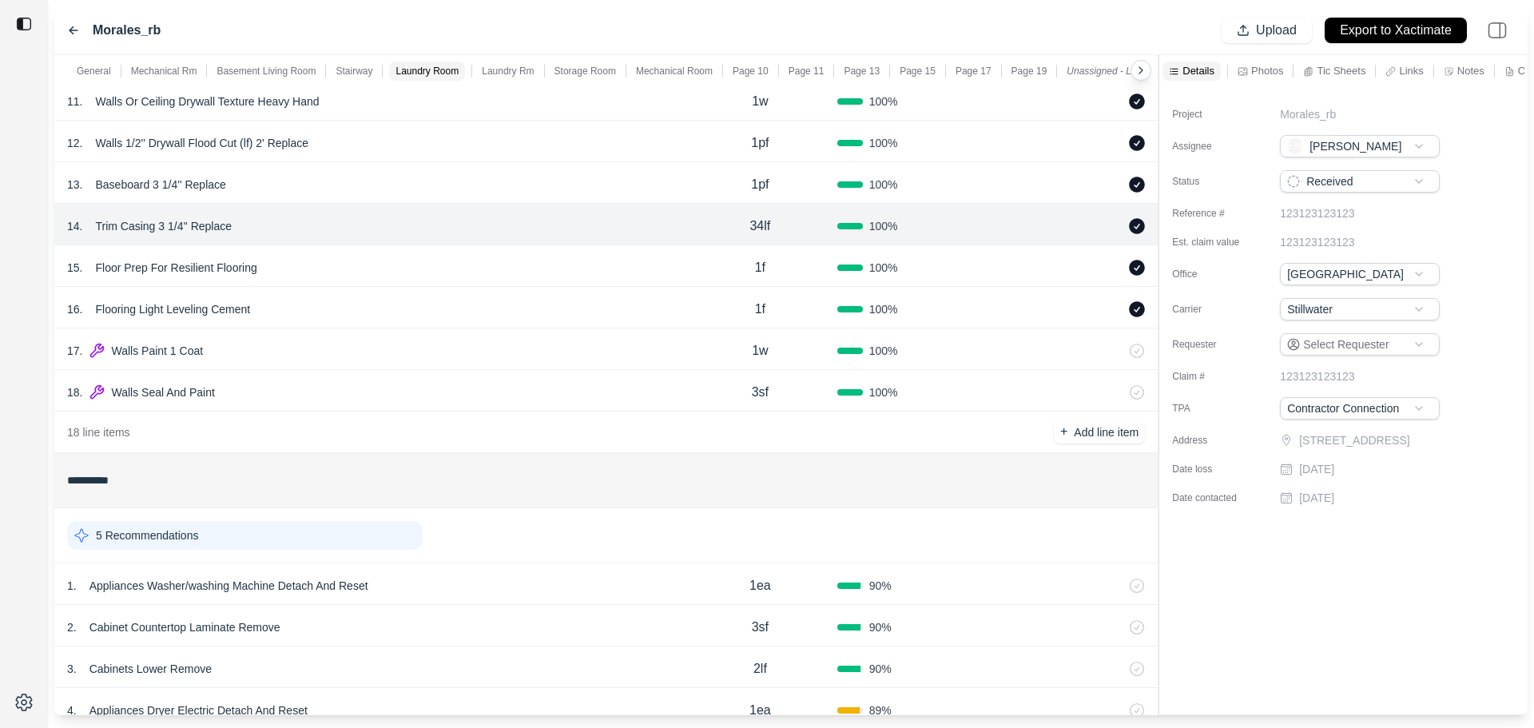
scroll to position [3196, 0]
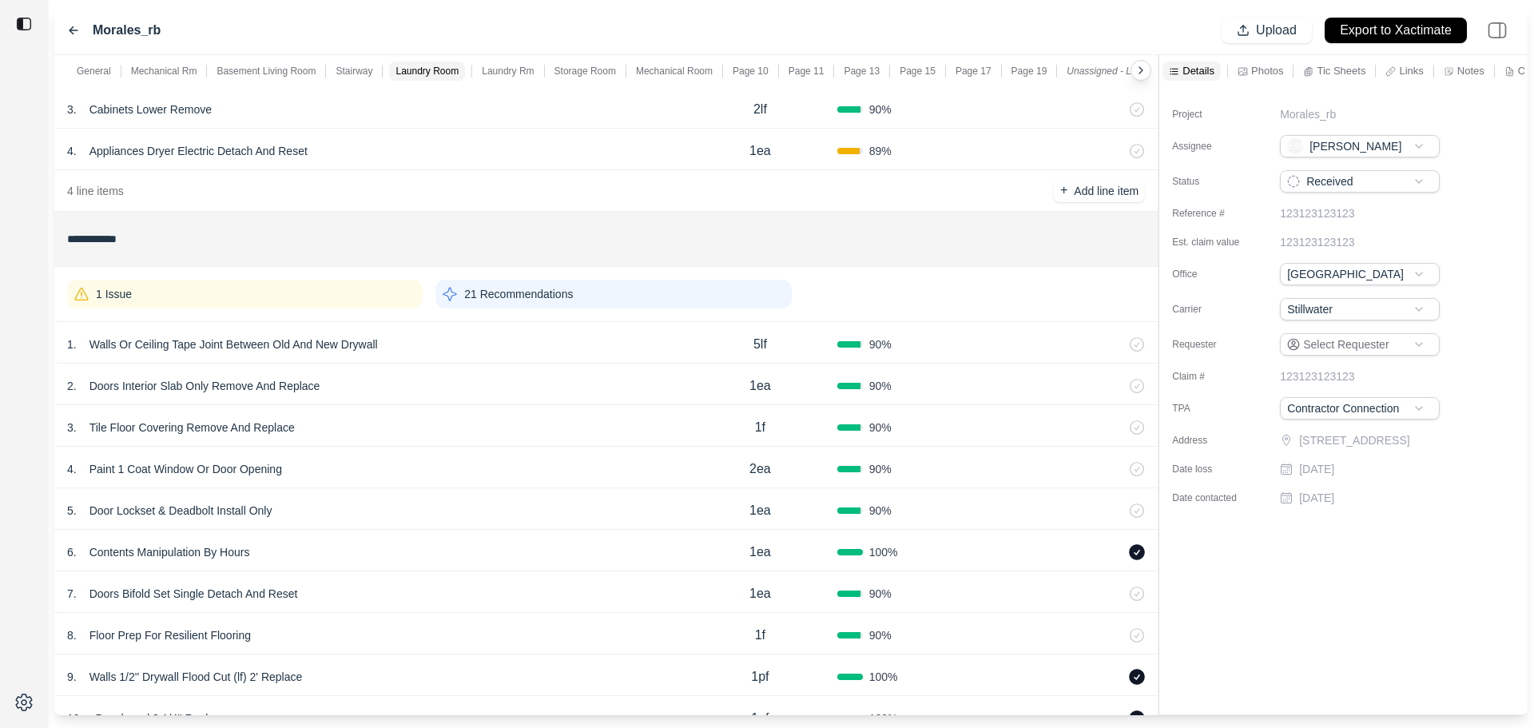
click at [404, 300] on div "1 Issue" at bounding box center [245, 294] width 356 height 29
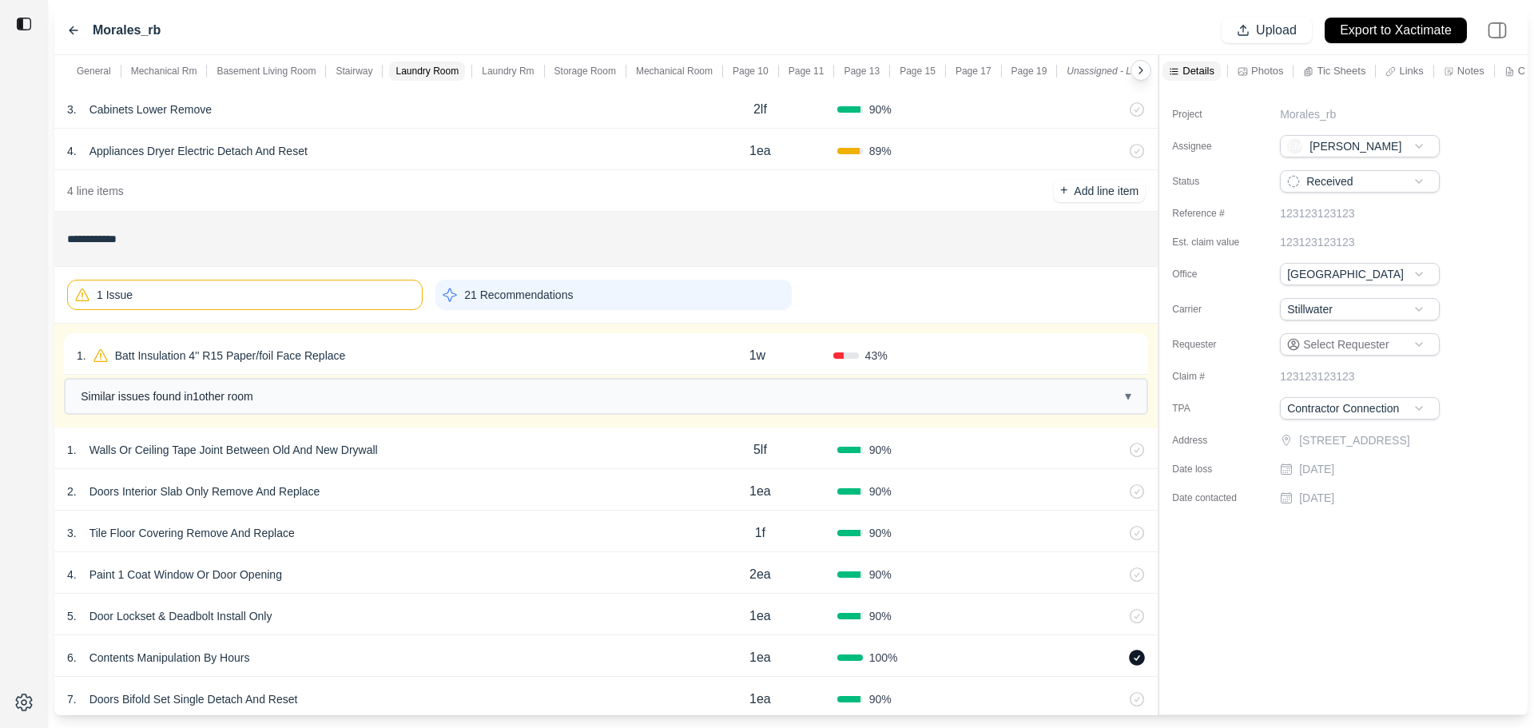
click at [386, 350] on div "1 . Batt Insulation 4'' R15 Paper/foil Face Replace" at bounding box center [379, 355] width 605 height 22
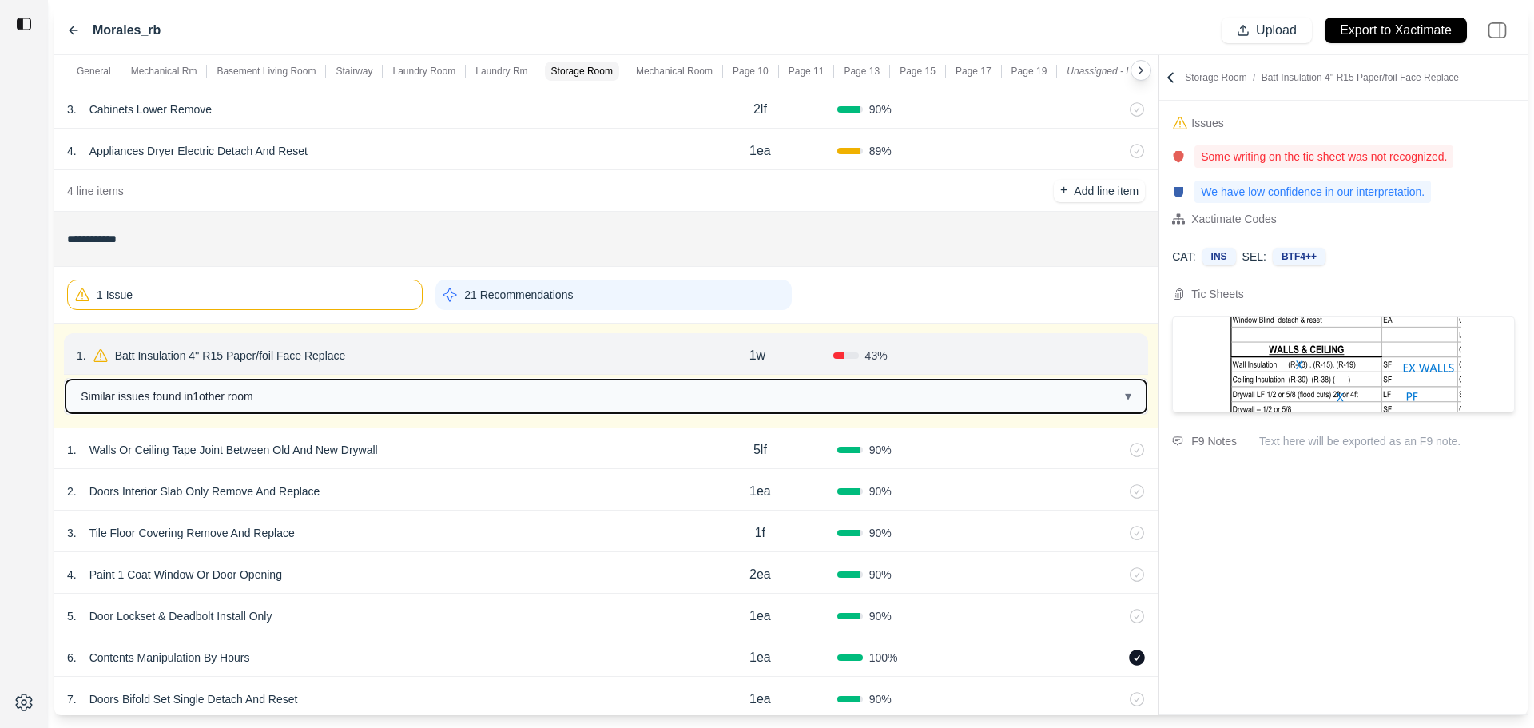
click at [515, 392] on button "Similar issues found in 1 other room ▾" at bounding box center [606, 397] width 1081 height 34
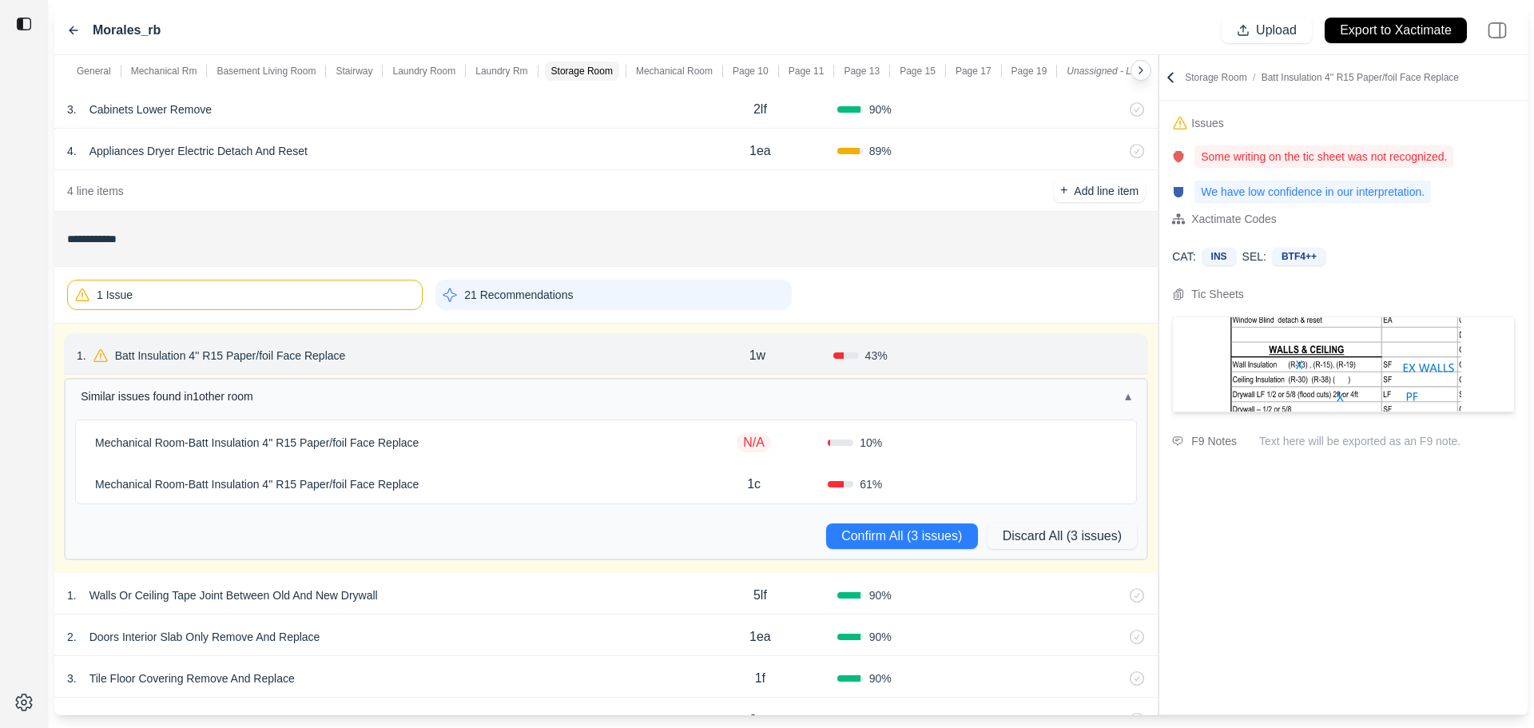
click at [534, 440] on div "Mechanical Room - Batt Insulation 4'' R15 Paper/foil Face Replace" at bounding box center [384, 443] width 591 height 22
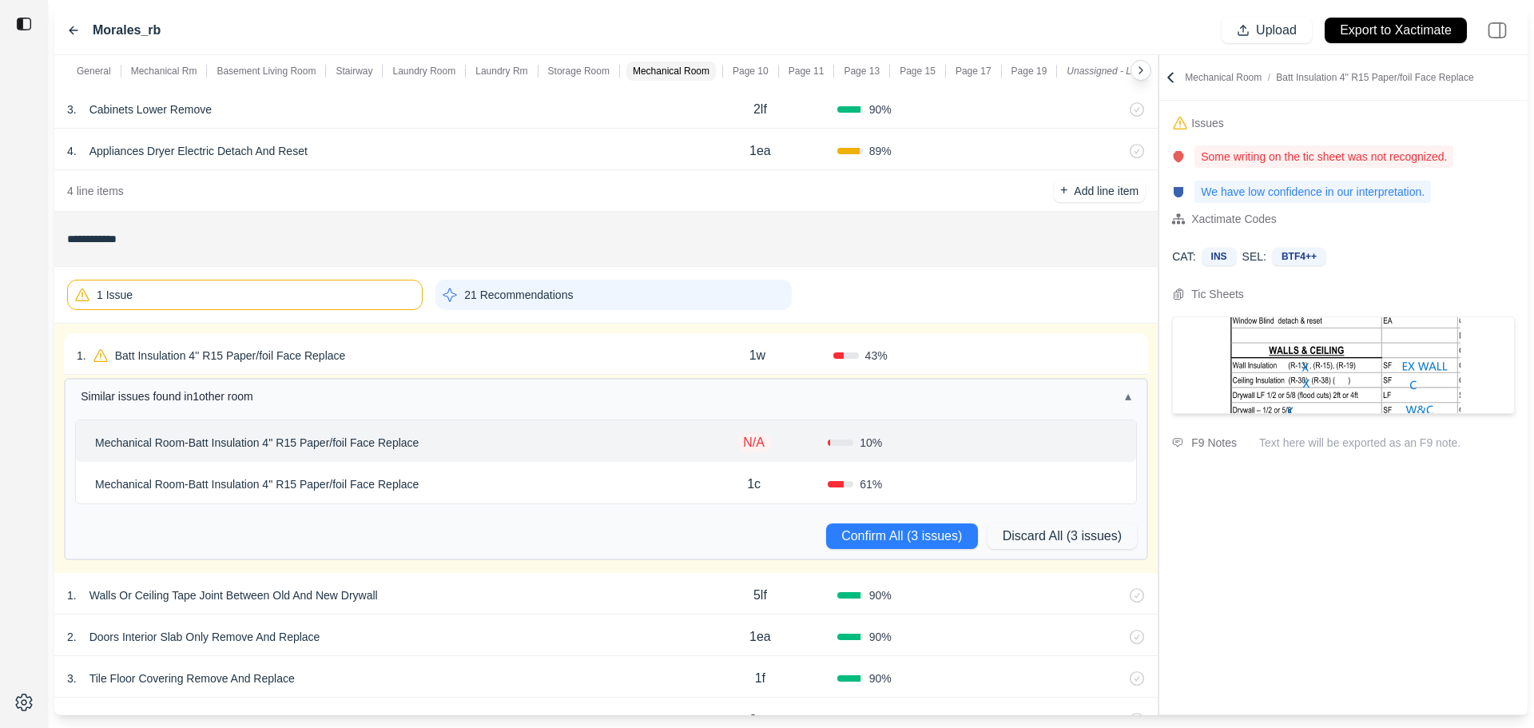
click at [555, 482] on div "Mechanical Room - Batt Insulation 4'' R15 Paper/foil Face Replace" at bounding box center [384, 484] width 591 height 22
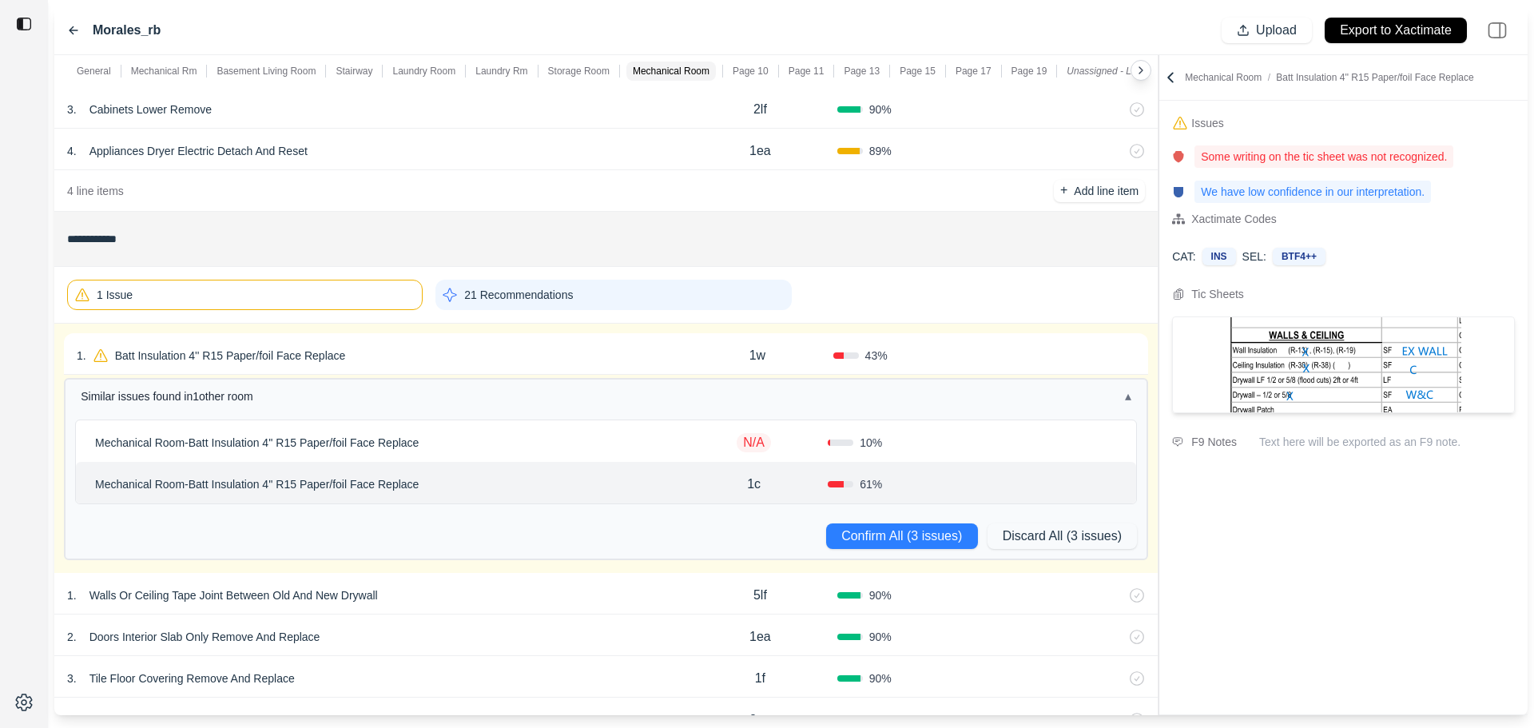
click at [563, 460] on div "Mechanical Room - Batt Insulation 4'' R15 Paper/foil Face Replace N/A 10 %" at bounding box center [606, 441] width 1060 height 42
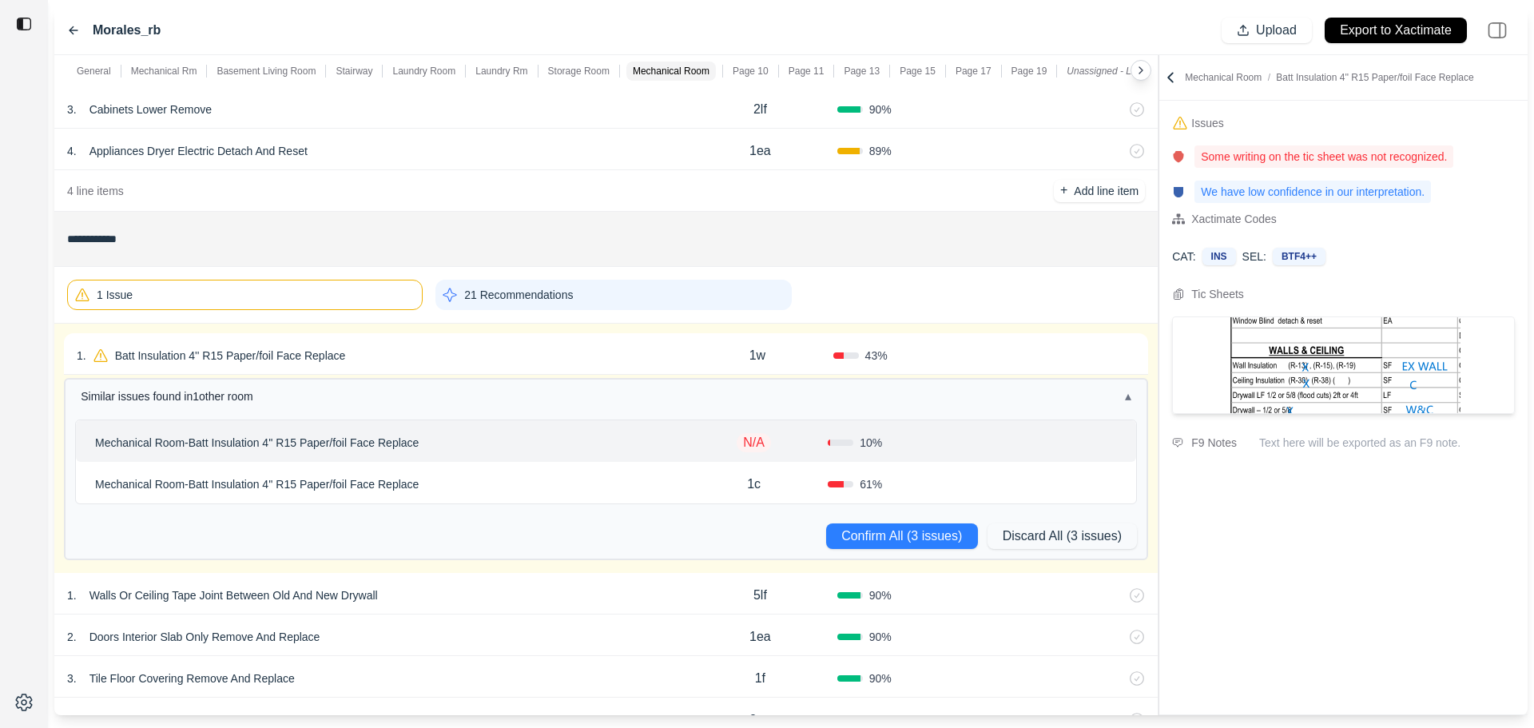
click at [568, 487] on div "Mechanical Room - Batt Insulation 4'' R15 Paper/foil Face Replace" at bounding box center [384, 484] width 591 height 22
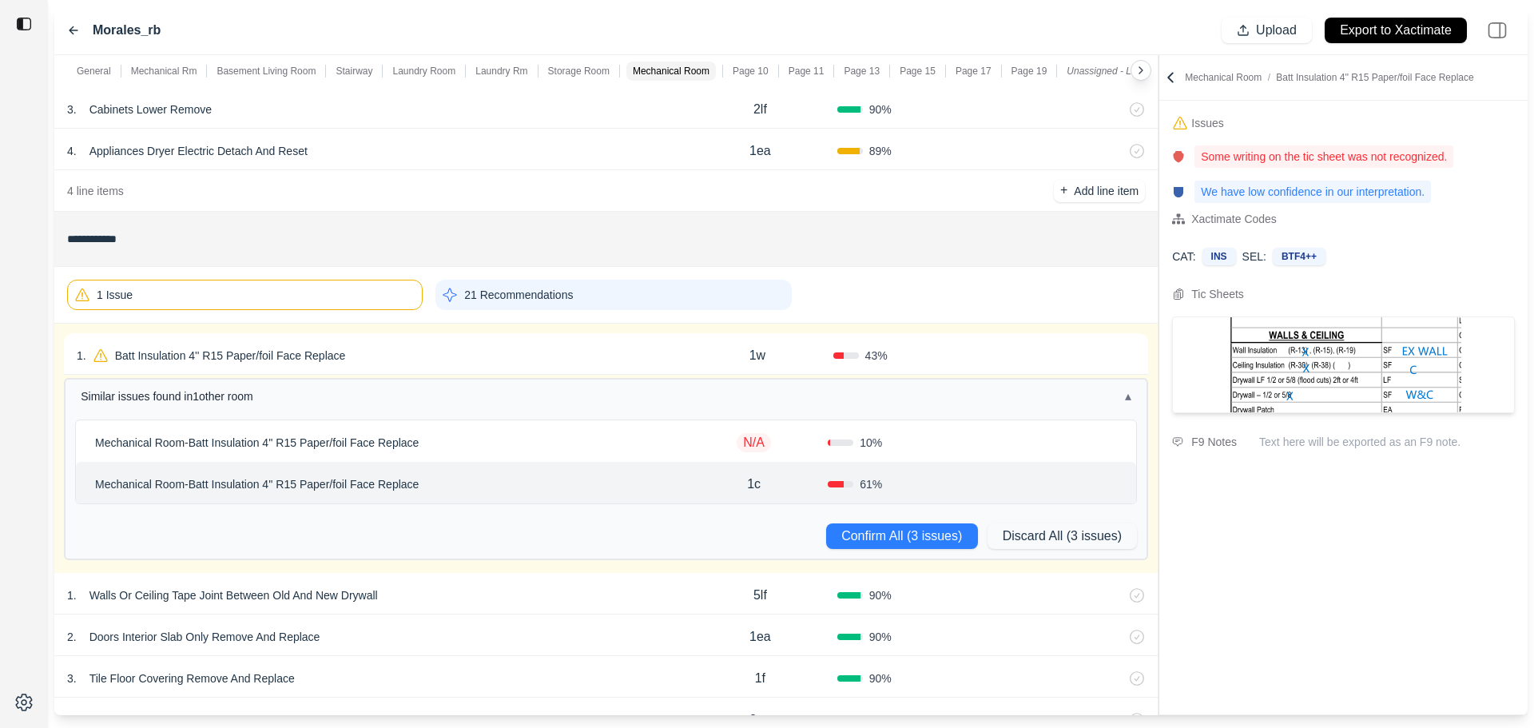
click at [334, 355] on p "Batt Insulation 4'' R15 Paper/foil Face Replace" at bounding box center [231, 355] width 244 height 22
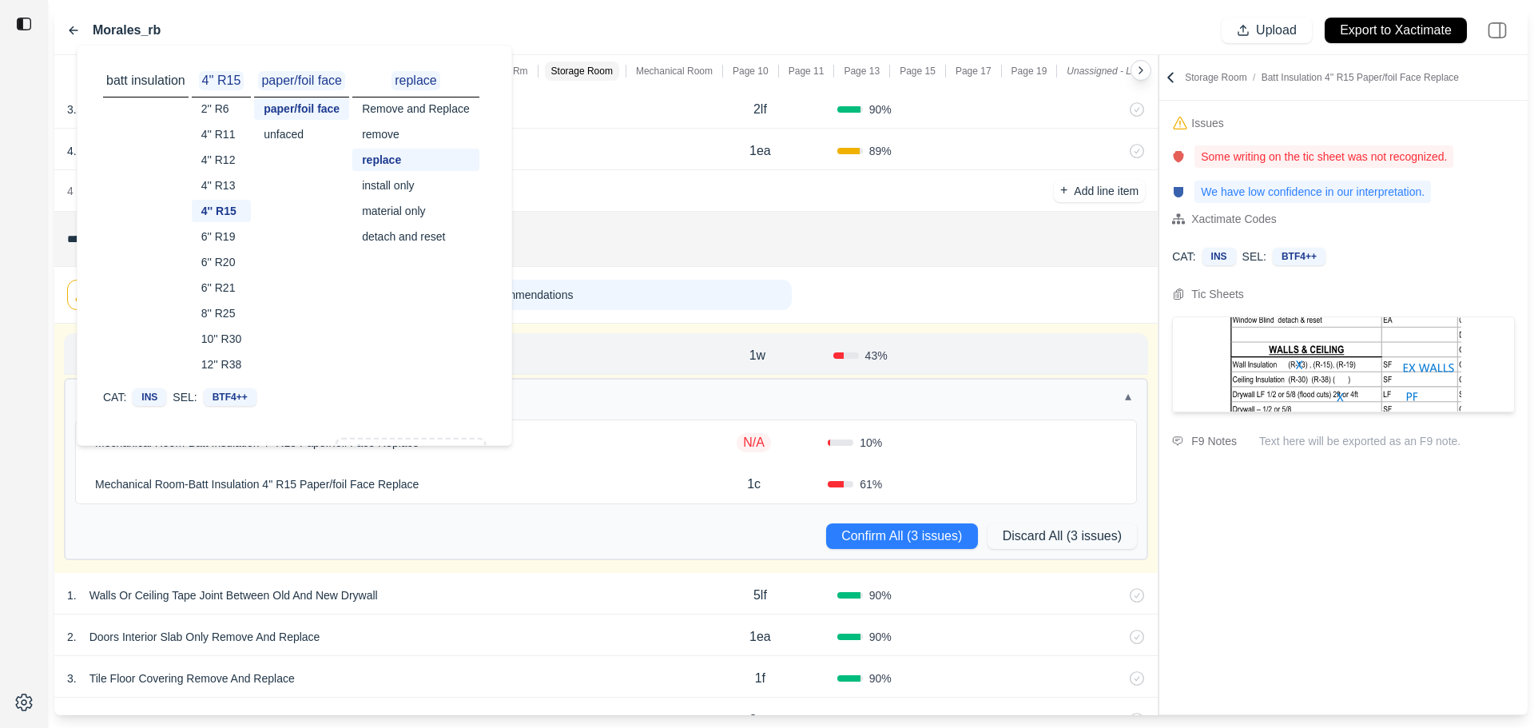
click at [221, 181] on div "4'' R13" at bounding box center [222, 185] width 60 height 22
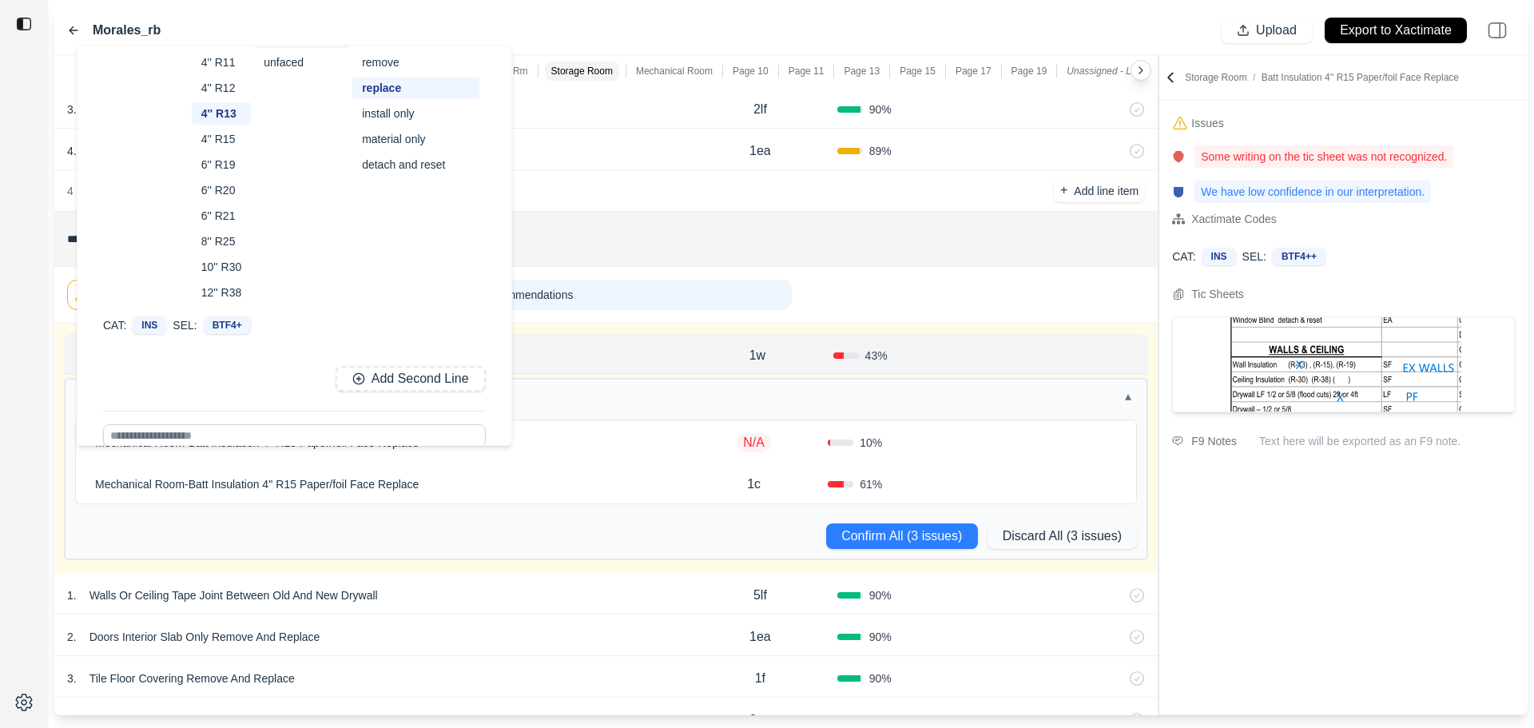
scroll to position [115, 0]
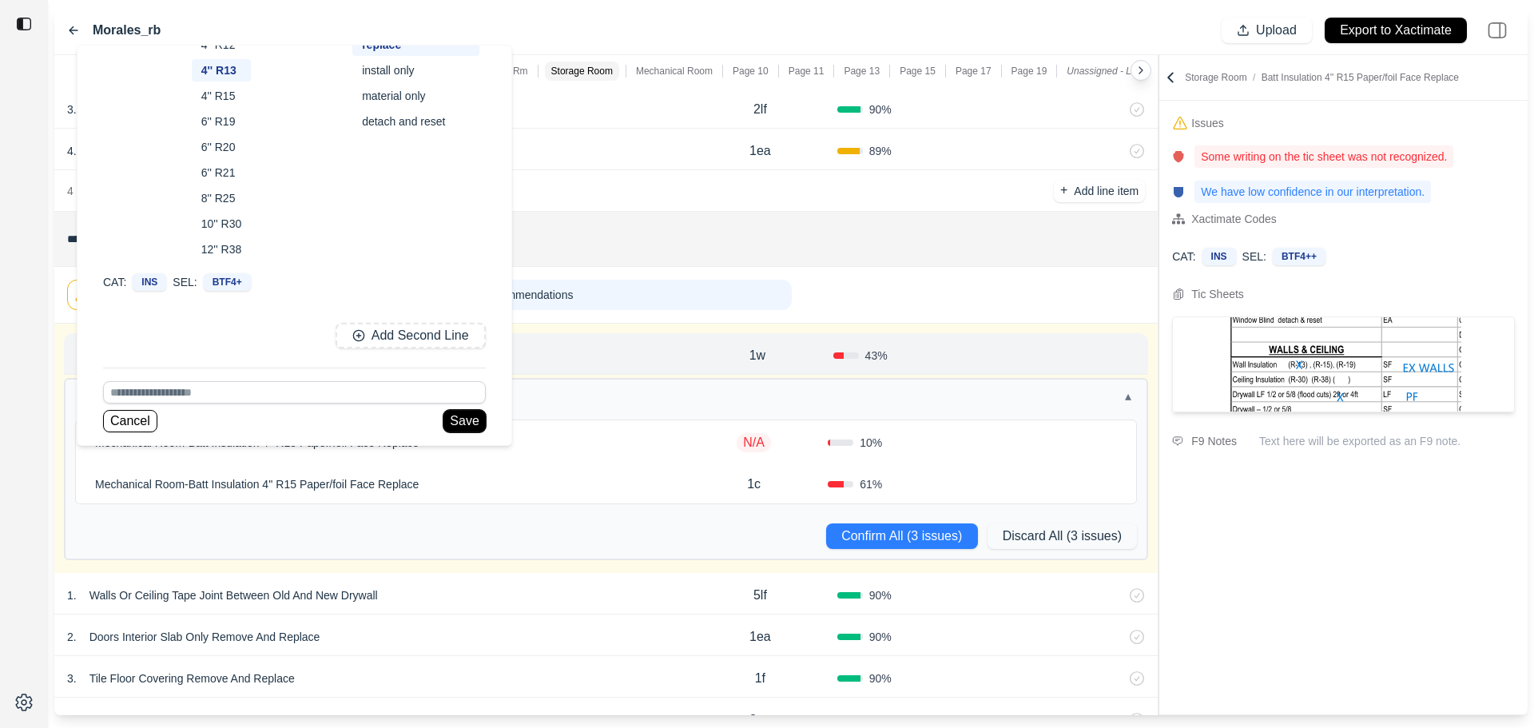
click at [471, 424] on button "Save" at bounding box center [465, 421] width 42 height 22
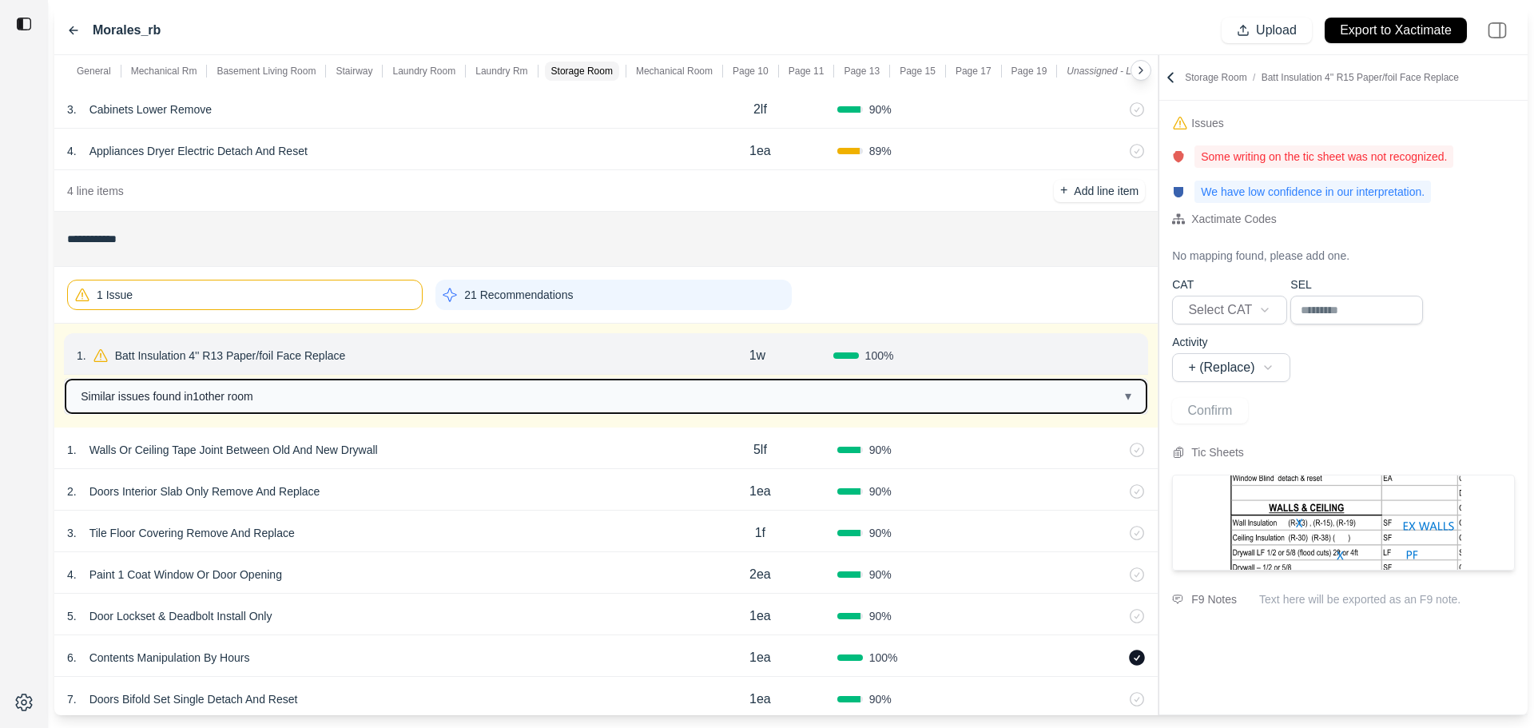
click at [338, 396] on button "Similar issues found in 1 other room ▾" at bounding box center [606, 397] width 1081 height 34
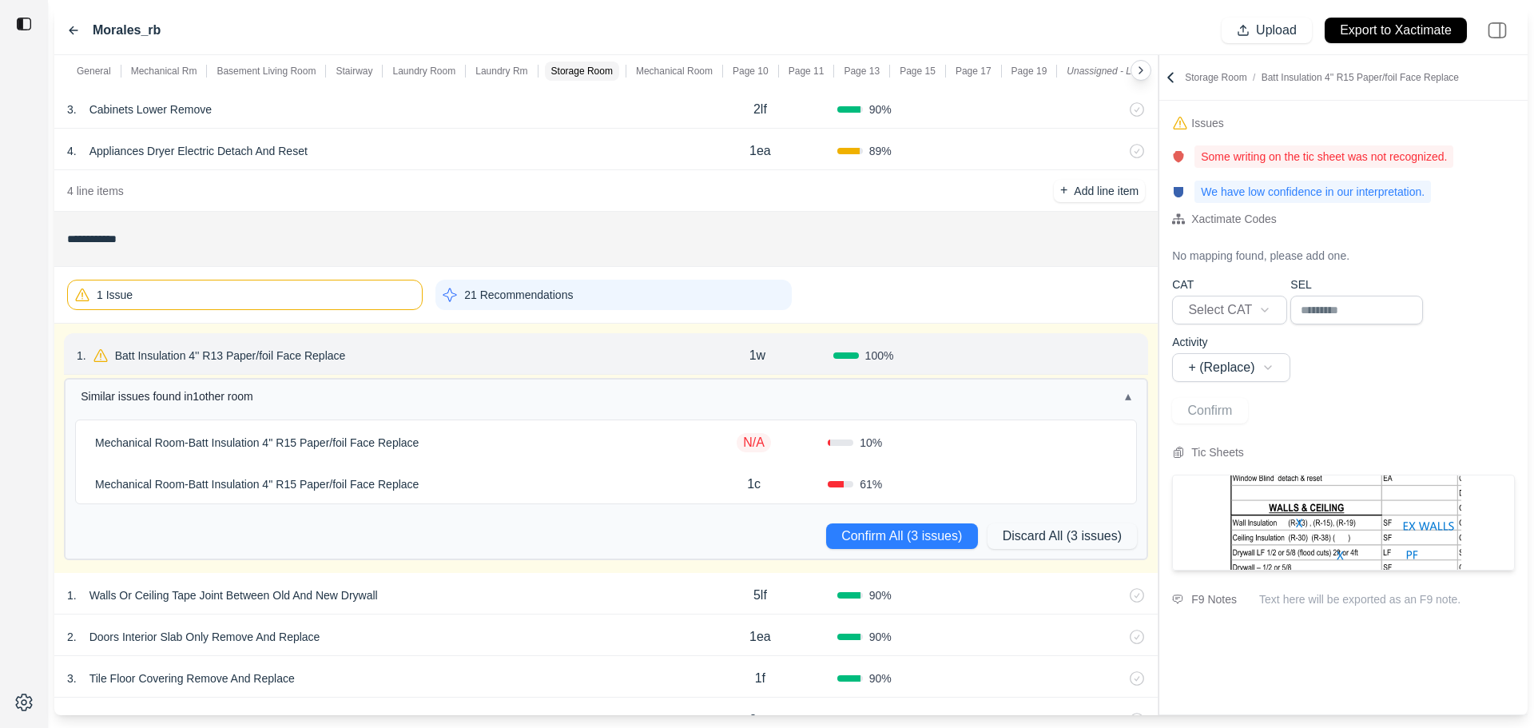
click at [290, 437] on p "Mechanical Room - Batt Insulation 4'' R15 Paper/foil Face Replace" at bounding box center [257, 443] width 336 height 22
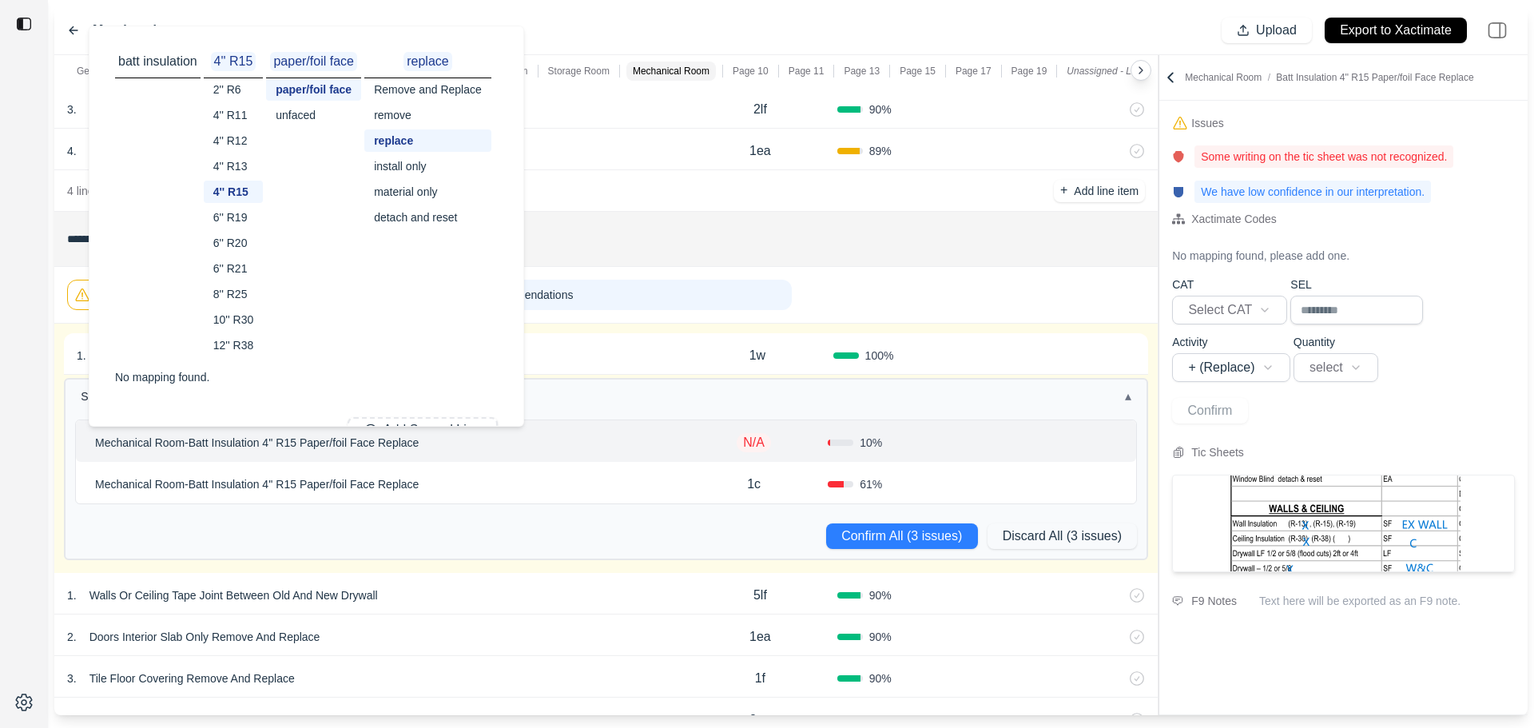
click at [232, 169] on div "4'' R13" at bounding box center [234, 166] width 60 height 22
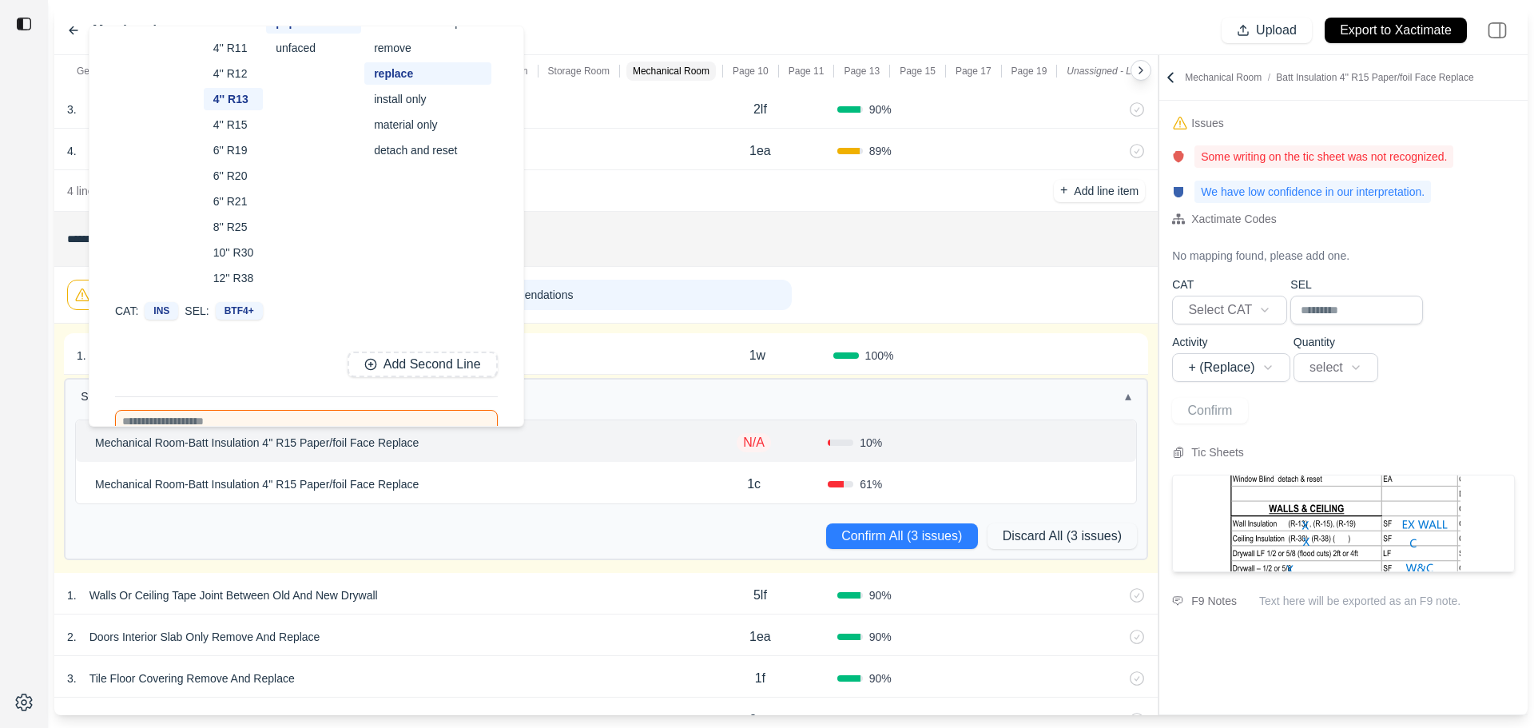
scroll to position [134, 0]
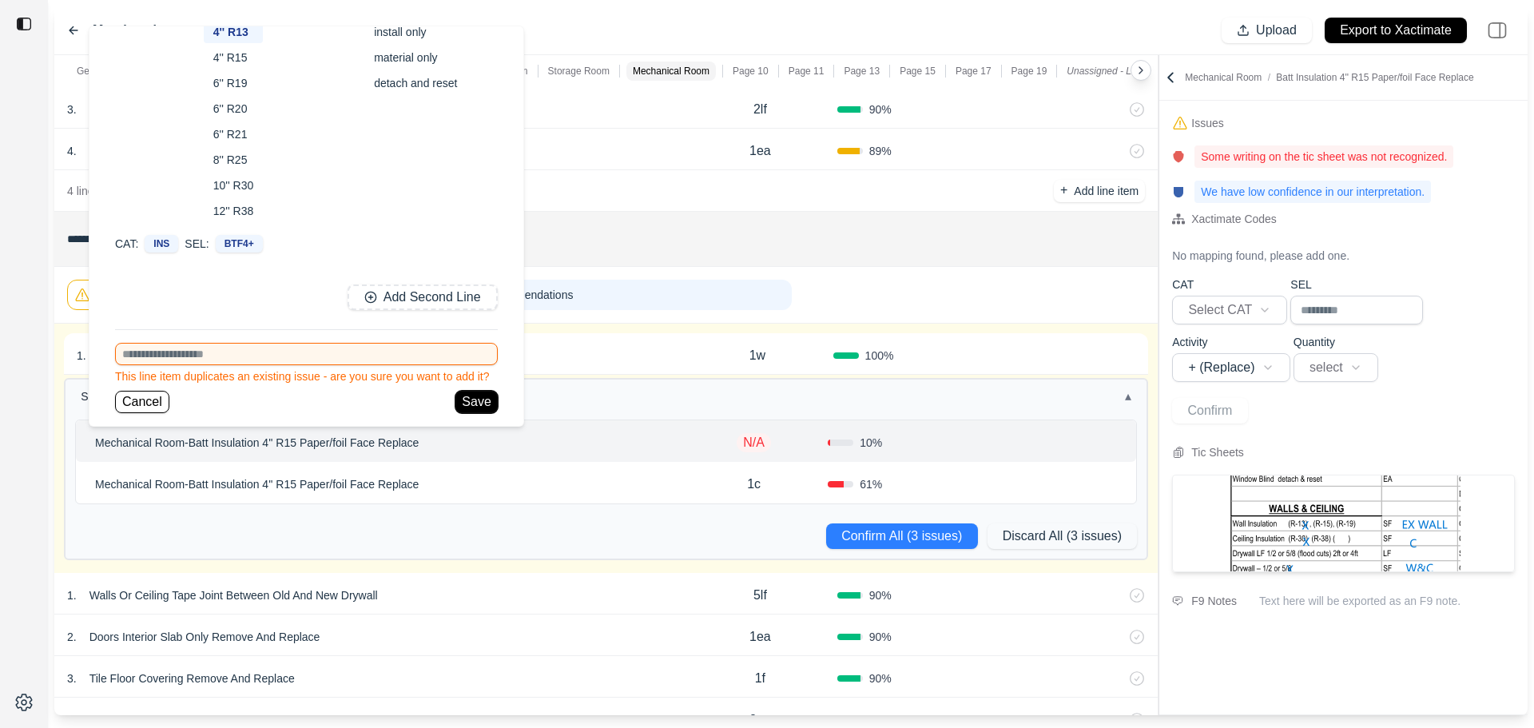
click at [468, 400] on button "Save" at bounding box center [476, 402] width 42 height 22
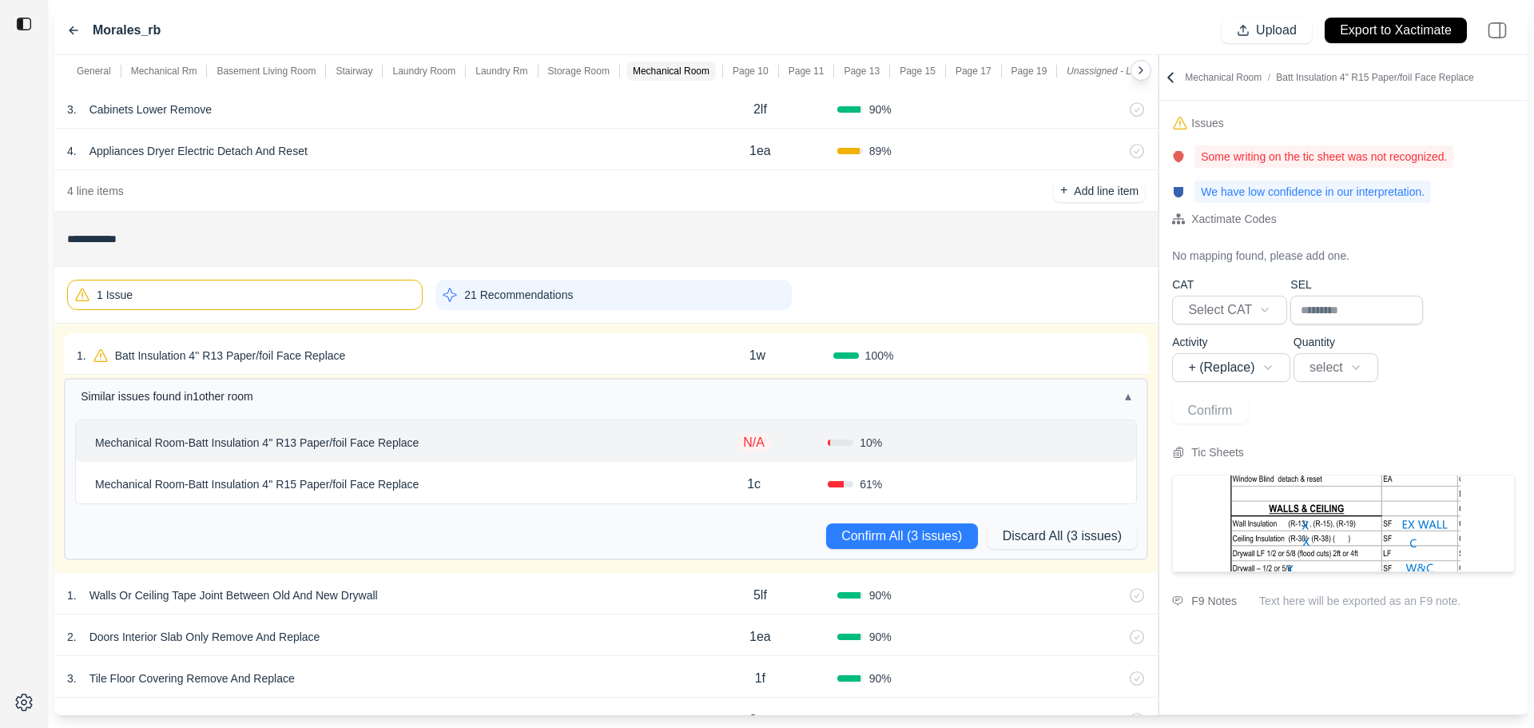
click at [749, 435] on p "N/A" at bounding box center [754, 442] width 34 height 19
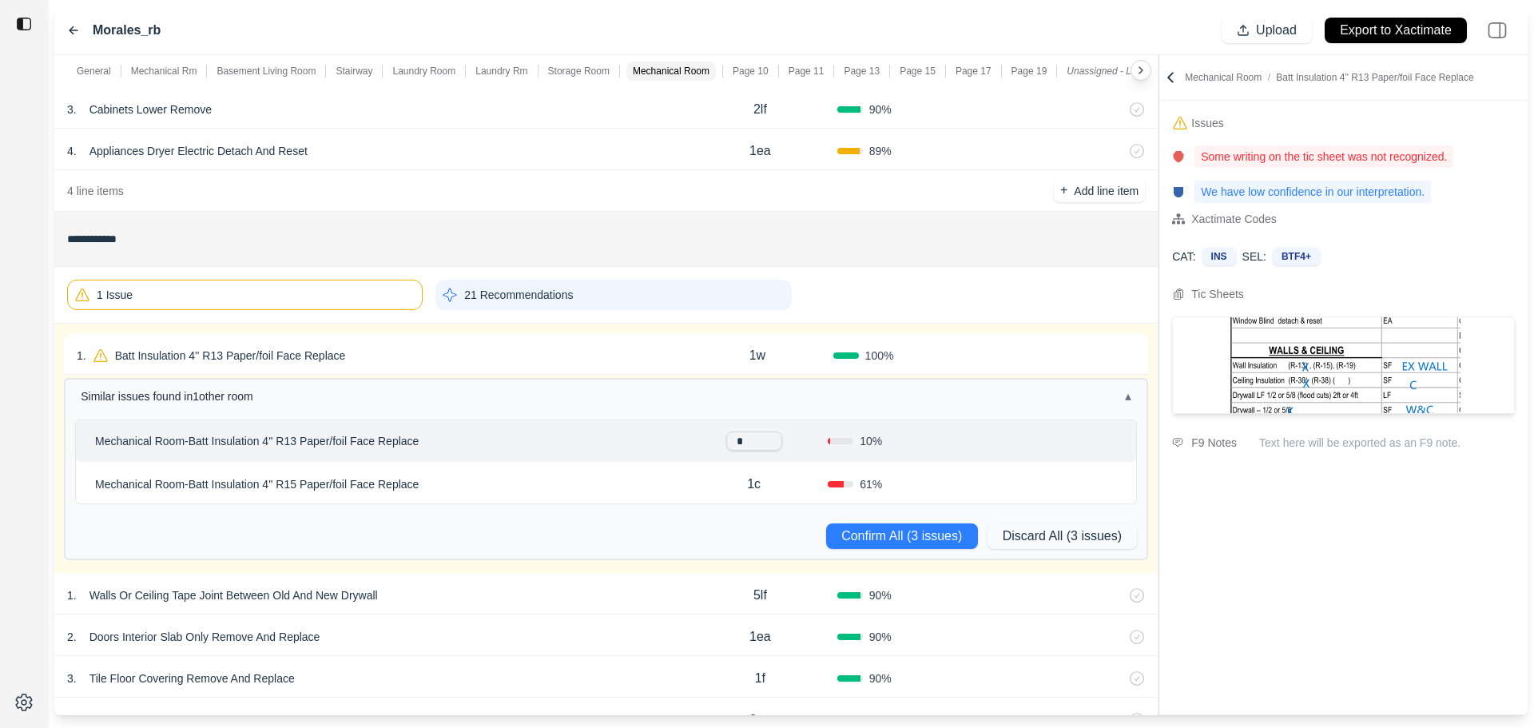
type input "**"
click at [689, 479] on div "1c" at bounding box center [754, 484] width 148 height 32
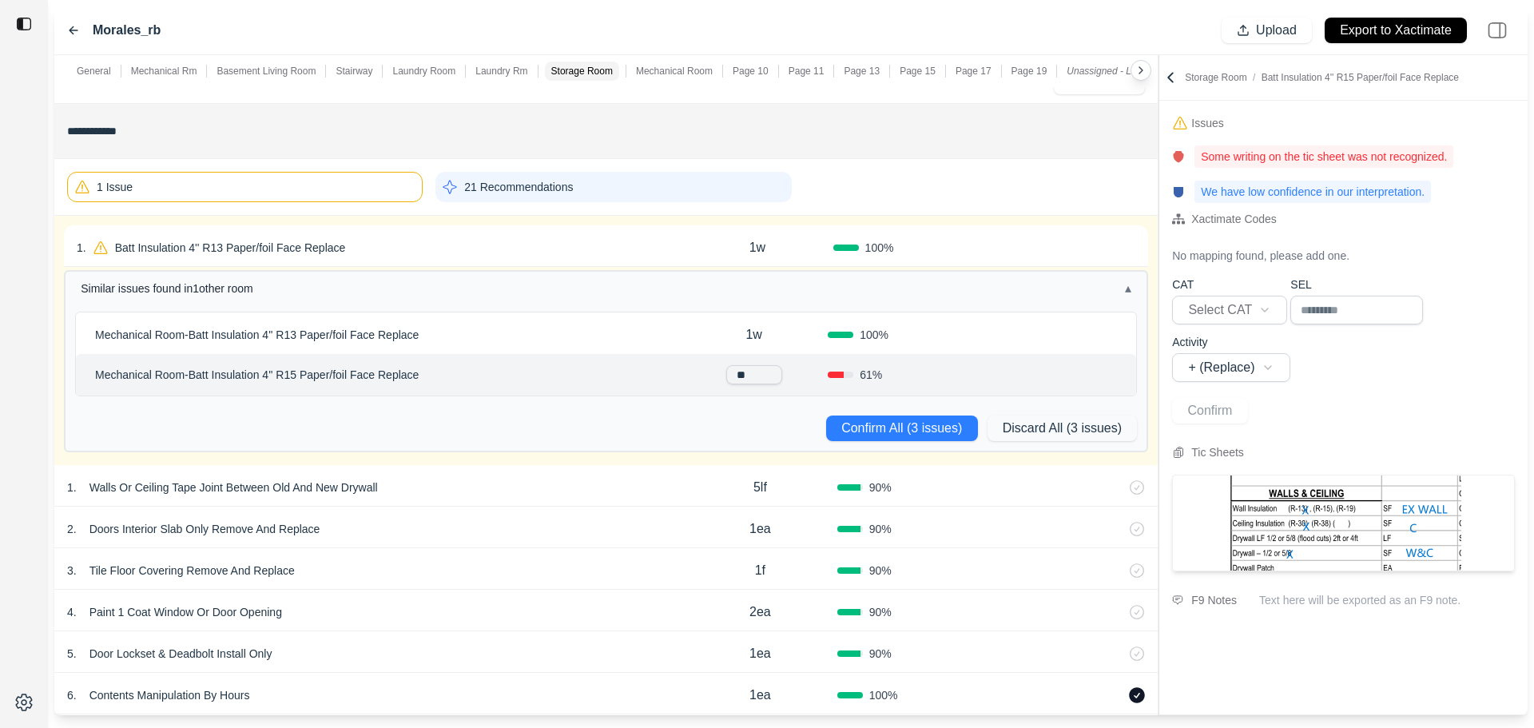
scroll to position [3276, 0]
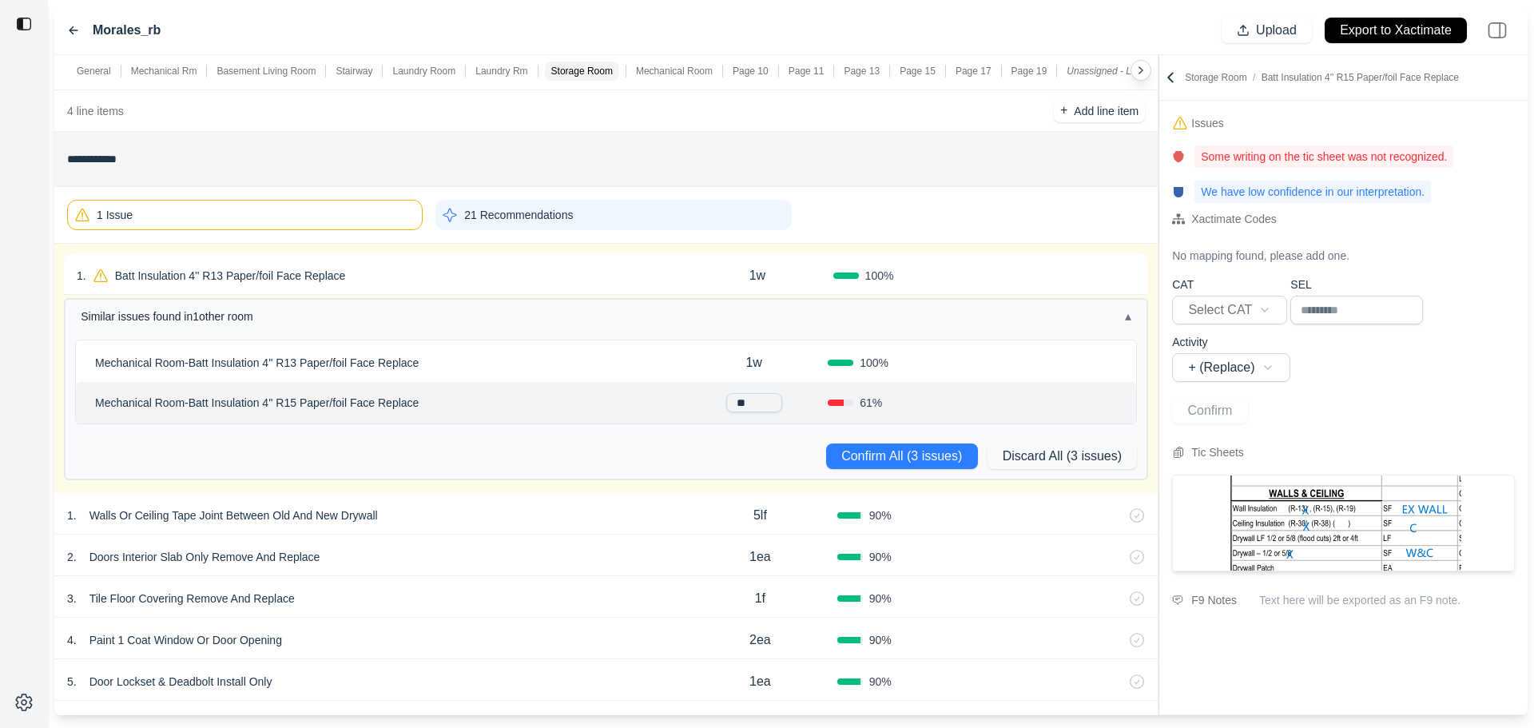
click at [546, 369] on div "Mechanical Room - Batt Insulation 4'' R13 Paper/foil Face Replace" at bounding box center [384, 363] width 591 height 22
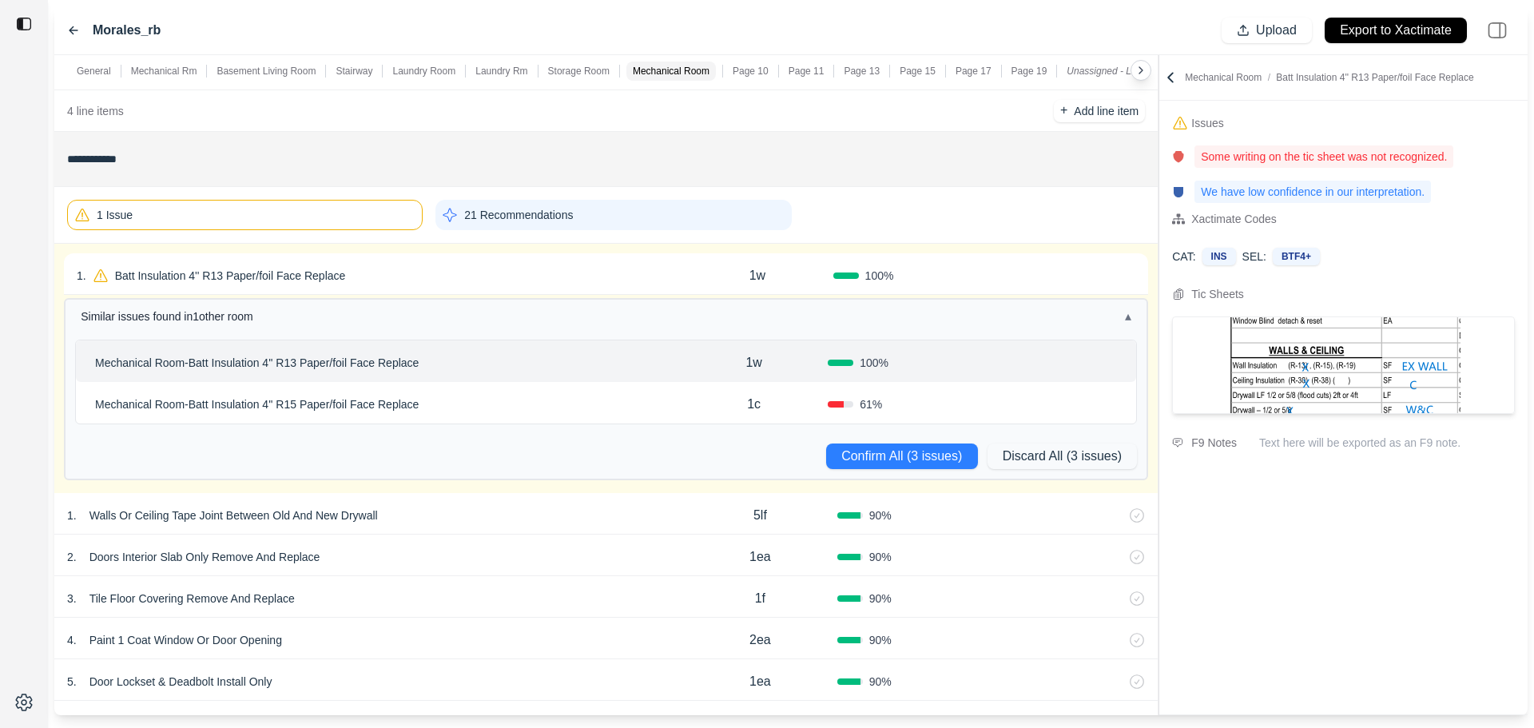
click at [527, 400] on div "Mechanical Room - Batt Insulation 4'' R15 Paper/foil Face Replace" at bounding box center [384, 404] width 591 height 22
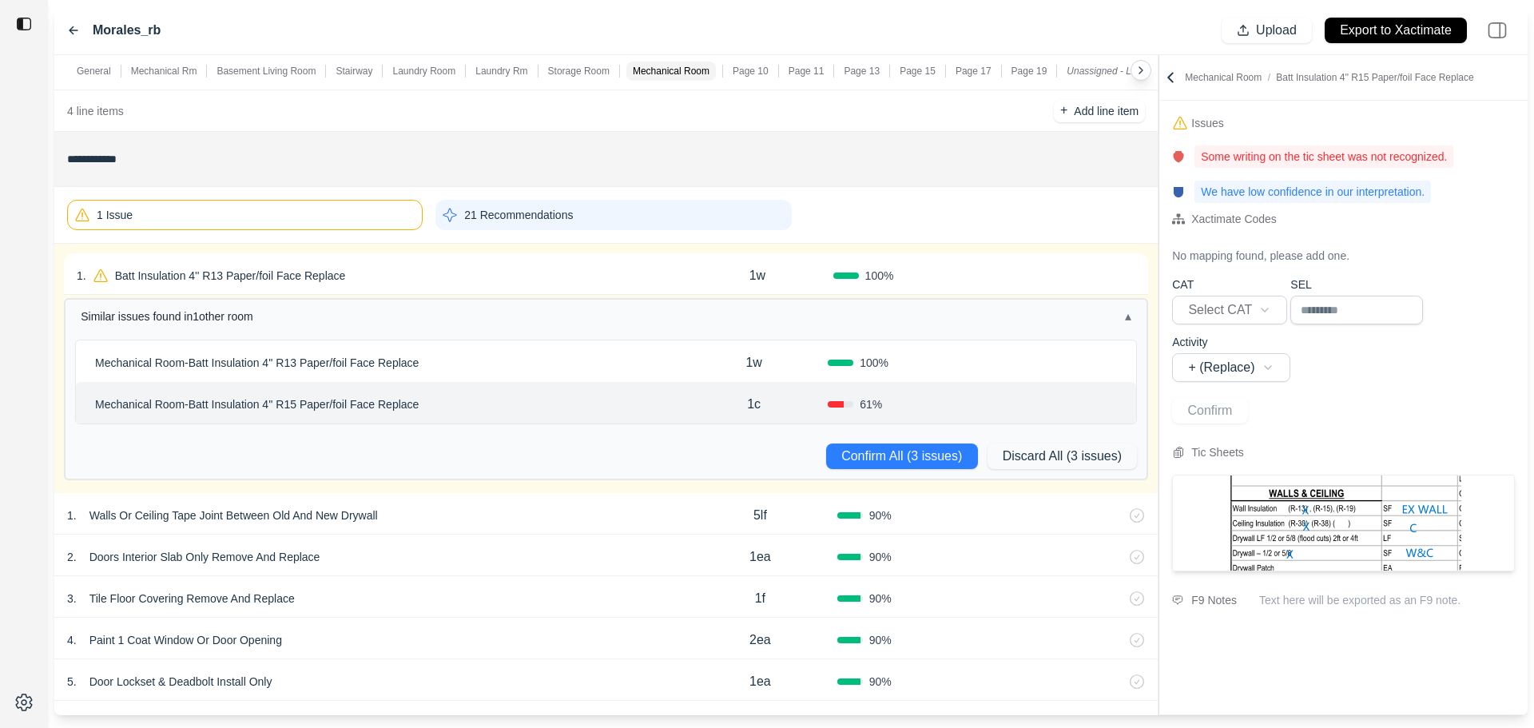
click at [516, 363] on div "Mechanical Room - Batt Insulation 4'' R13 Paper/foil Face Replace" at bounding box center [384, 363] width 591 height 22
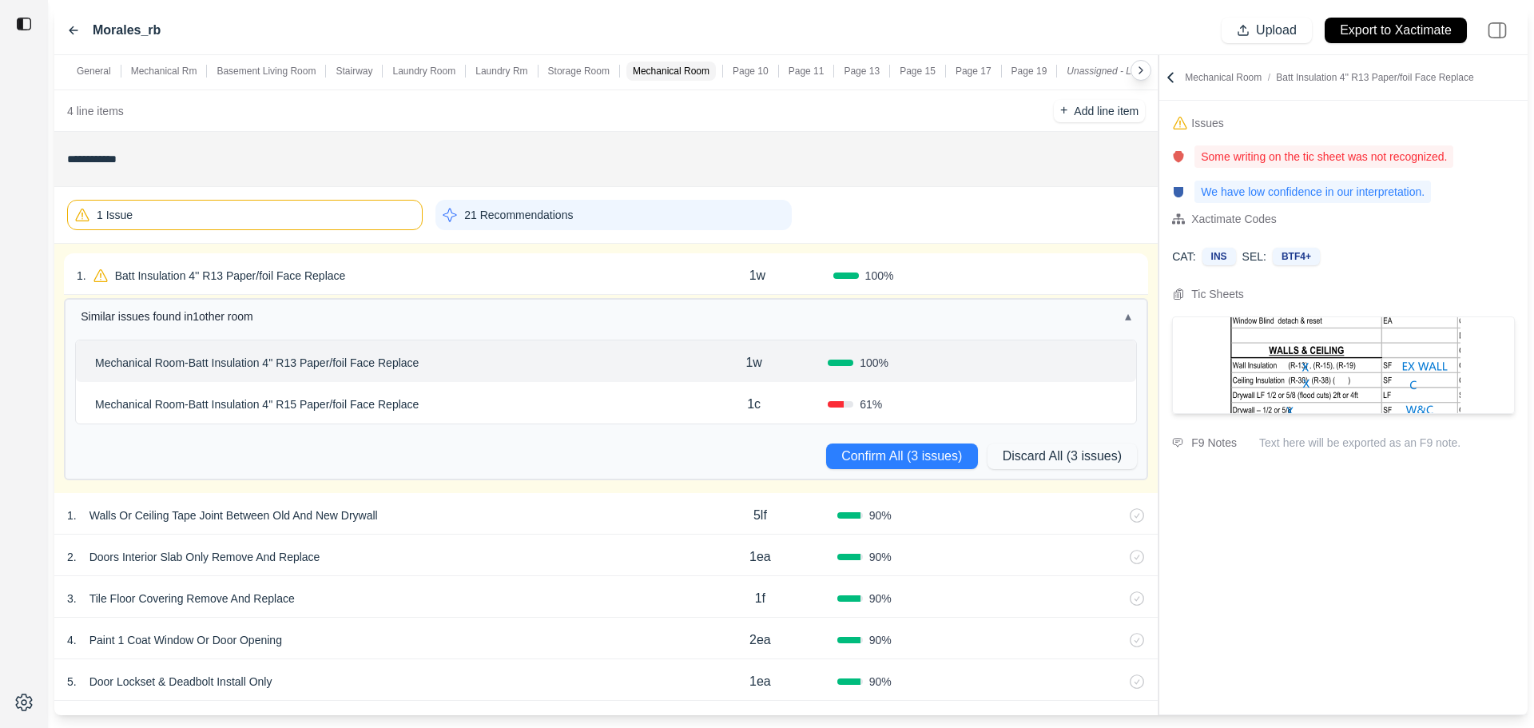
click at [476, 400] on div "Mechanical Room - Batt Insulation 4'' R15 Paper/foil Face Replace" at bounding box center [384, 404] width 591 height 22
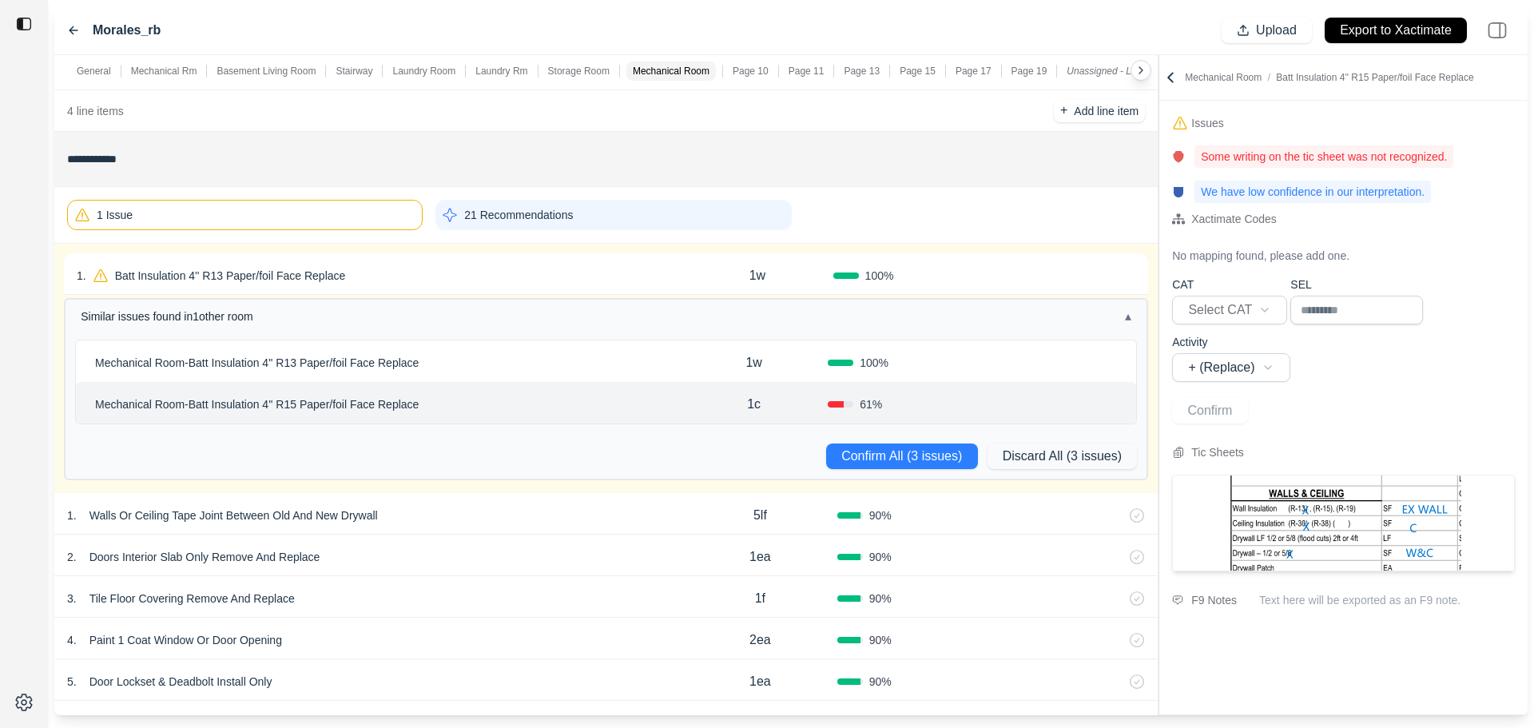
click at [367, 402] on p "Mechanical Room - Batt Insulation 4'' R15 Paper/foil Face Replace" at bounding box center [257, 404] width 336 height 22
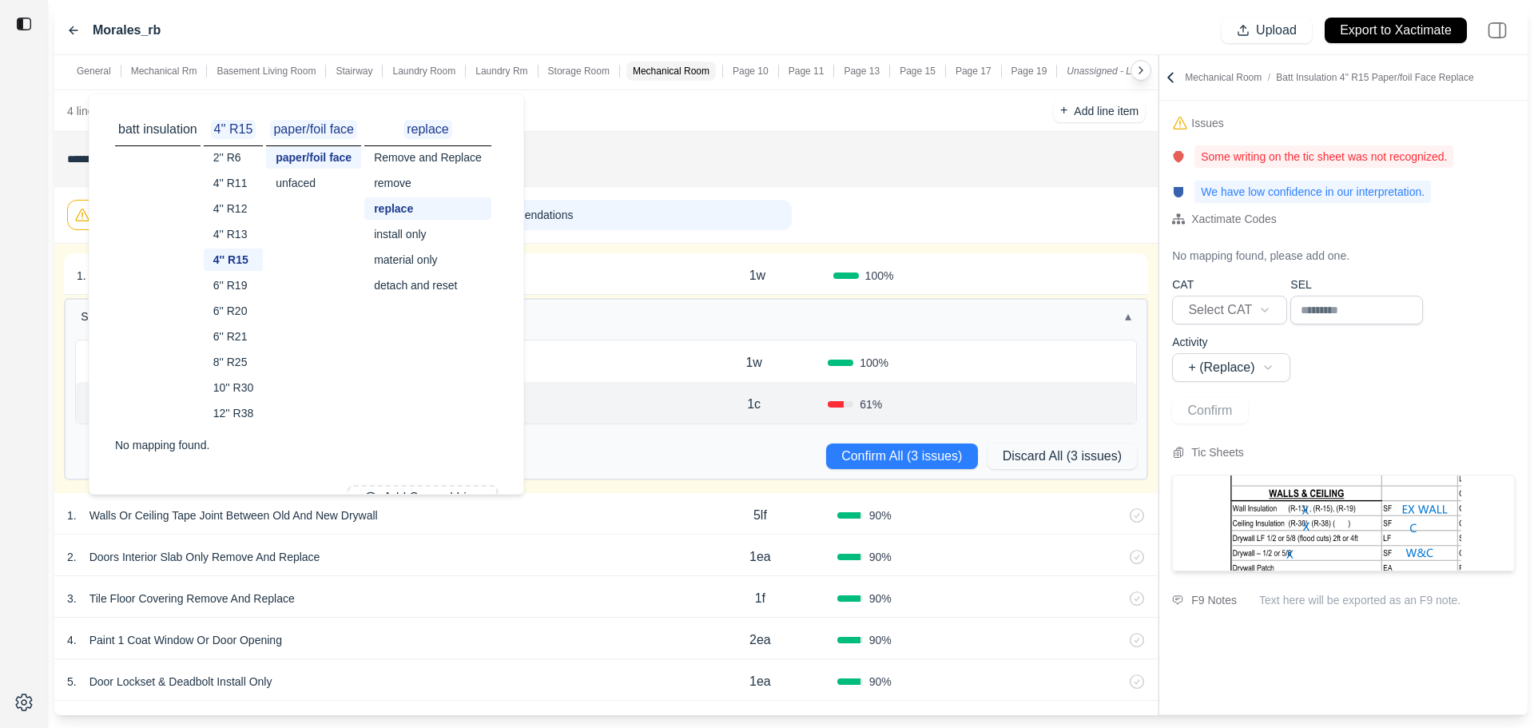
click at [245, 386] on div "10'' R30" at bounding box center [234, 387] width 60 height 22
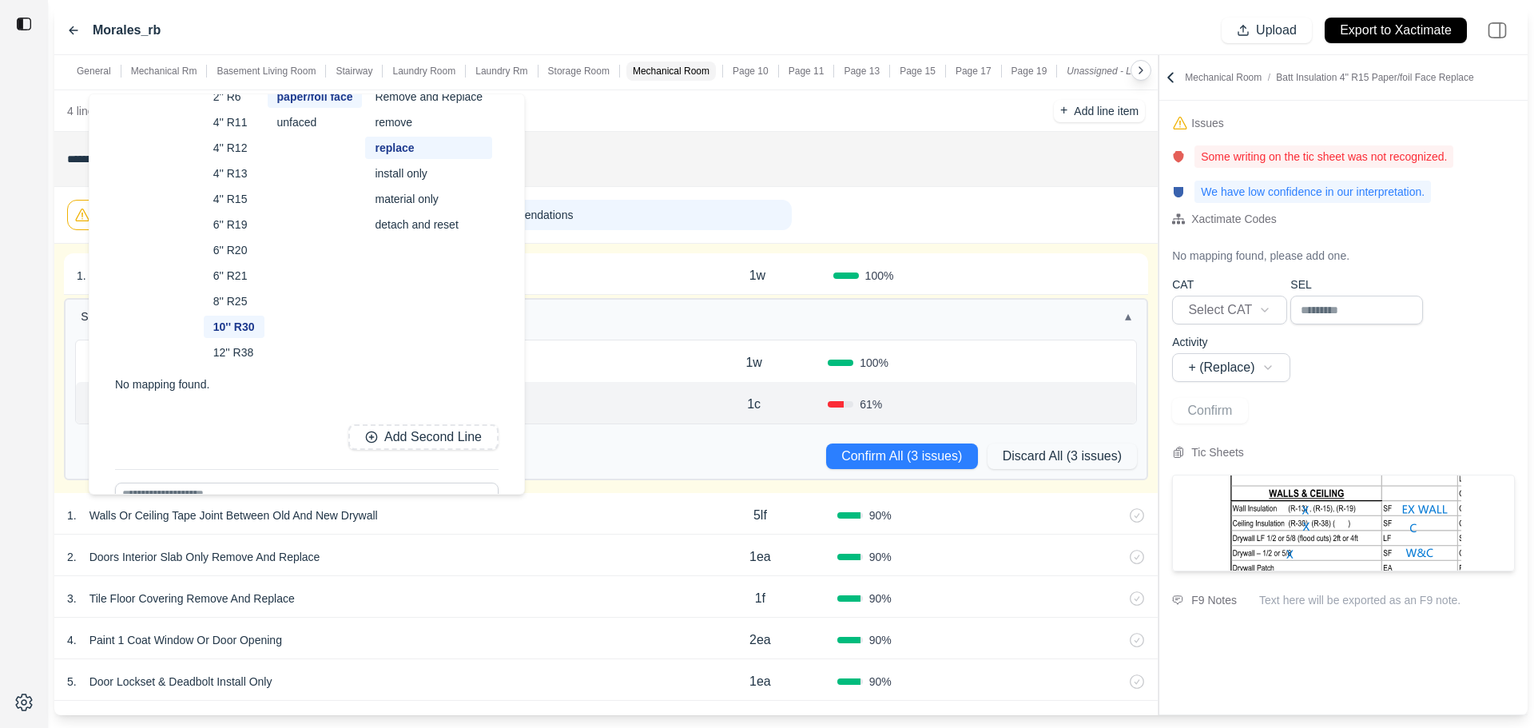
scroll to position [113, 0]
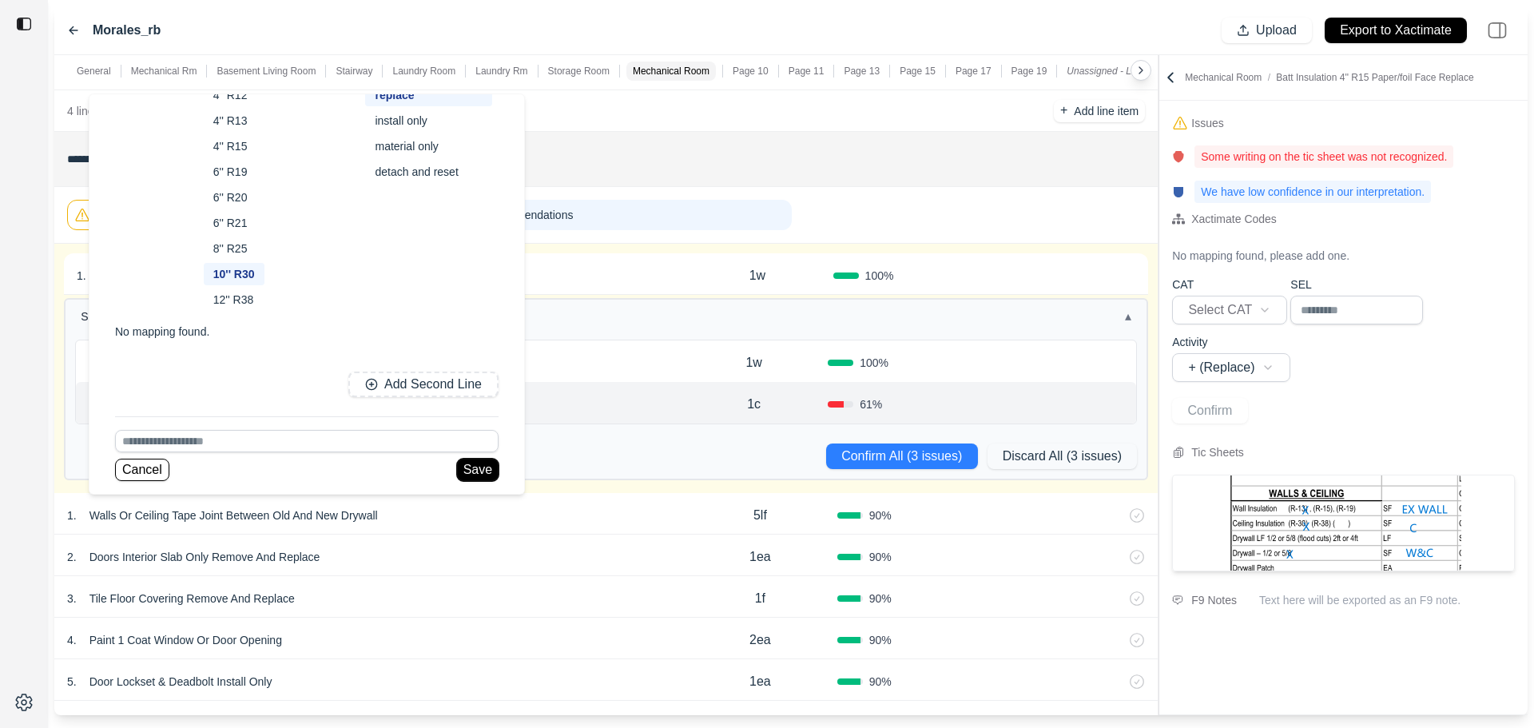
click at [480, 467] on button "Save" at bounding box center [478, 470] width 42 height 22
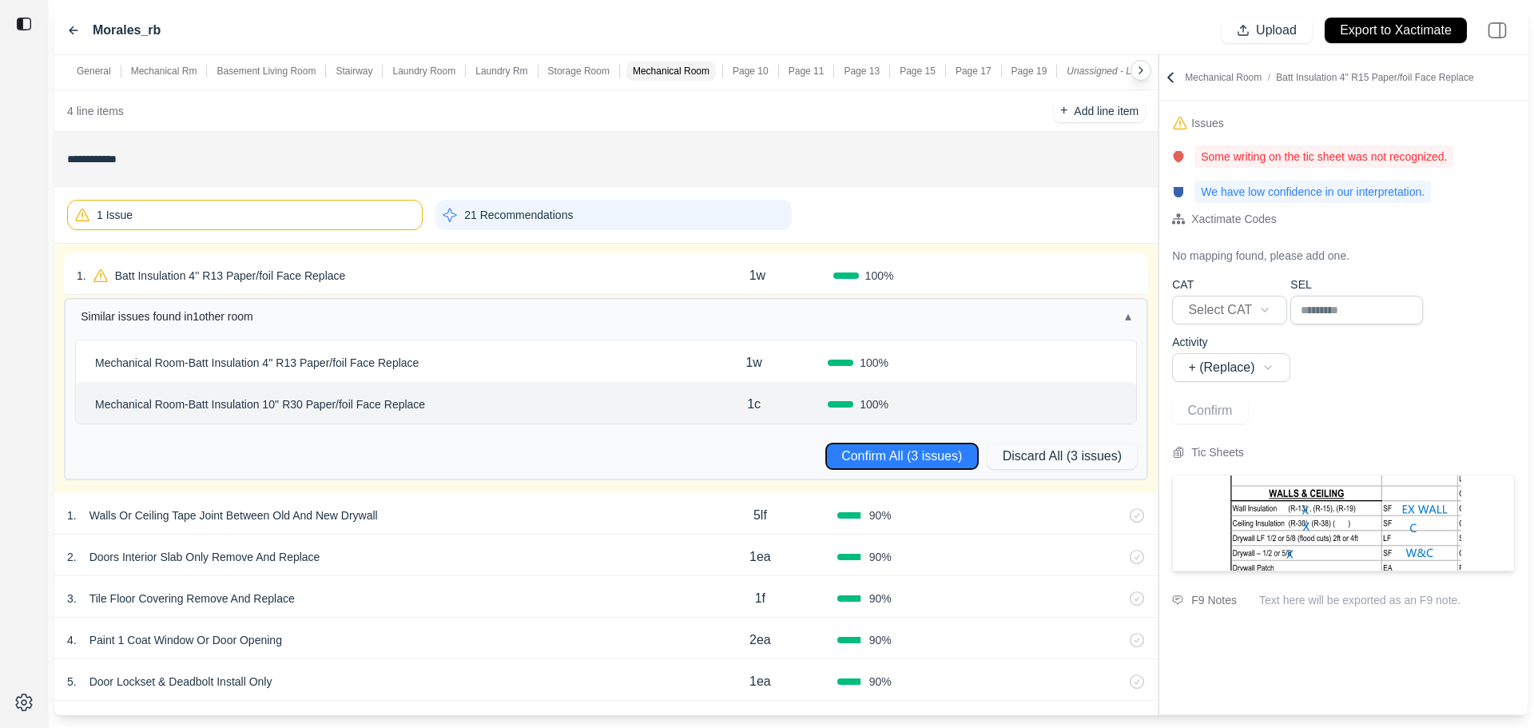
click at [872, 452] on button "Confirm All (3 issues)" at bounding box center [902, 457] width 152 height 26
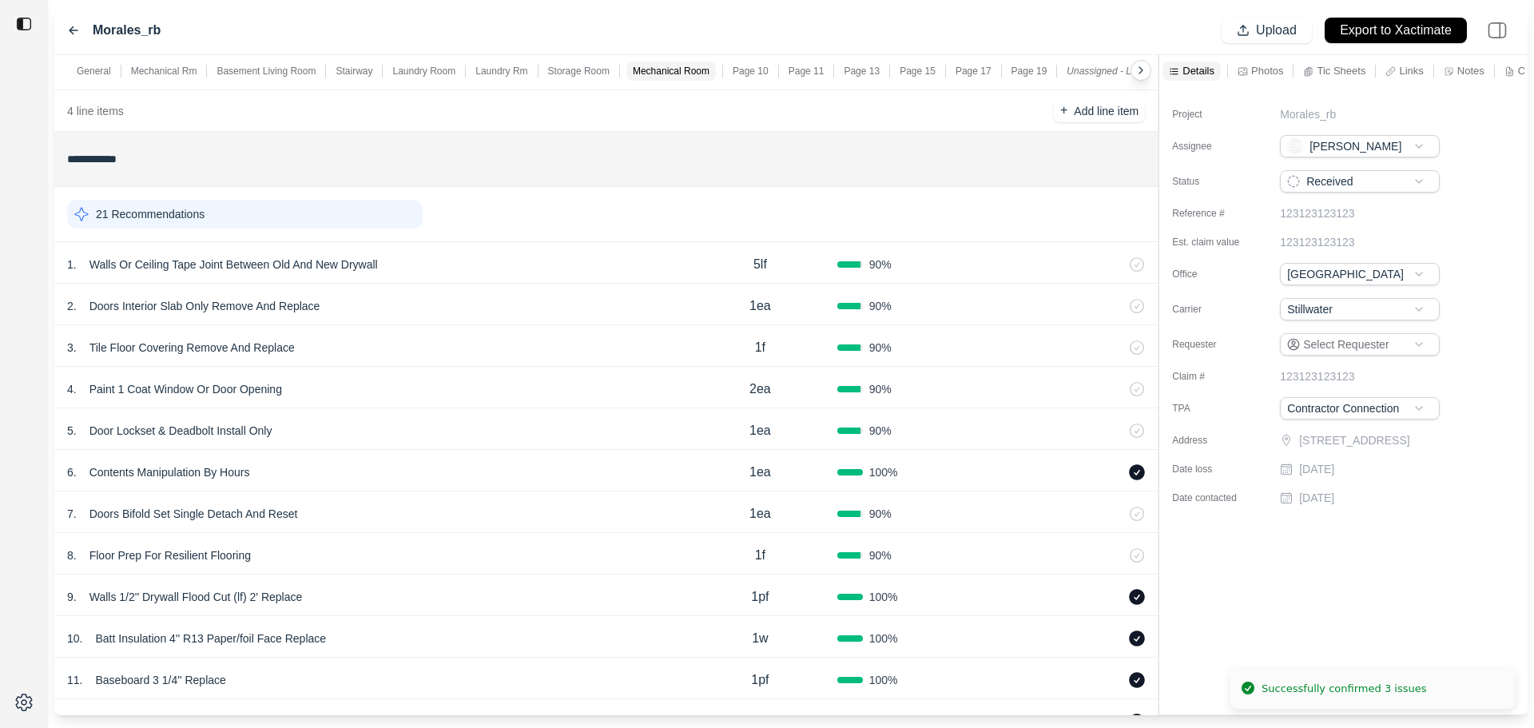
scroll to position [3996, 0]
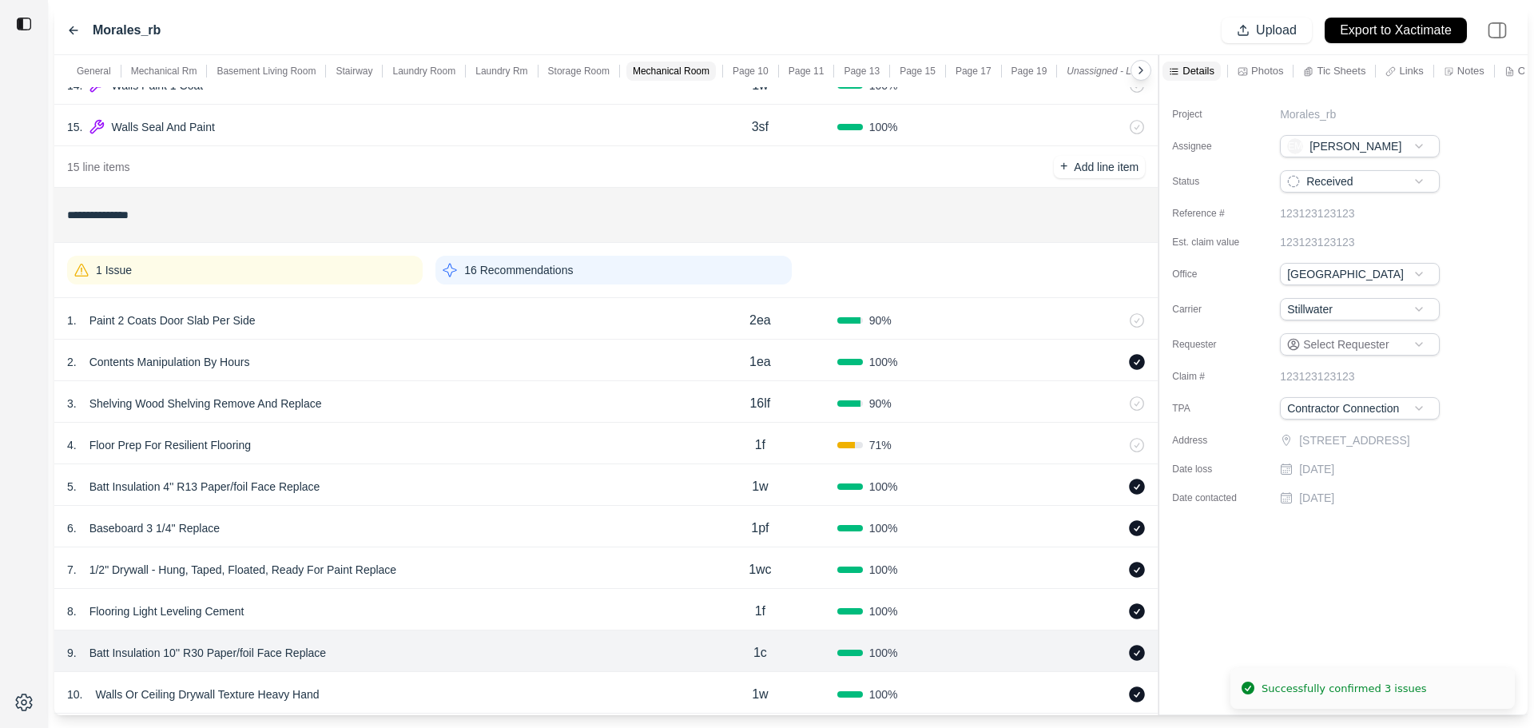
click at [308, 275] on div "1 Issue" at bounding box center [245, 270] width 356 height 29
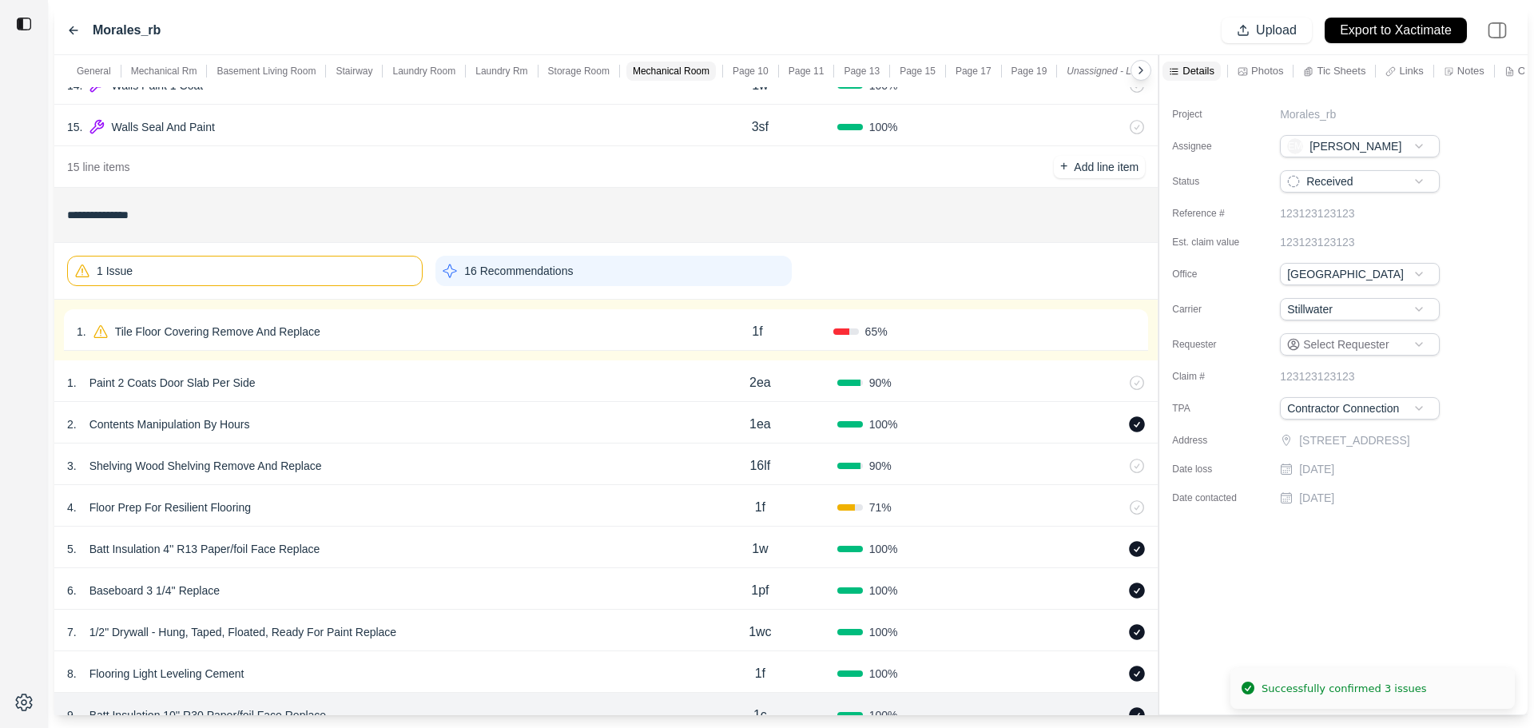
click at [391, 327] on div "1 . Tile Floor Covering Remove And Replace" at bounding box center [379, 331] width 605 height 22
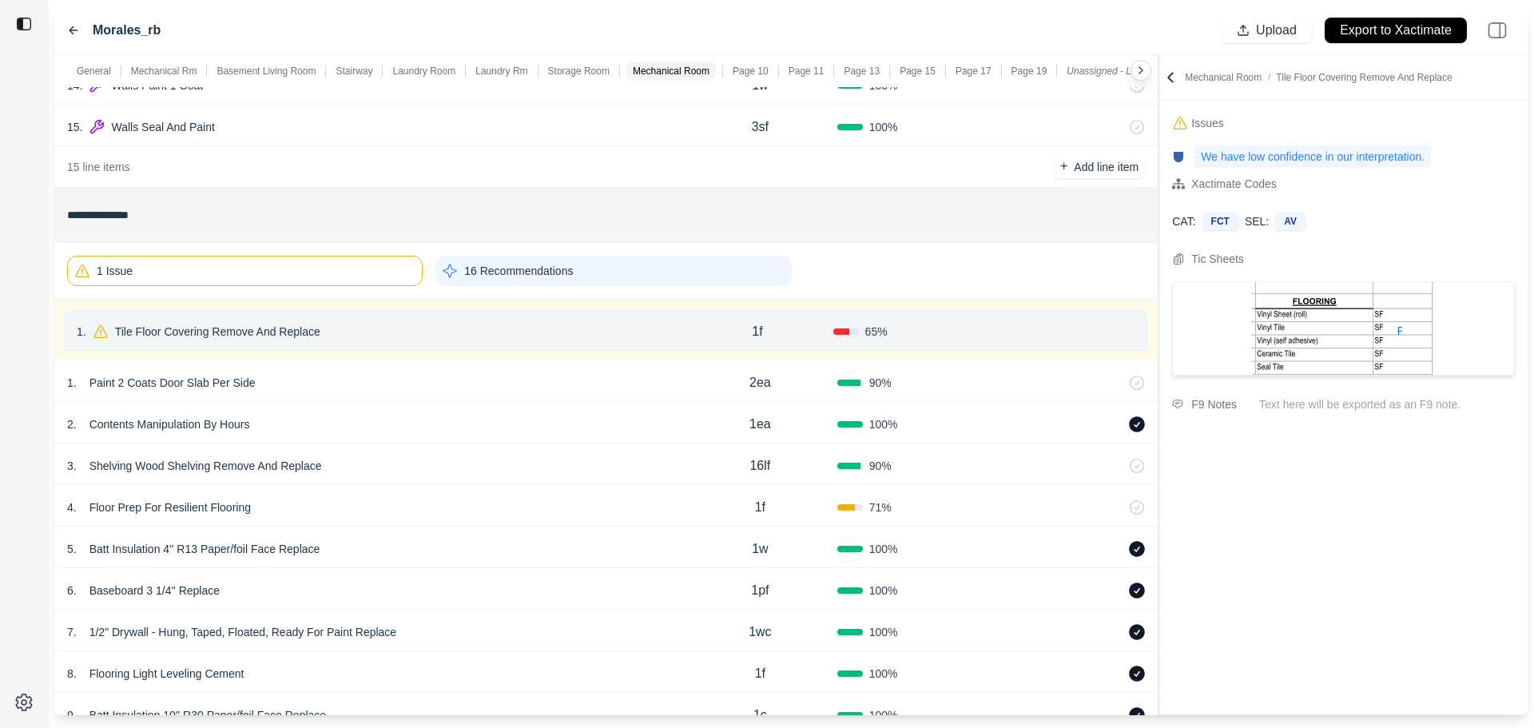
click at [265, 331] on p "Tile Floor Covering Remove And Replace" at bounding box center [218, 331] width 218 height 22
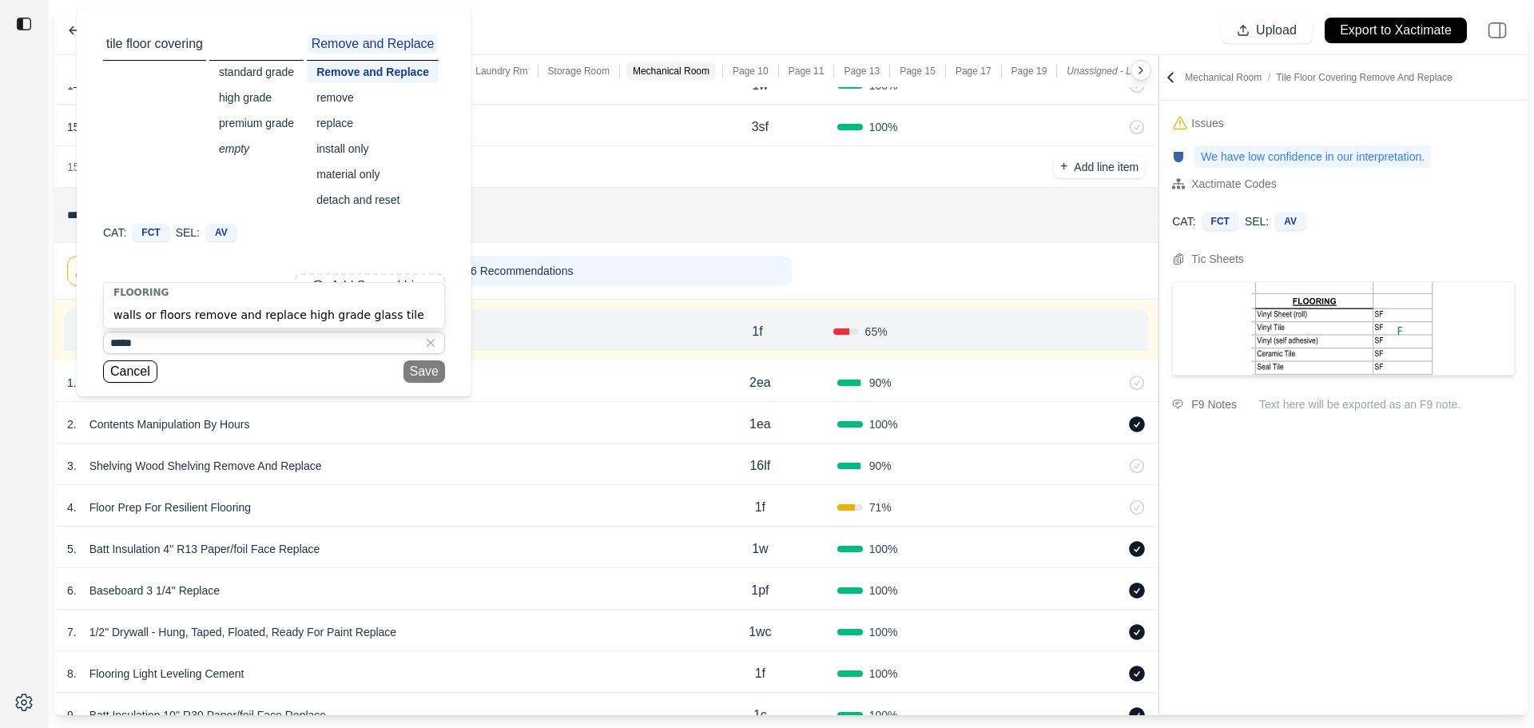
click at [250, 314] on div "walls or floors remove and replace high grade glass tile" at bounding box center [274, 315] width 340 height 26
type input "**********"
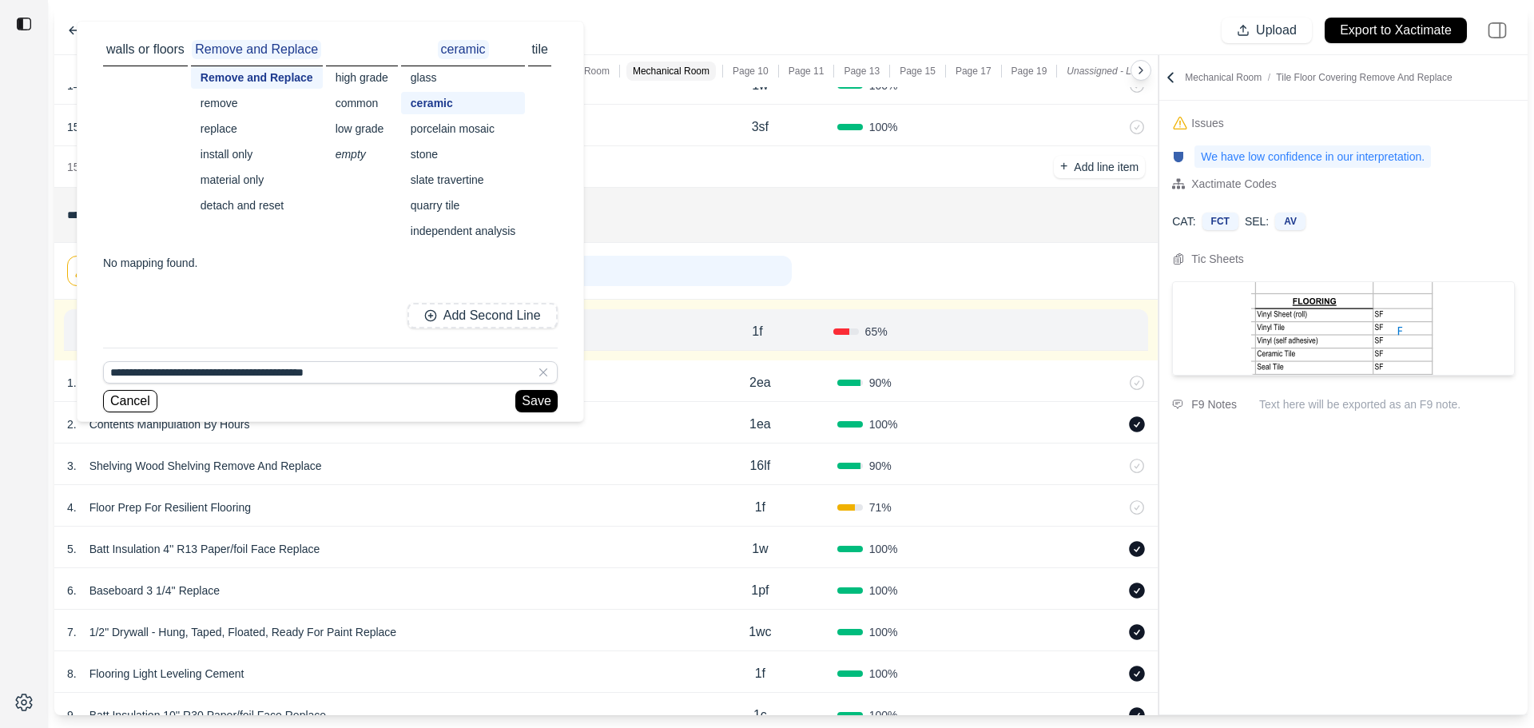
scroll to position [0, 0]
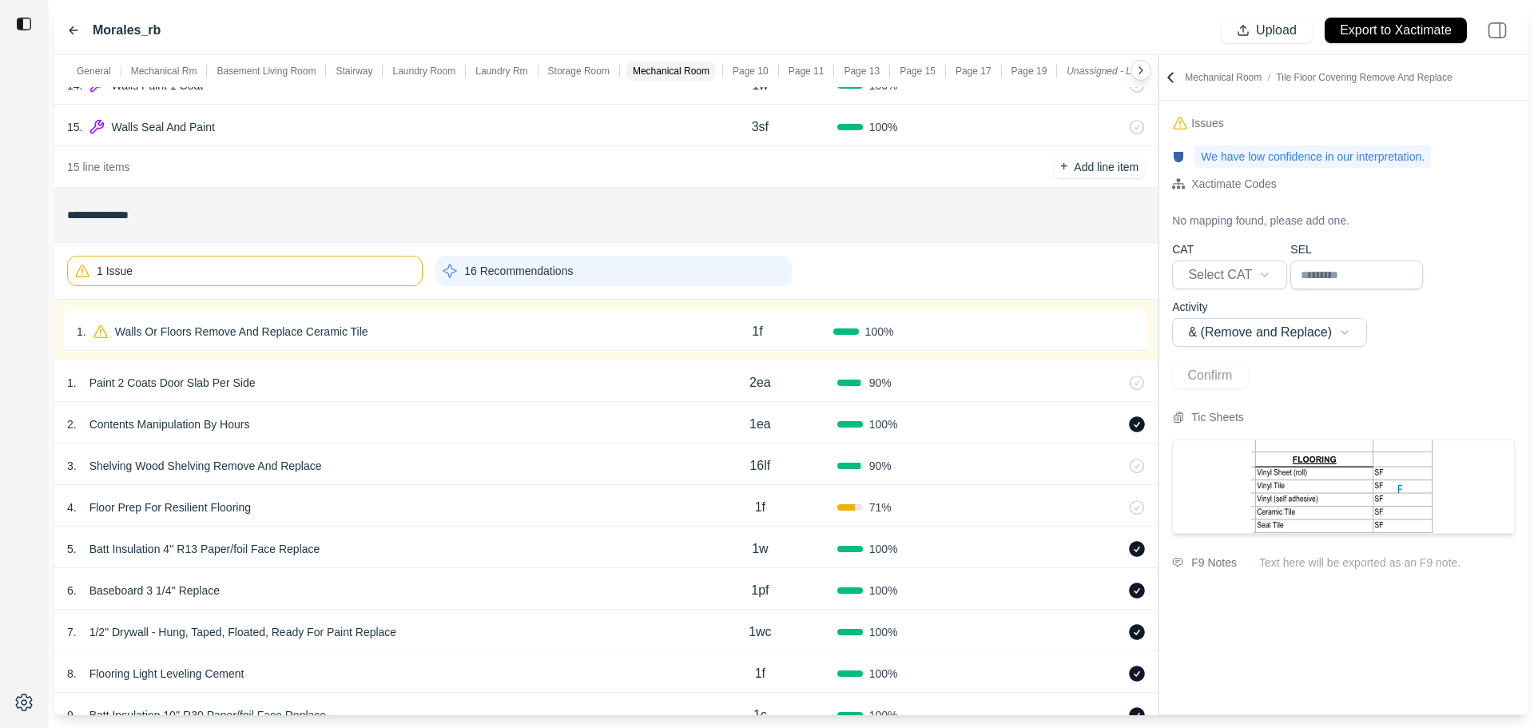
click at [328, 328] on p "Walls Or Floors Remove And Replace Ceramic Tile" at bounding box center [242, 331] width 266 height 22
select select "*"
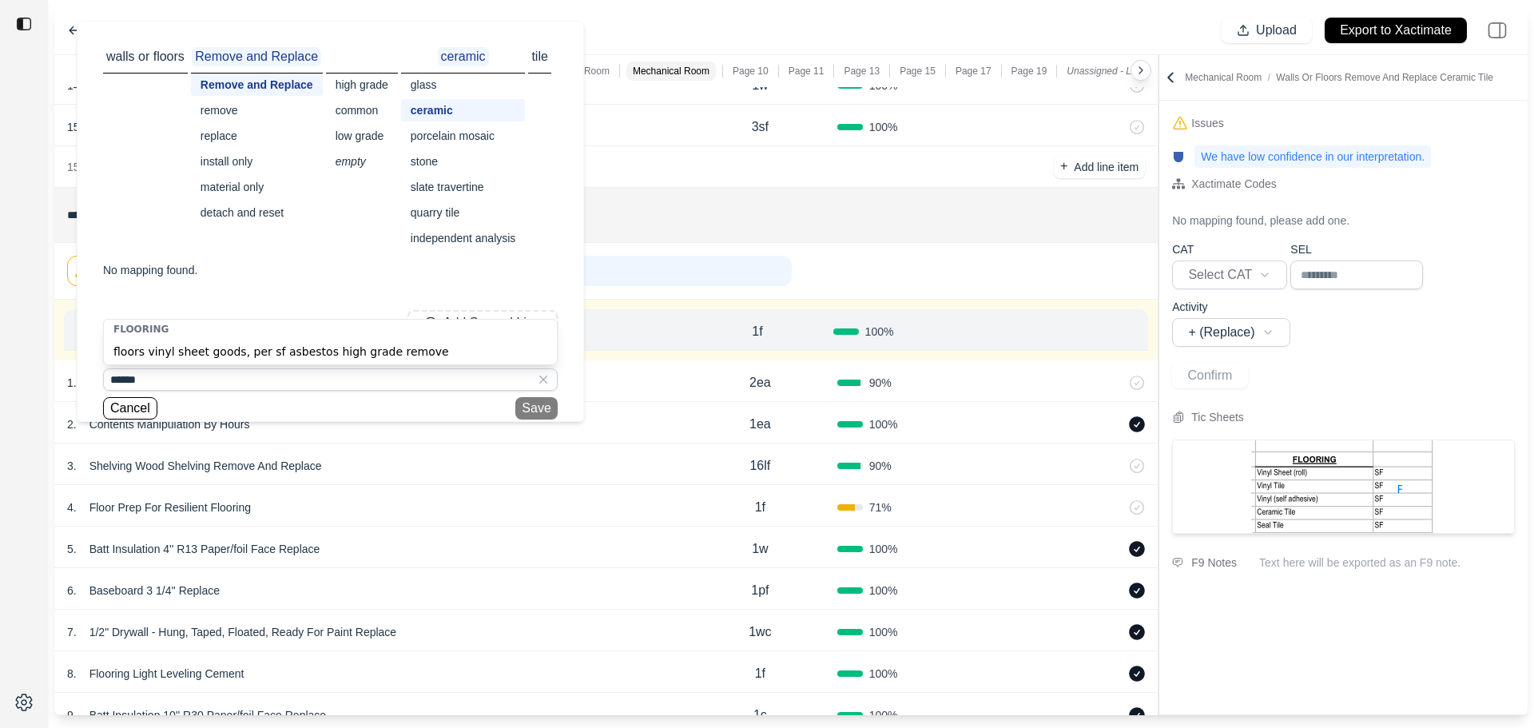
click at [271, 356] on div "floors vinyl sheet goods, per sf asbestos high grade remove" at bounding box center [330, 352] width 453 height 26
type input "**********"
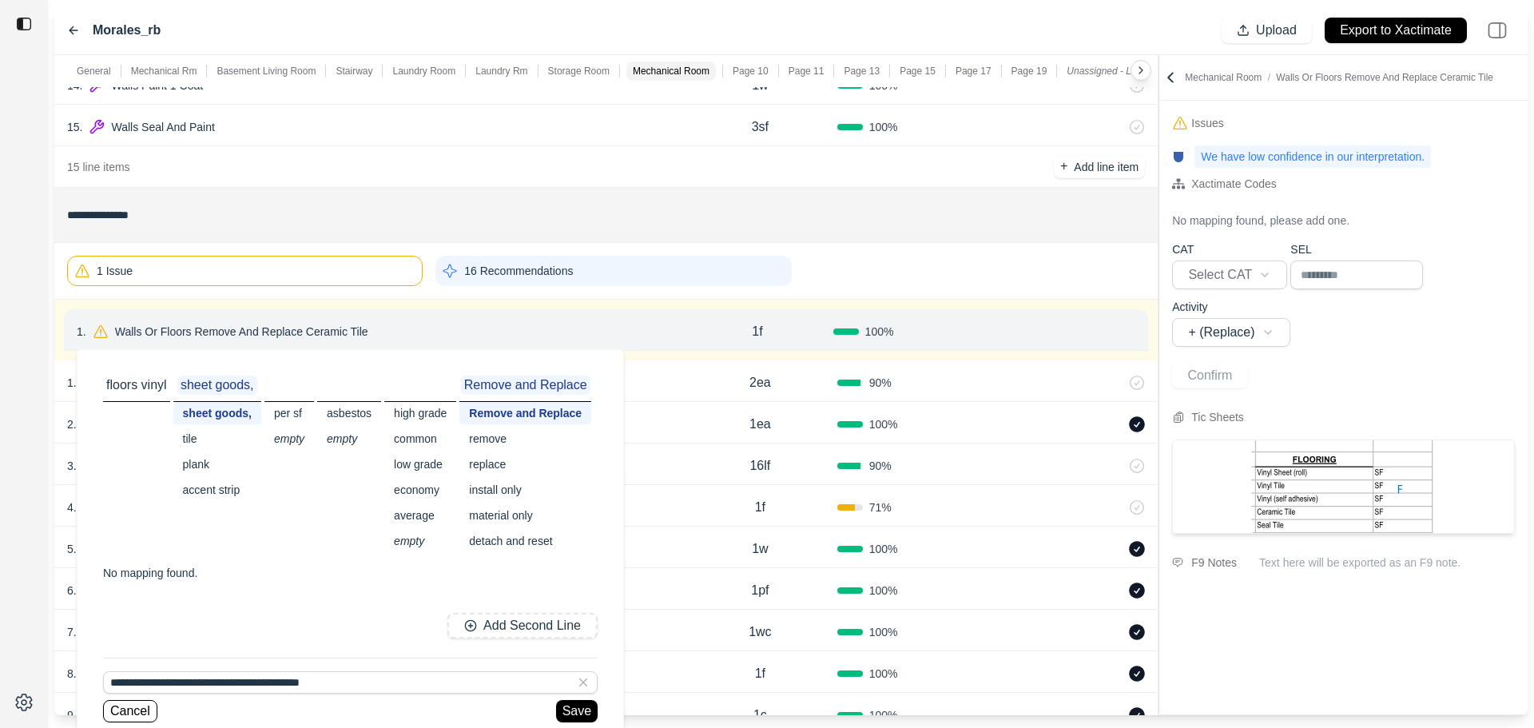
click at [193, 443] on div "tile" at bounding box center [217, 439] width 88 height 22
click at [492, 465] on div "replace" at bounding box center [521, 464] width 132 height 22
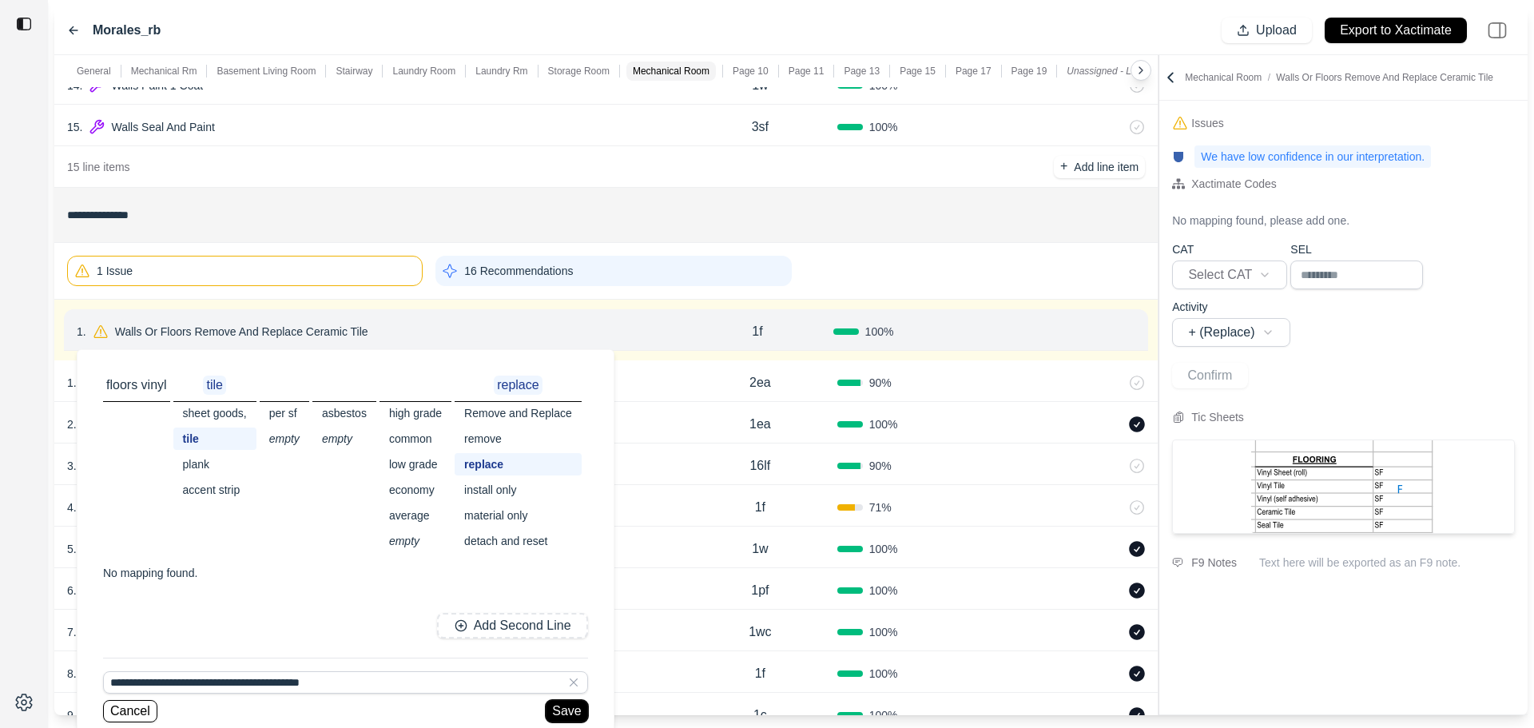
click at [576, 709] on button "Save" at bounding box center [567, 711] width 42 height 22
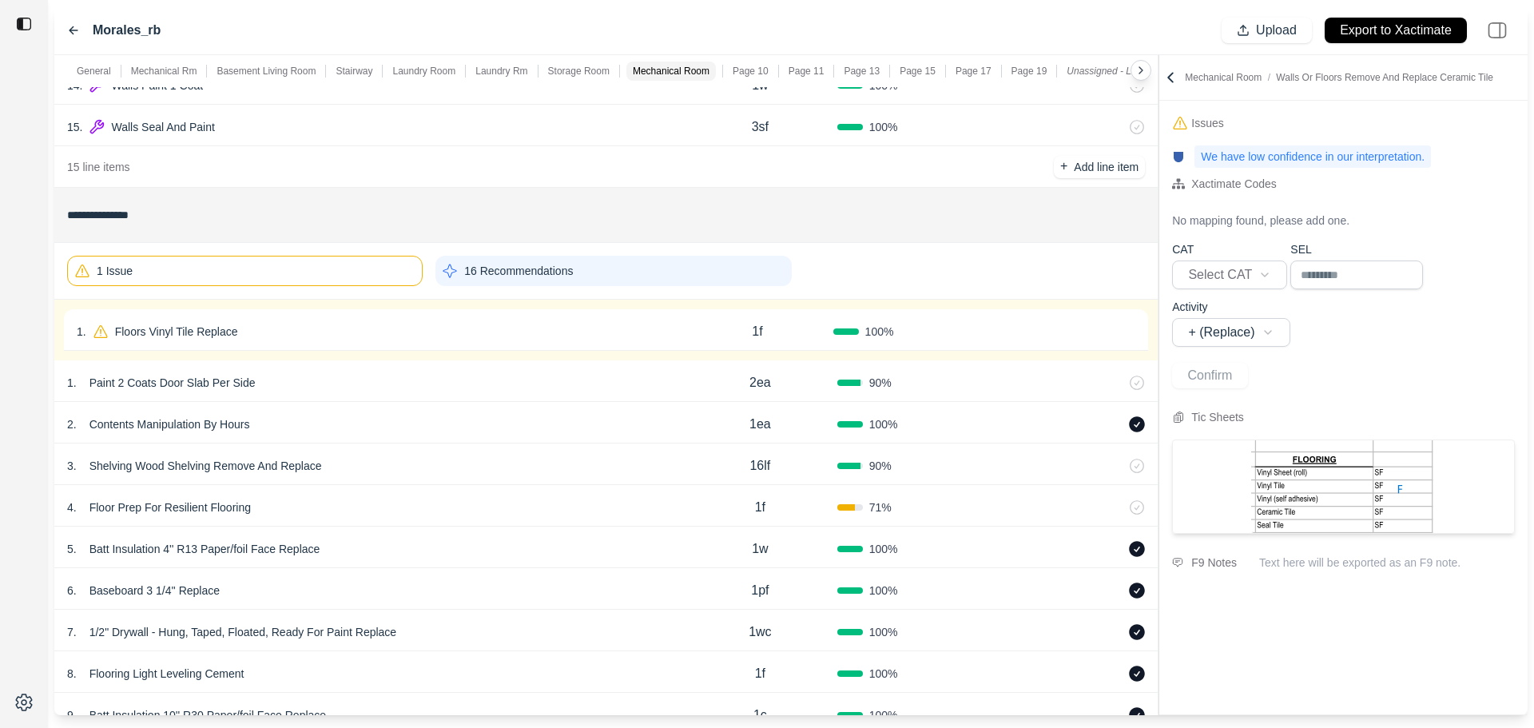
click at [598, 375] on div "1 . Paint 2 Coats Door Slab Per Side" at bounding box center [375, 383] width 616 height 22
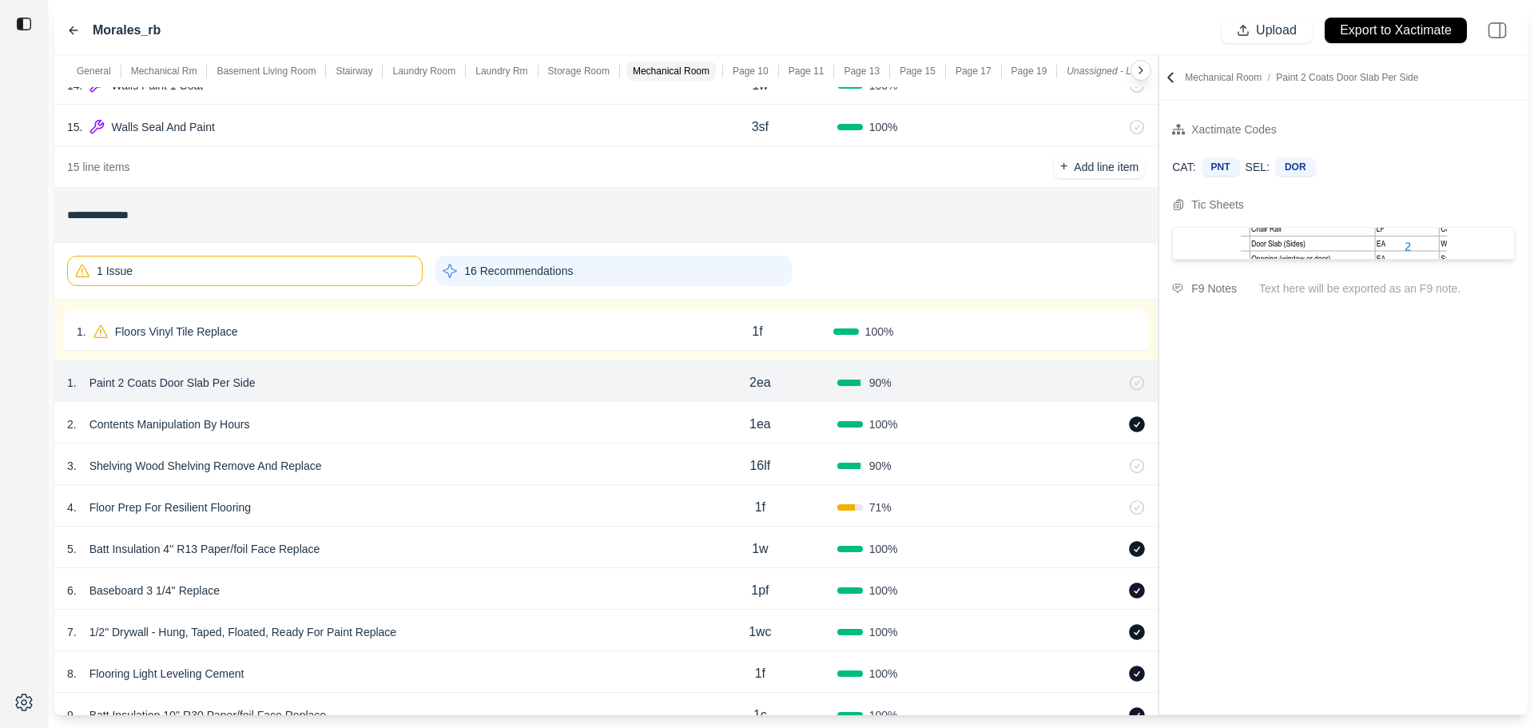
click at [611, 337] on div "1 . Floors Vinyl Tile Replace" at bounding box center [379, 331] width 605 height 22
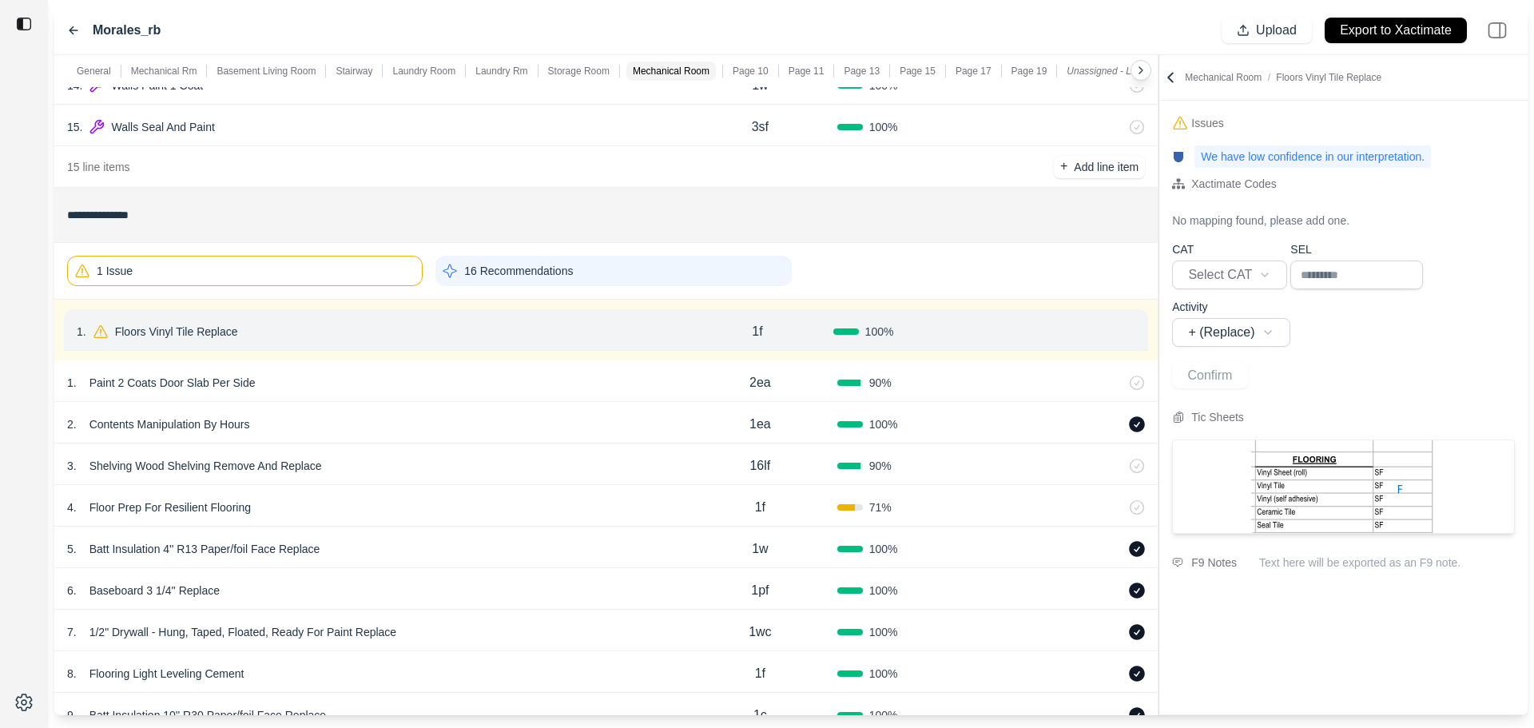
click at [1082, 333] on button "Confirm" at bounding box center [1090, 332] width 52 height 26
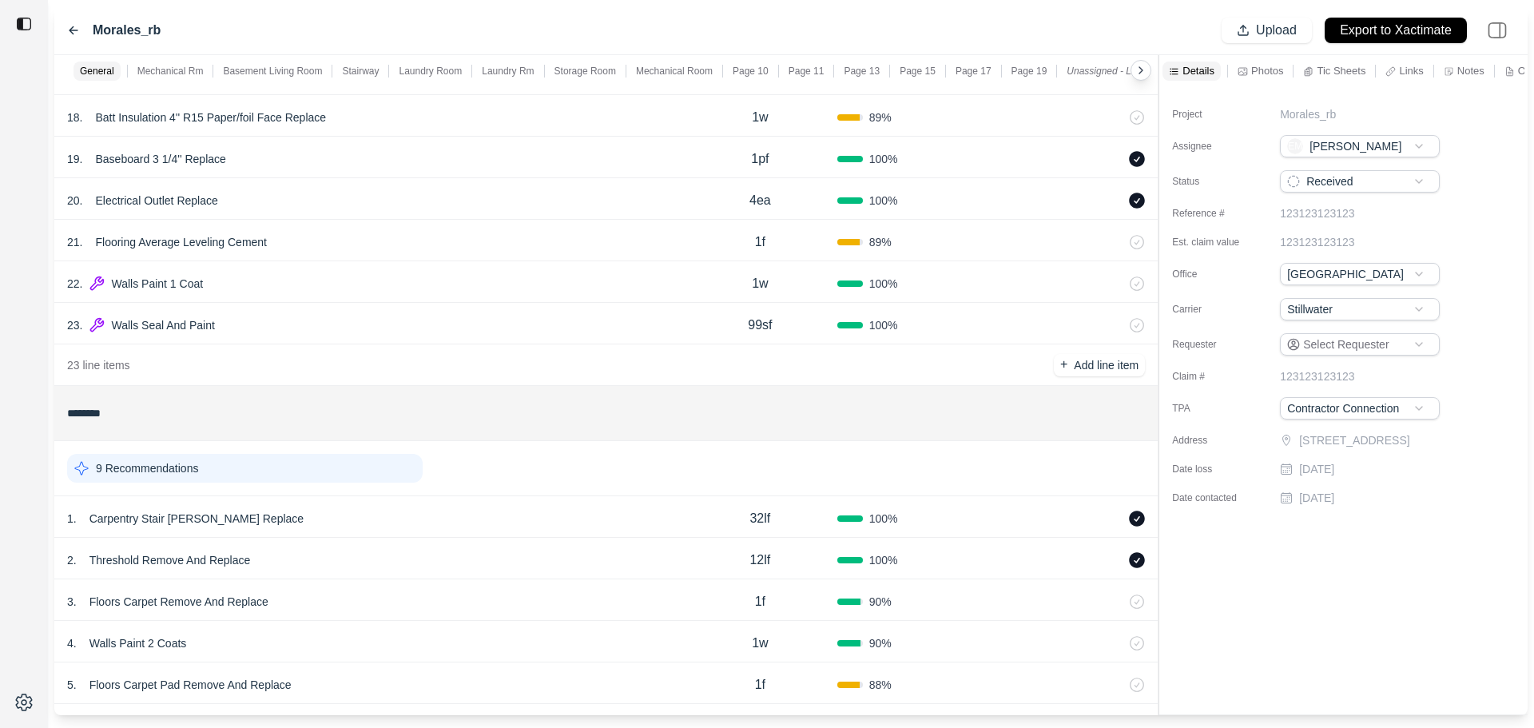
scroll to position [1758, 0]
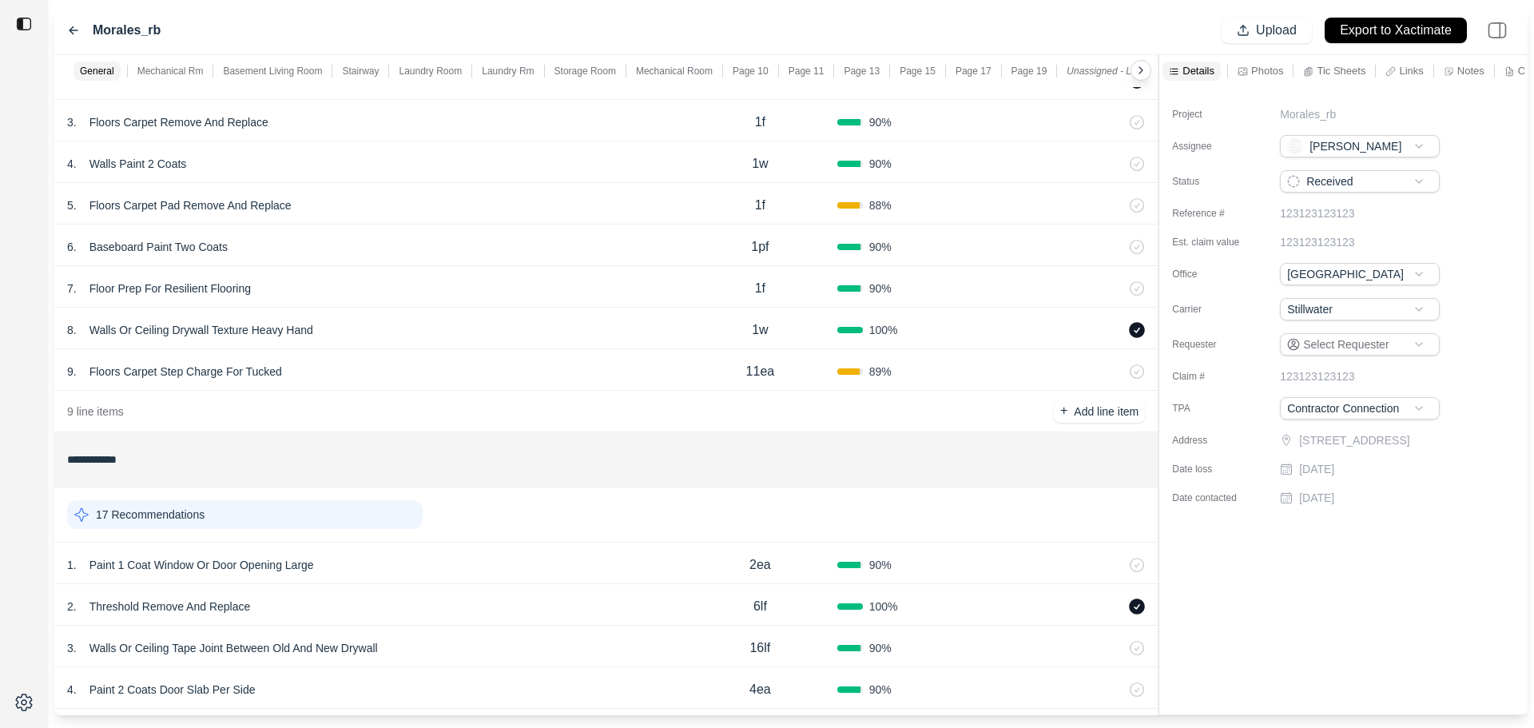
click at [300, 511] on div "17 Recommendations" at bounding box center [245, 514] width 356 height 29
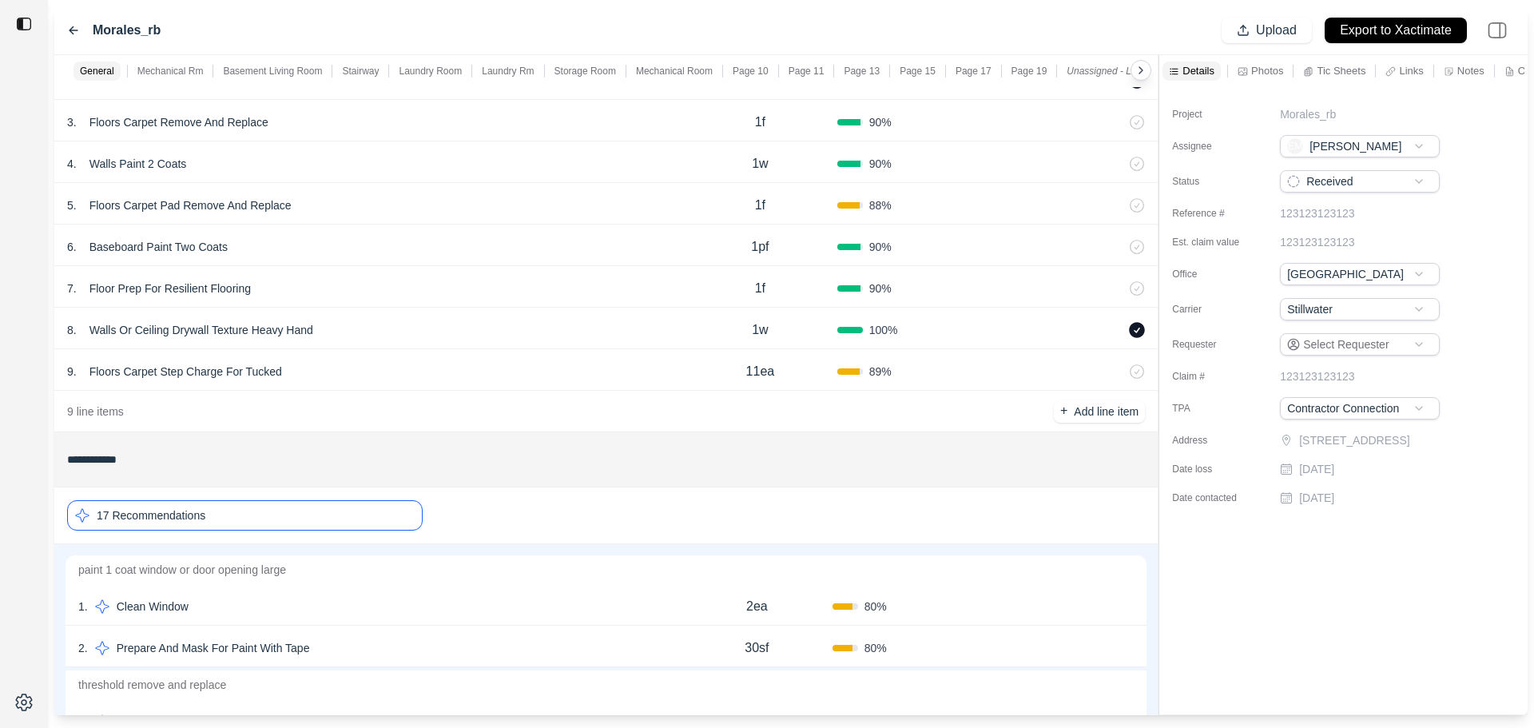
scroll to position [1998, 0]
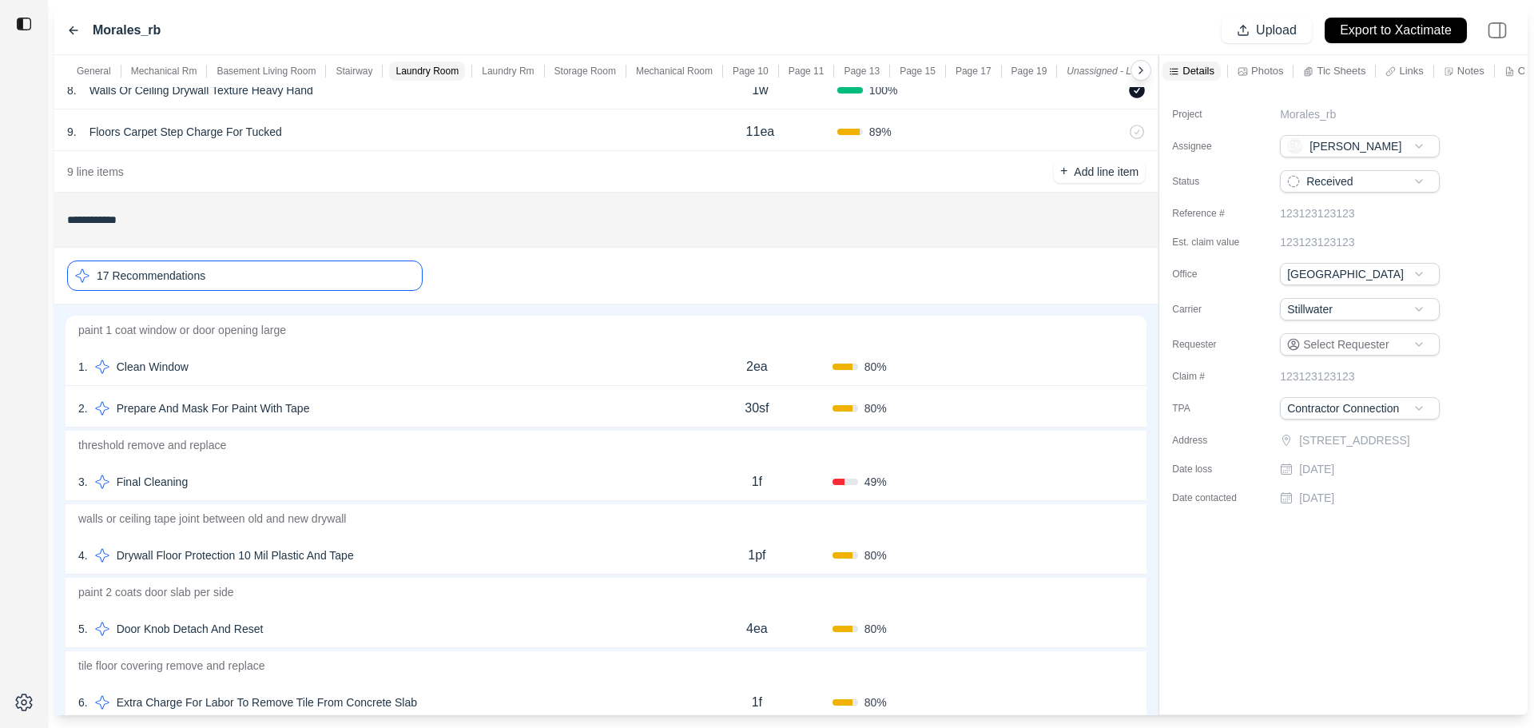
click at [360, 409] on div "2 . Prepare And Mask For Paint With Tape" at bounding box center [379, 408] width 603 height 22
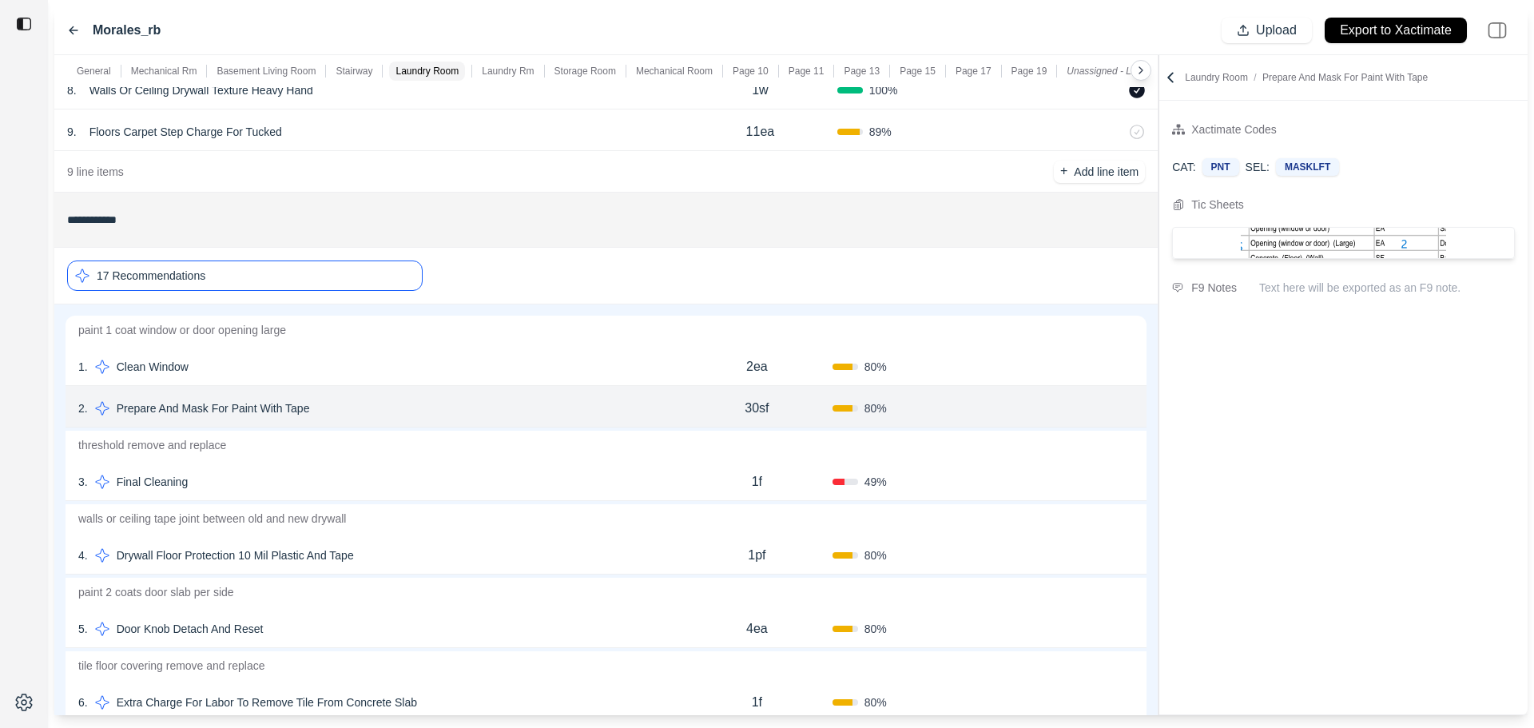
click at [349, 470] on div "3 . Final Cleaning 1f 49 % Confirm" at bounding box center [606, 480] width 1081 height 42
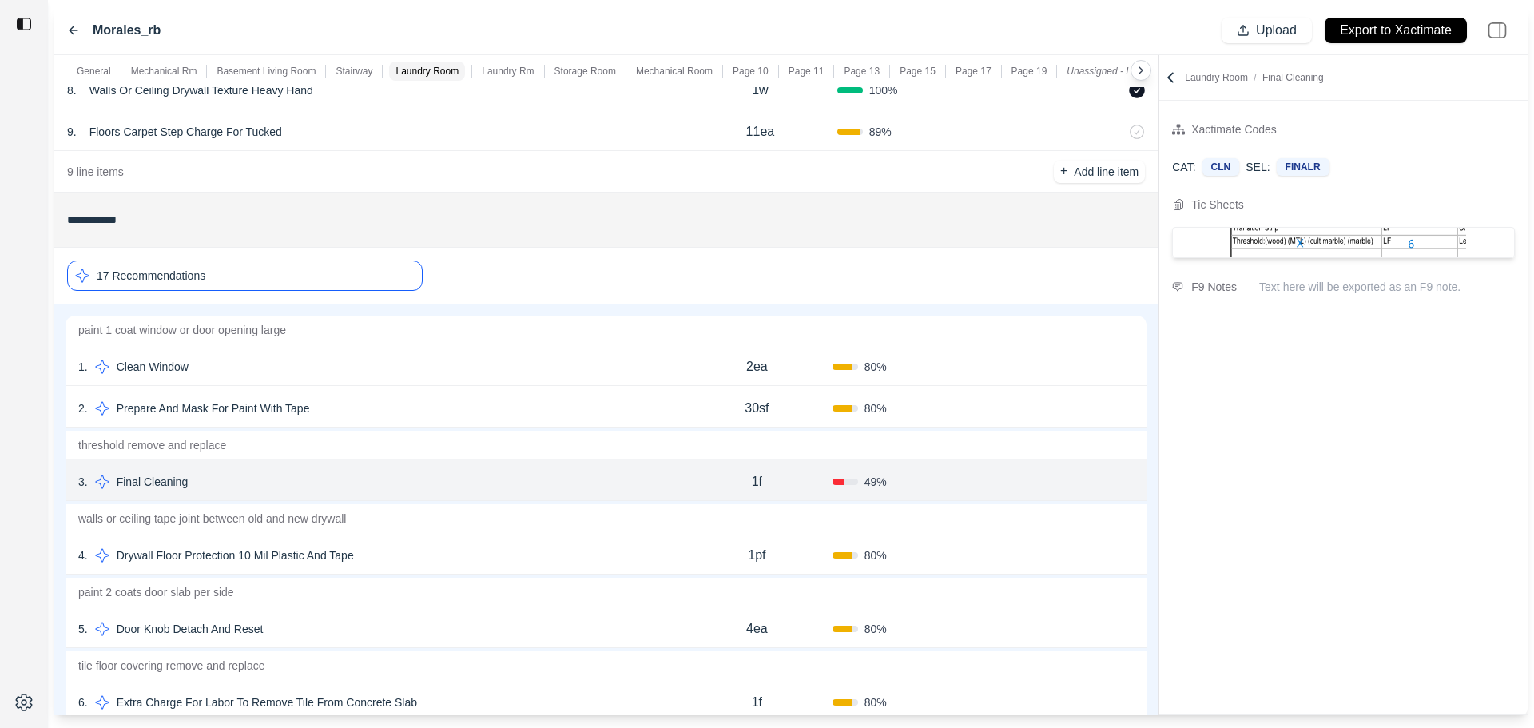
click at [1057, 483] on div "Confirm" at bounding box center [1059, 482] width 151 height 26
click at [1071, 483] on button "Confirm" at bounding box center [1089, 482] width 52 height 26
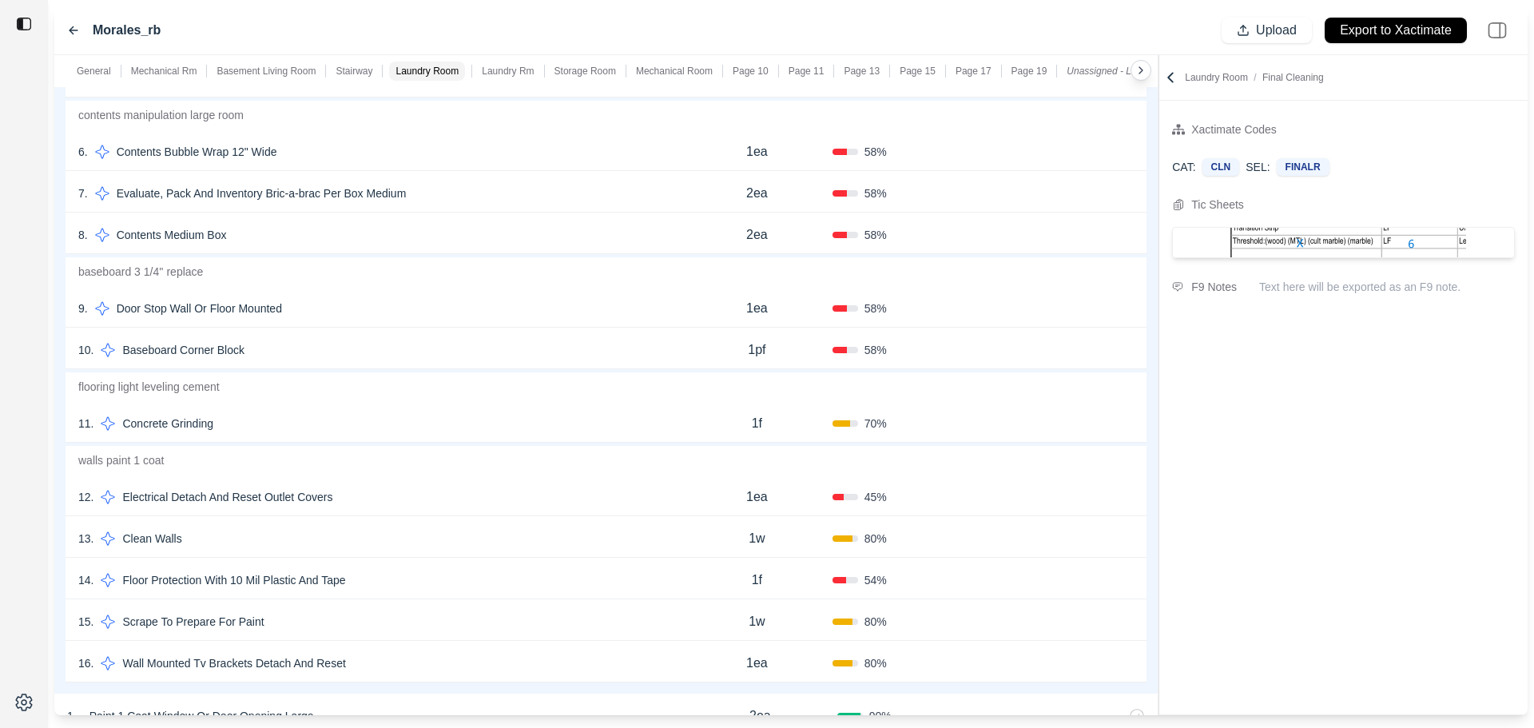
scroll to position [2557, 0]
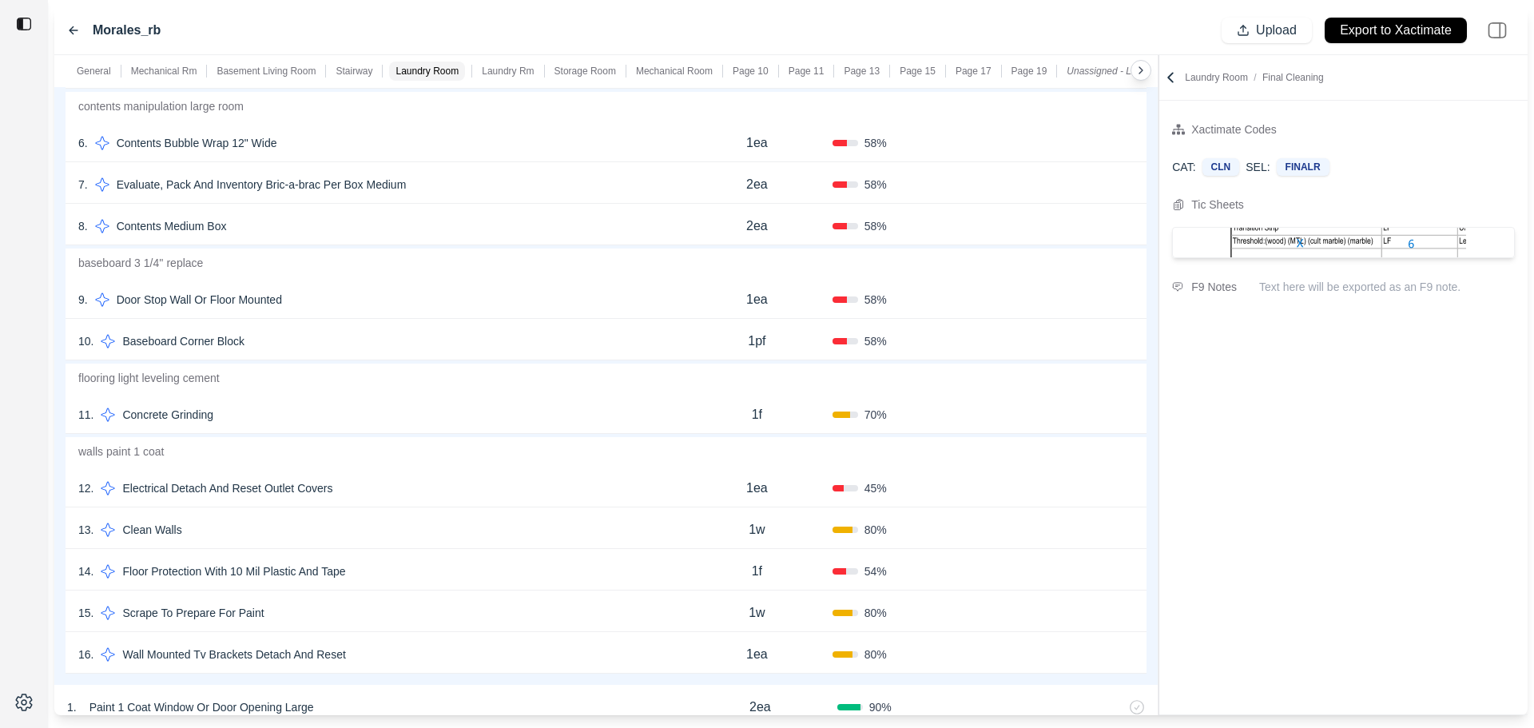
click at [415, 563] on div "14 . Floor Protection With 10 Mil Plastic And Tape" at bounding box center [379, 571] width 603 height 22
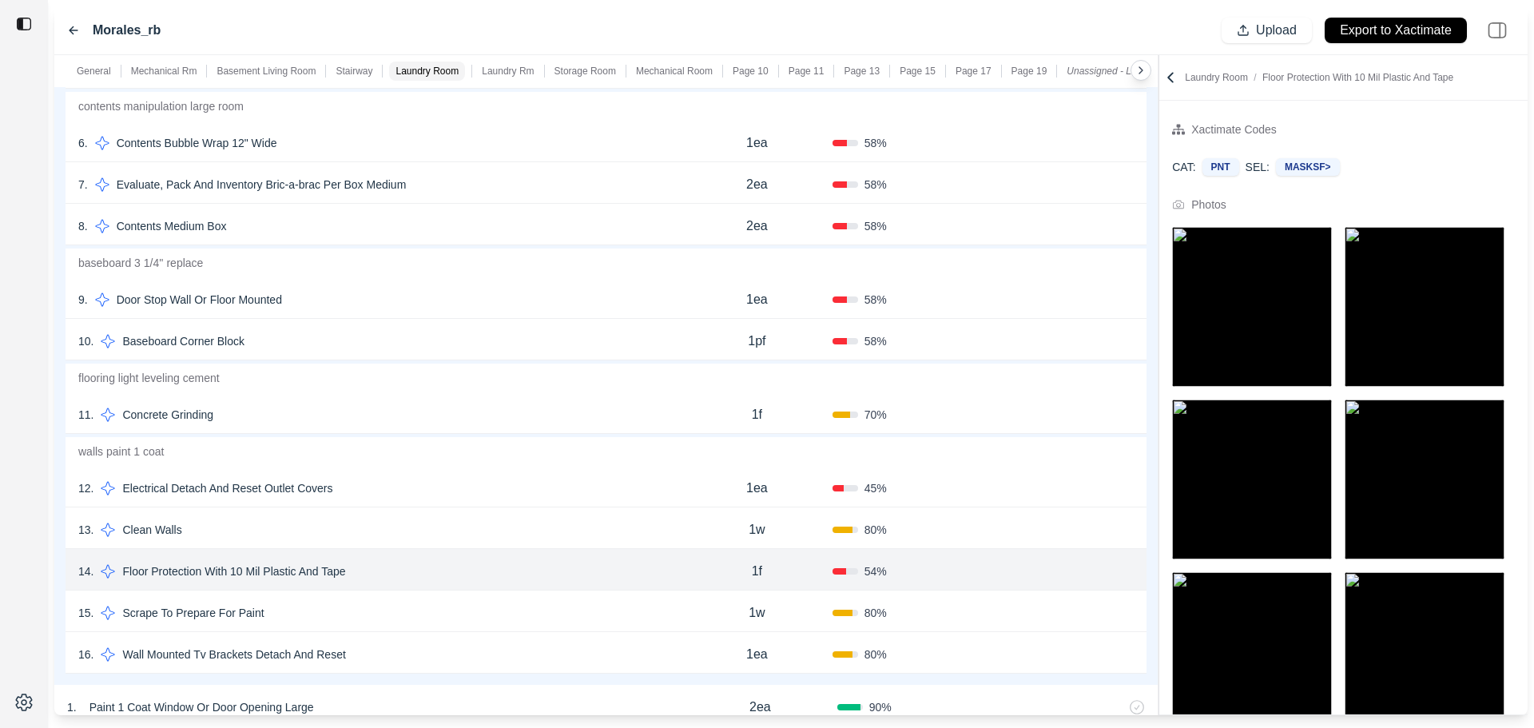
scroll to position [126, 0]
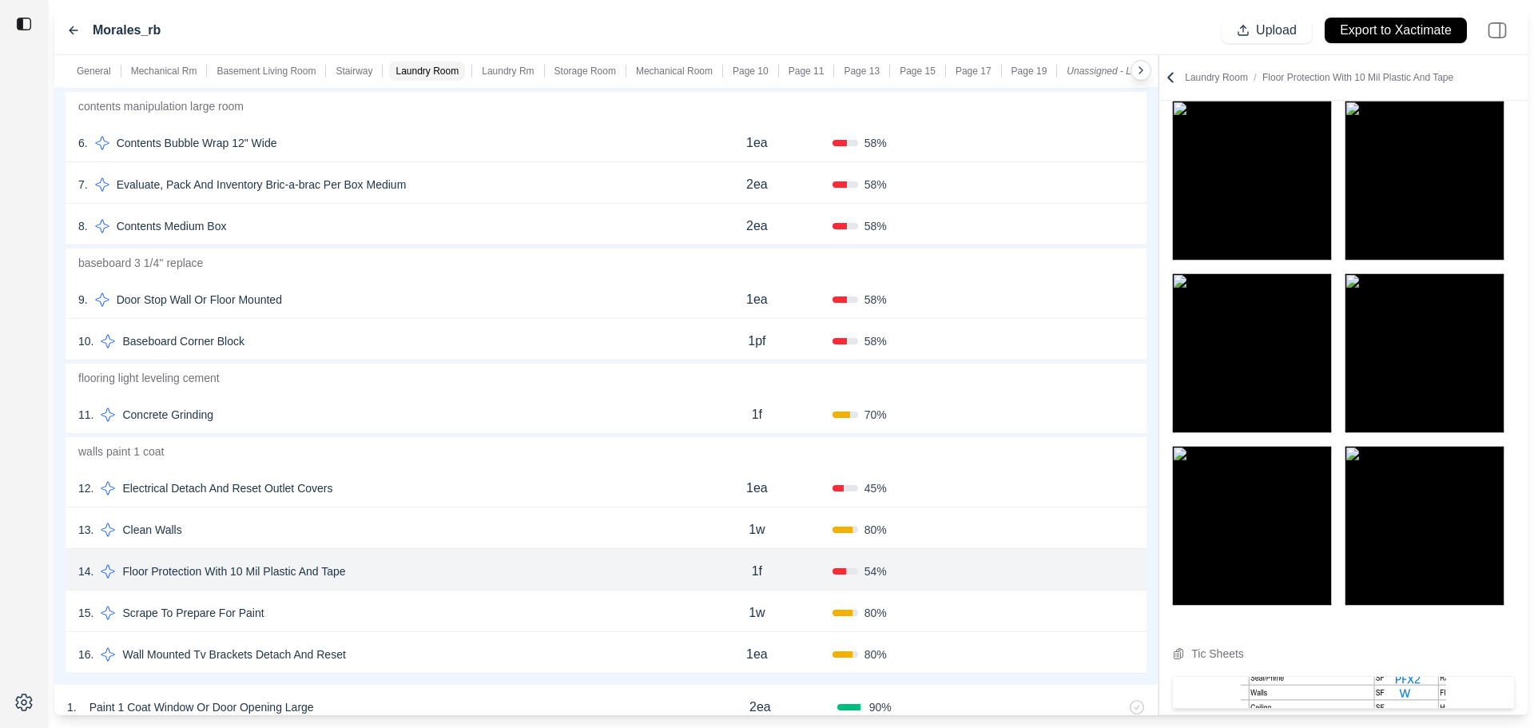
click at [385, 488] on div "12 . Electrical Detach And Reset Outlet Covers" at bounding box center [379, 488] width 603 height 22
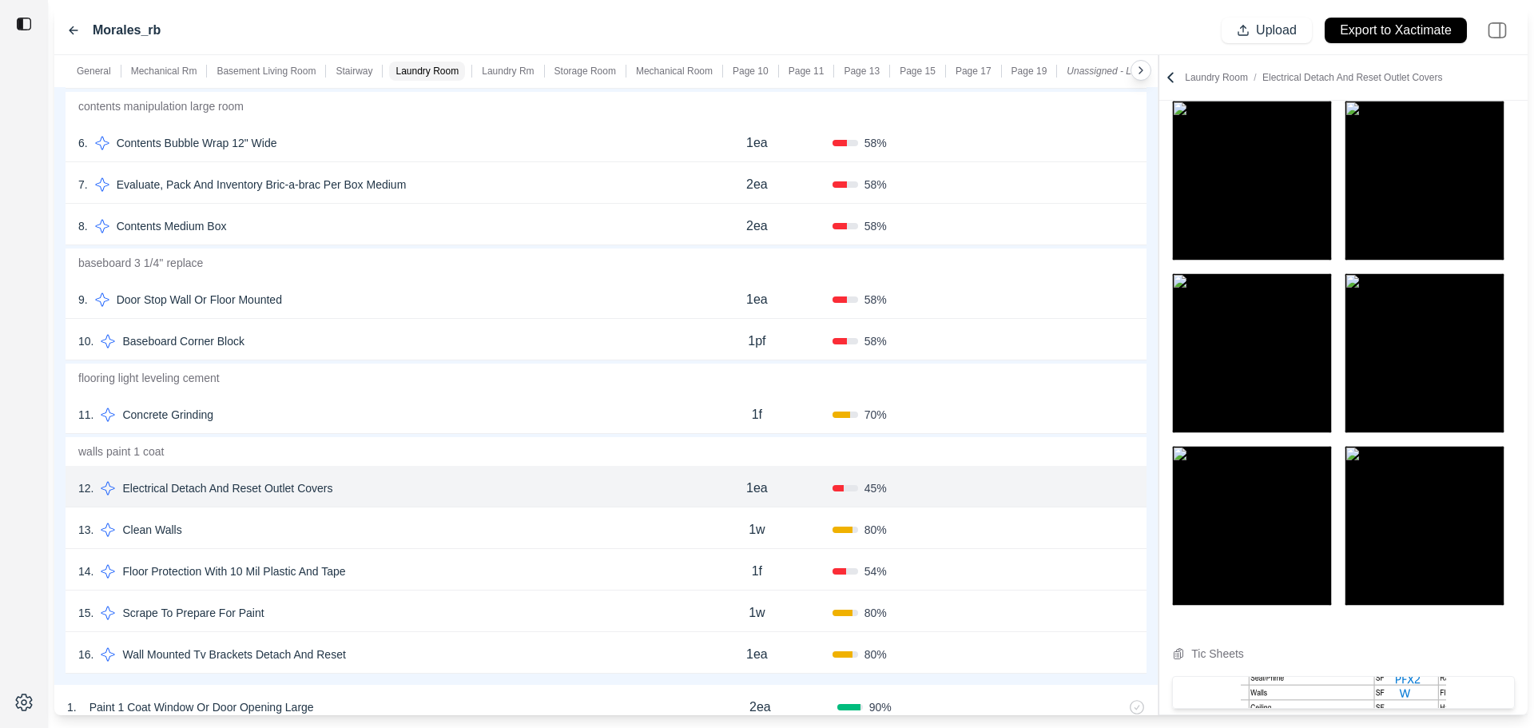
click at [385, 527] on div "13 . Clean Walls" at bounding box center [379, 530] width 603 height 22
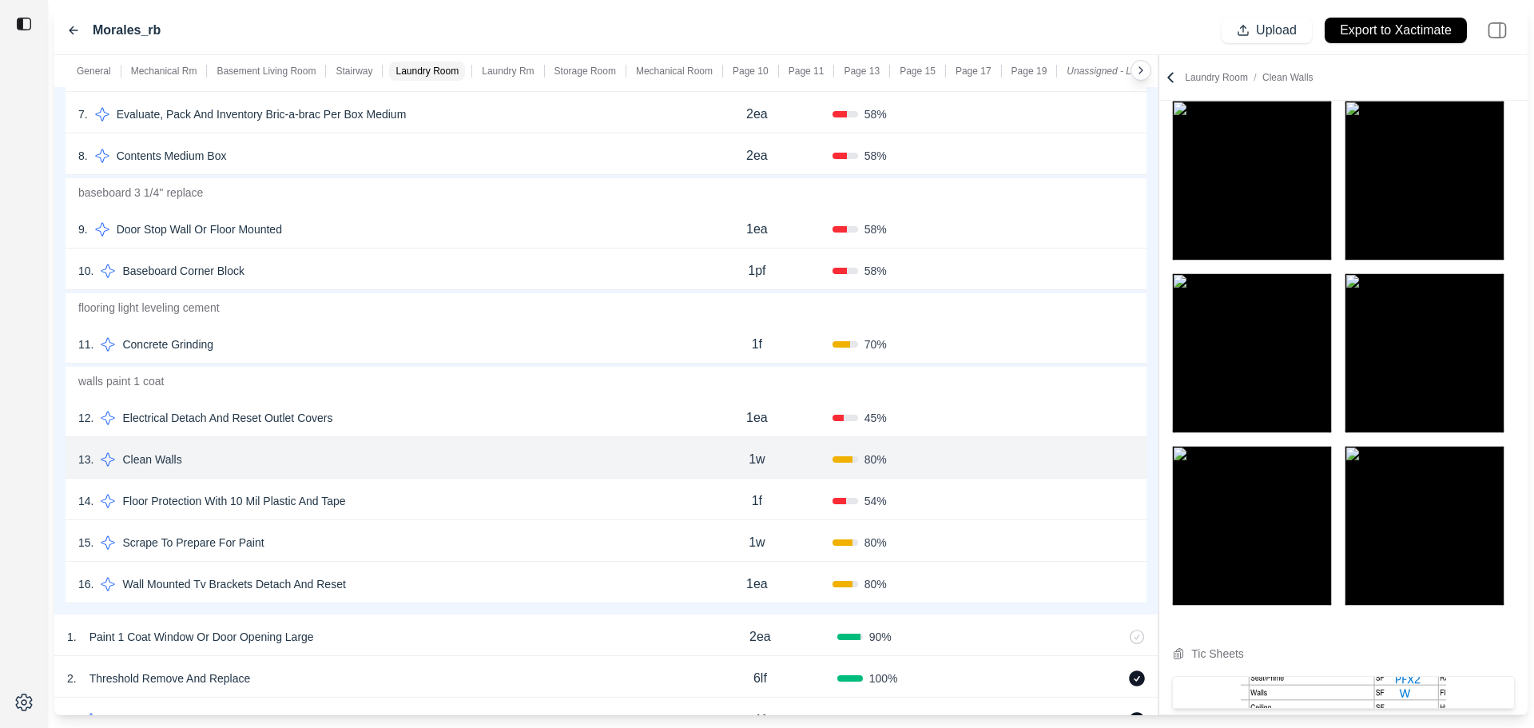
scroll to position [2717, 0]
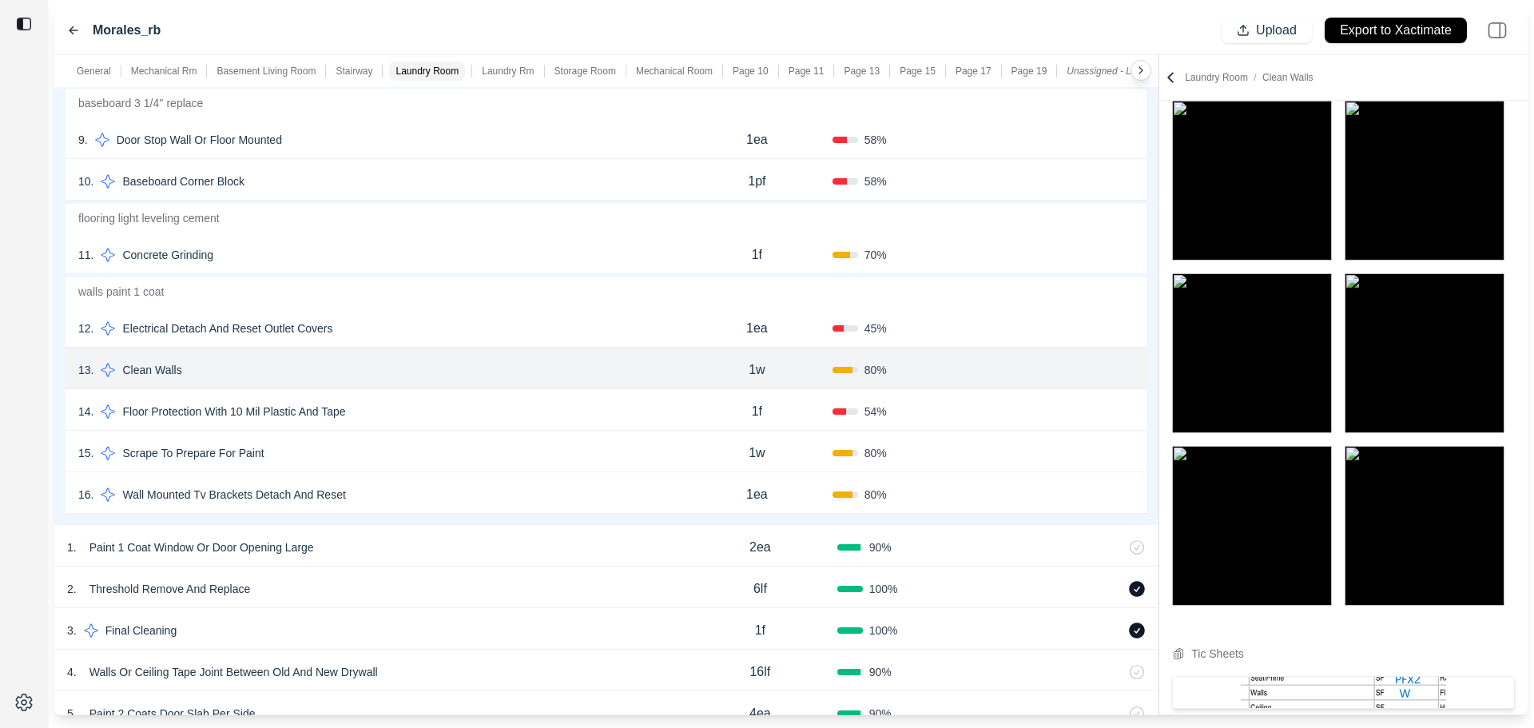
click at [419, 487] on div "16 . Wall Mounted Tv Brackets Detach And Reset" at bounding box center [379, 494] width 603 height 22
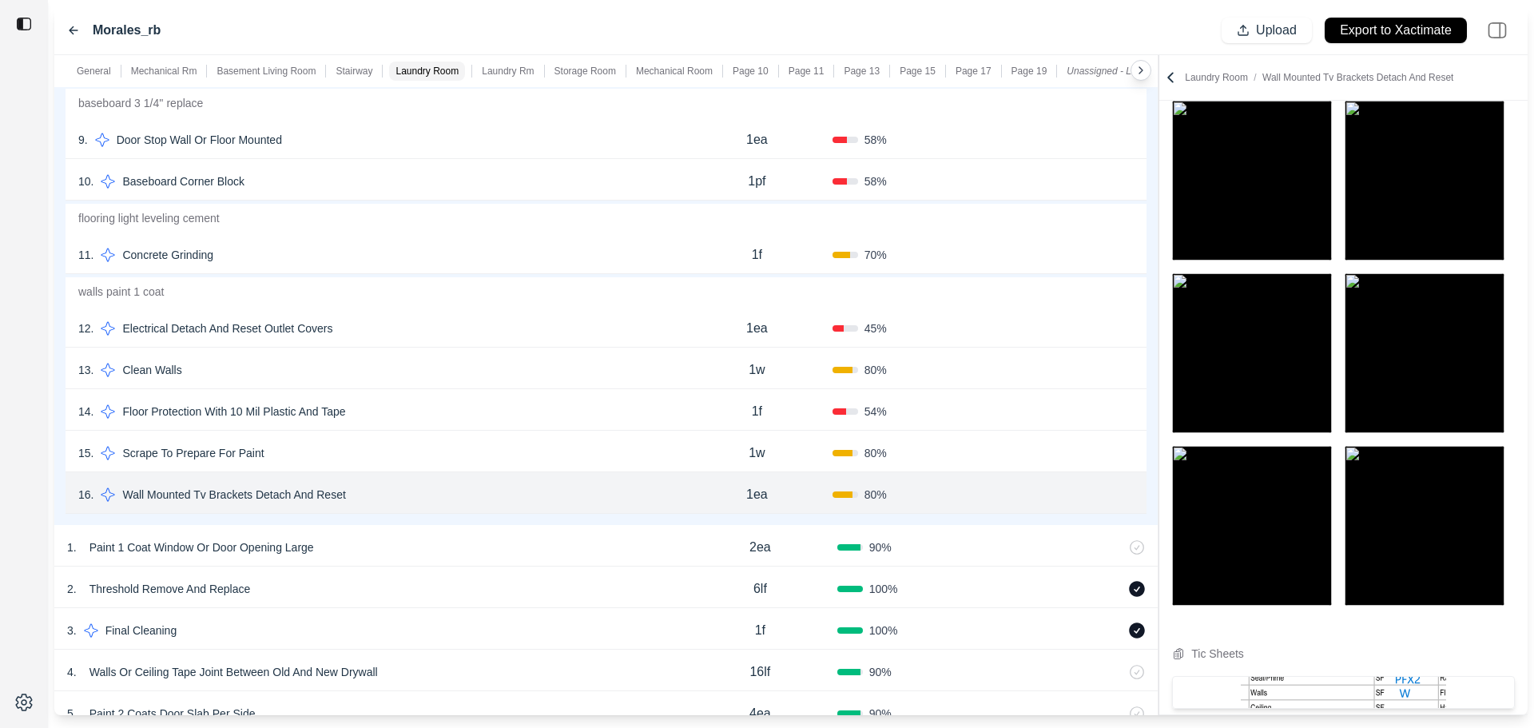
click at [363, 415] on div "14 . Floor Protection With 10 Mil Plastic And Tape" at bounding box center [379, 411] width 603 height 22
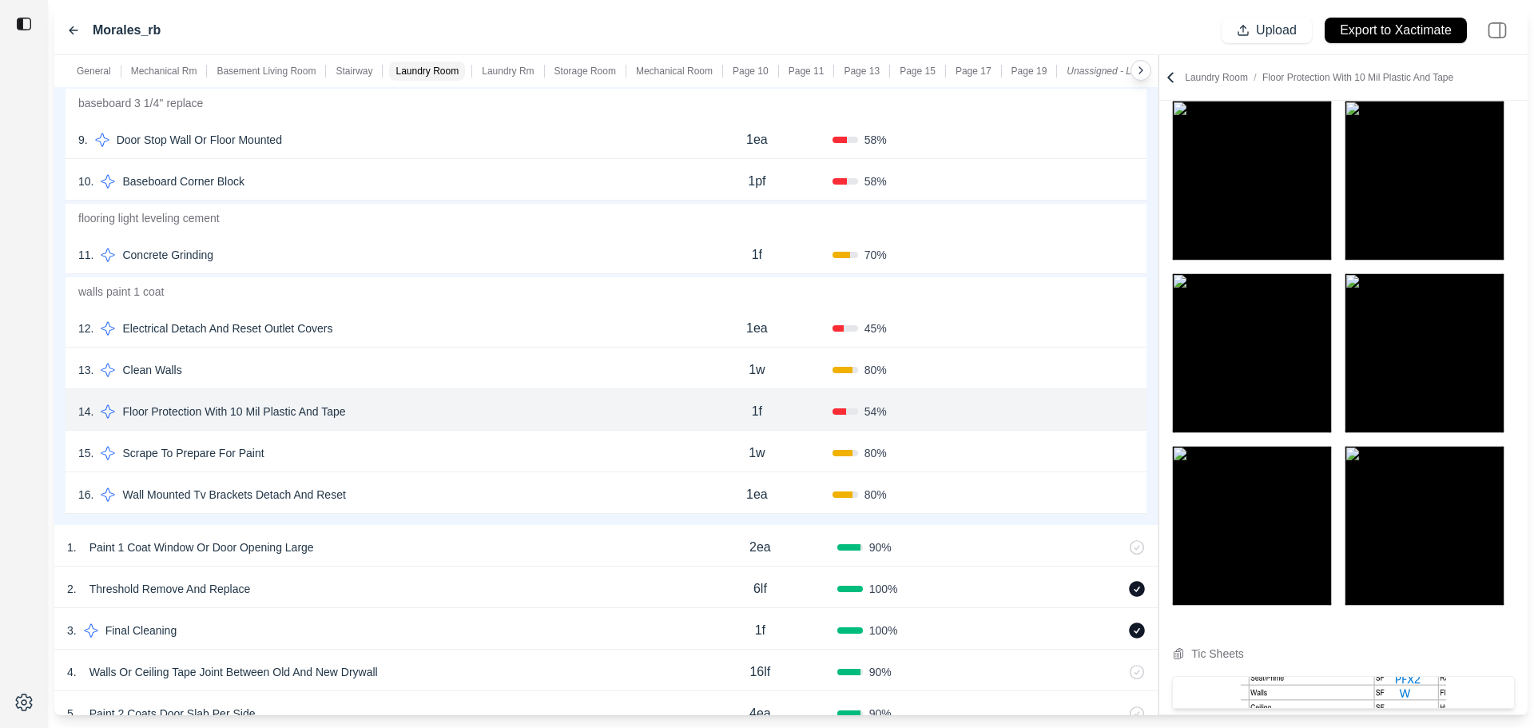
drag, startPoint x: 1077, startPoint y: 408, endPoint x: 299, endPoint y: 314, distance: 783.9
click at [1078, 408] on button "Confirm" at bounding box center [1089, 412] width 52 height 26
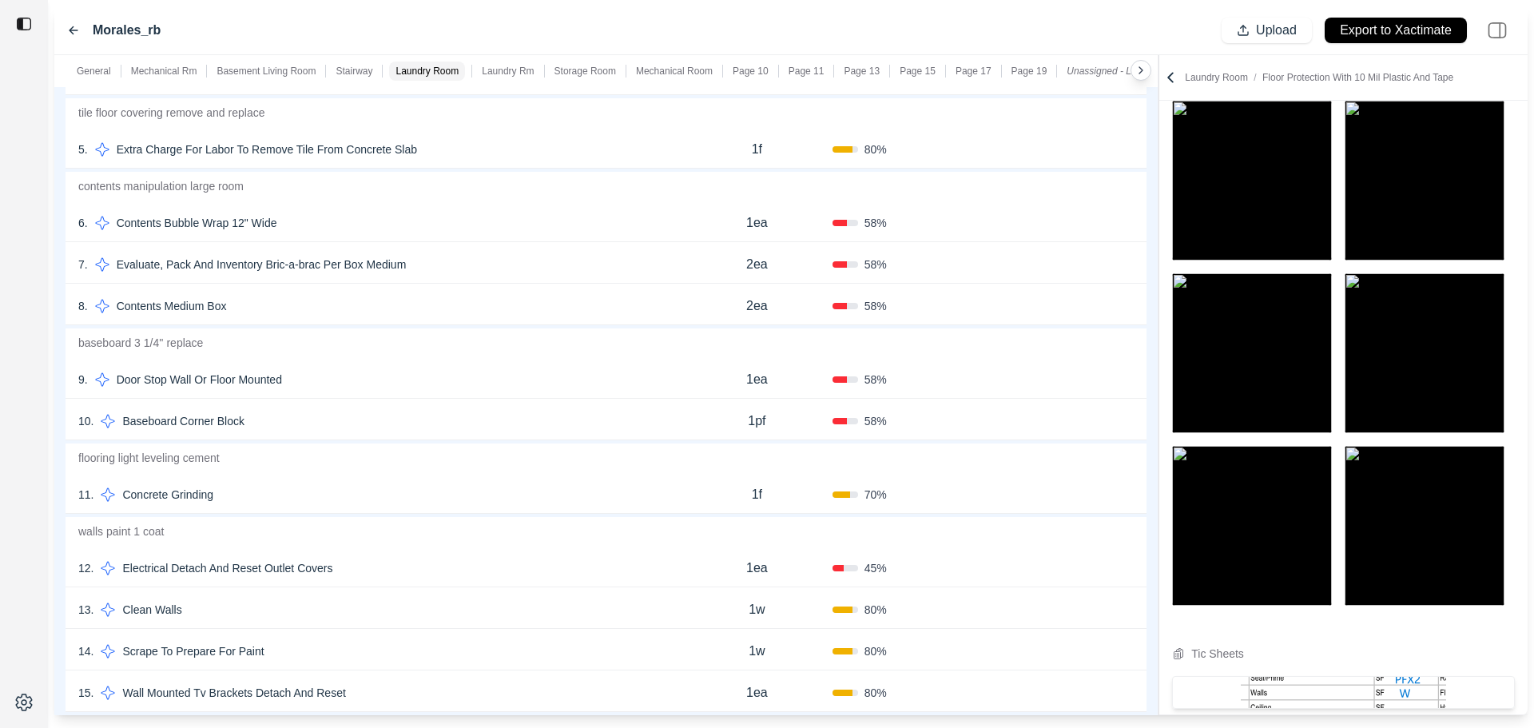
scroll to position [2238, 0]
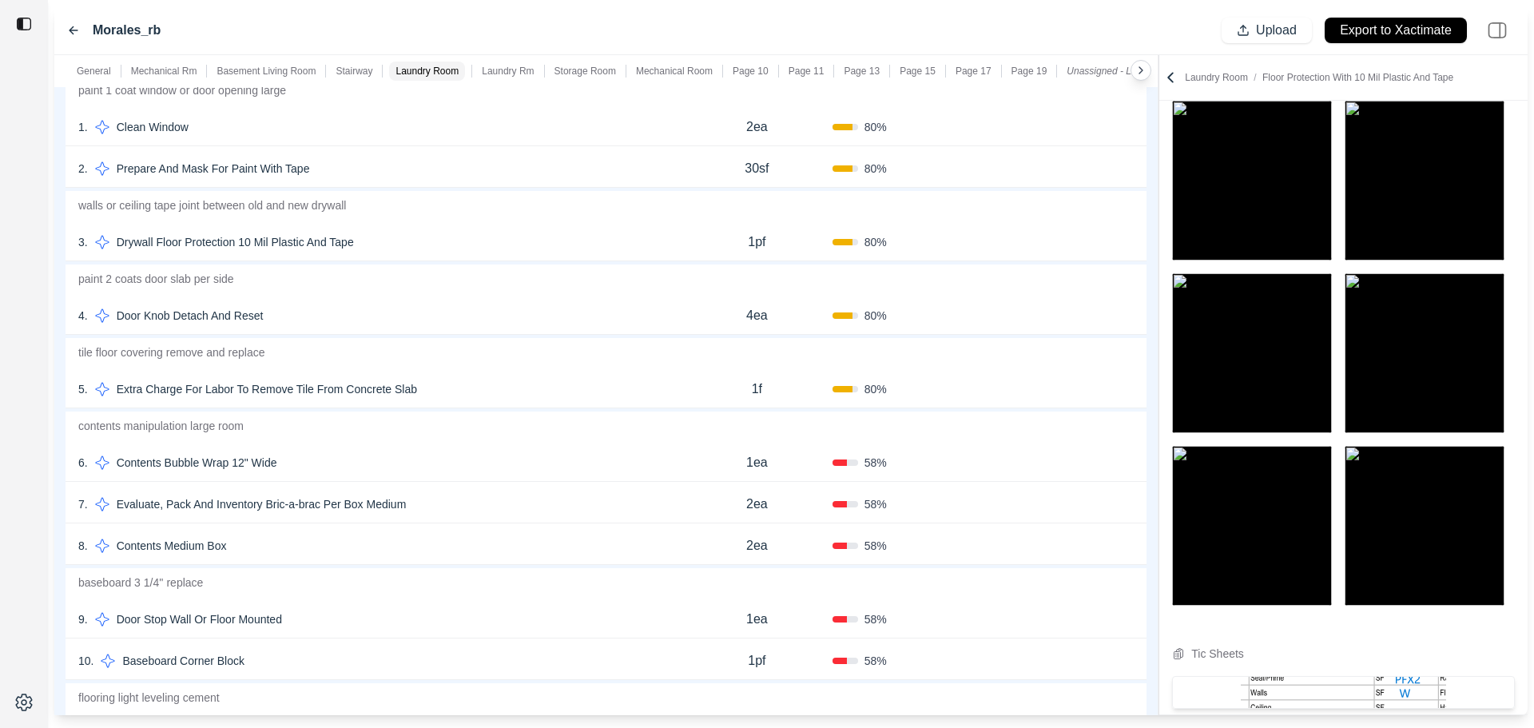
click at [356, 536] on div "8 . Contents Medium Box" at bounding box center [379, 546] width 603 height 22
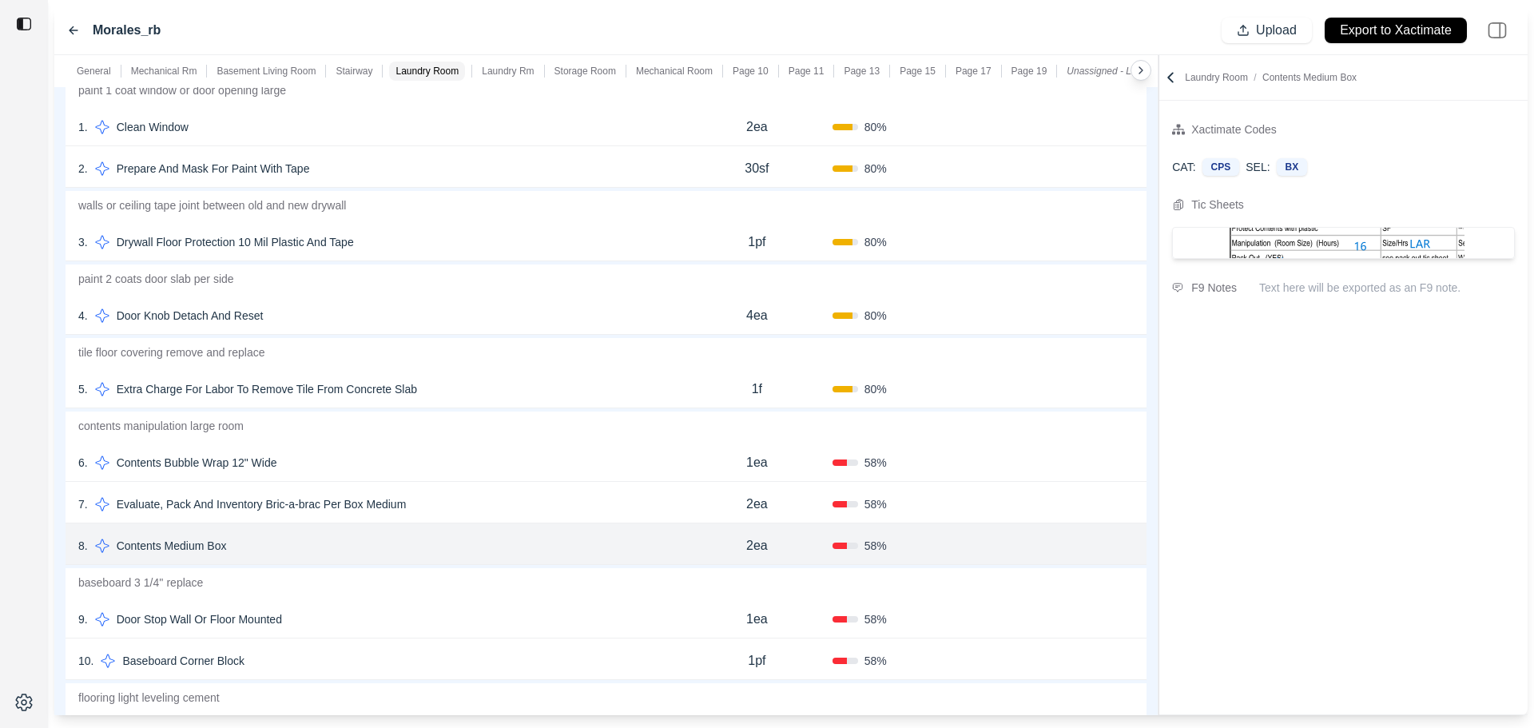
click at [676, 510] on div "7 . Evaluate, Pack And Inventory Bric-a-brac Per Box Medium" at bounding box center [379, 504] width 603 height 22
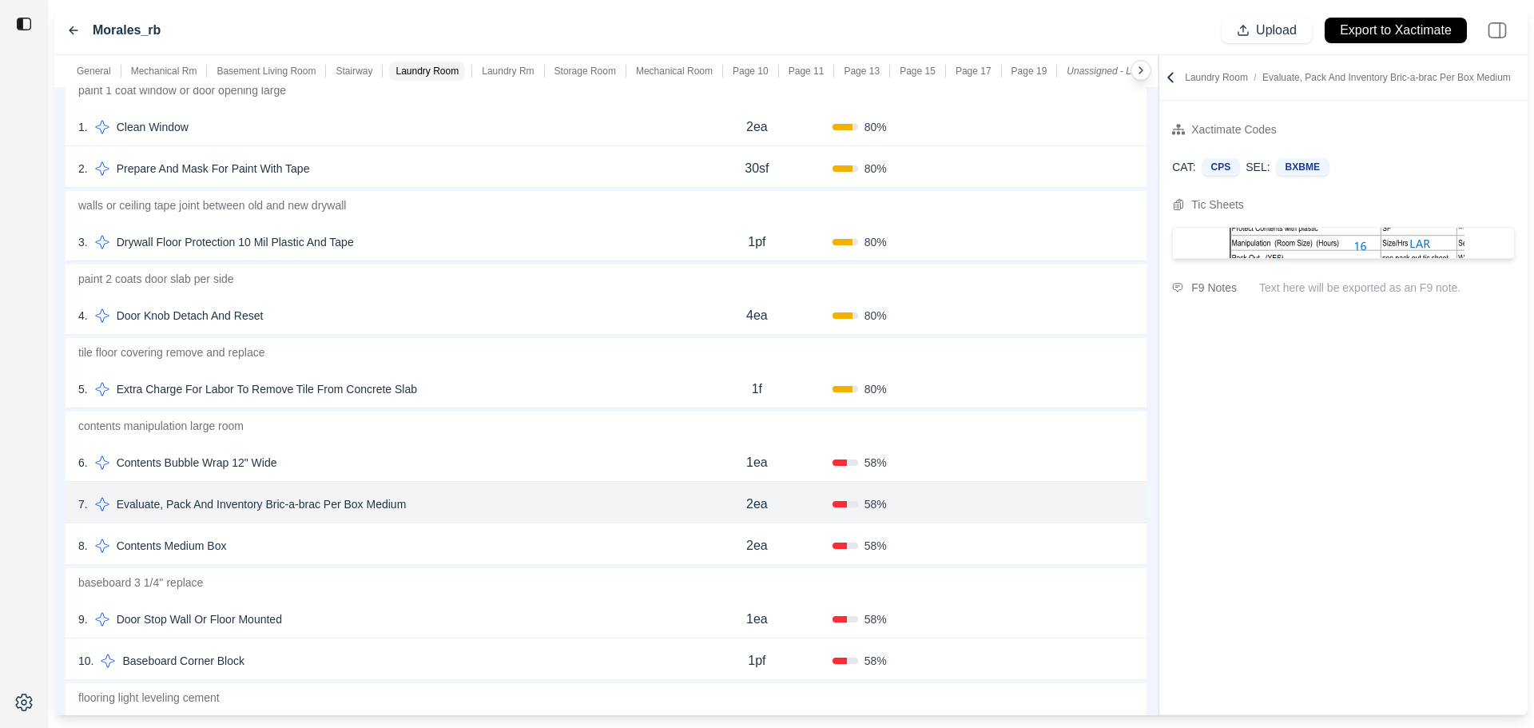
click at [1069, 502] on button "Confirm" at bounding box center [1089, 504] width 52 height 26
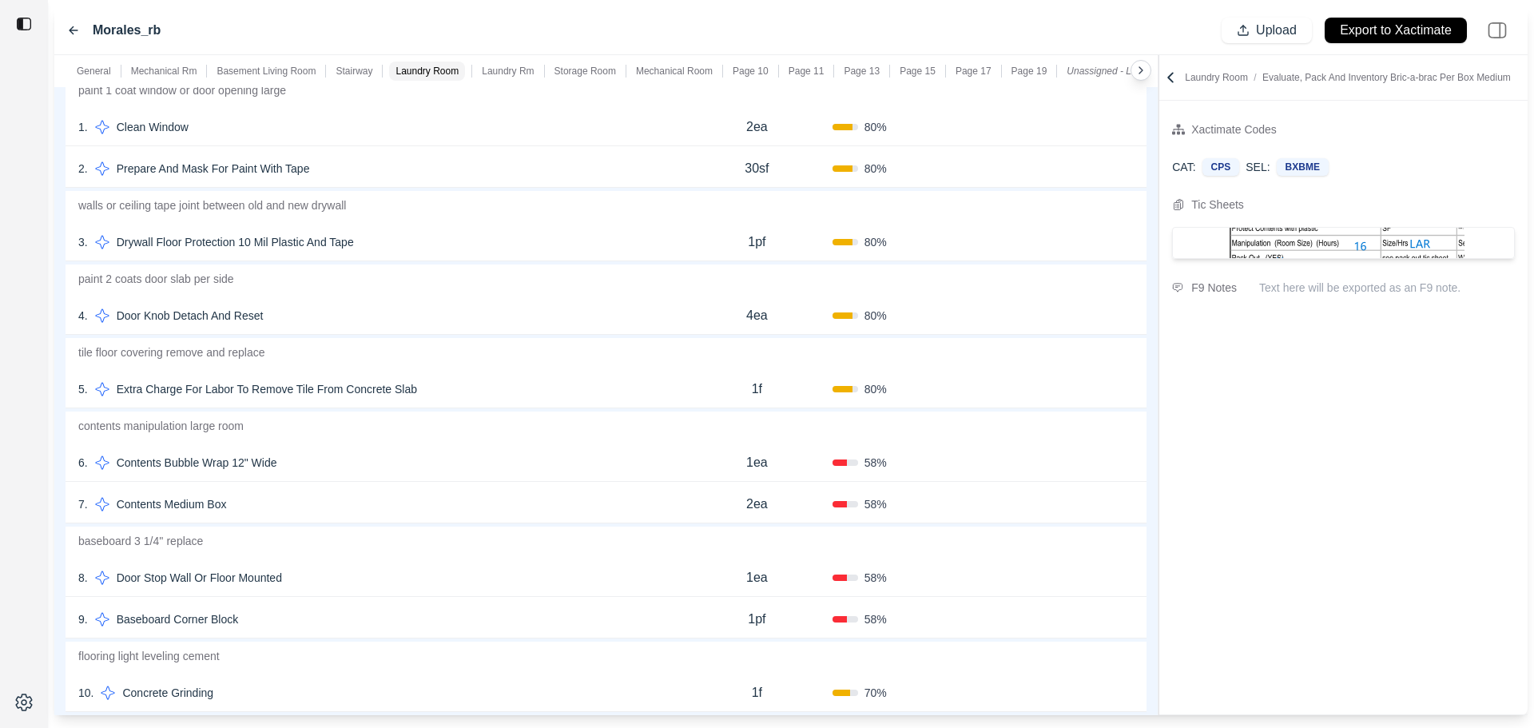
click at [758, 467] on p "1ea" at bounding box center [757, 462] width 22 height 19
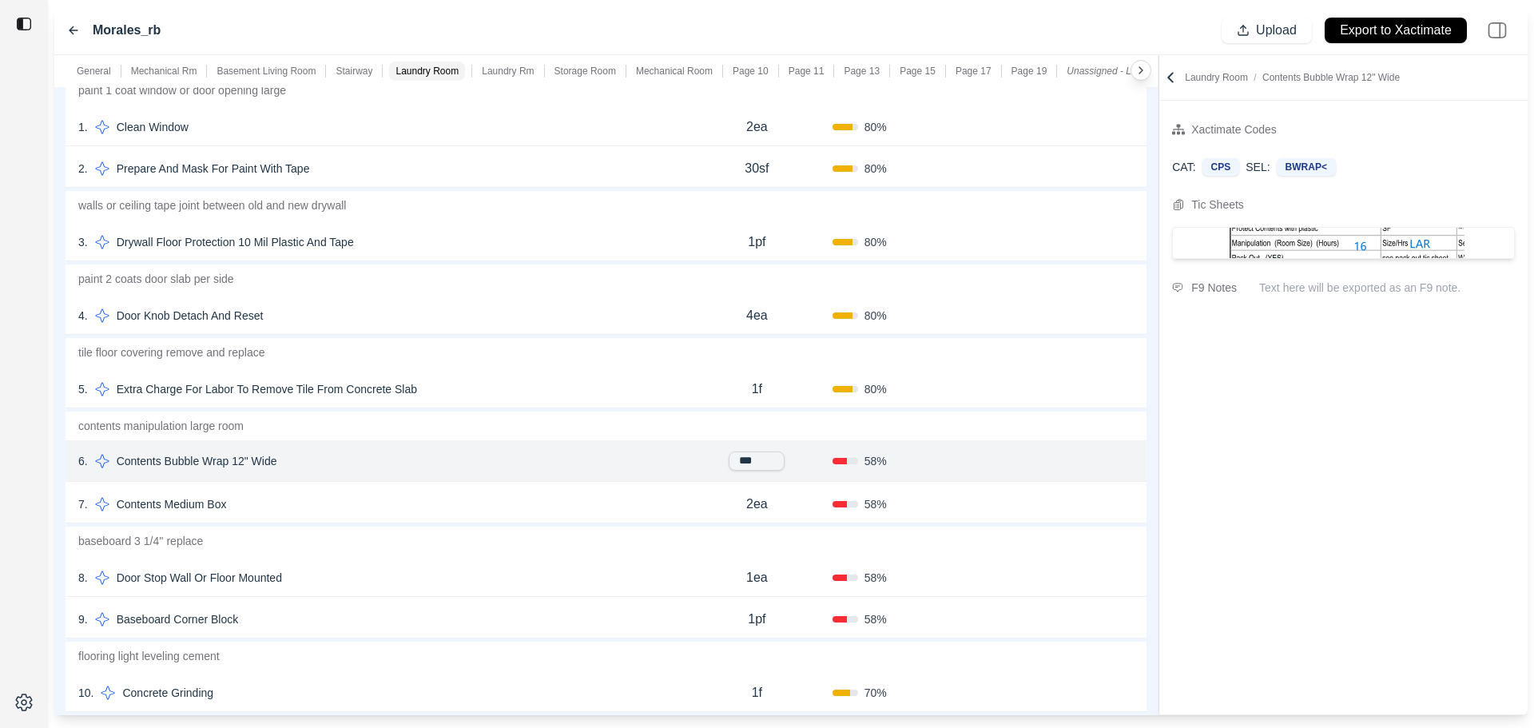
drag, startPoint x: 758, startPoint y: 467, endPoint x: 691, endPoint y: 462, distance: 67.3
click at [691, 462] on div "***" at bounding box center [757, 461] width 151 height 19
type input "*****"
click at [1084, 463] on button "Confirm" at bounding box center [1089, 463] width 52 height 26
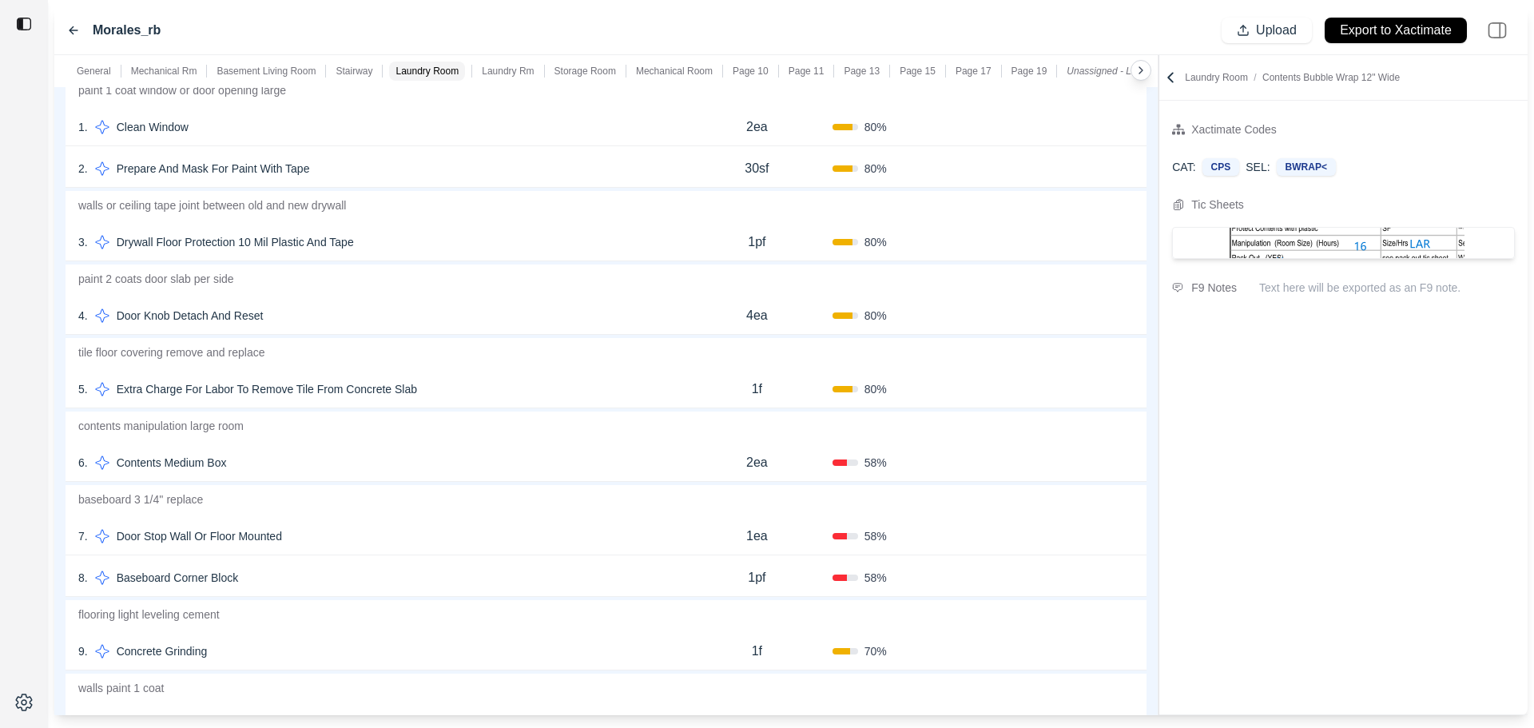
click at [596, 387] on div "5 . Extra Charge For Labor To Remove Tile From Concrete Slab" at bounding box center [379, 389] width 603 height 22
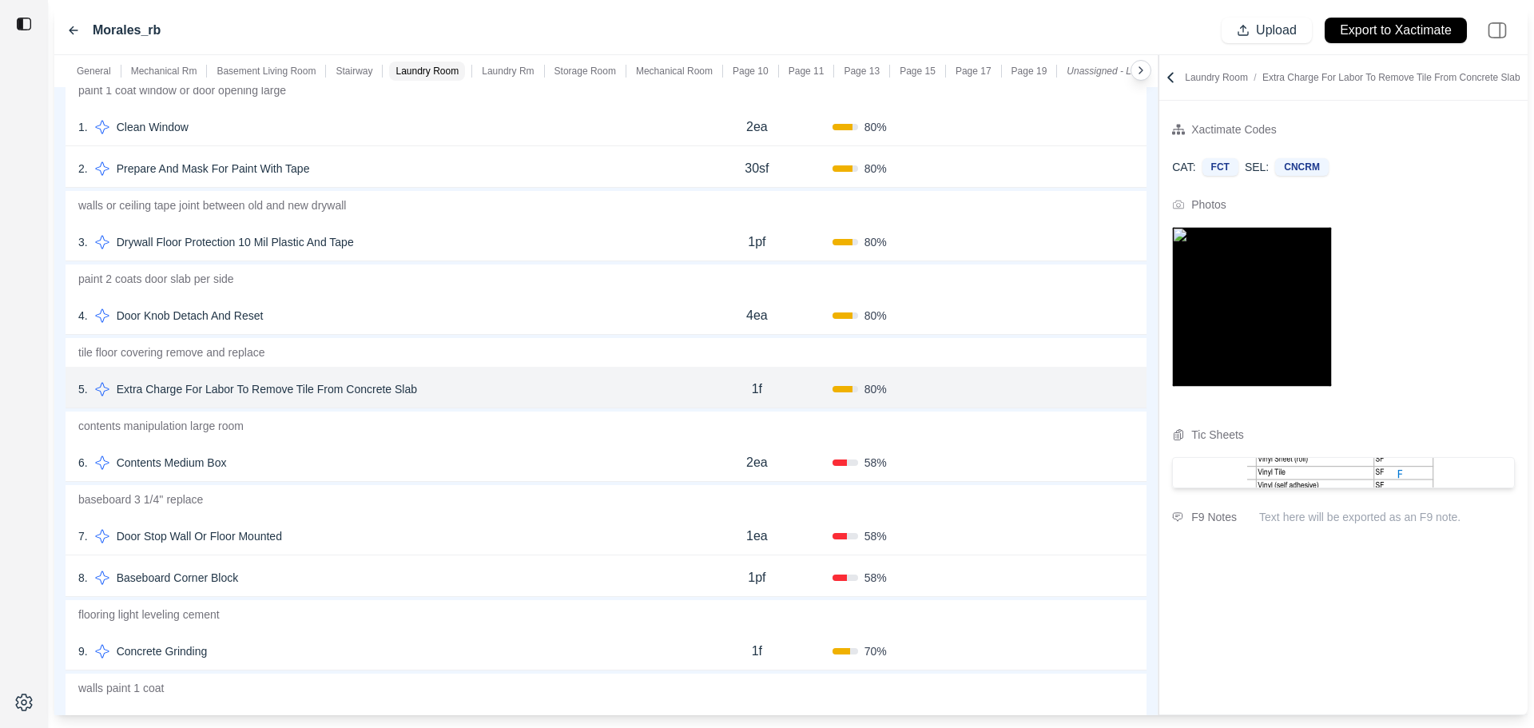
click at [1127, 388] on icon at bounding box center [1127, 389] width 13 height 13
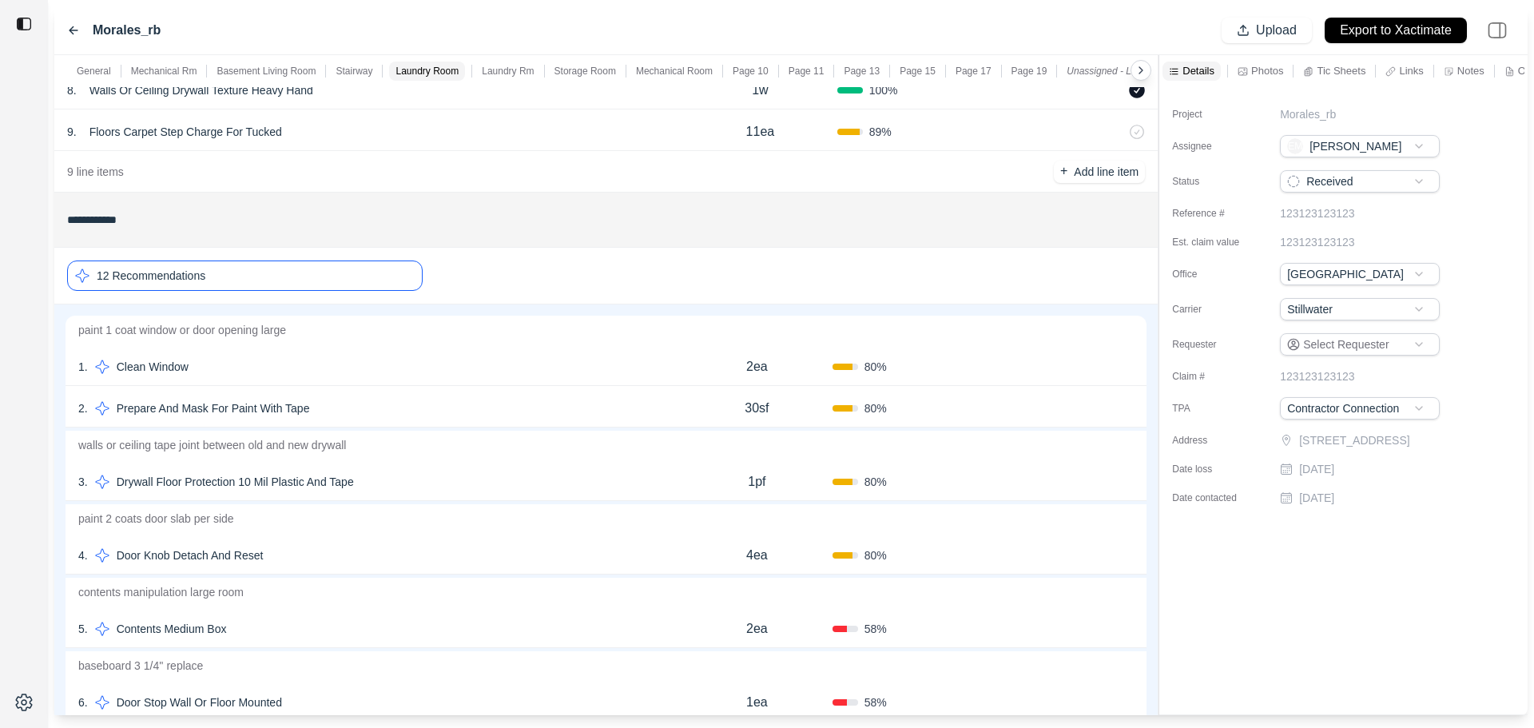
click at [303, 284] on div "12 Recommendations" at bounding box center [245, 276] width 356 height 30
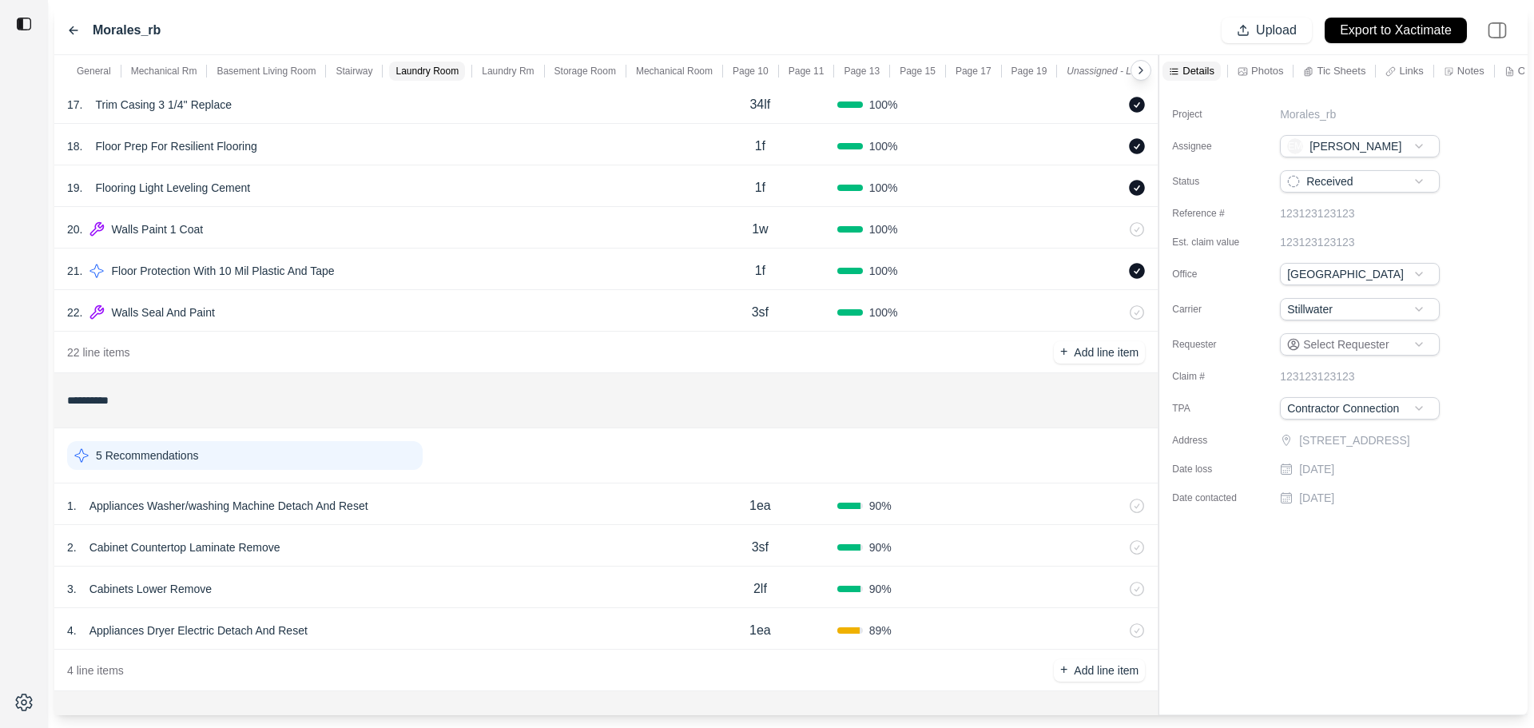
scroll to position [3037, 0]
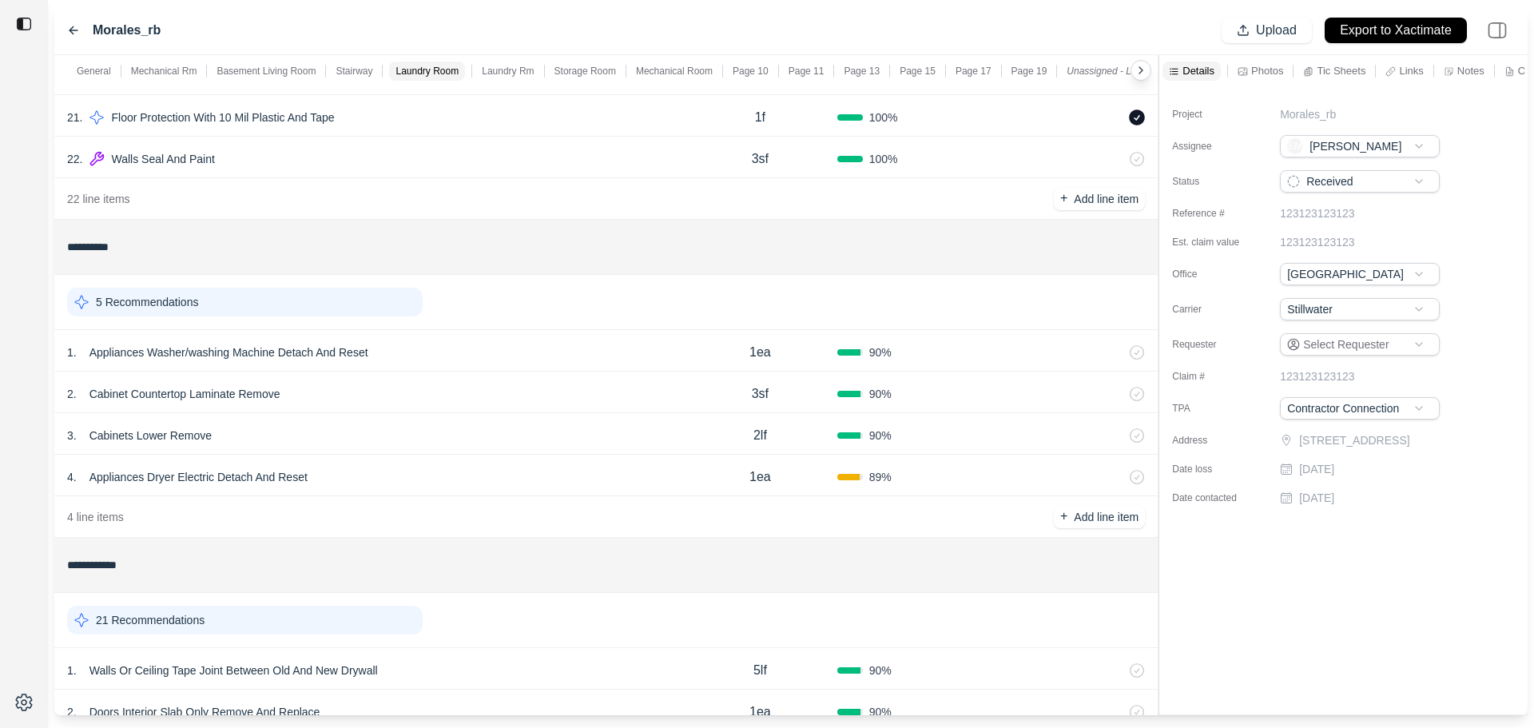
click at [303, 309] on div "5 Recommendations" at bounding box center [245, 302] width 356 height 29
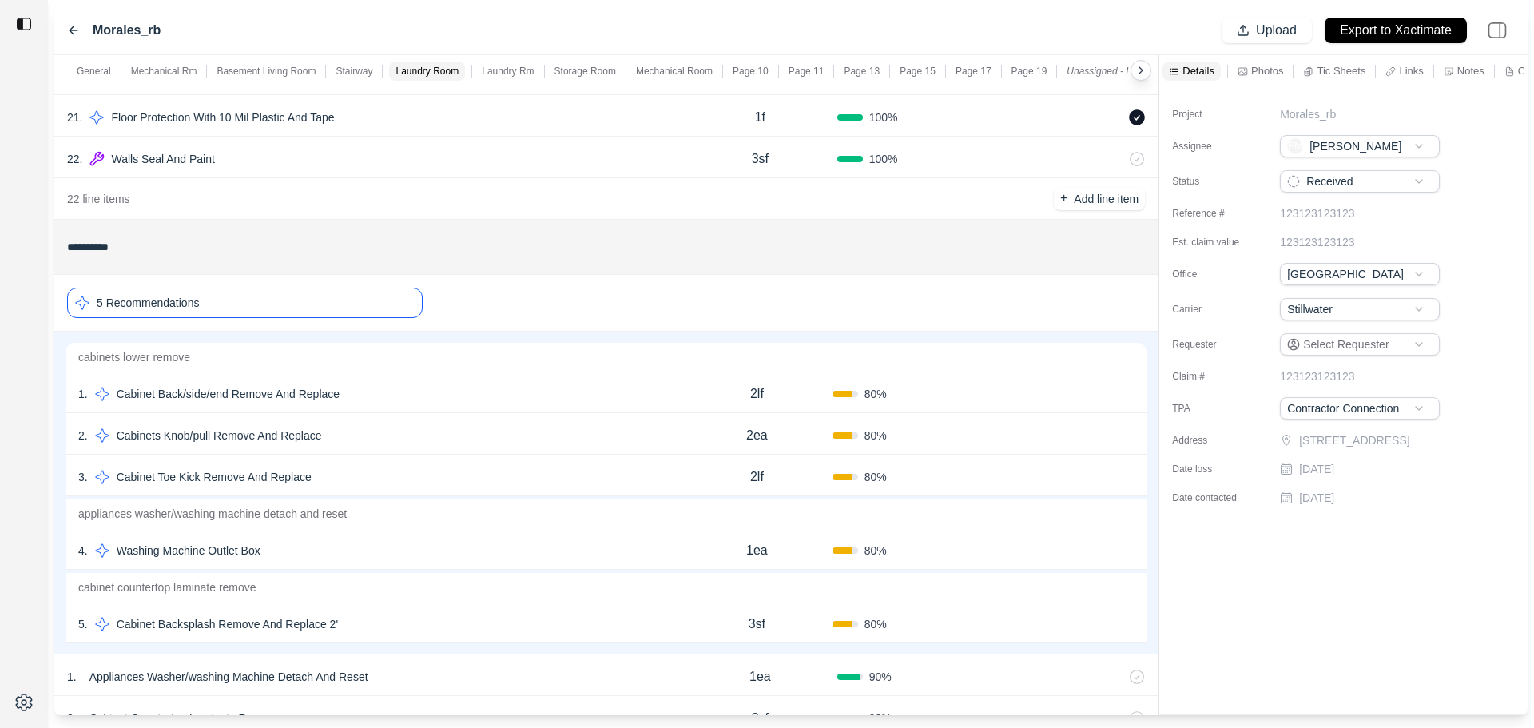
click at [418, 393] on div "1 . Cabinet Back/side/end Remove And Replace" at bounding box center [379, 394] width 603 height 22
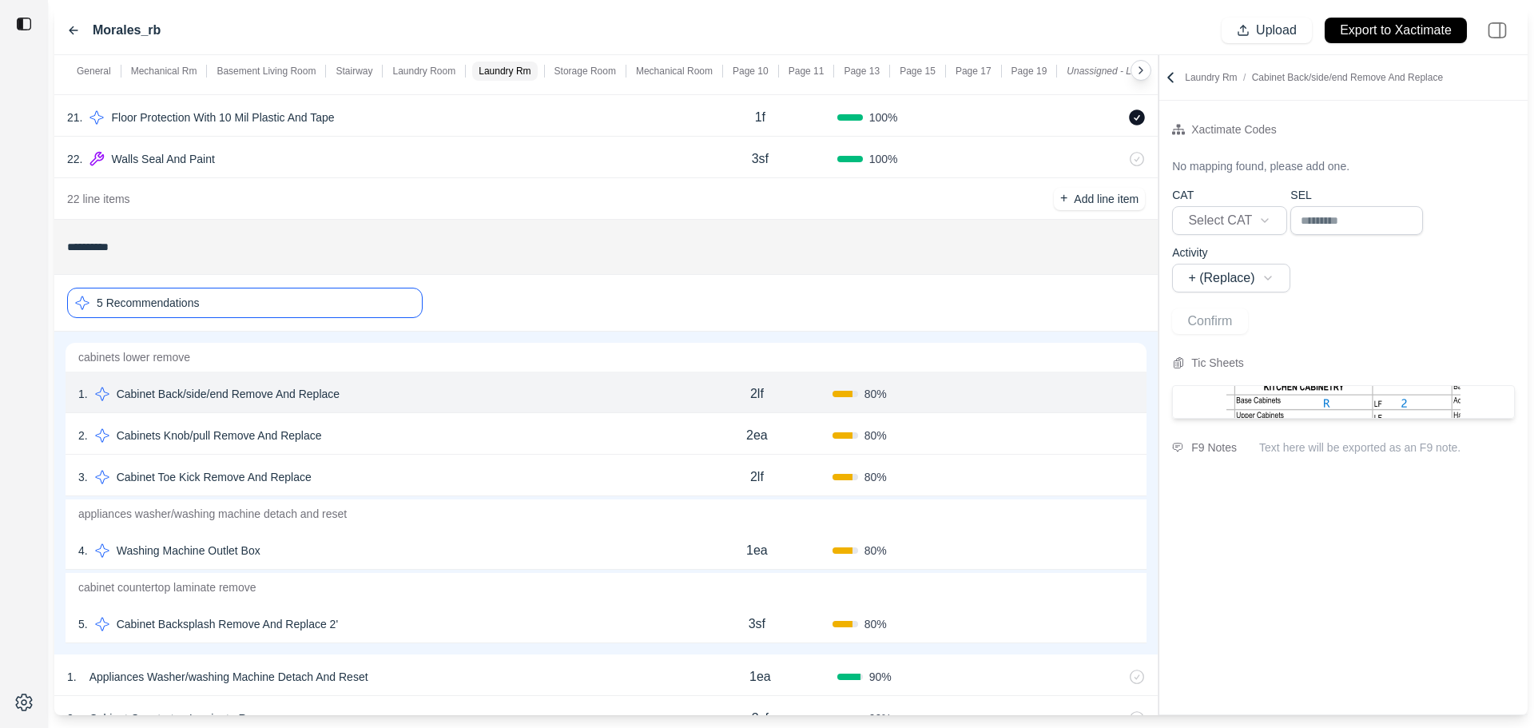
click at [418, 444] on div "2 . Cabinets Knob/pull Remove And Replace" at bounding box center [379, 435] width 603 height 22
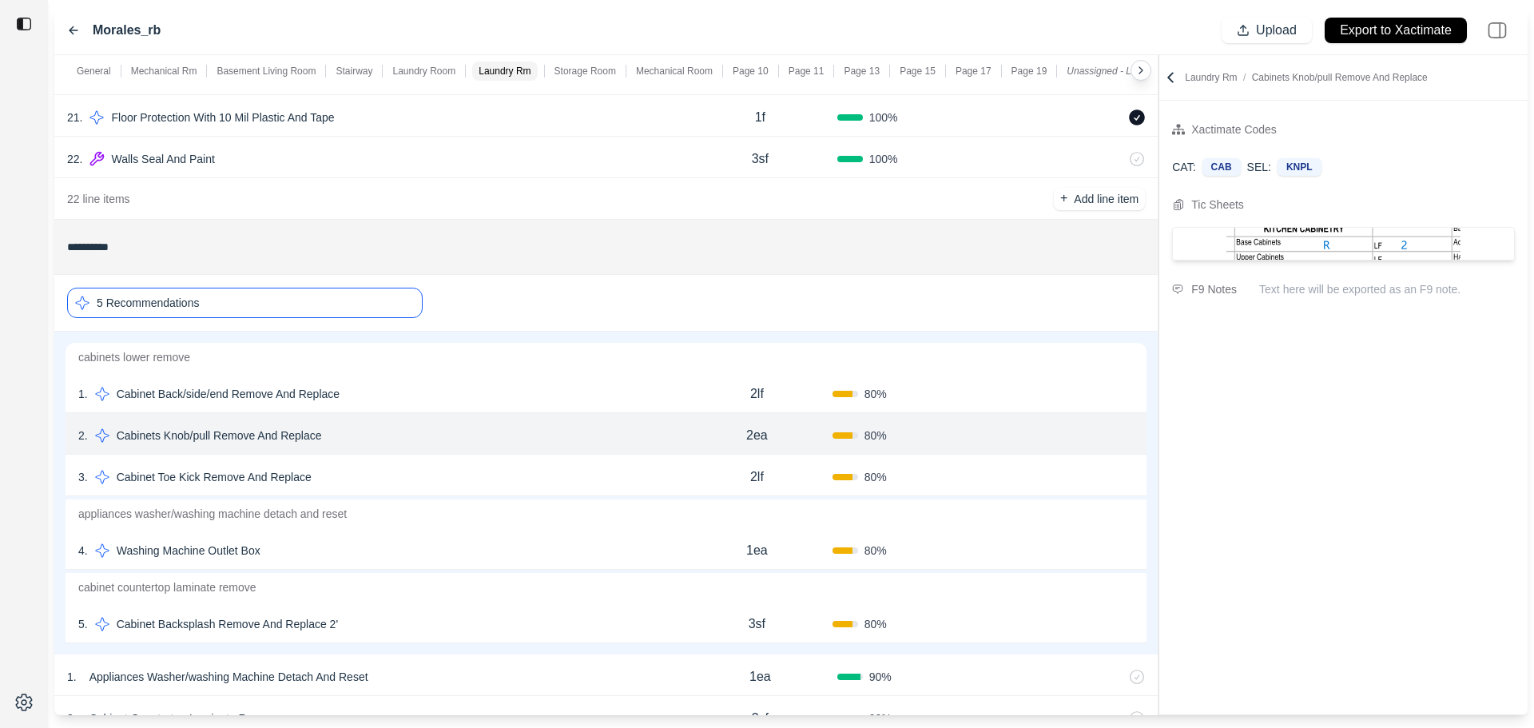
click at [541, 483] on div "3 . Cabinet Toe Kick Remove And Replace" at bounding box center [379, 477] width 603 height 22
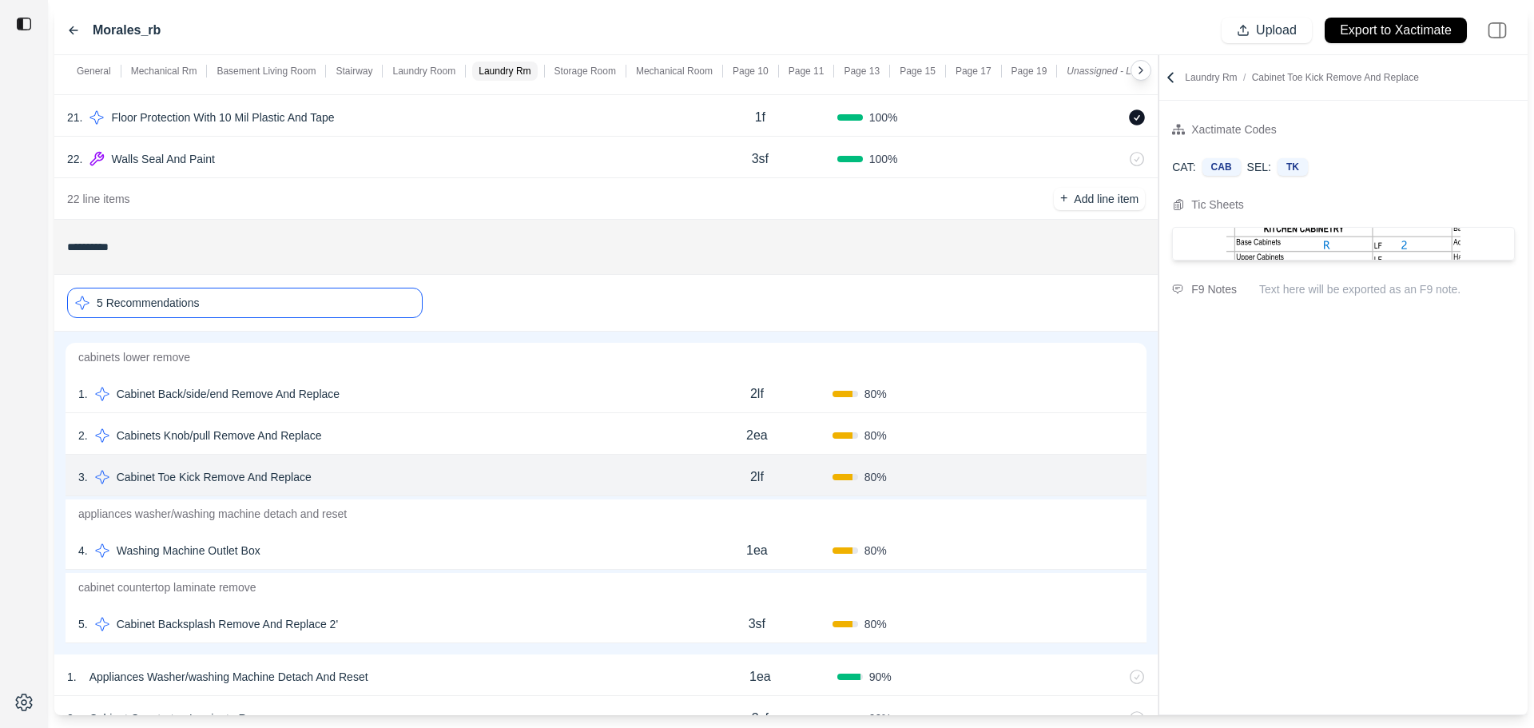
scroll to position [3276, 0]
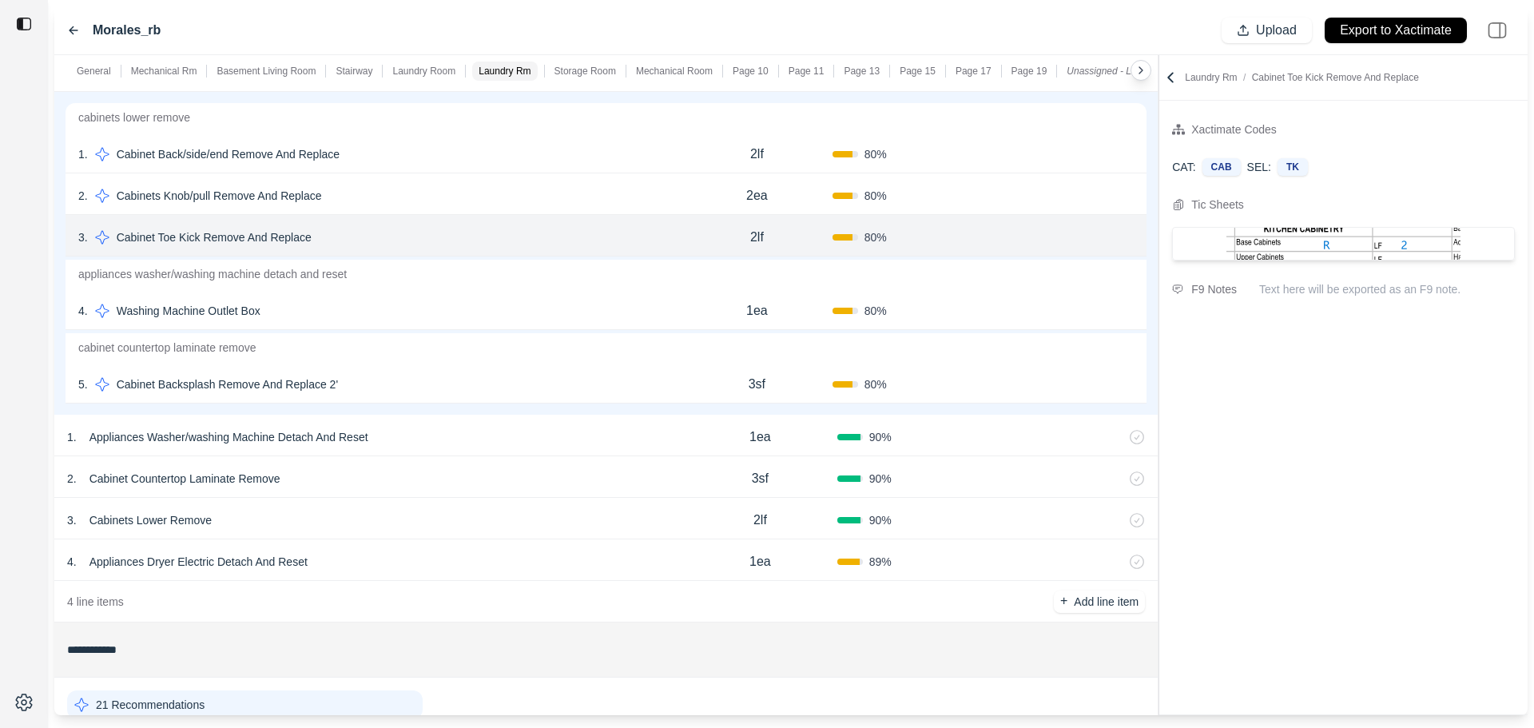
click at [418, 321] on div "4 . Washing Machine Outlet Box" at bounding box center [379, 311] width 603 height 22
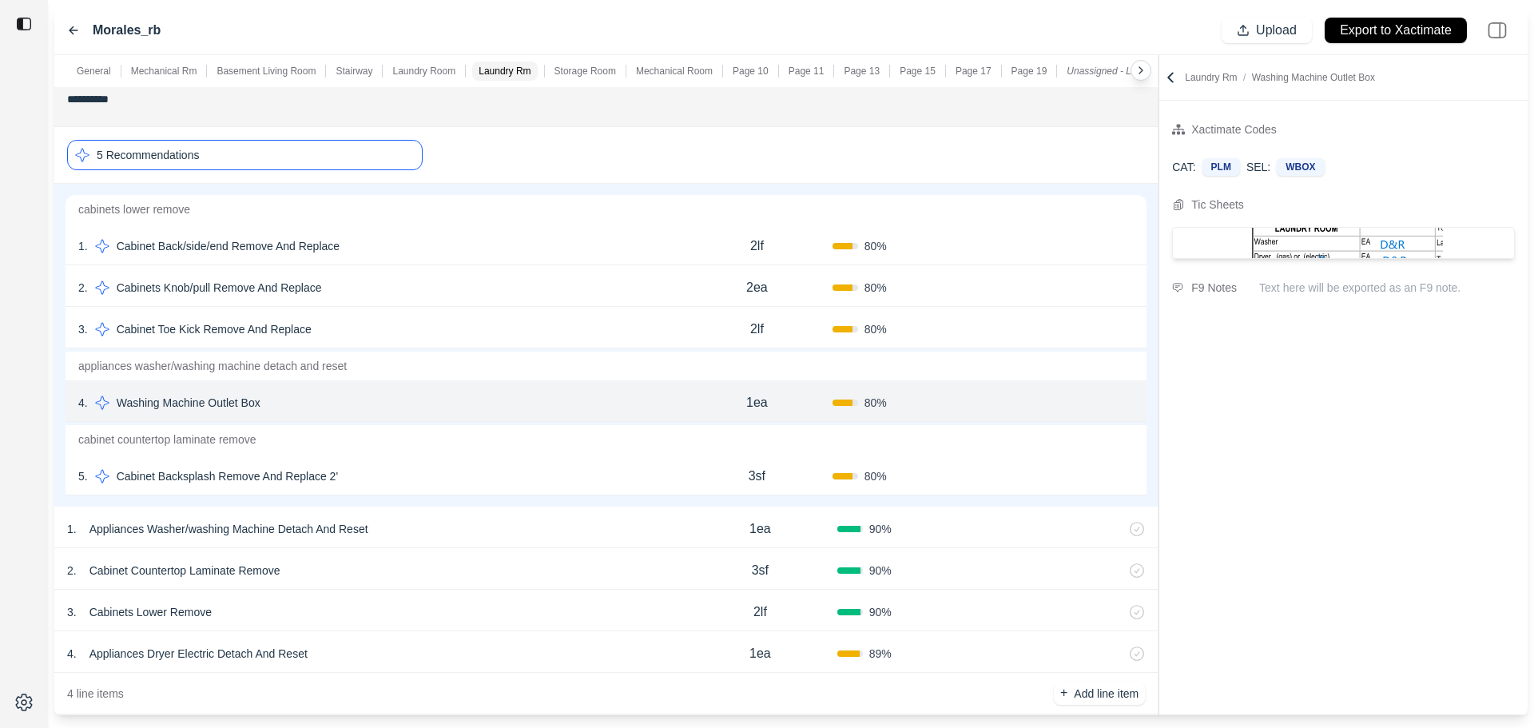
scroll to position [3117, 0]
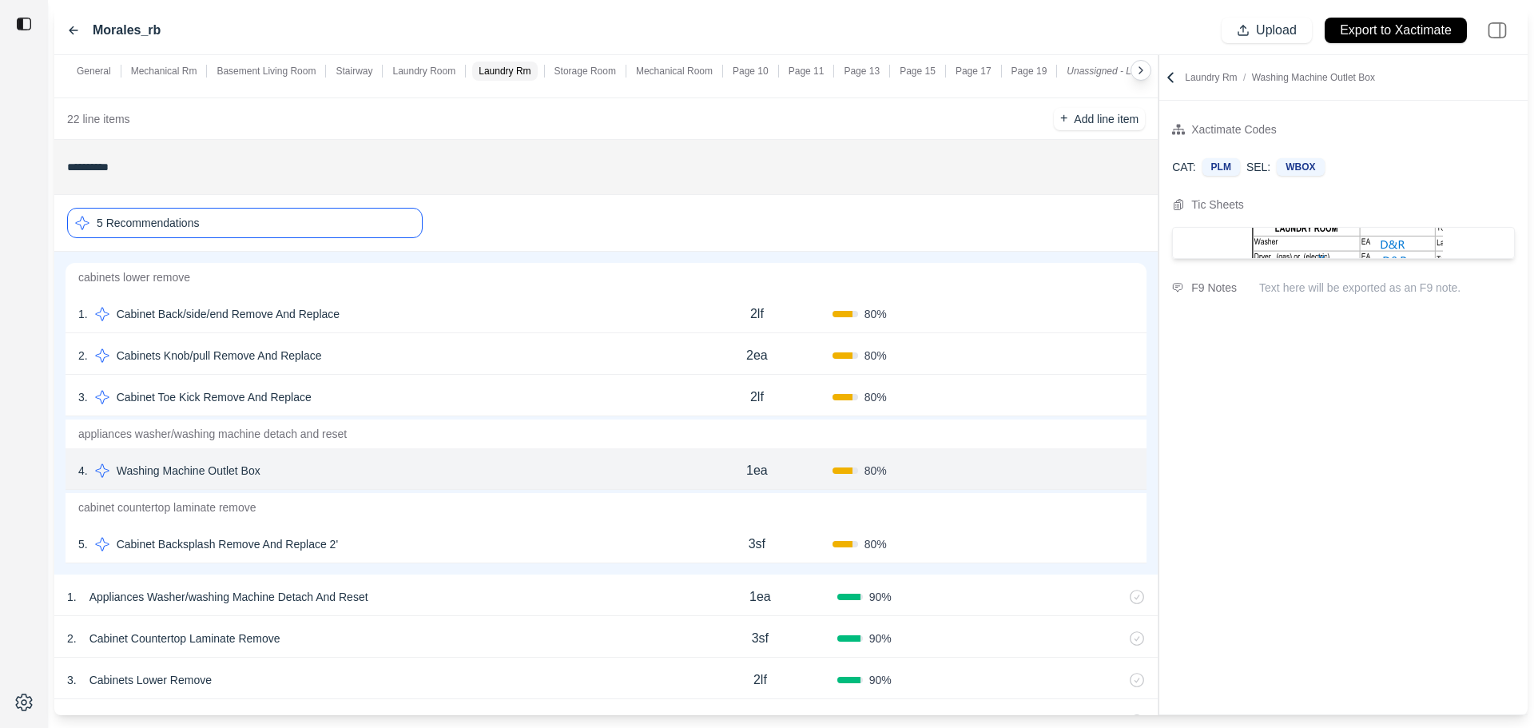
click at [296, 207] on div "5 Recommendations" at bounding box center [606, 222] width 1078 height 43
click at [298, 219] on div "5 Recommendations" at bounding box center [245, 223] width 356 height 30
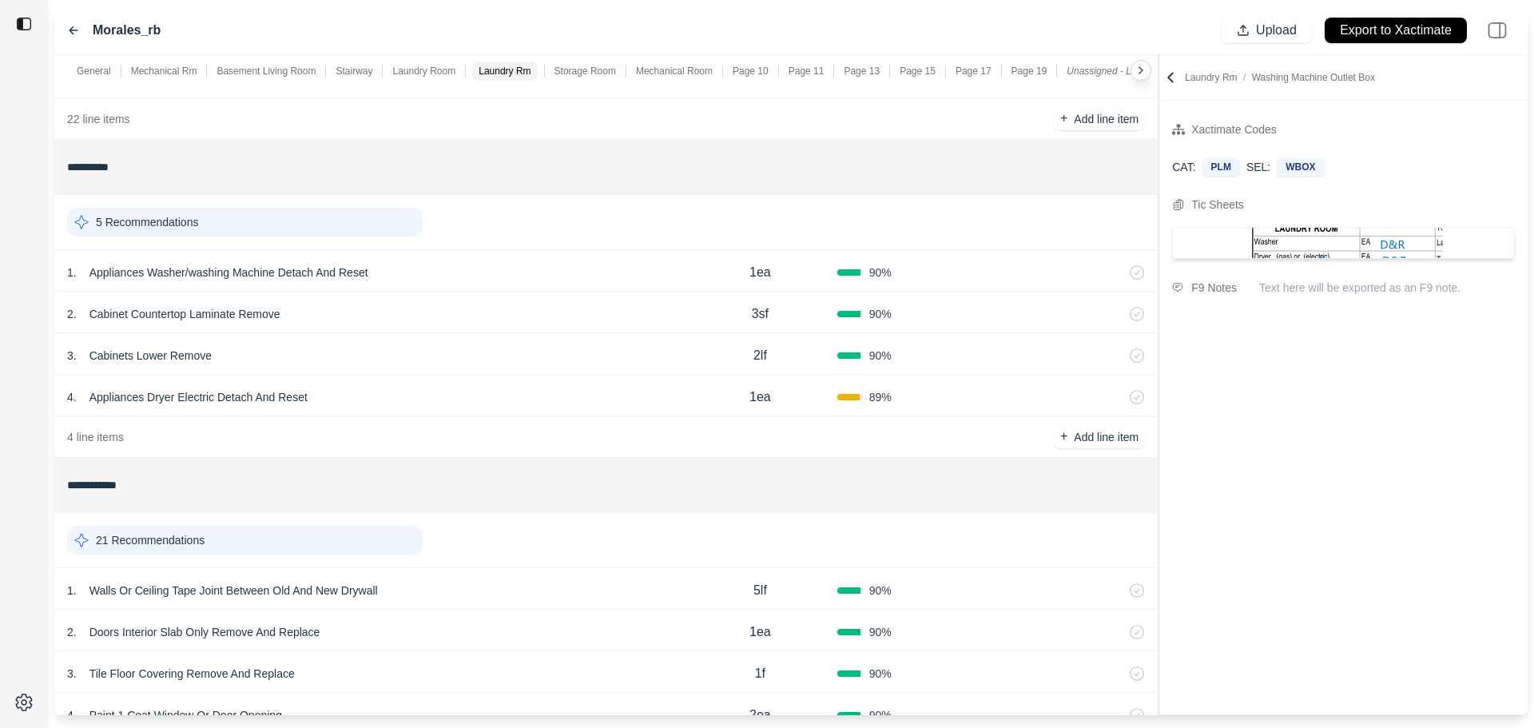
scroll to position [3516, 0]
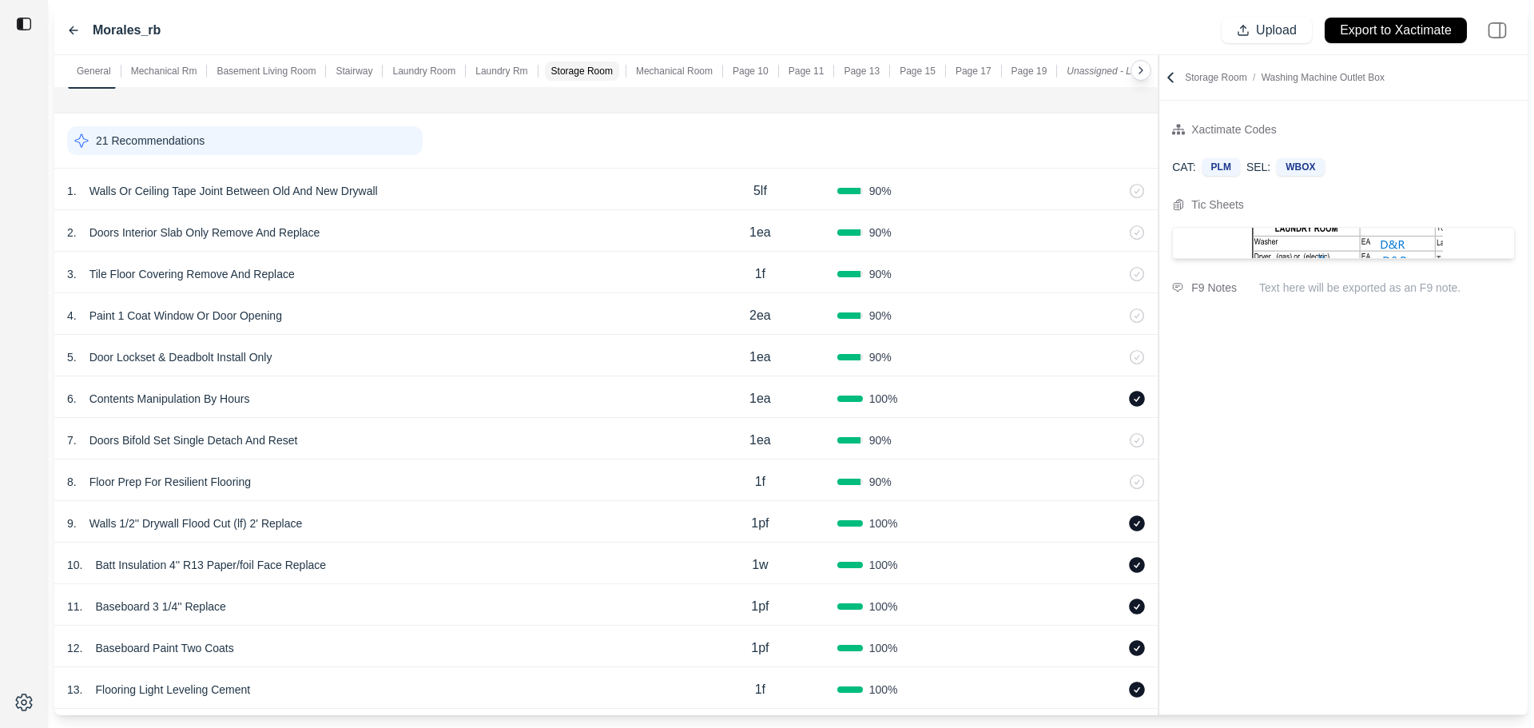
click at [309, 149] on div "21 Recommendations" at bounding box center [245, 140] width 356 height 29
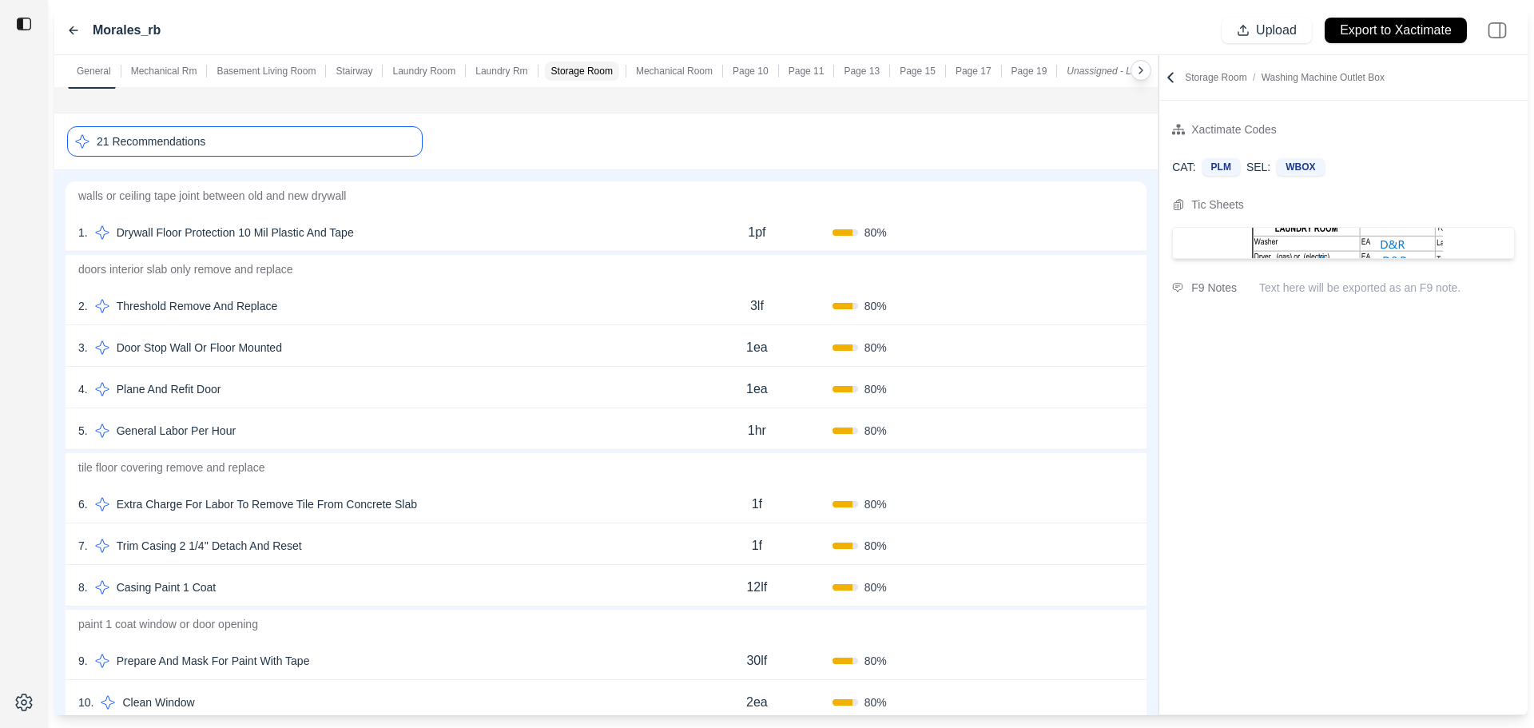
click at [409, 312] on div "2 . Threshold Remove And Replace" at bounding box center [379, 306] width 603 height 22
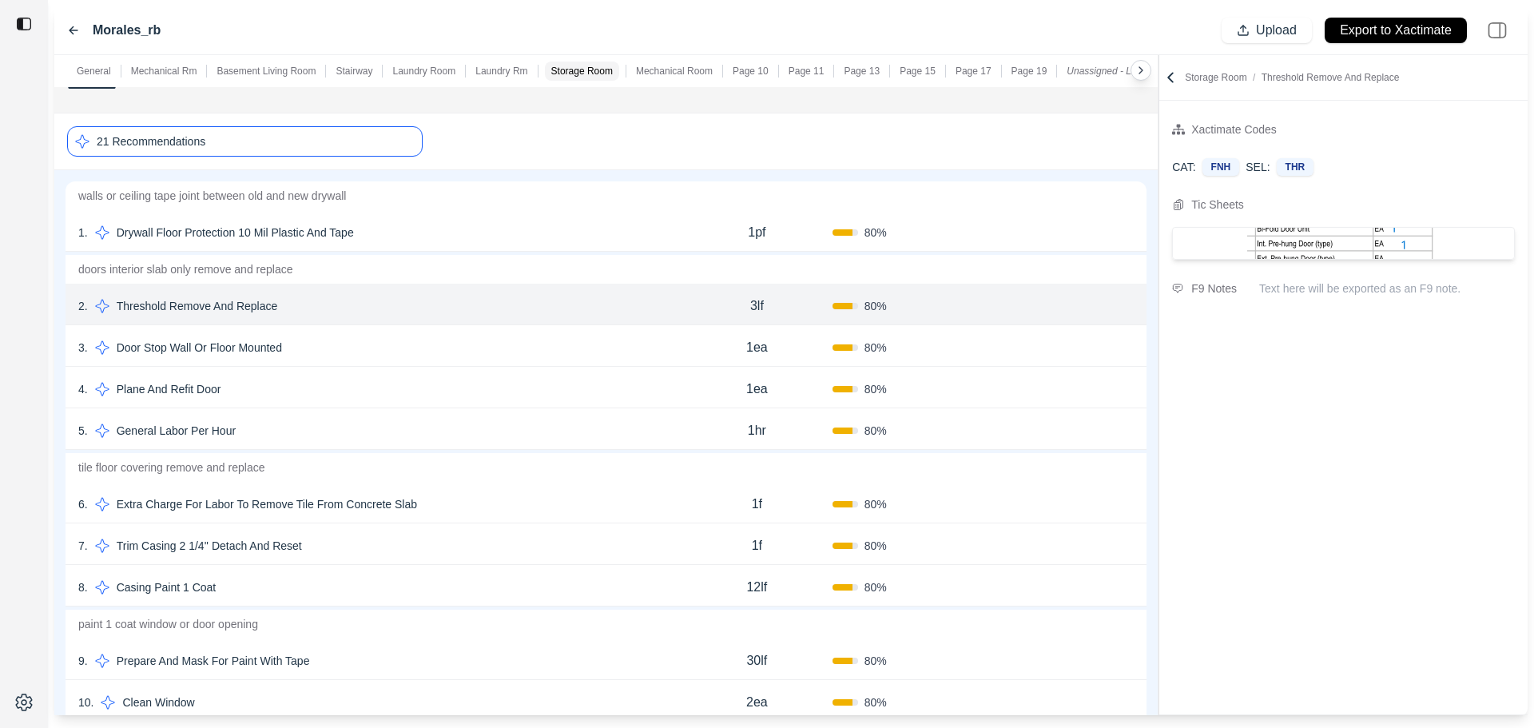
scroll to position [3596, 0]
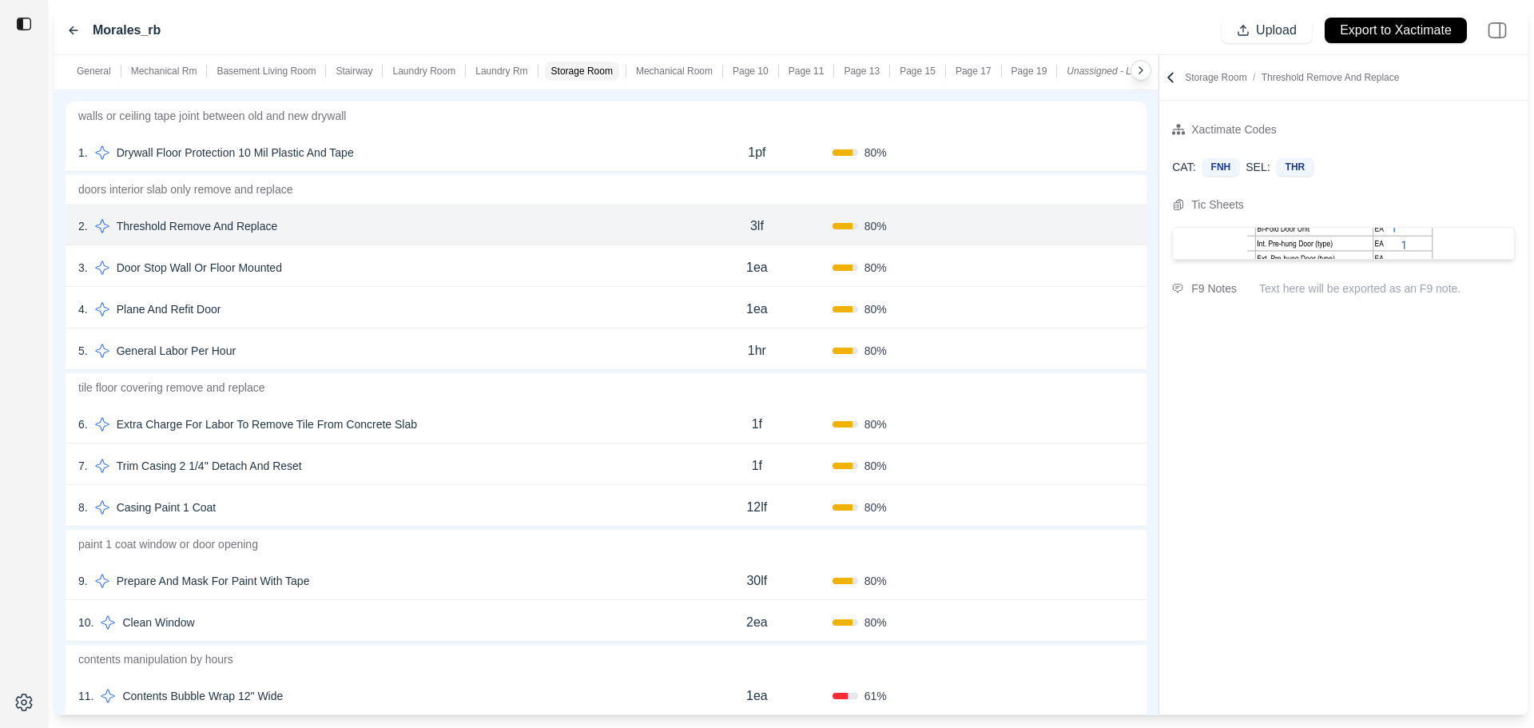
click at [481, 461] on div "7 . Trim Casing 2 1/4'' Detach And Reset" at bounding box center [379, 466] width 603 height 22
select select
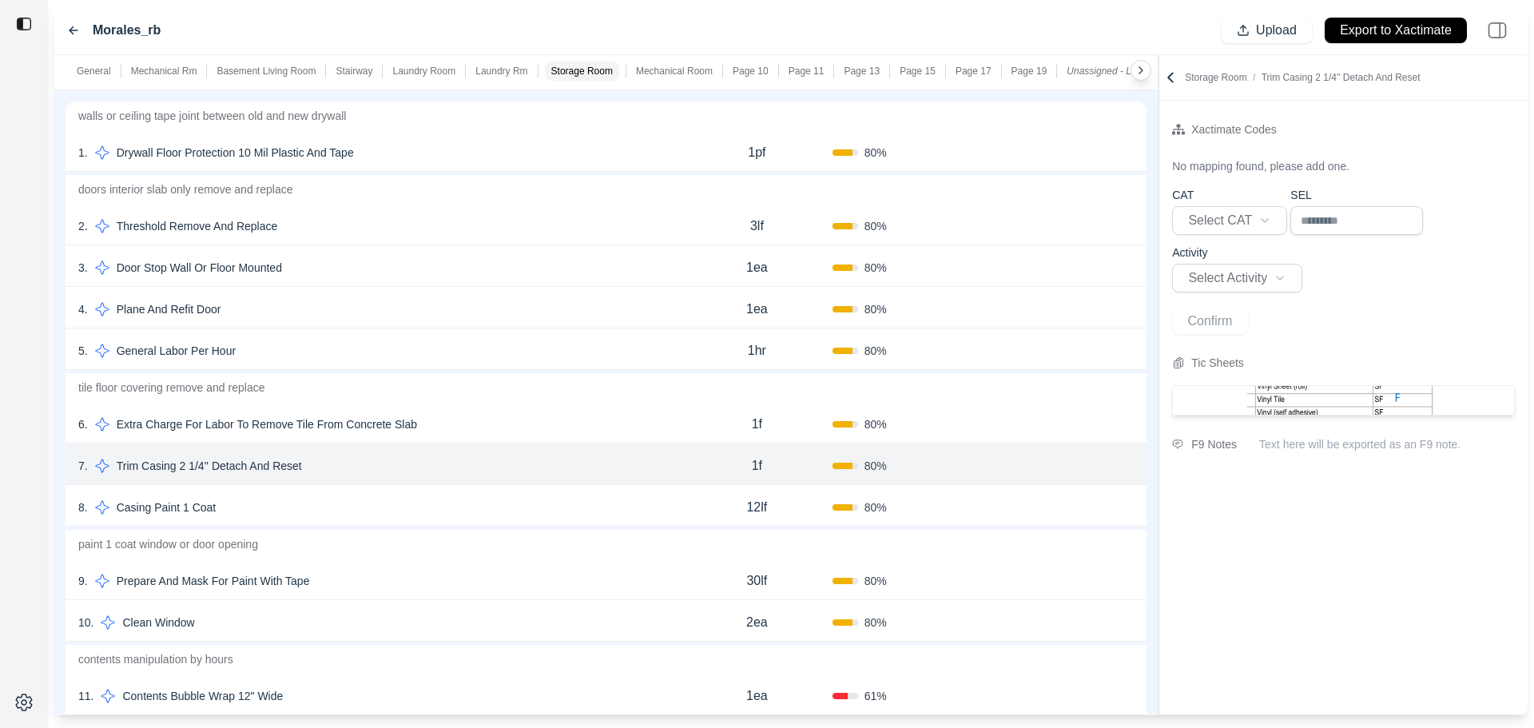
click at [479, 507] on div "8 . Casing Paint 1 Coat" at bounding box center [379, 507] width 603 height 22
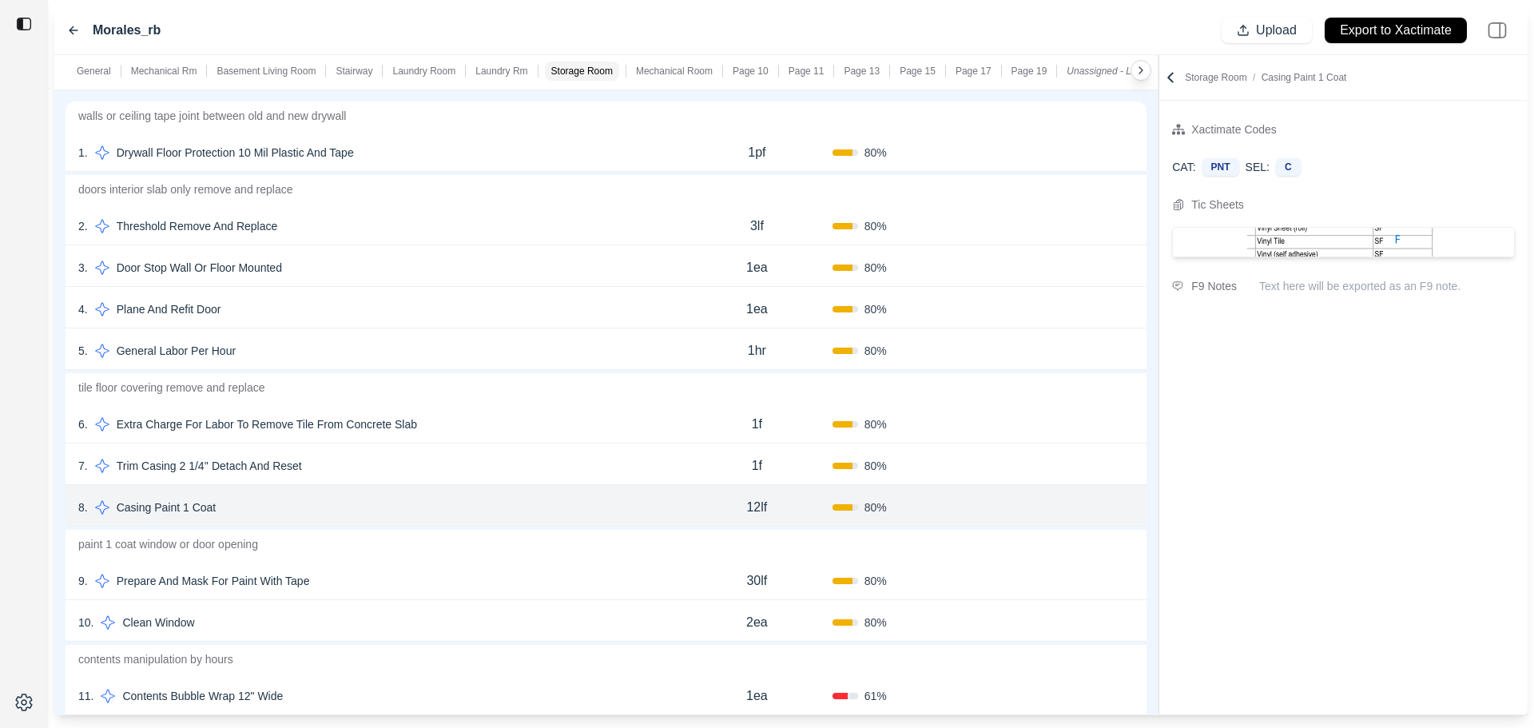
scroll to position [3676, 0]
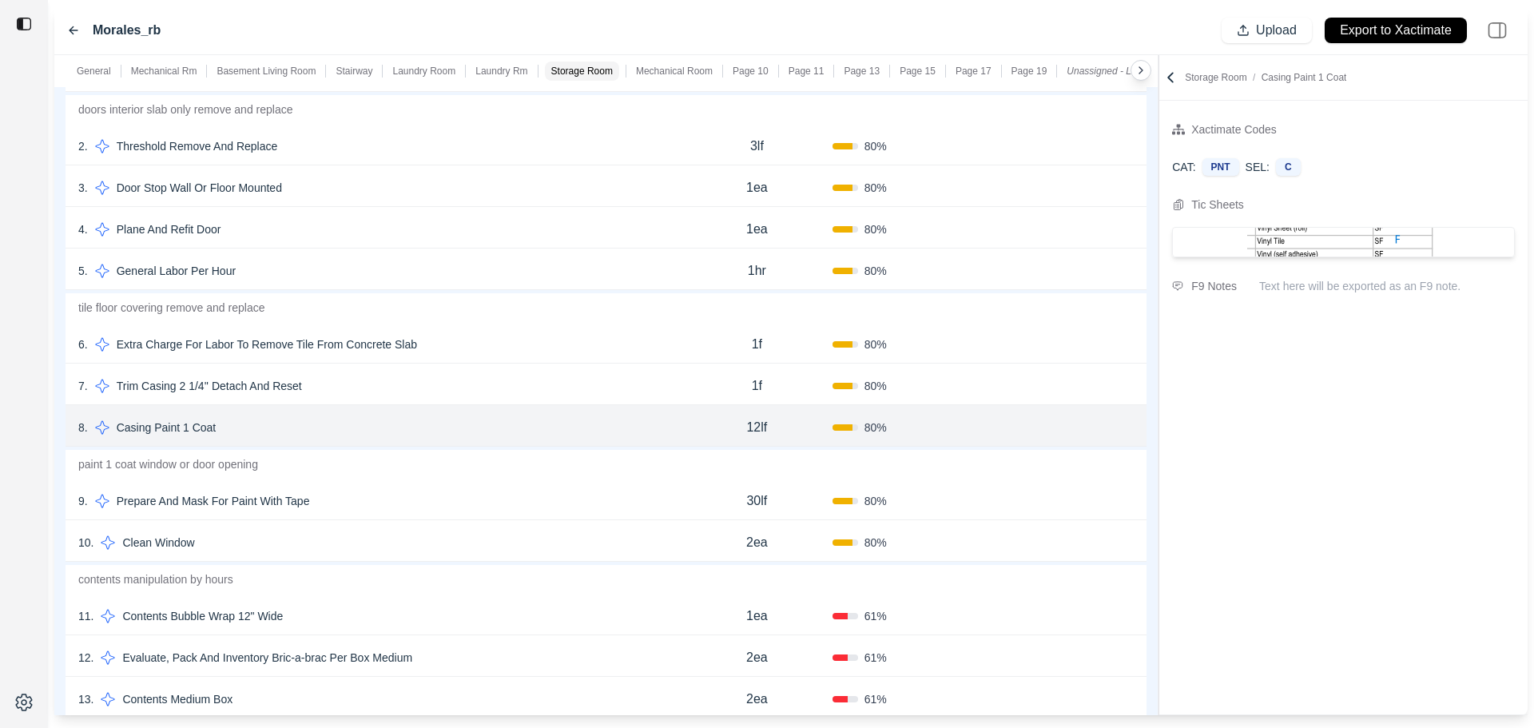
click at [462, 386] on div "7 . Trim Casing 2 1/4'' Detach And Reset" at bounding box center [379, 386] width 603 height 22
select select
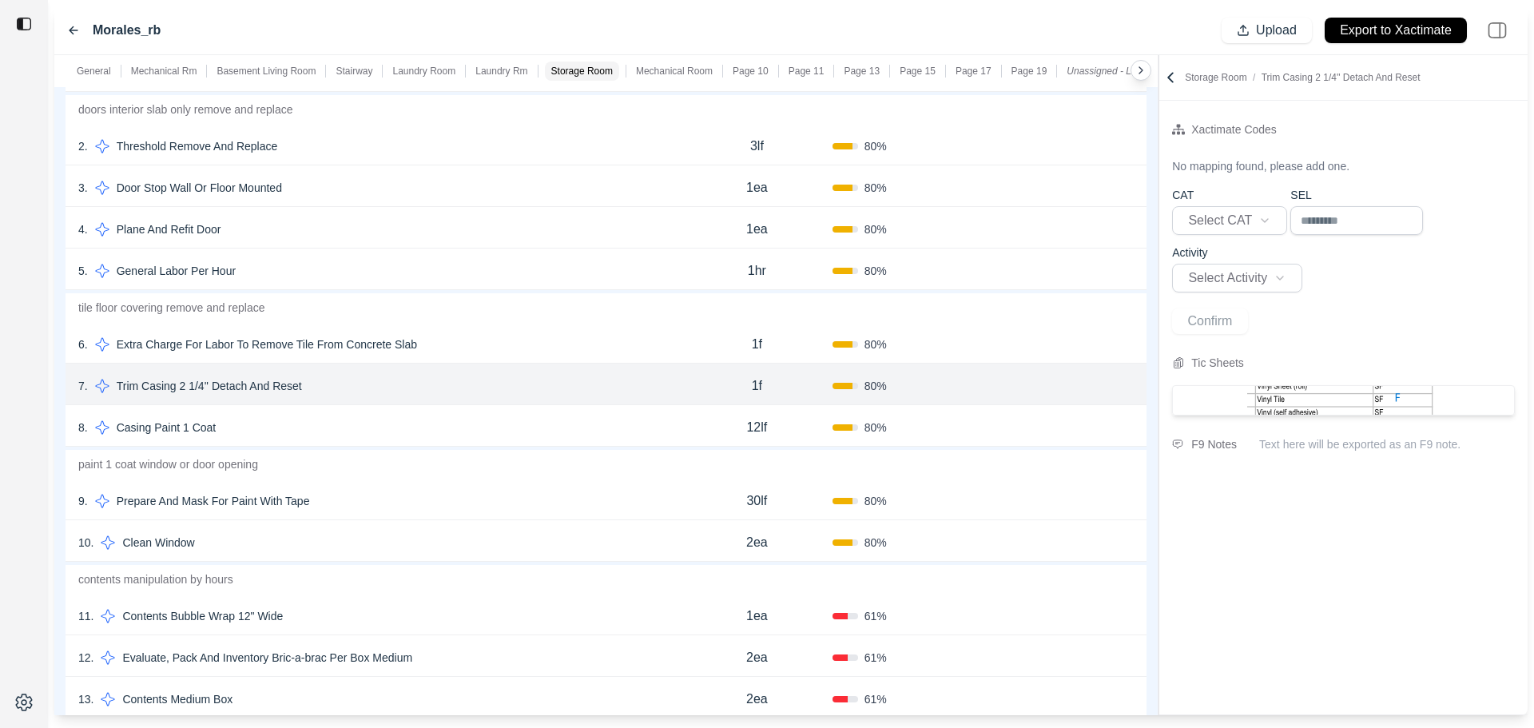
click at [449, 487] on div "9 . Prepare And Mask For Paint With Tape 30lf 80 % Confirm" at bounding box center [606, 500] width 1081 height 42
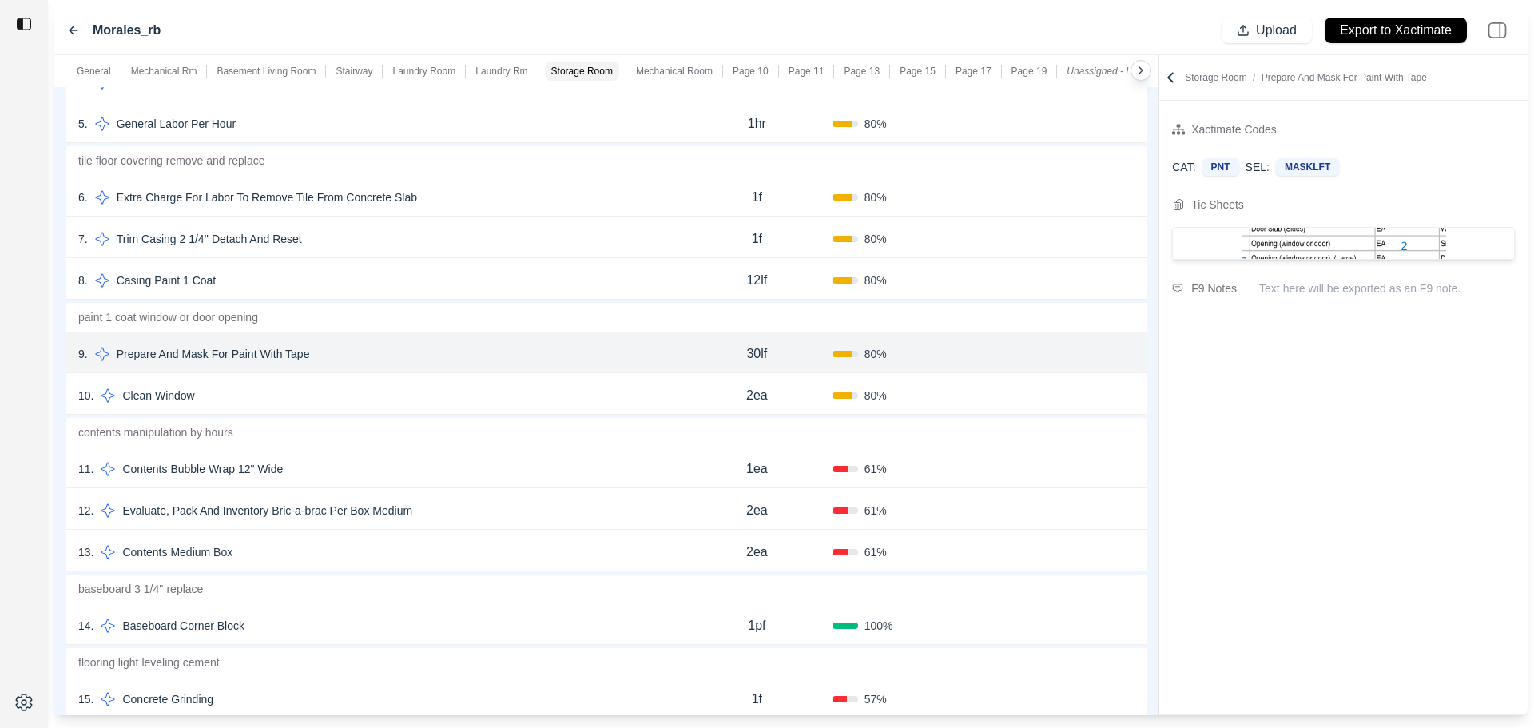
scroll to position [3836, 0]
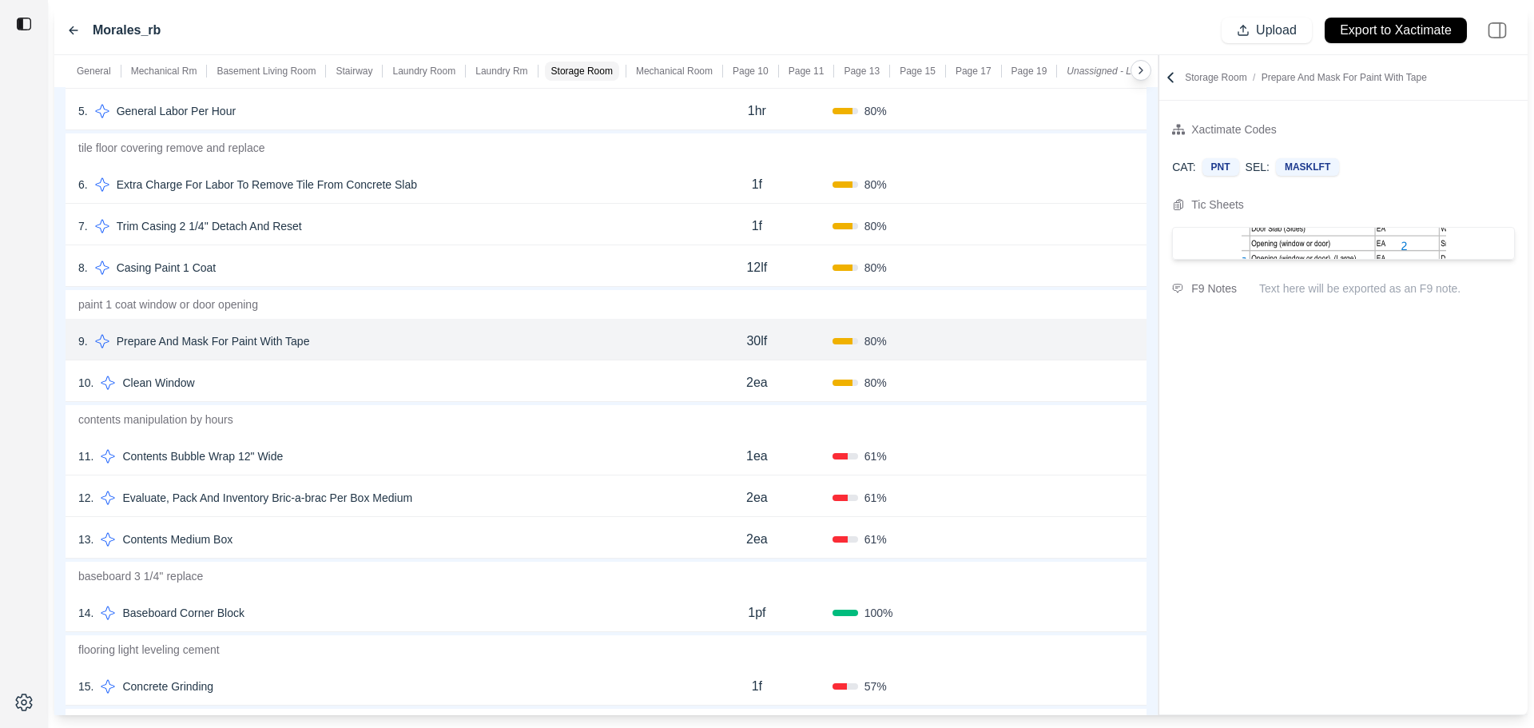
click at [662, 486] on div "12 . Evaluate, Pack And Inventory Bric-a-brac Per Box Medium 2ea 61 % Confirm" at bounding box center [606, 496] width 1081 height 42
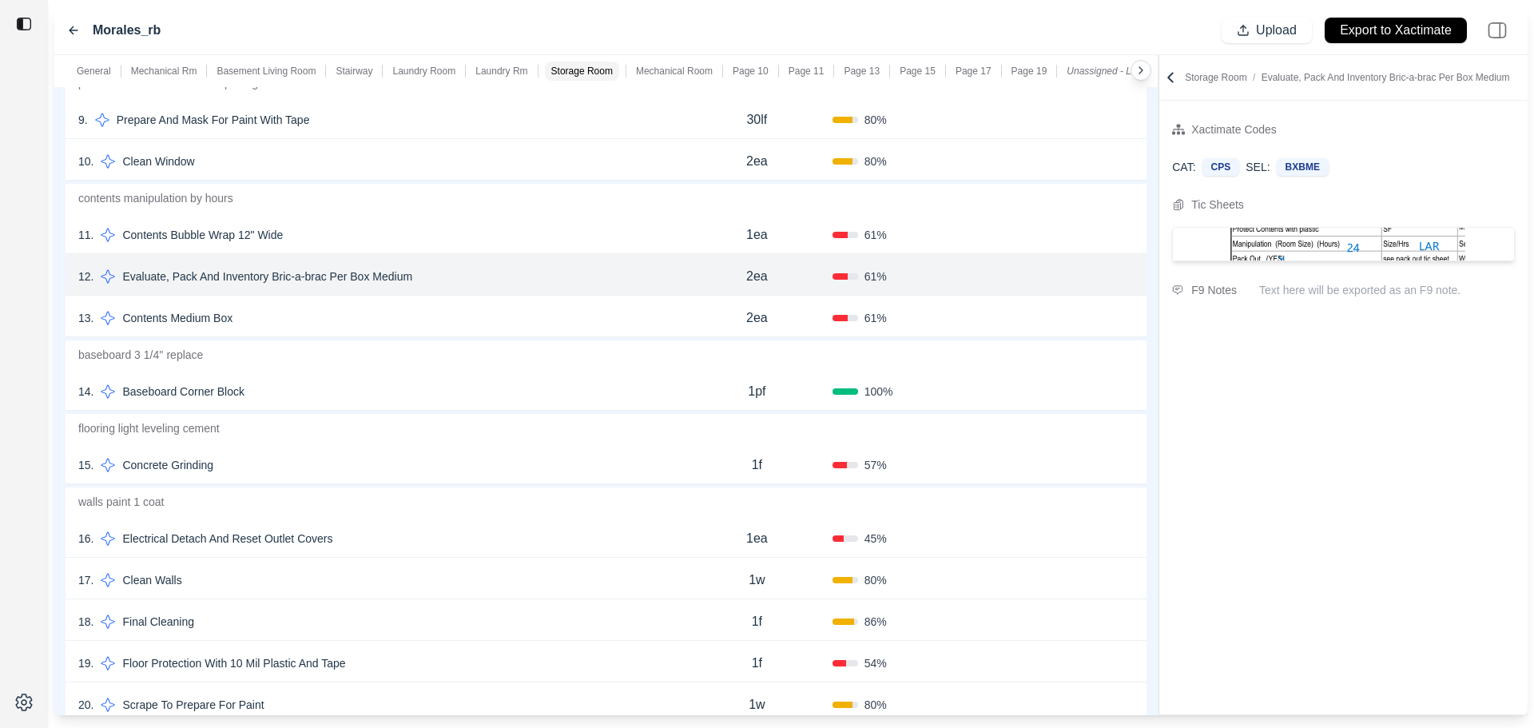
scroll to position [4155, 0]
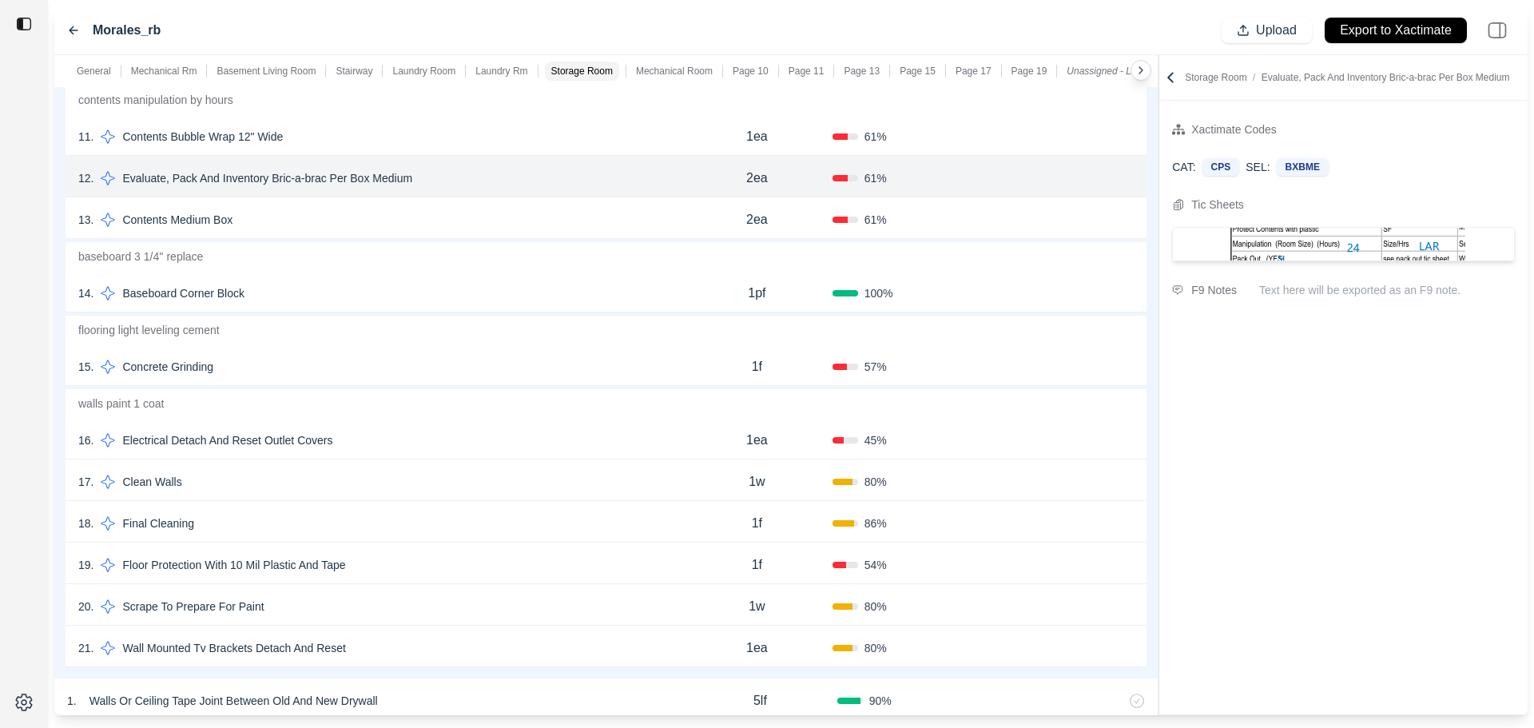
click at [491, 539] on div "18 . Final Cleaning 1f 86 % Confirm" at bounding box center [606, 522] width 1081 height 42
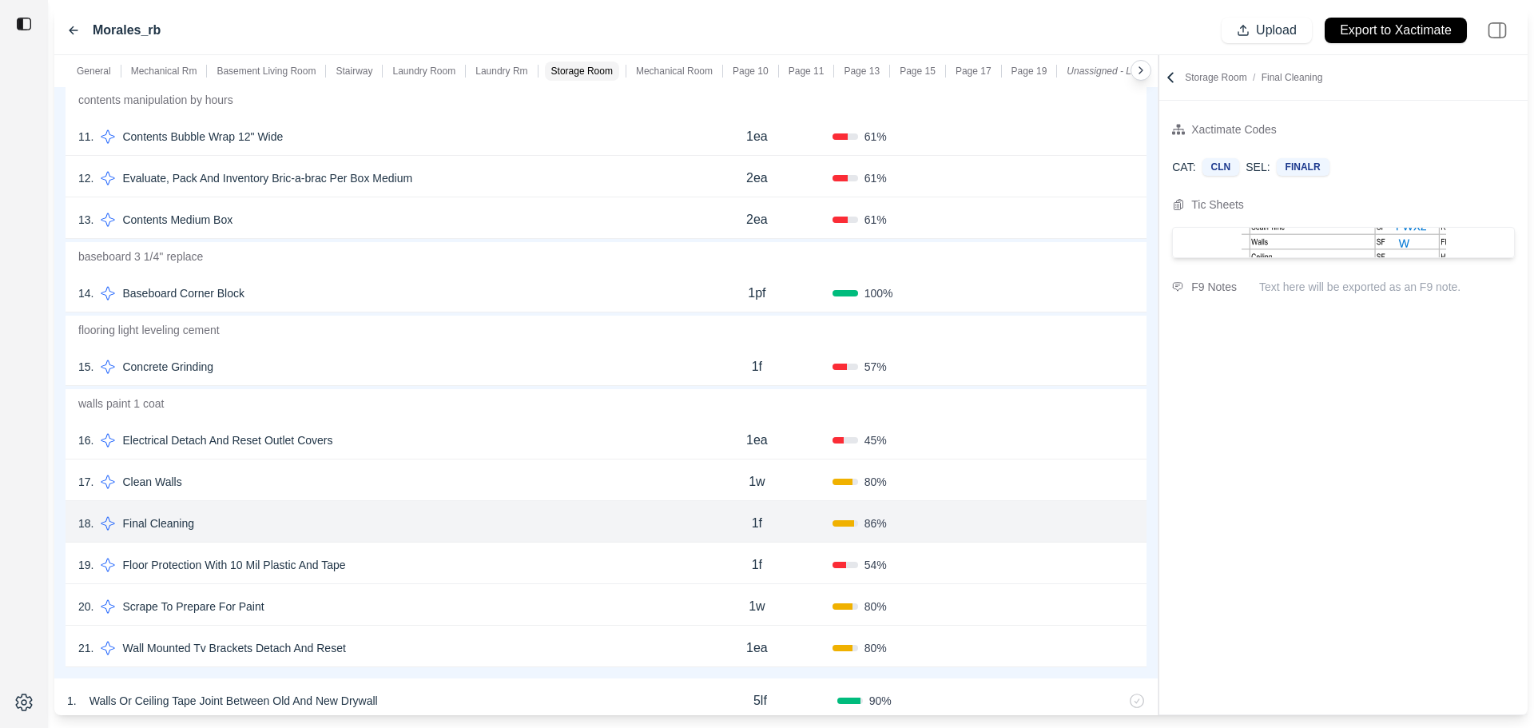
click at [1084, 525] on button "Confirm" at bounding box center [1089, 524] width 52 height 26
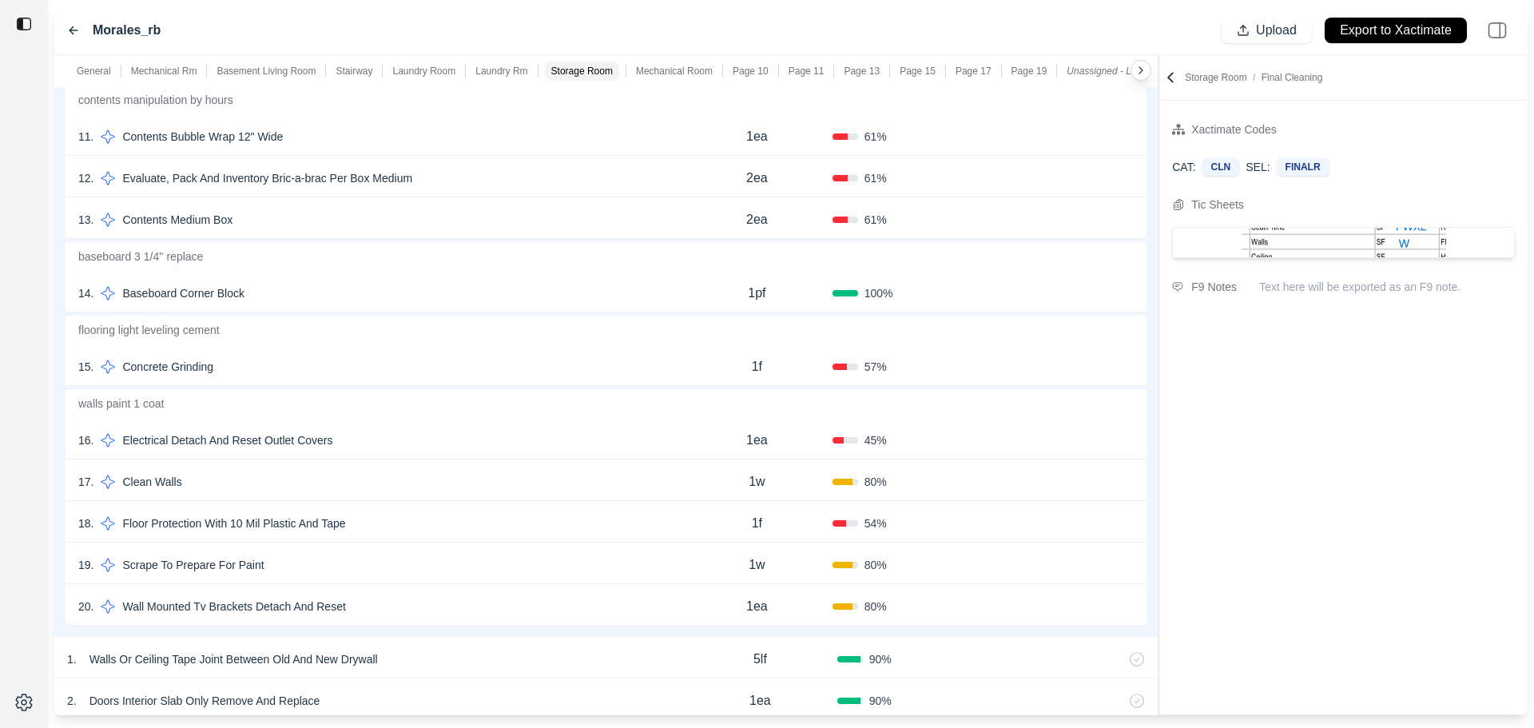
click at [553, 512] on div "18 . Floor Protection With 10 Mil Plastic And Tape" at bounding box center [379, 523] width 603 height 22
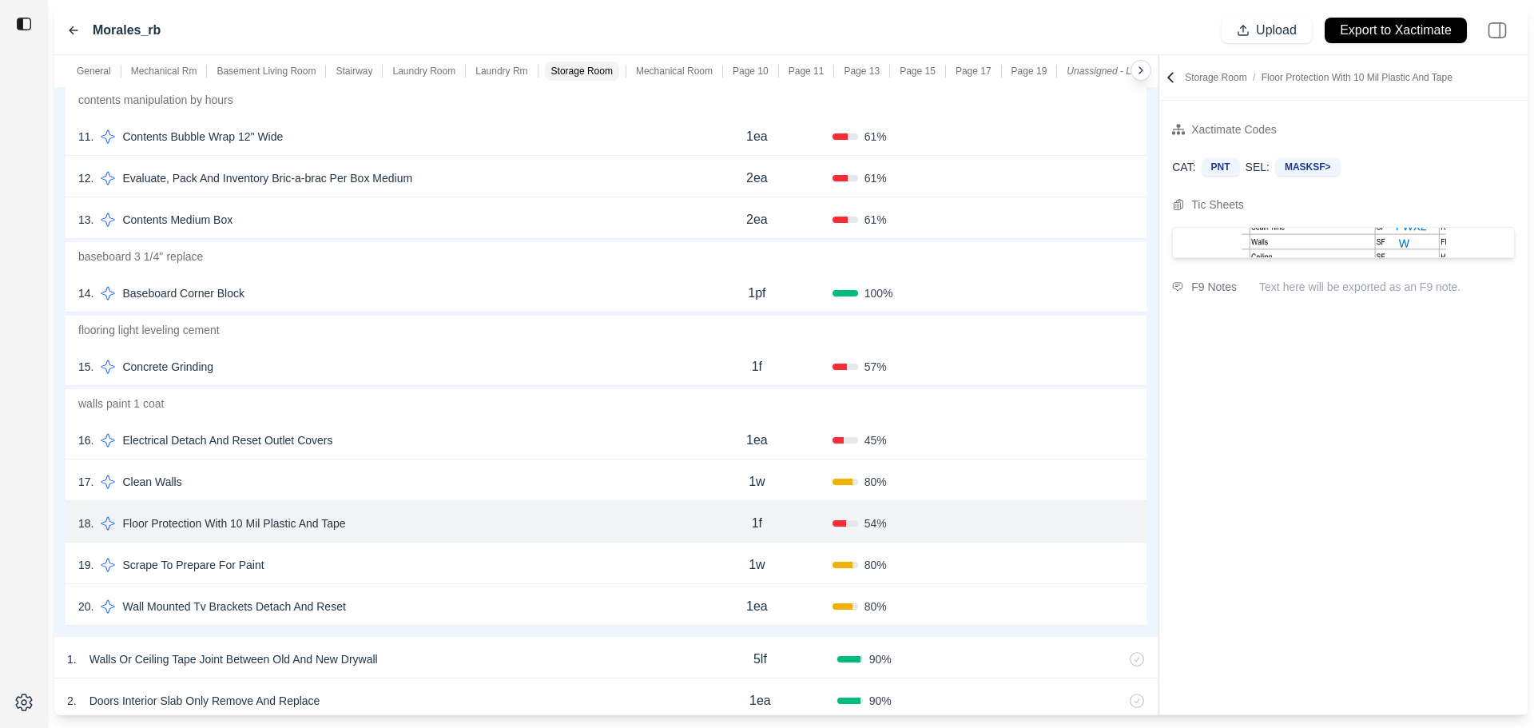
click at [1078, 523] on button "Confirm" at bounding box center [1089, 524] width 52 height 26
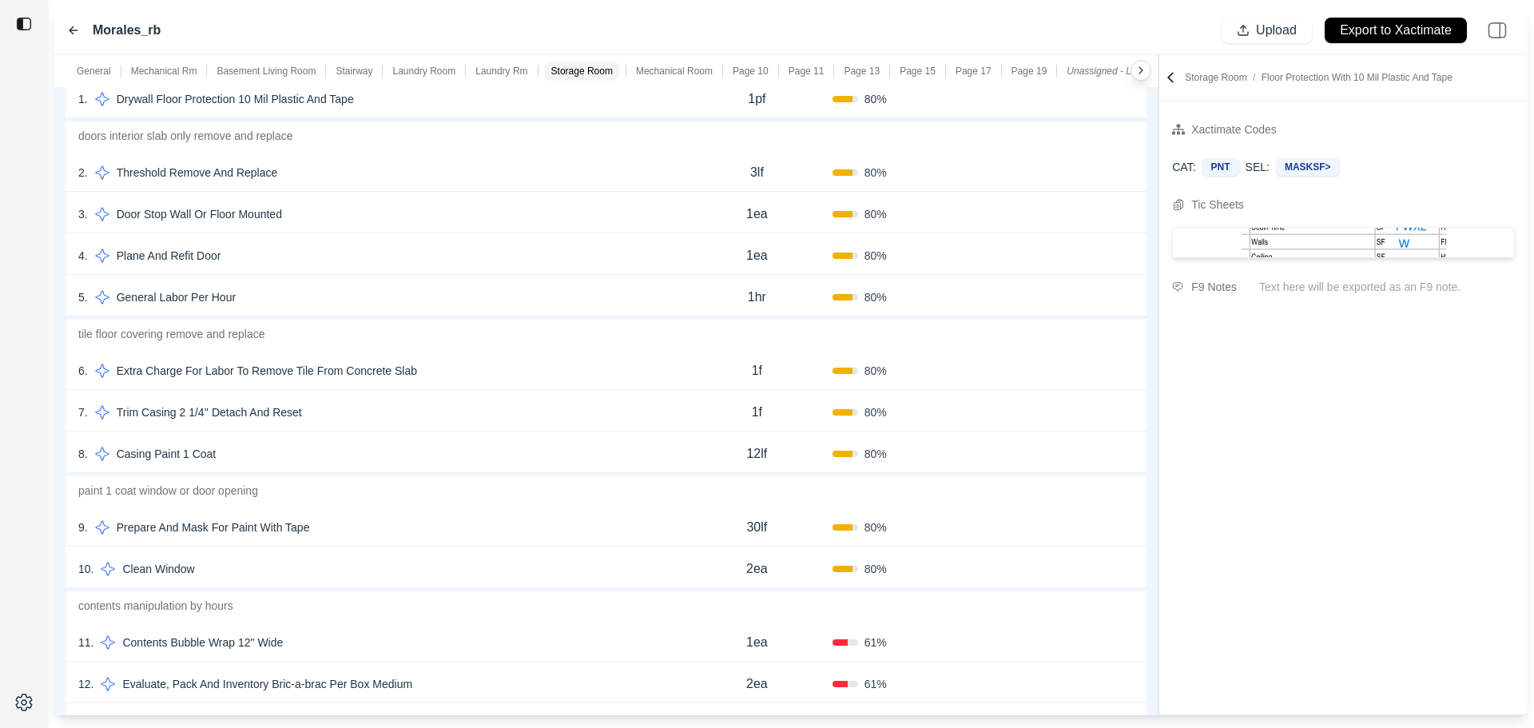
scroll to position [3356, 0]
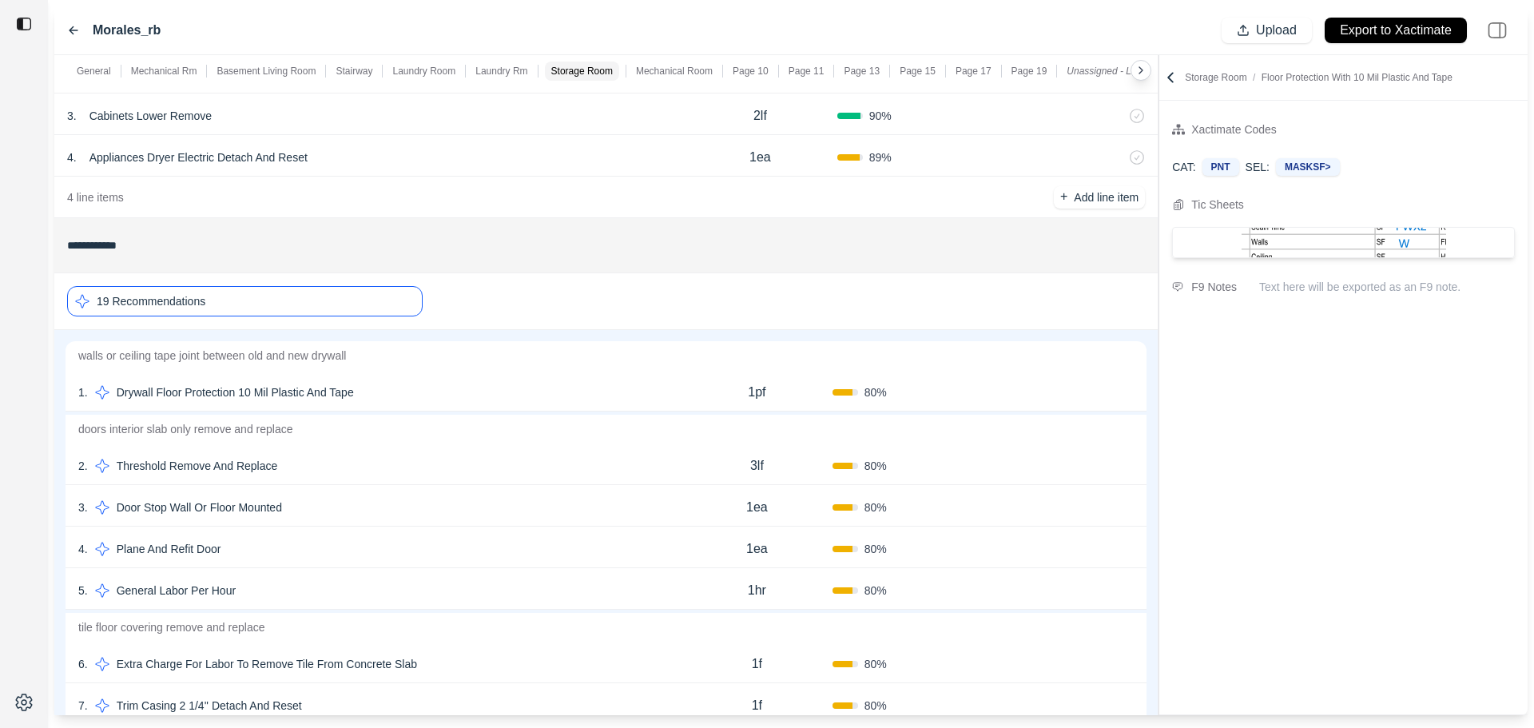
click at [307, 299] on div "19 Recommendations" at bounding box center [245, 301] width 356 height 30
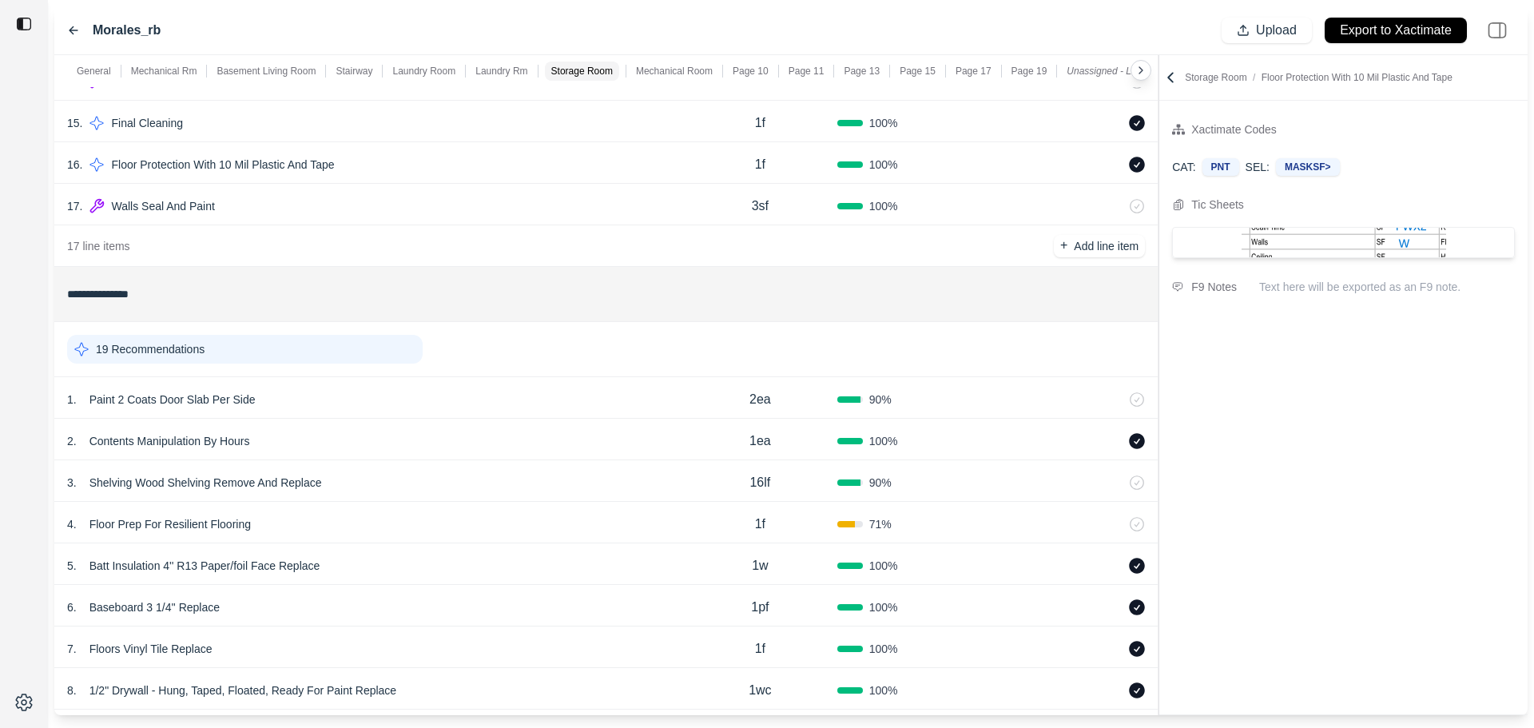
scroll to position [4235, 0]
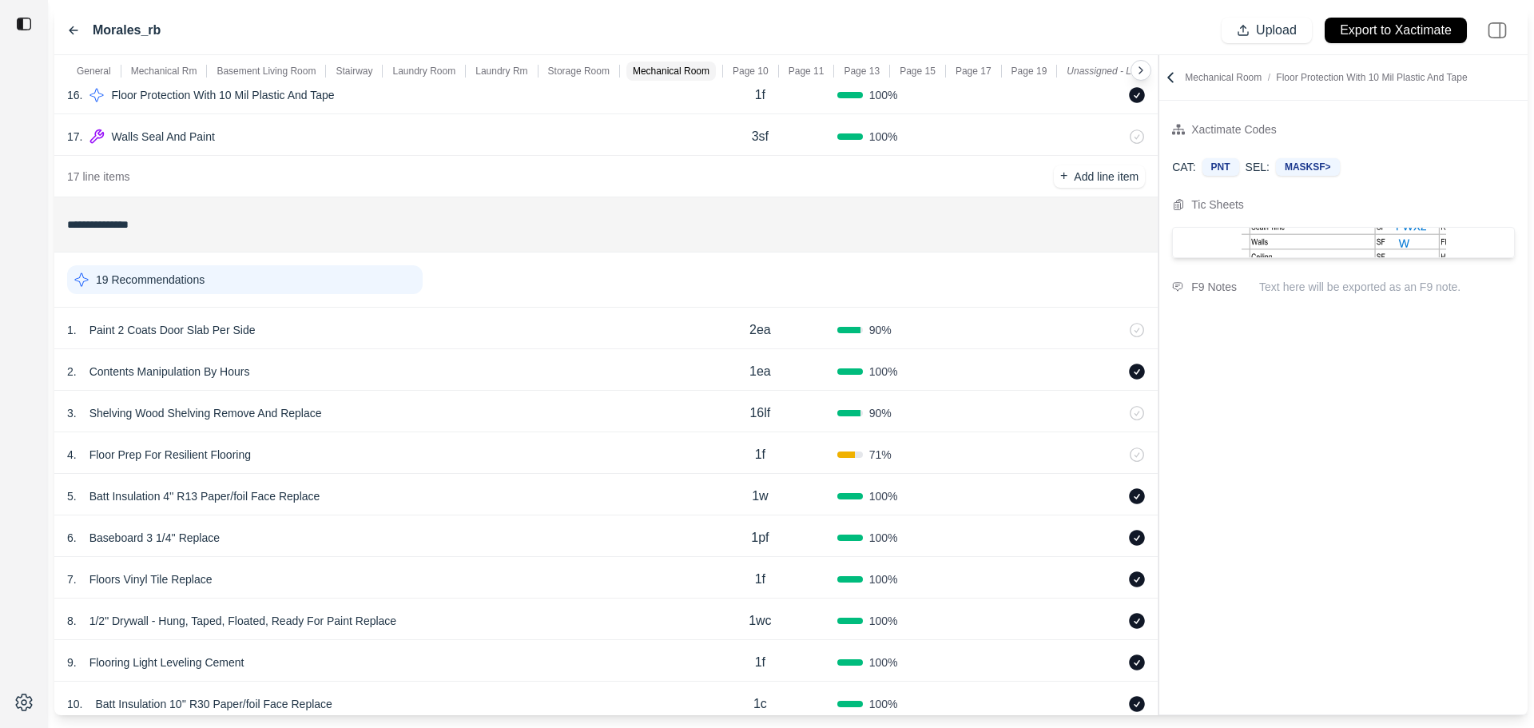
click at [294, 289] on div "19 Recommendations" at bounding box center [245, 279] width 356 height 29
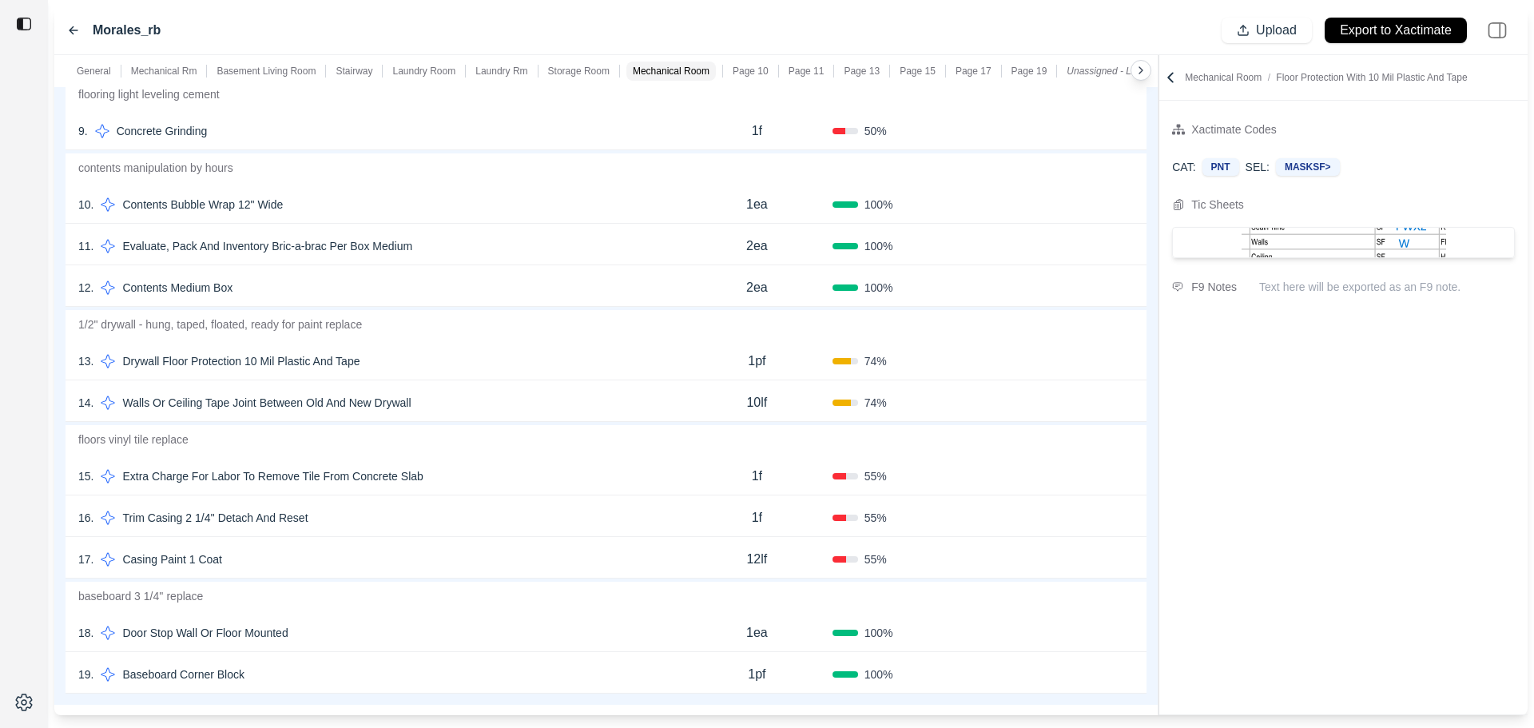
scroll to position [4875, 0]
click at [535, 249] on div "11 . Evaluate, Pack And Inventory Bric-a-brac Per Box Medium" at bounding box center [379, 244] width 603 height 22
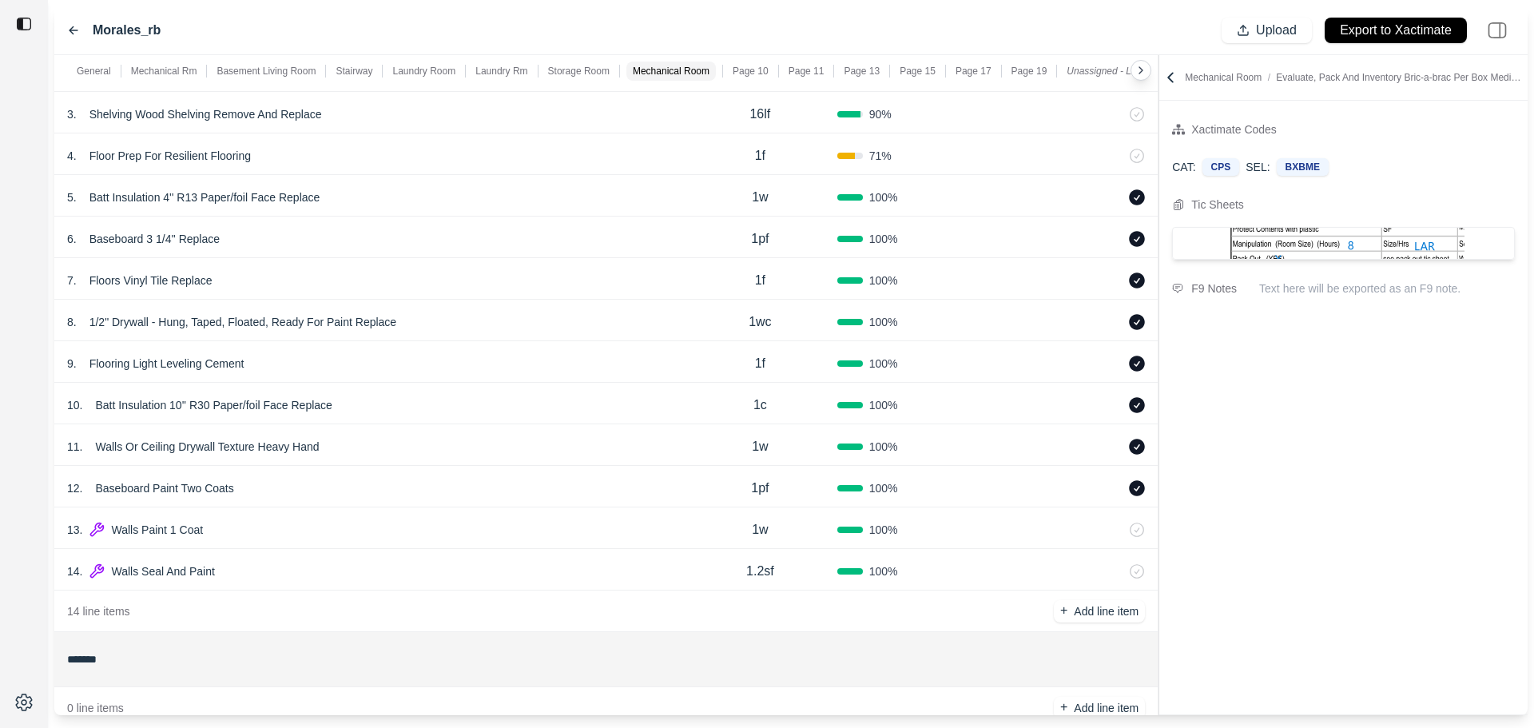
scroll to position [5674, 0]
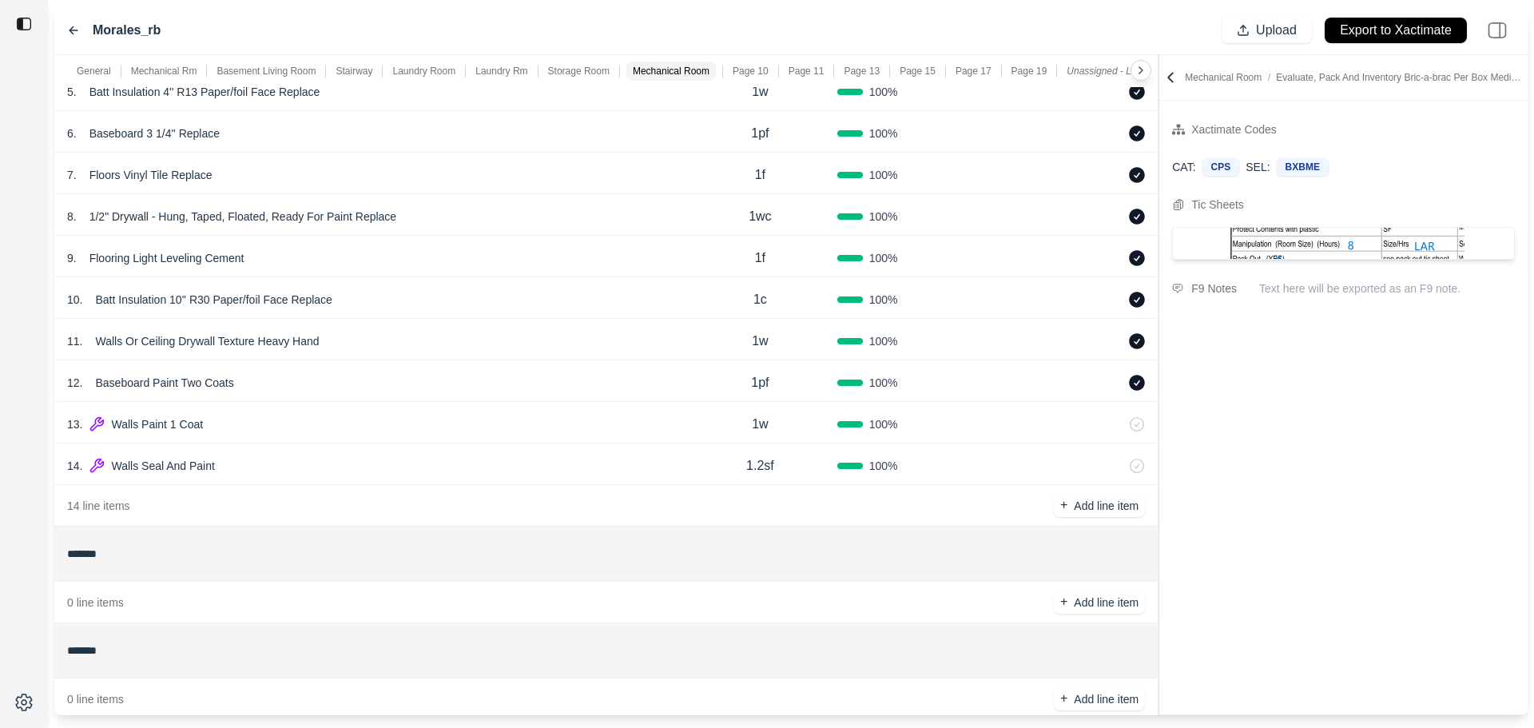
click at [422, 421] on div "13 . Walls Paint 1 Coat" at bounding box center [375, 424] width 616 height 22
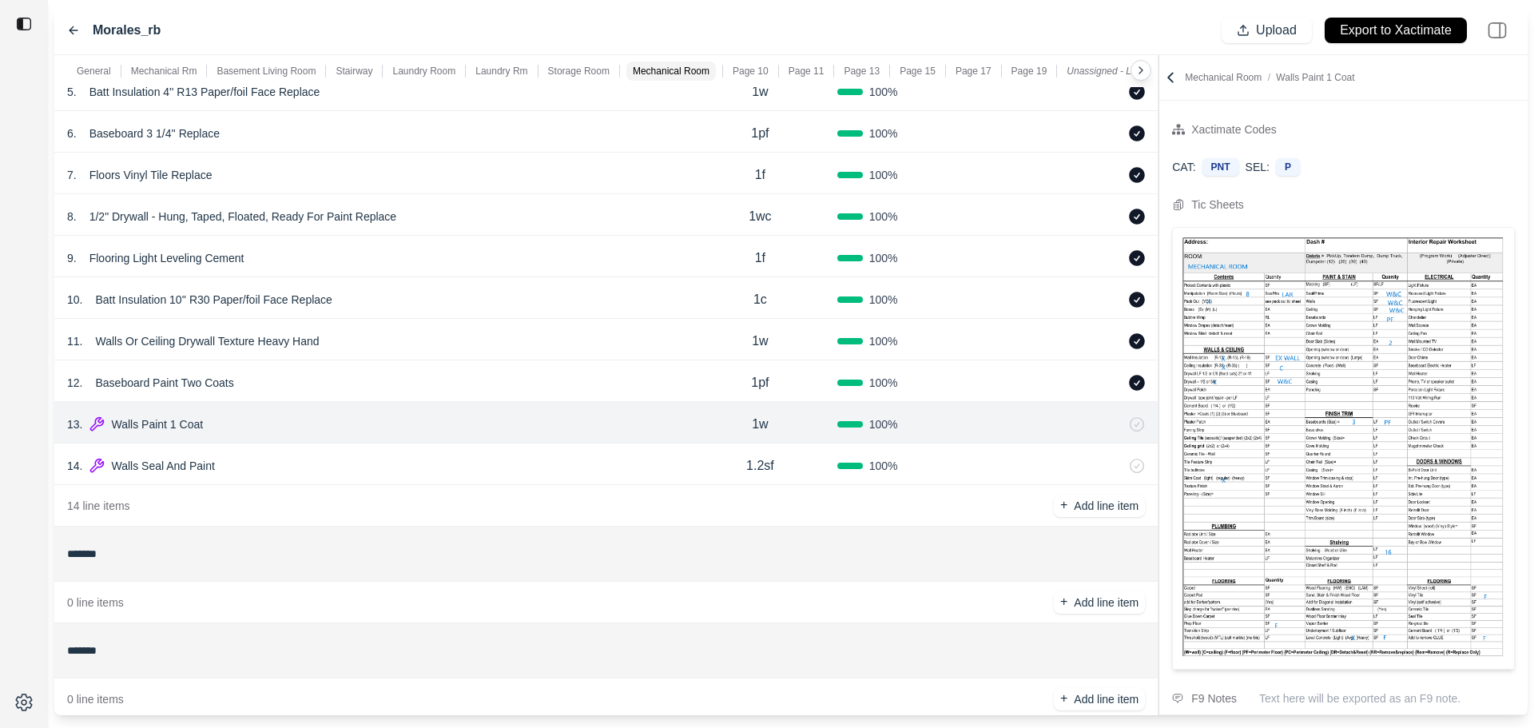
click at [440, 468] on div "14 . Walls Seal And Paint" at bounding box center [375, 466] width 616 height 22
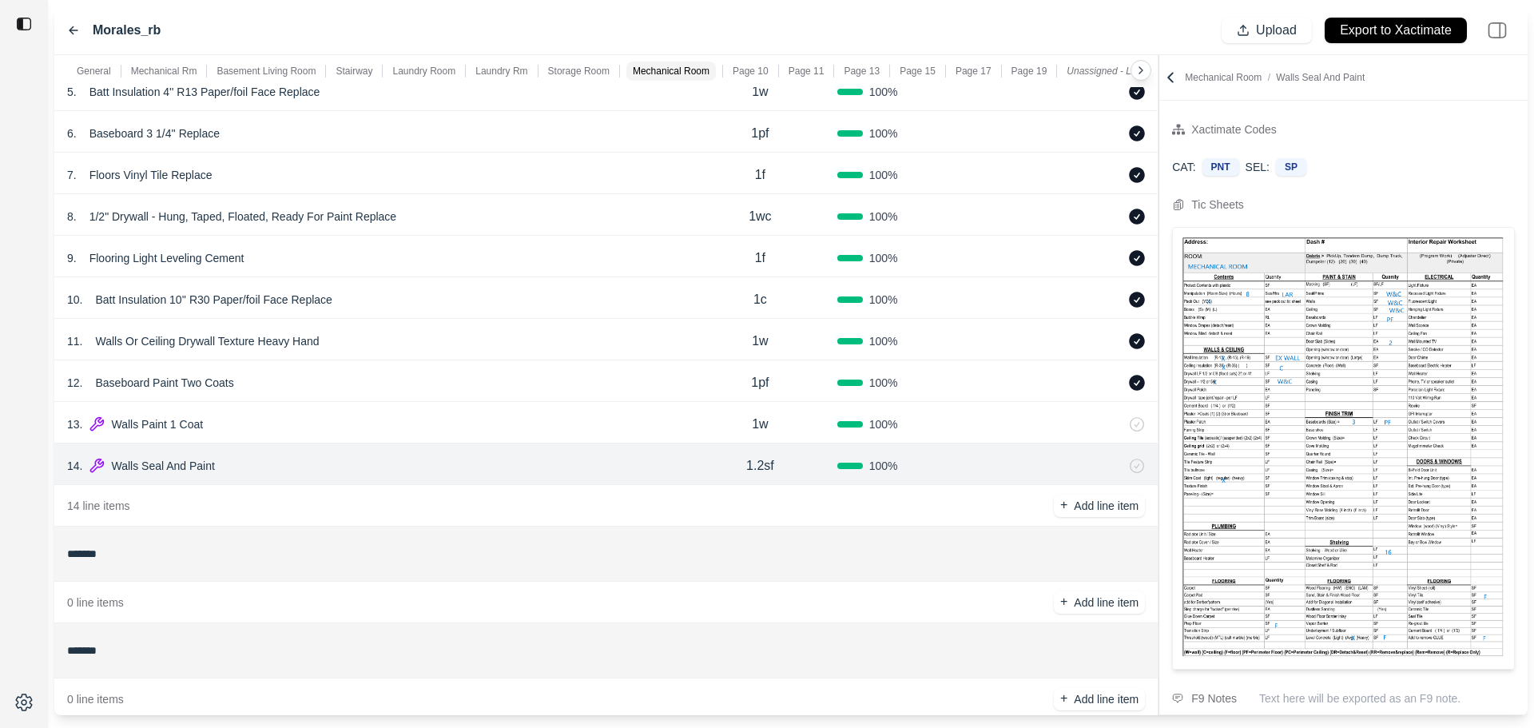
click at [657, 418] on div "13 . Walls Paint 1 Coat" at bounding box center [375, 424] width 616 height 22
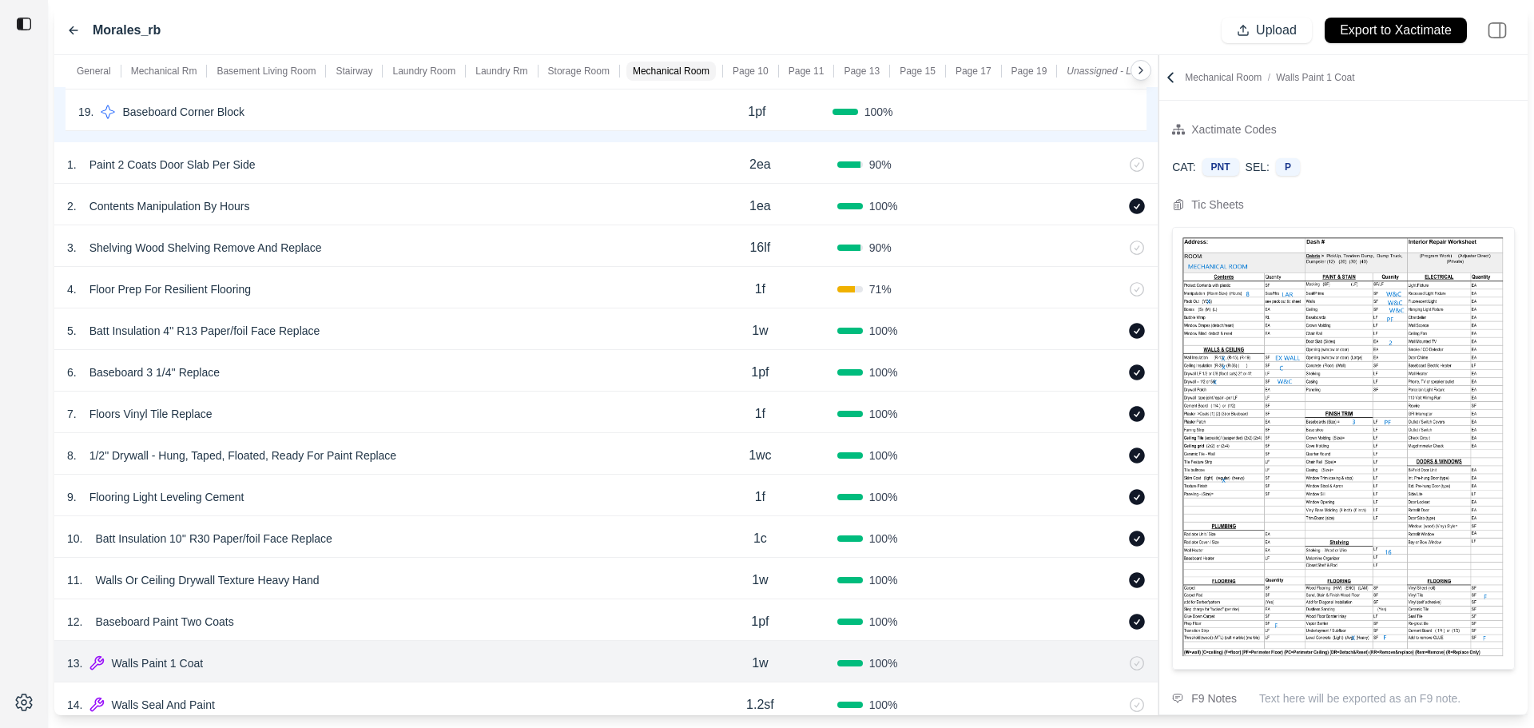
scroll to position [5434, 0]
click at [531, 455] on div "8 . 1/2" Drywall - Hung, Taped, Floated, Ready For Paint Replace" at bounding box center [375, 456] width 616 height 22
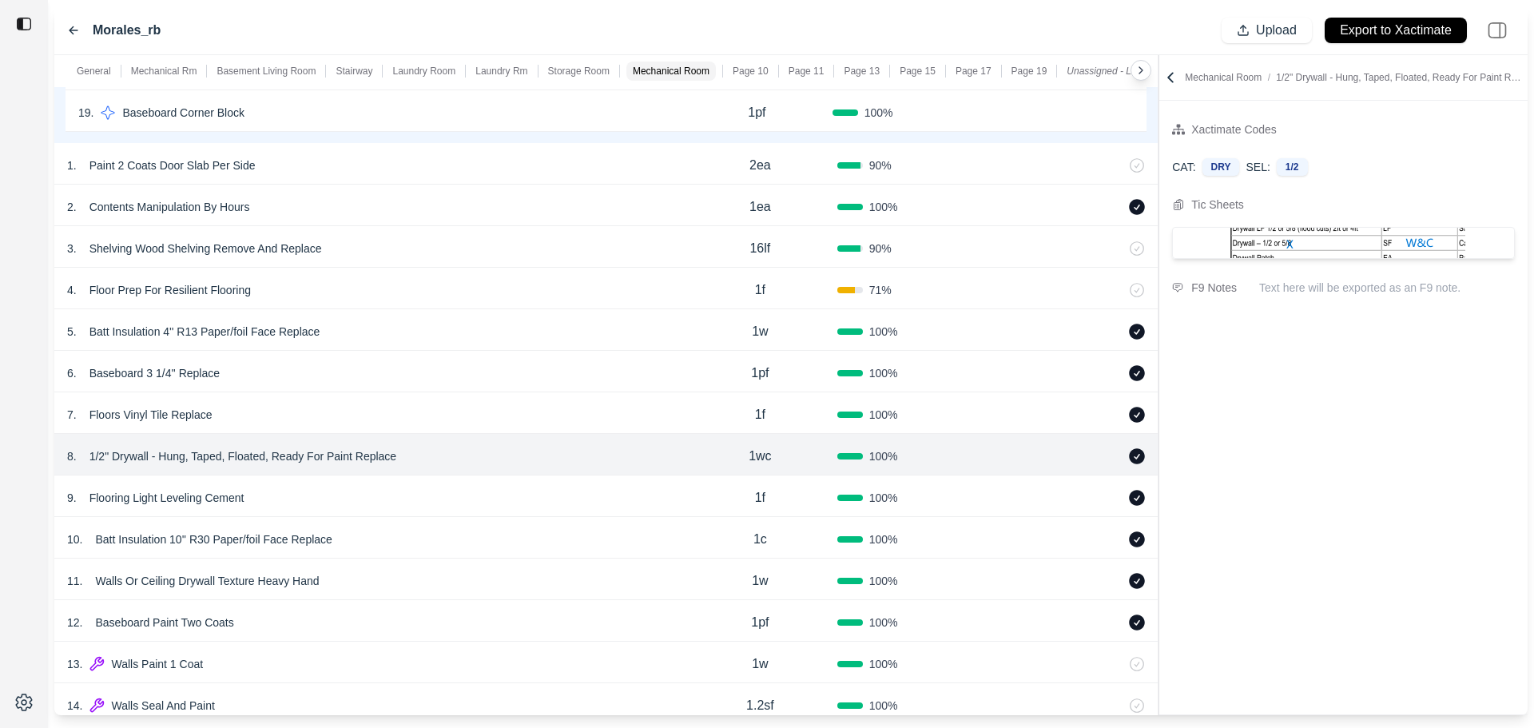
scroll to position [5514, 0]
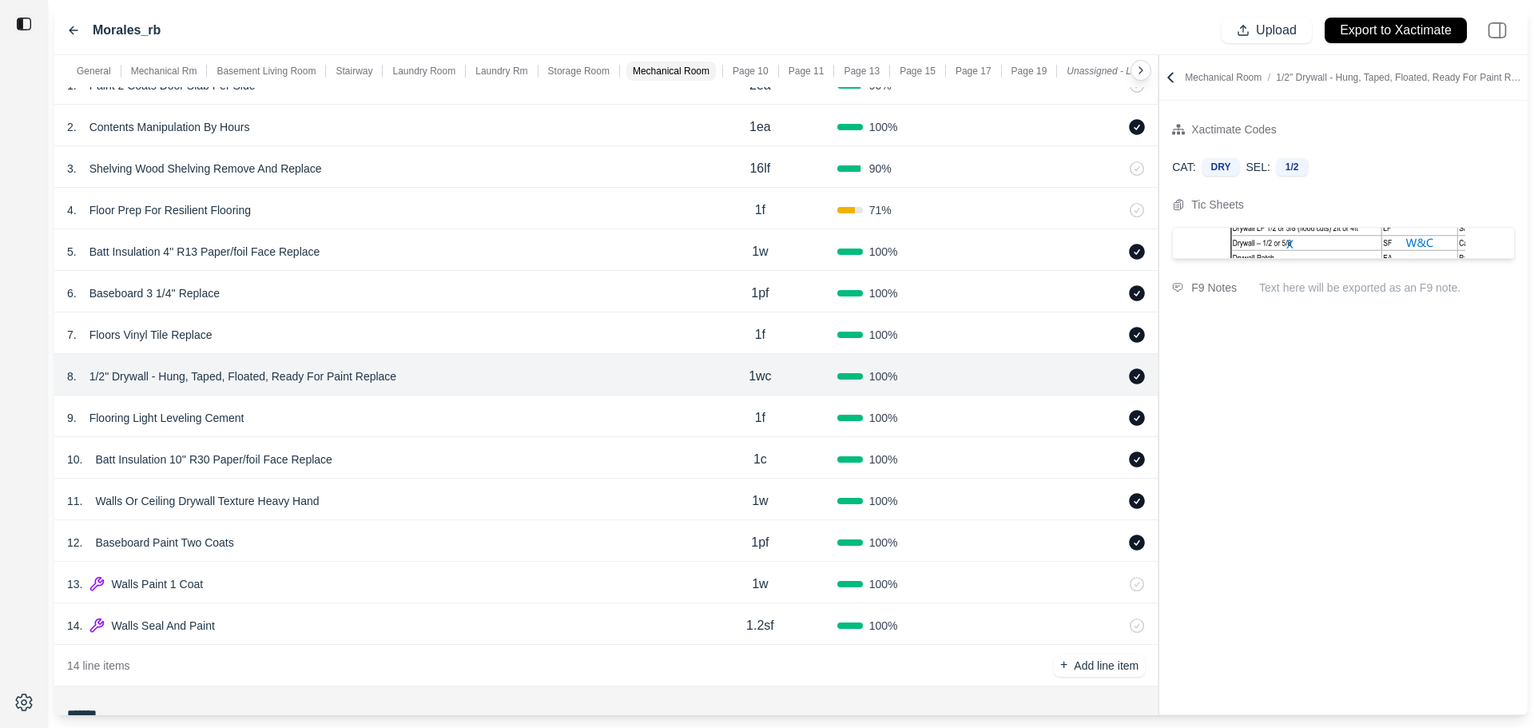
click at [583, 583] on div "13 . Walls Paint 1 Coat" at bounding box center [375, 584] width 616 height 22
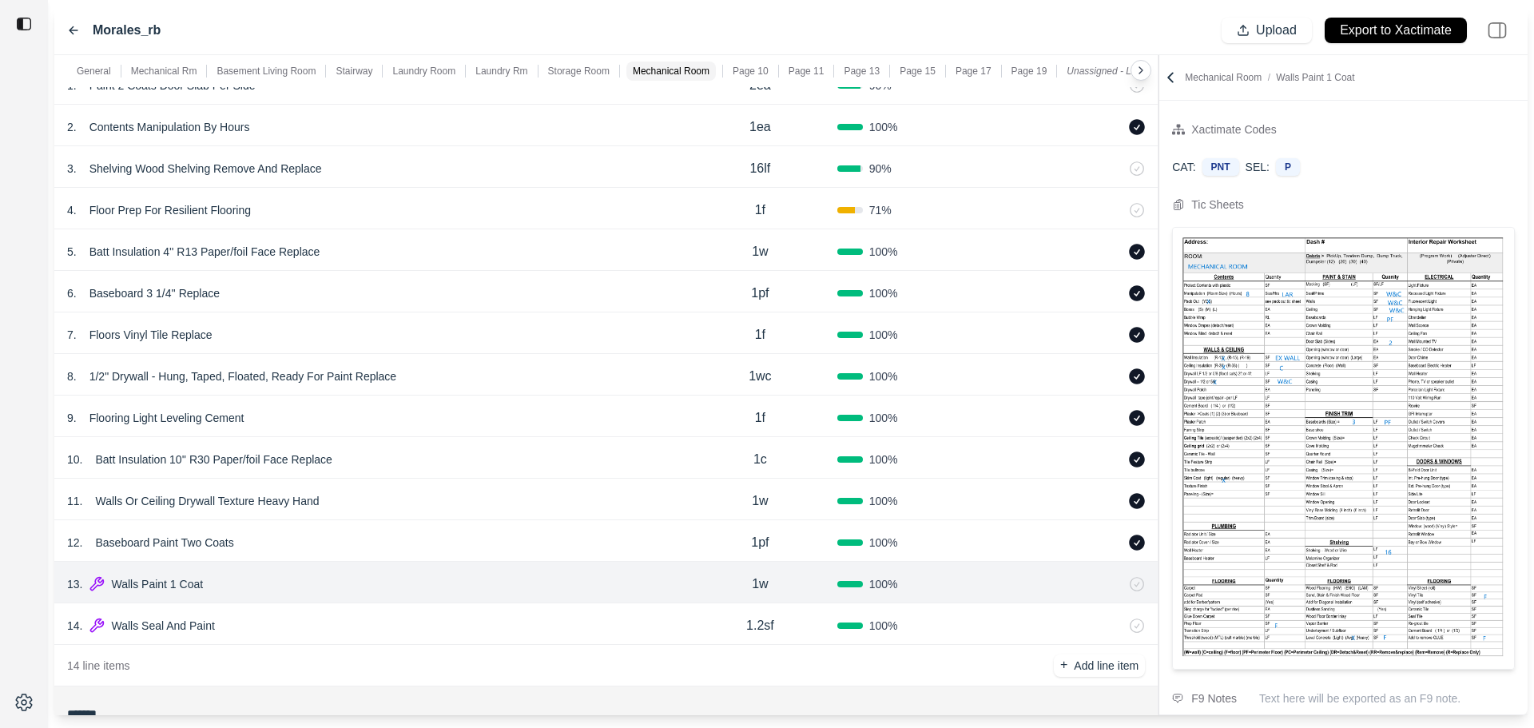
click at [758, 585] on p "1w" at bounding box center [760, 584] width 16 height 19
click at [750, 634] on p "1.2sf" at bounding box center [760, 625] width 28 height 19
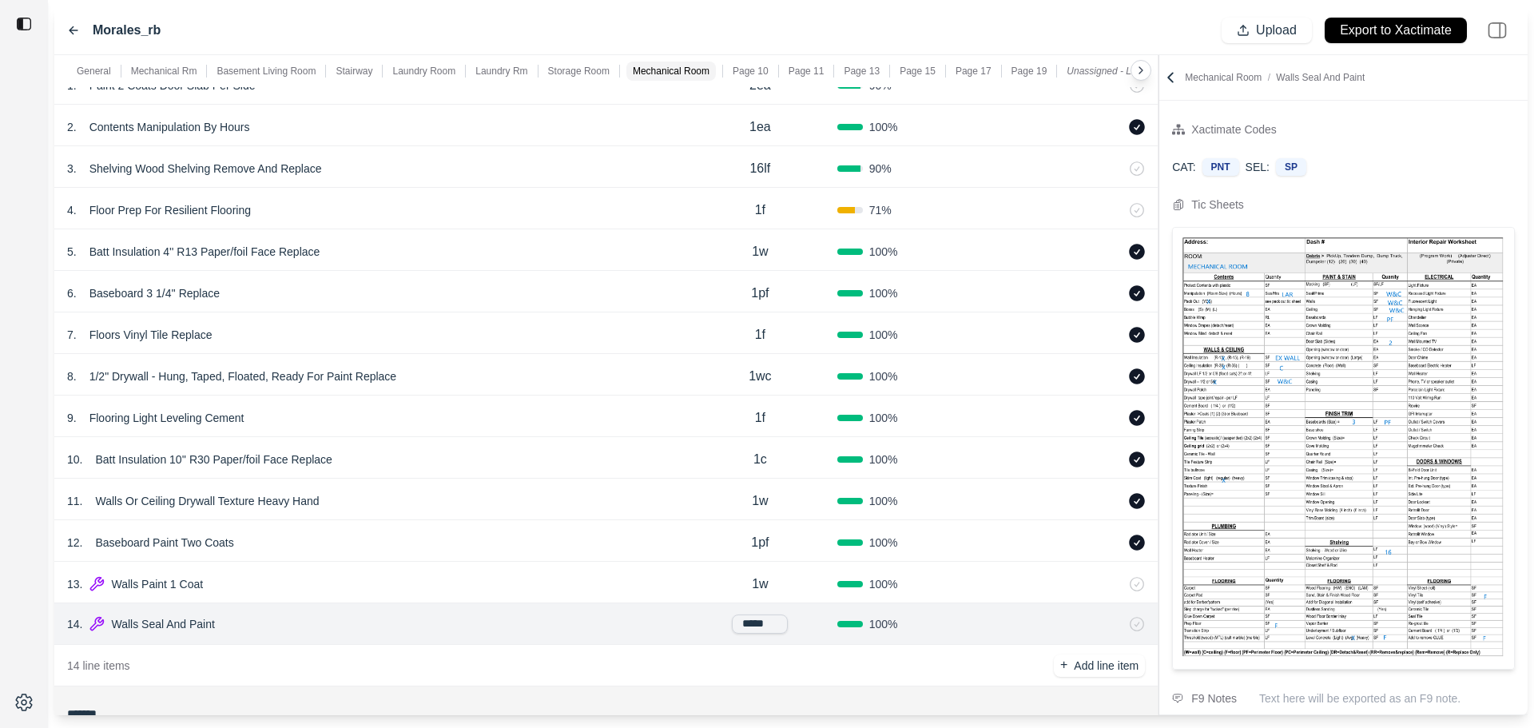
drag, startPoint x: 768, startPoint y: 627, endPoint x: 649, endPoint y: 627, distance: 119.1
click at [649, 627] on div "14 . Walls Seal And Paint ***** 100 %" at bounding box center [606, 624] width 1104 height 42
type input "***"
click at [1020, 591] on div at bounding box center [1069, 584] width 154 height 16
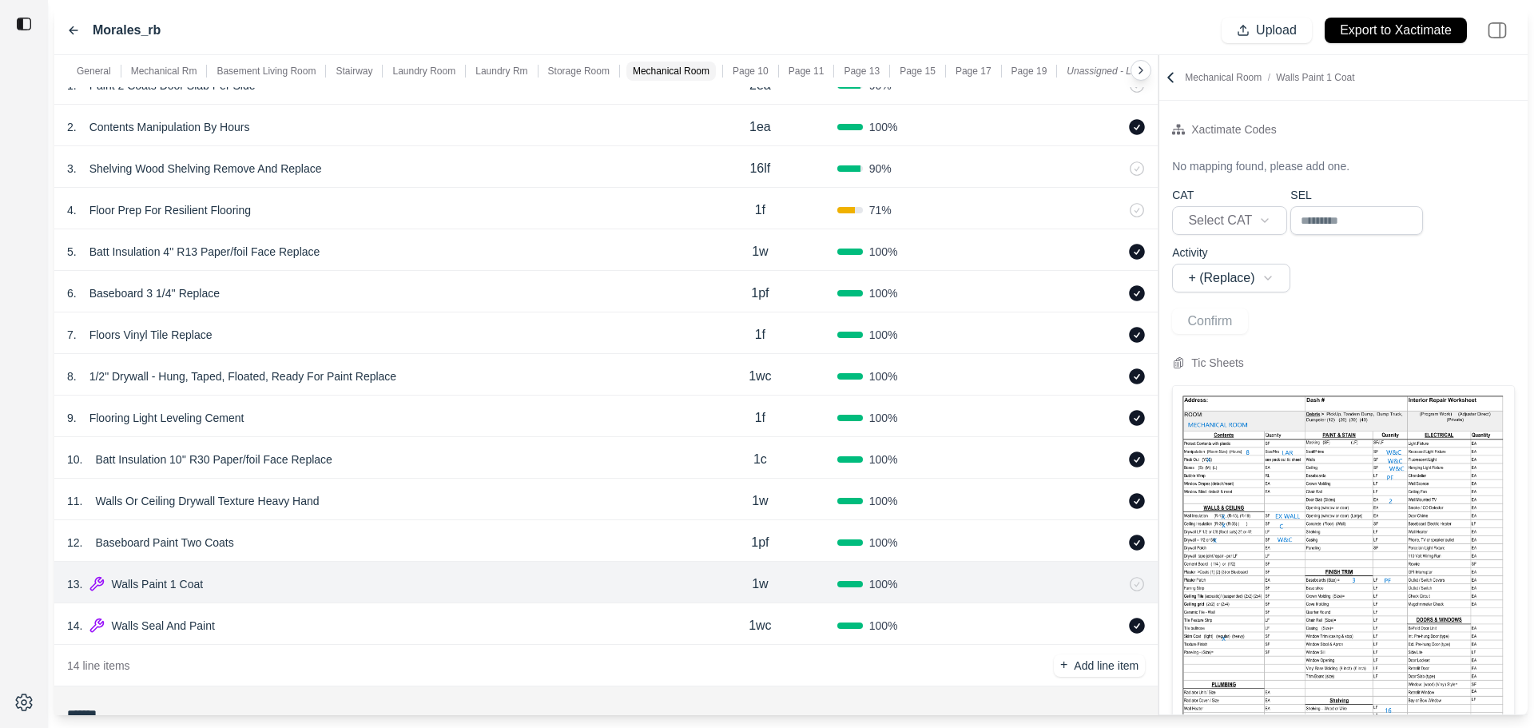
click at [1119, 585] on icon at bounding box center [1116, 584] width 13 height 13
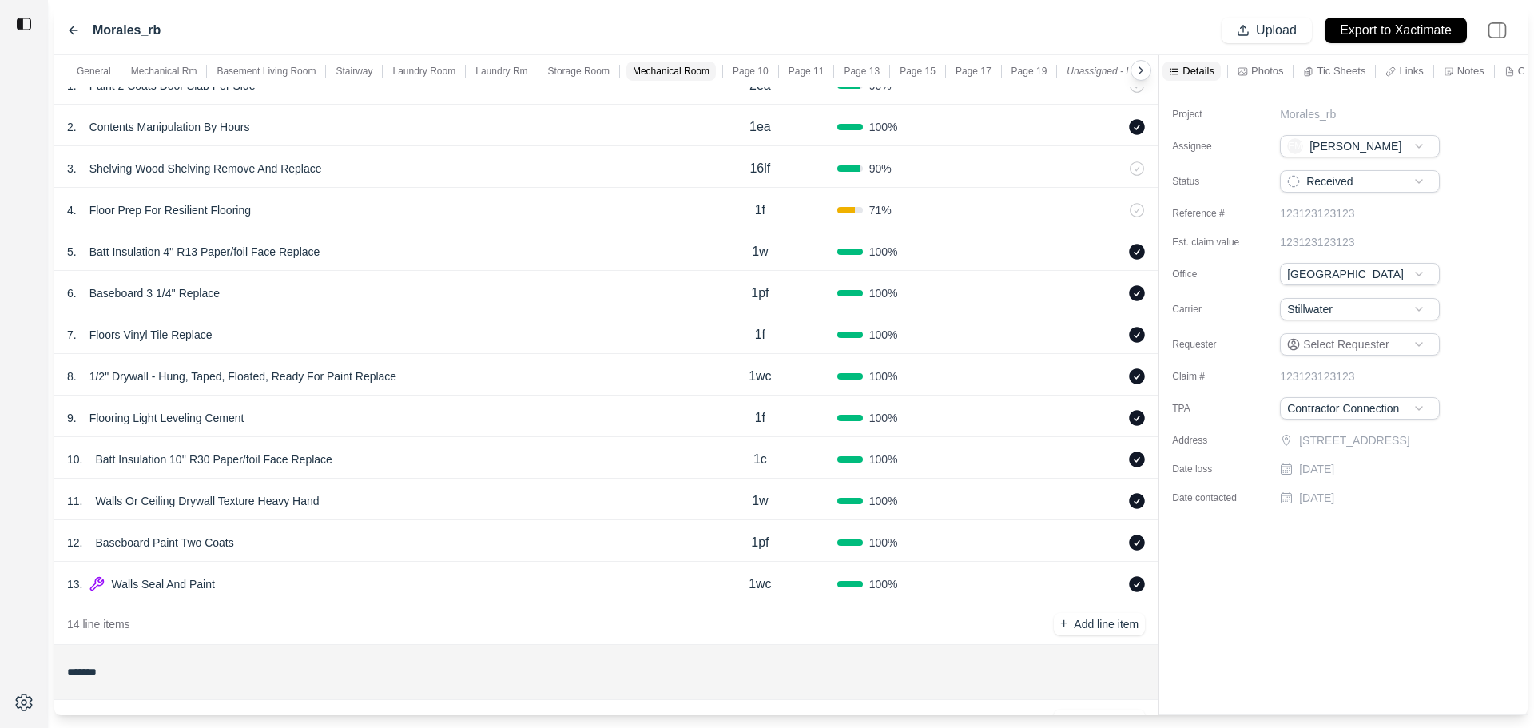
click at [463, 195] on div "4 . Floor Prep For Resilient Flooring 1f 71 %" at bounding box center [606, 209] width 1104 height 42
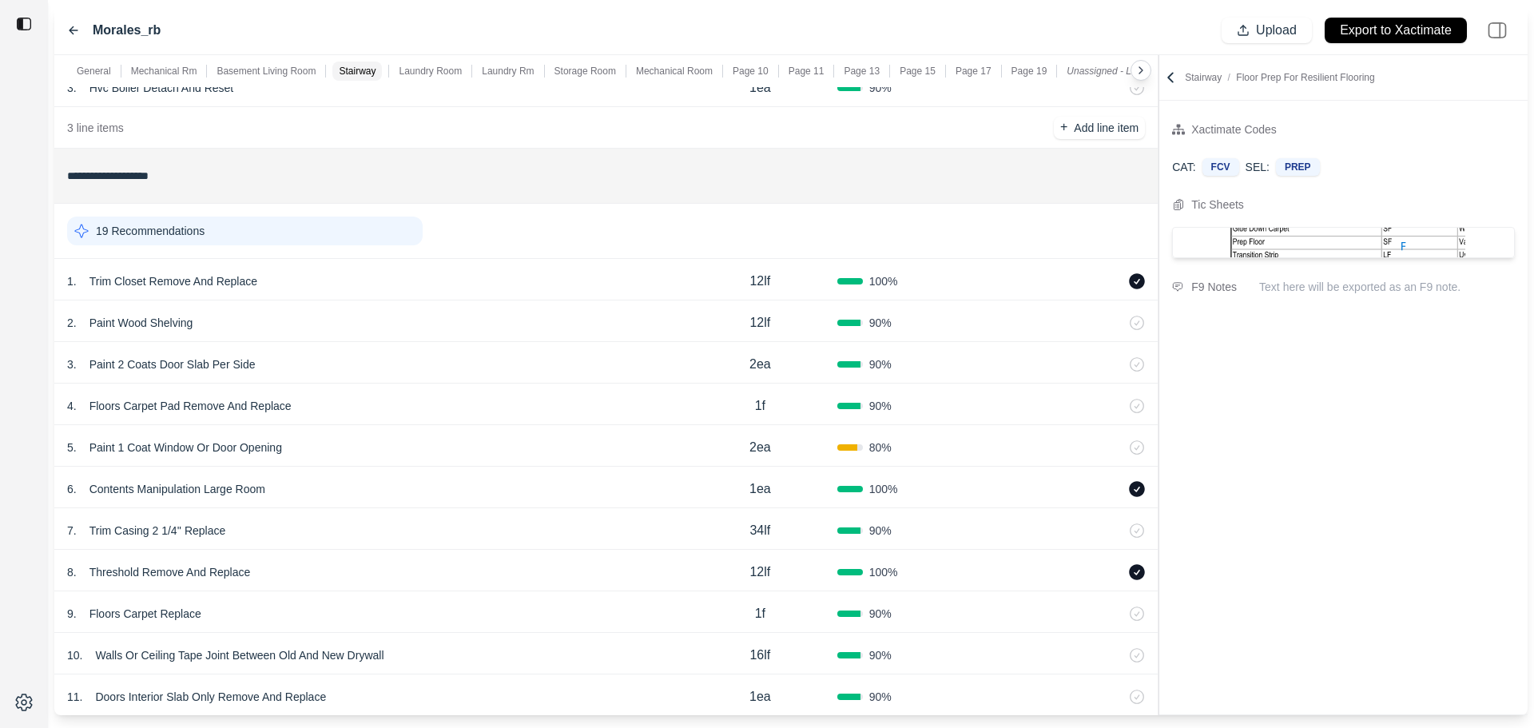
scroll to position [0, 0]
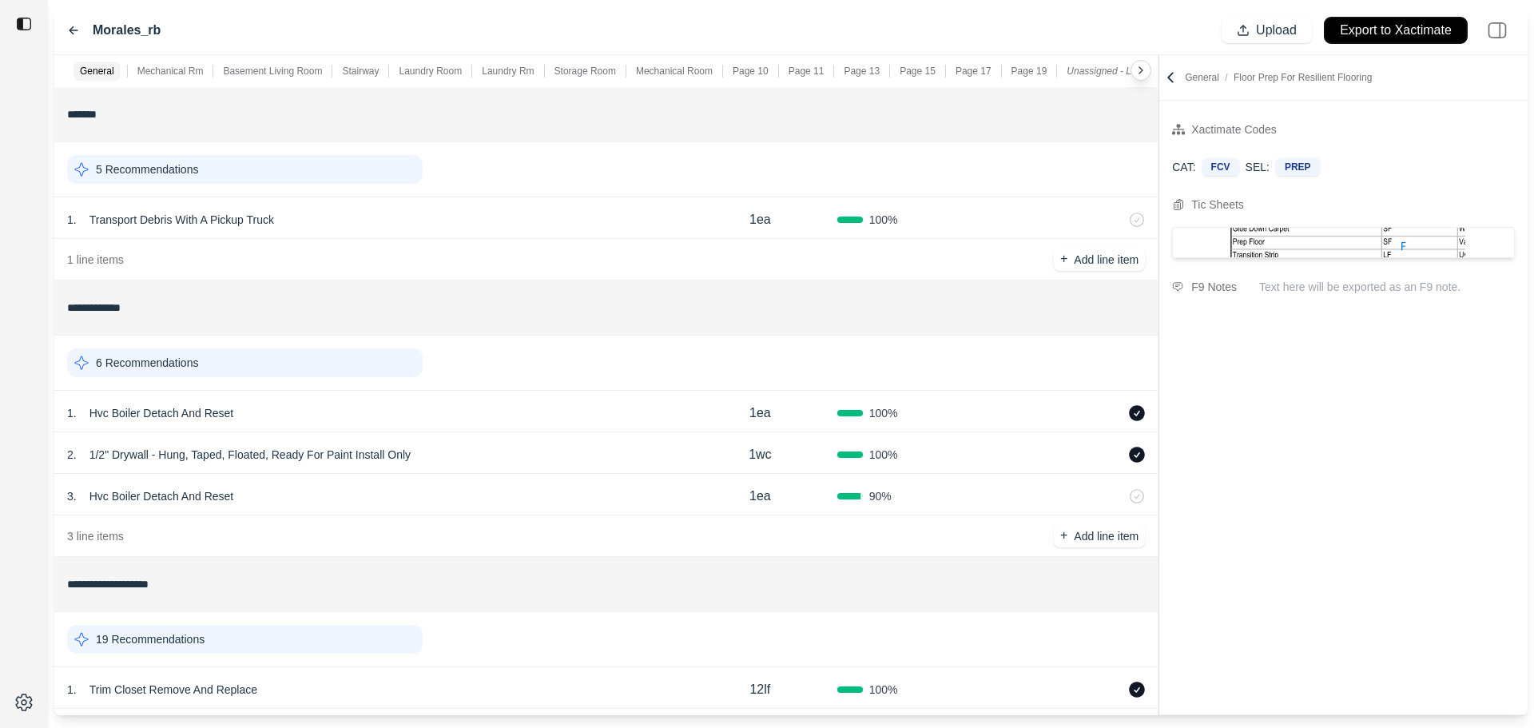
click at [1395, 32] on p "Export to Xactimate" at bounding box center [1396, 31] width 112 height 18
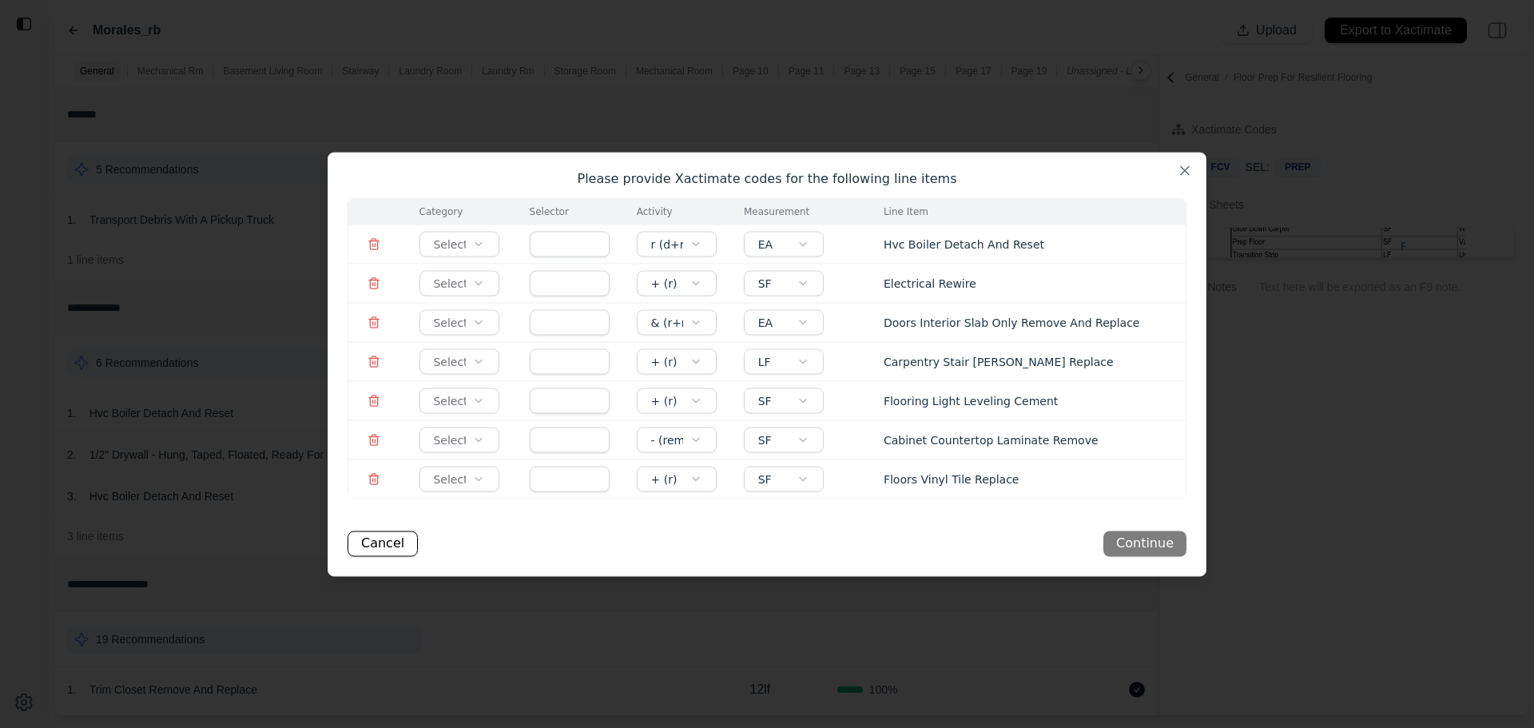
click at [479, 249] on body "**********" at bounding box center [767, 364] width 1534 height 728
click at [546, 241] on input "text" at bounding box center [570, 244] width 80 height 26
click at [874, 321] on td "Doors Interior Slab Only Remove And Replace" at bounding box center [1026, 322] width 322 height 39
